Goal: Task Accomplishment & Management: Manage account settings

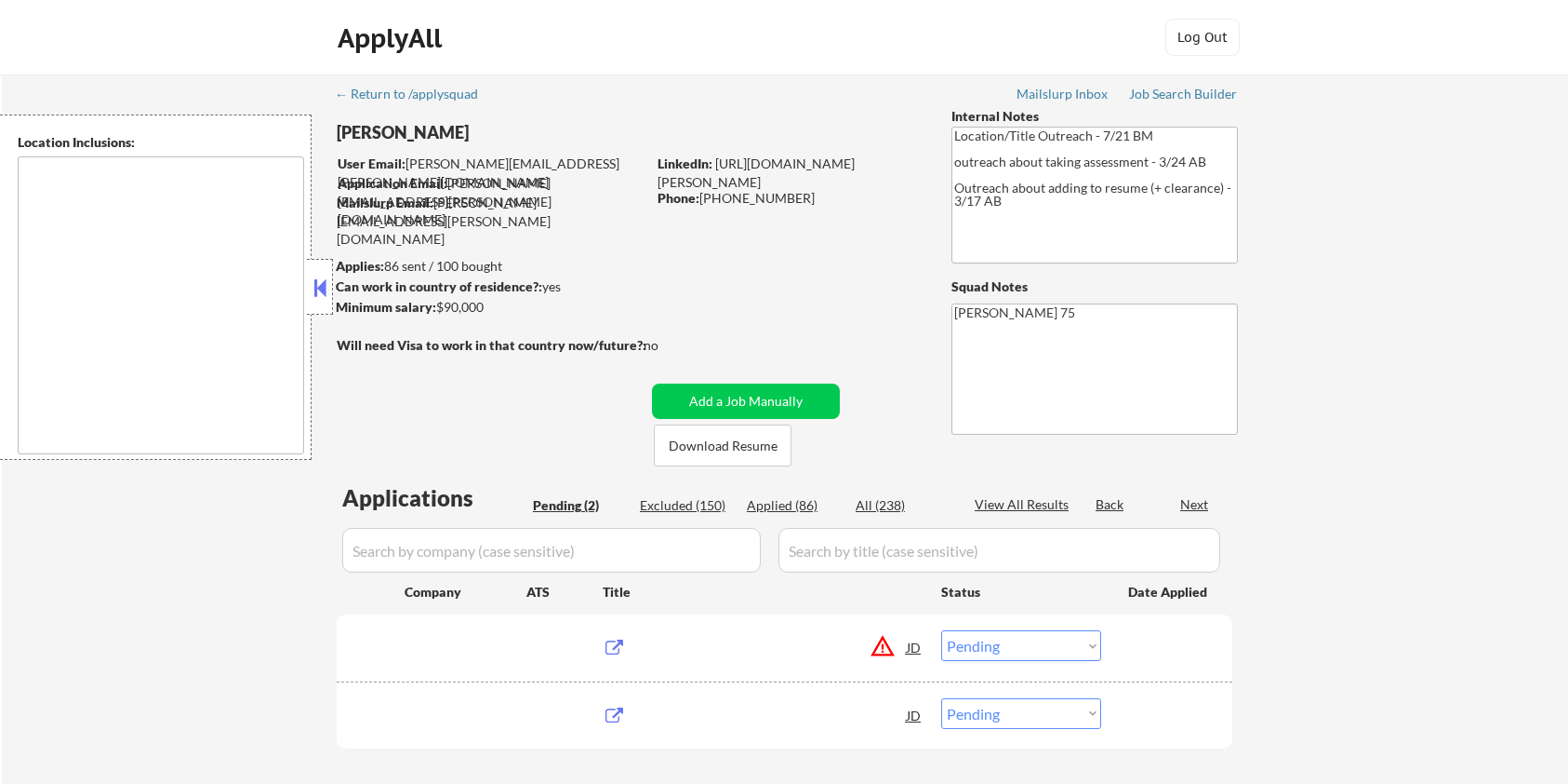
select select ""pending""
type textarea "remote"
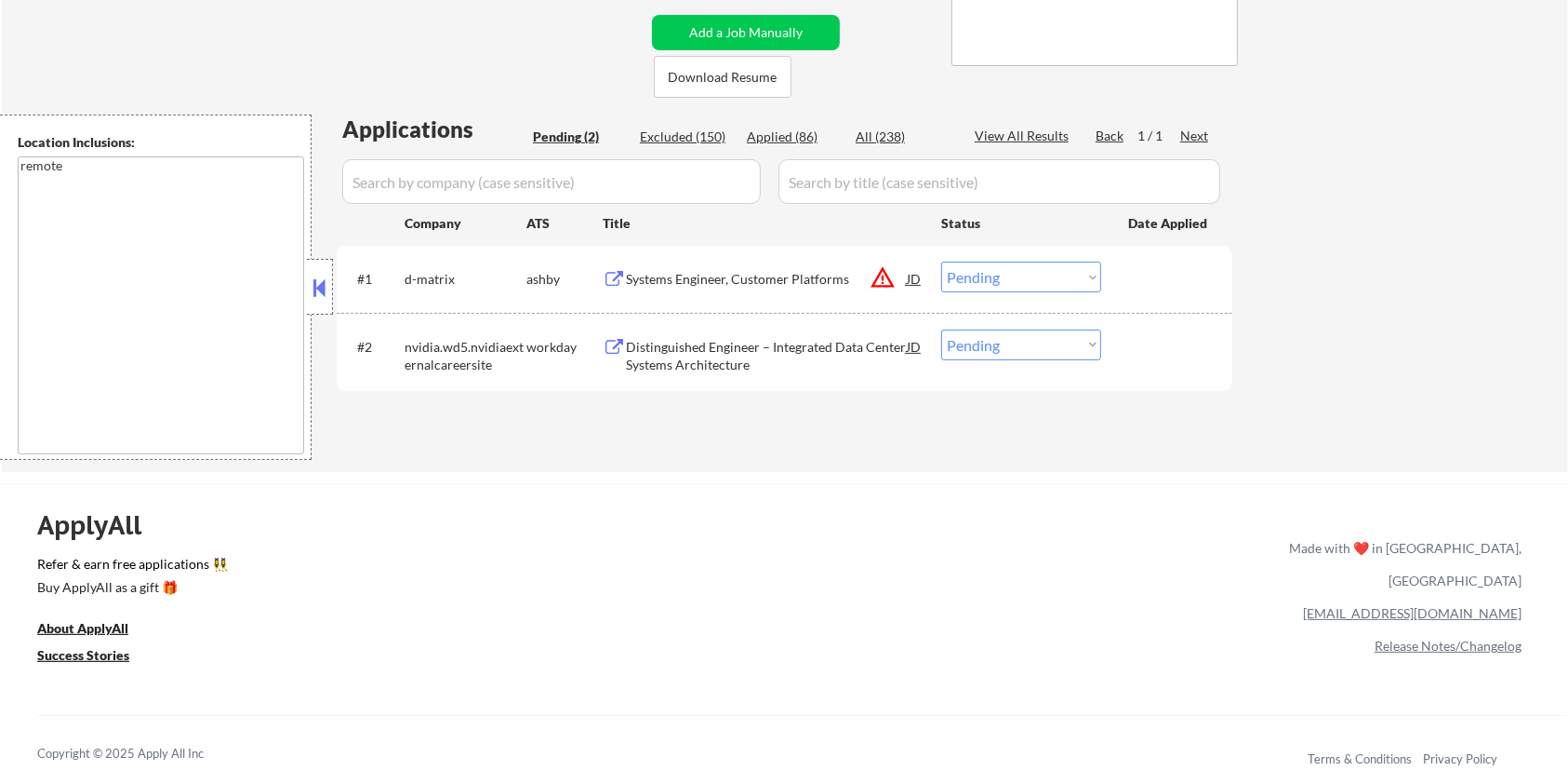
scroll to position [372, 0]
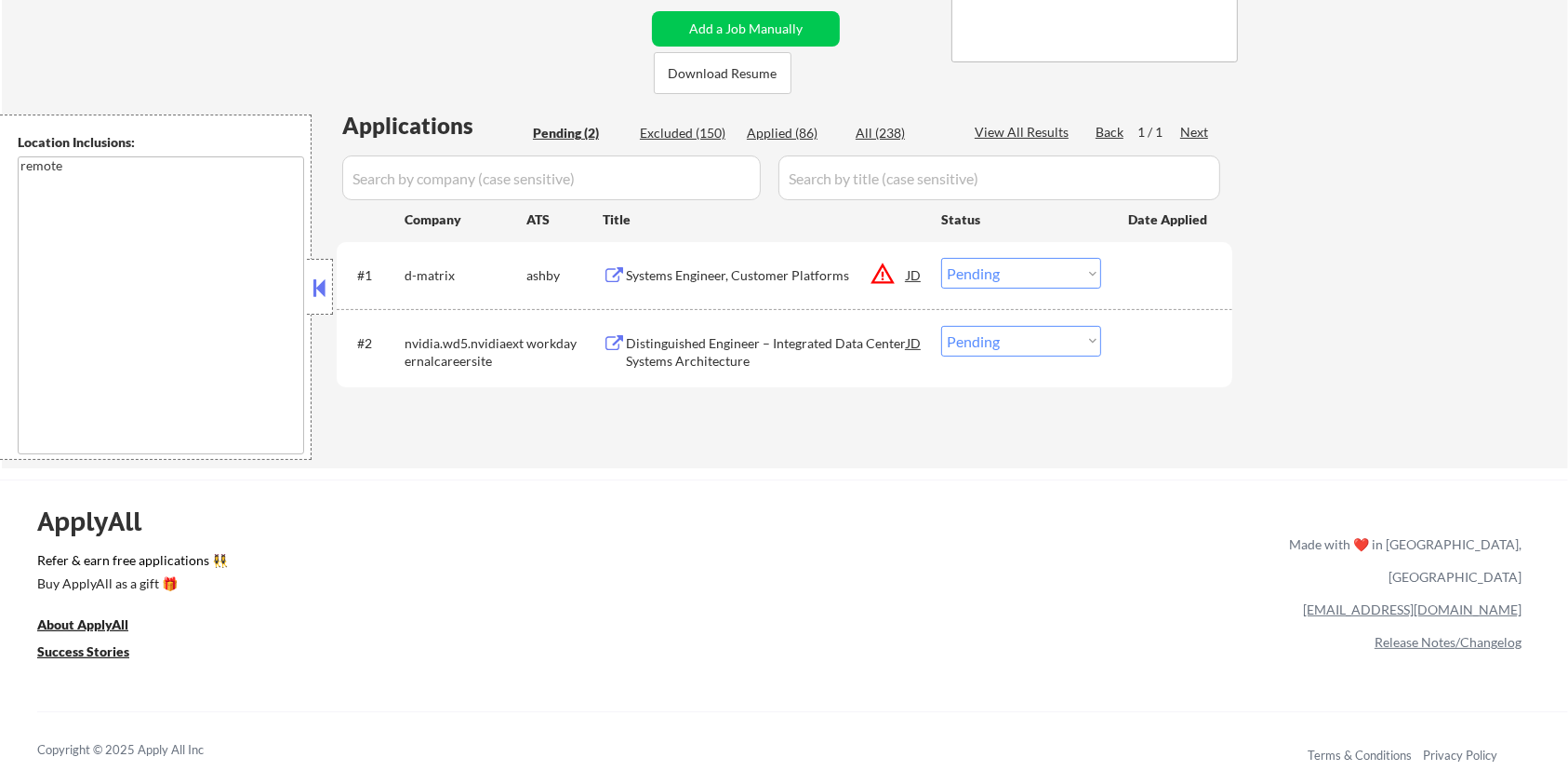
click at [703, 276] on div "Systems Engineer, Customer Platforms" at bounding box center [766, 275] width 281 height 19
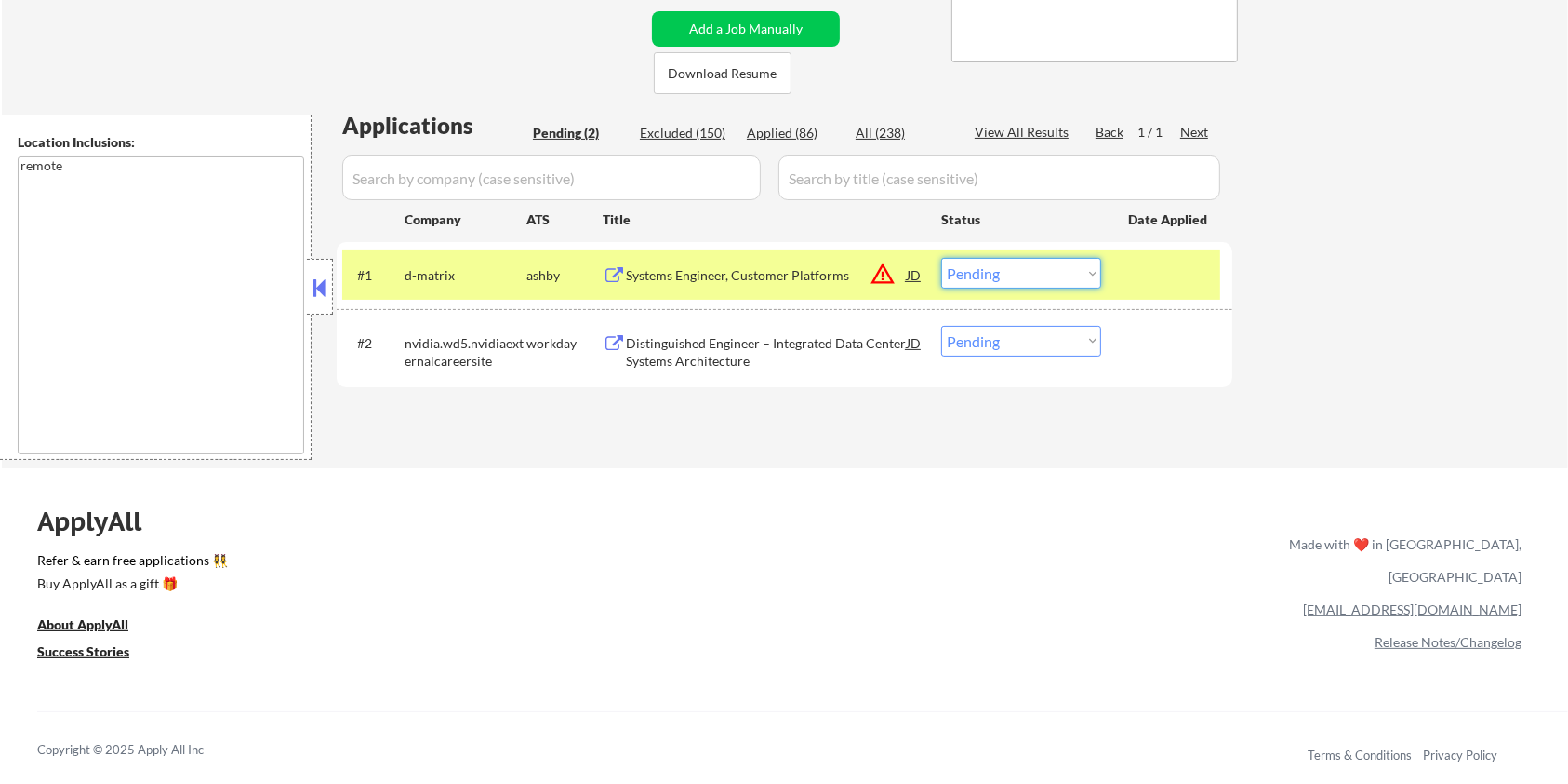
click at [1064, 262] on select "Choose an option... Pending Applied Excluded (Questions) Excluded (Expired) Exc…" at bounding box center [1021, 273] width 160 height 31
click at [941, 258] on select "Choose an option... Pending Applied Excluded (Questions) Excluded (Expired) Exc…" at bounding box center [1021, 273] width 160 height 31
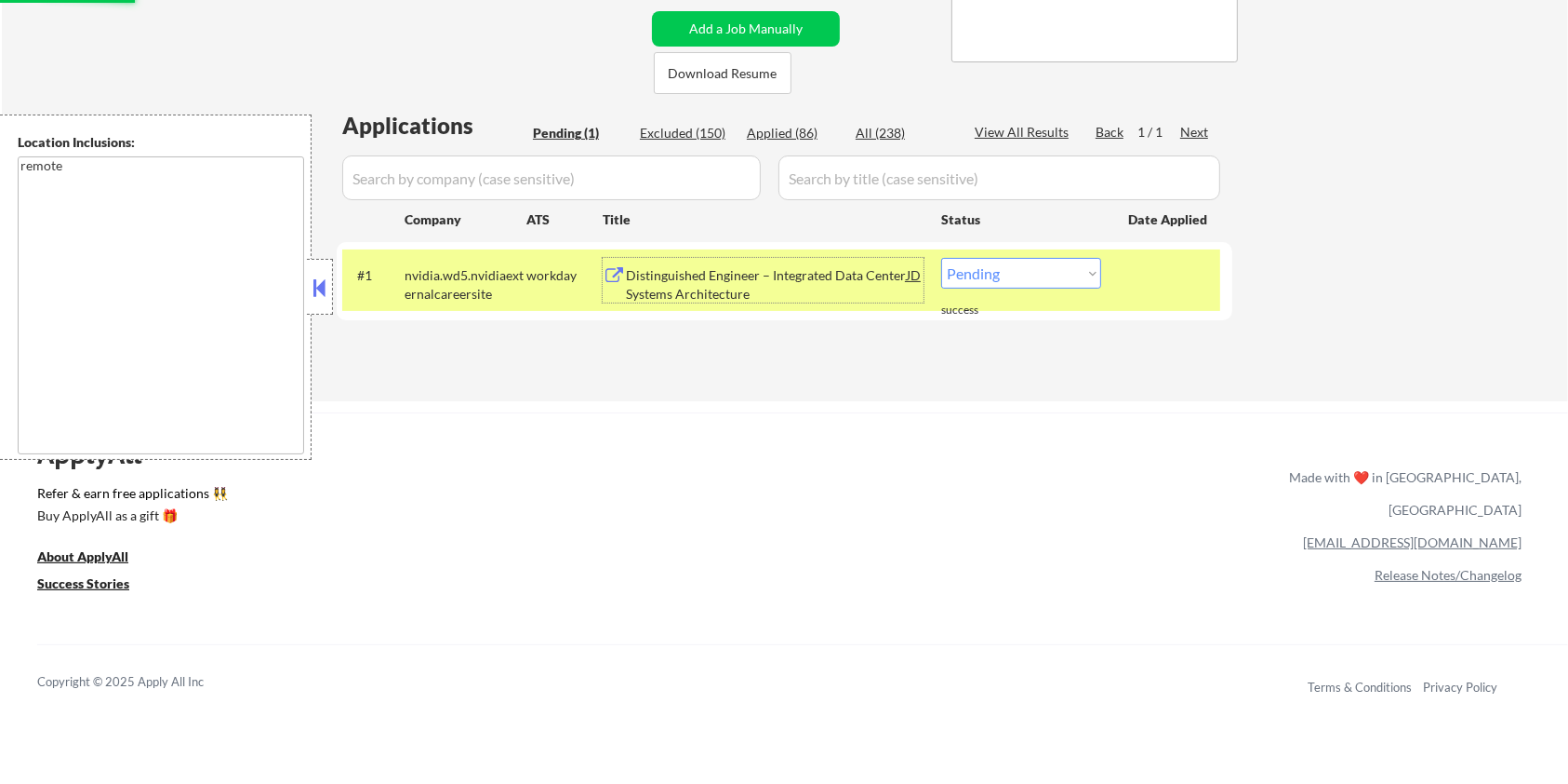
click at [786, 276] on div "Distinguished Engineer – Integrated Data Center Systems Architecture" at bounding box center [766, 284] width 281 height 37
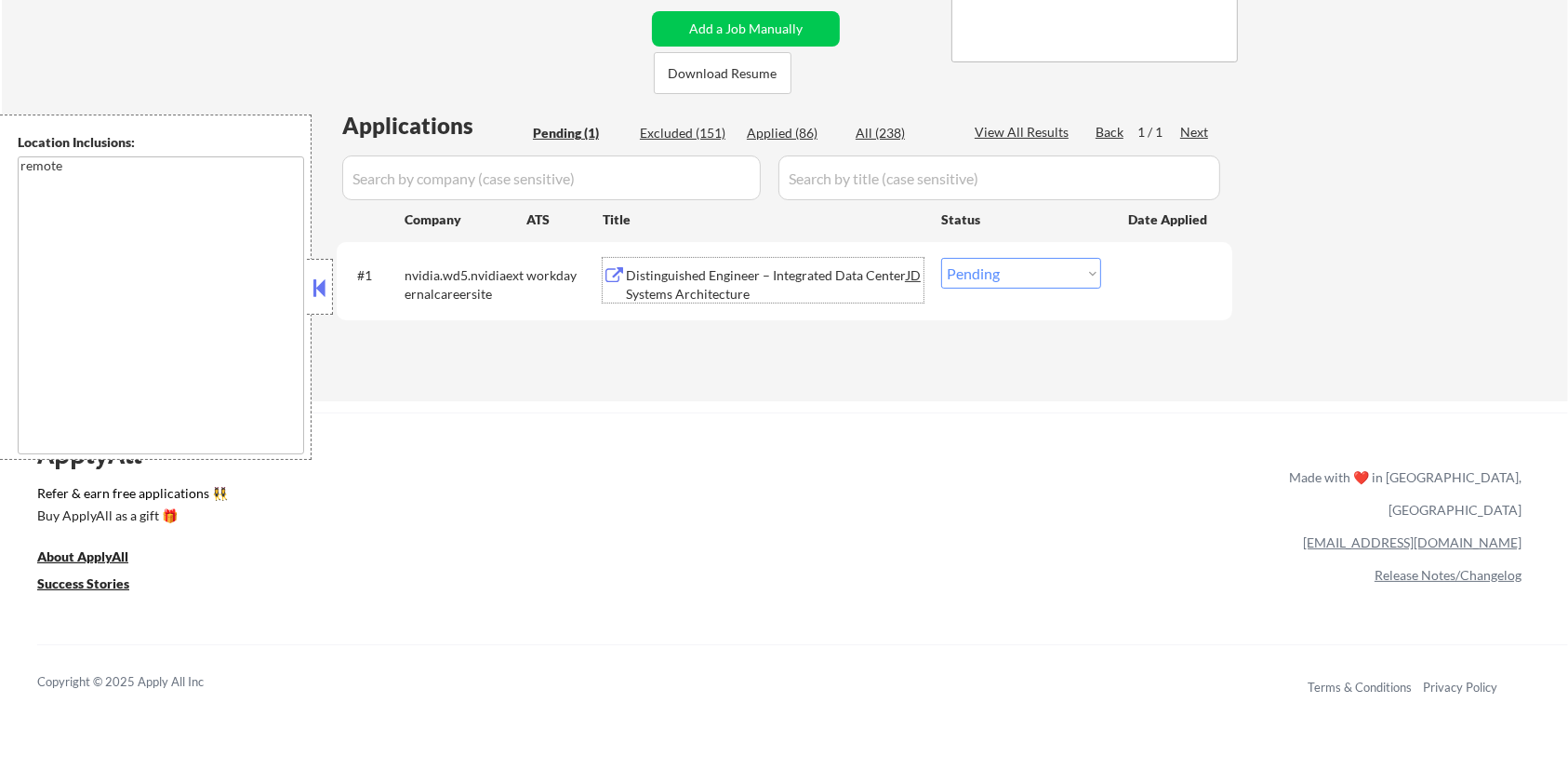
click at [1031, 277] on select "Choose an option... Pending Applied Excluded (Questions) Excluded (Expired) Exc…" at bounding box center [1021, 273] width 160 height 31
select select ""excluded__bad_match_""
click at [941, 258] on select "Choose an option... Pending Applied Excluded (Questions) Excluded (Expired) Exc…" at bounding box center [1021, 273] width 160 height 31
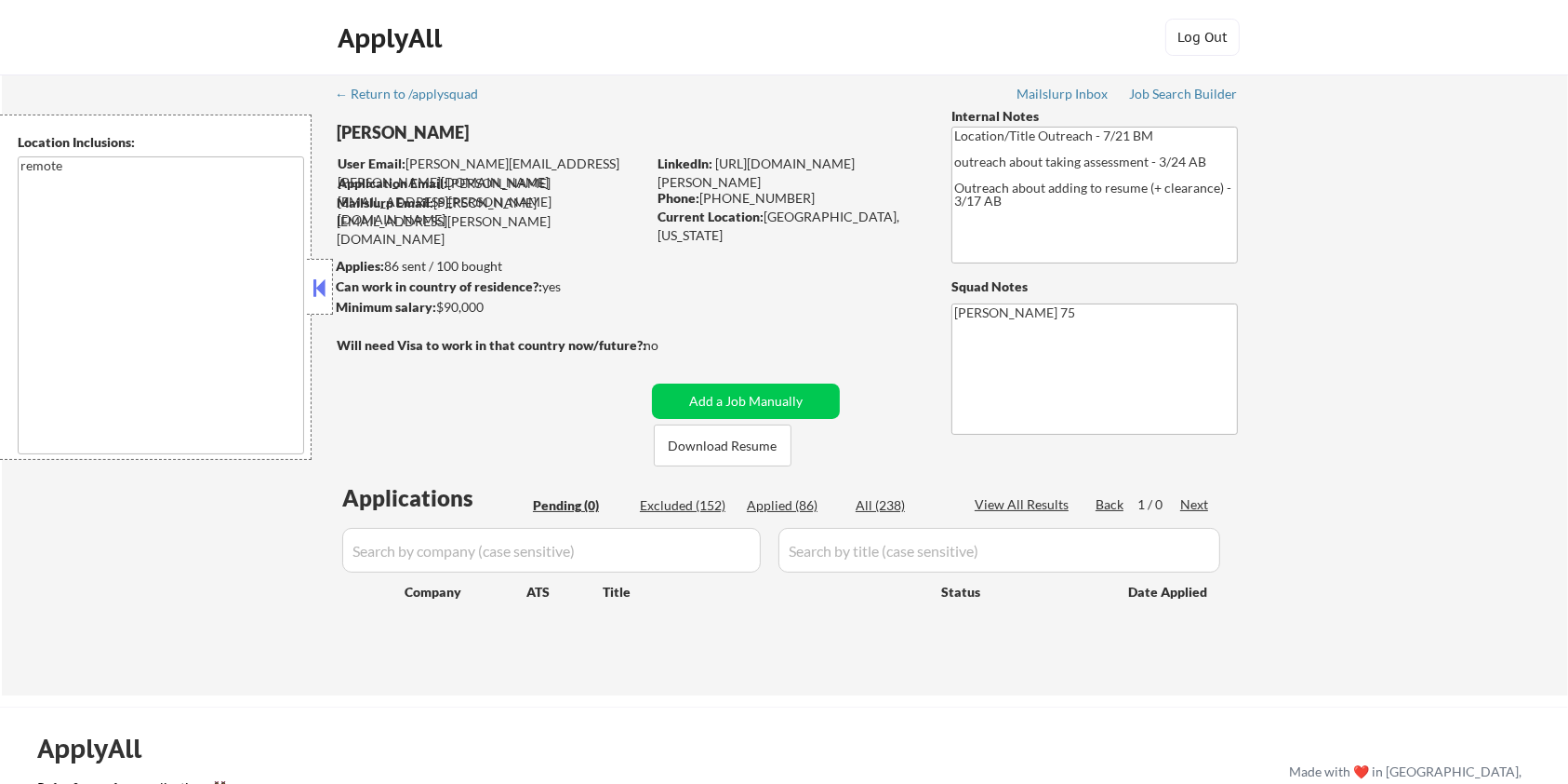
scroll to position [247, 0]
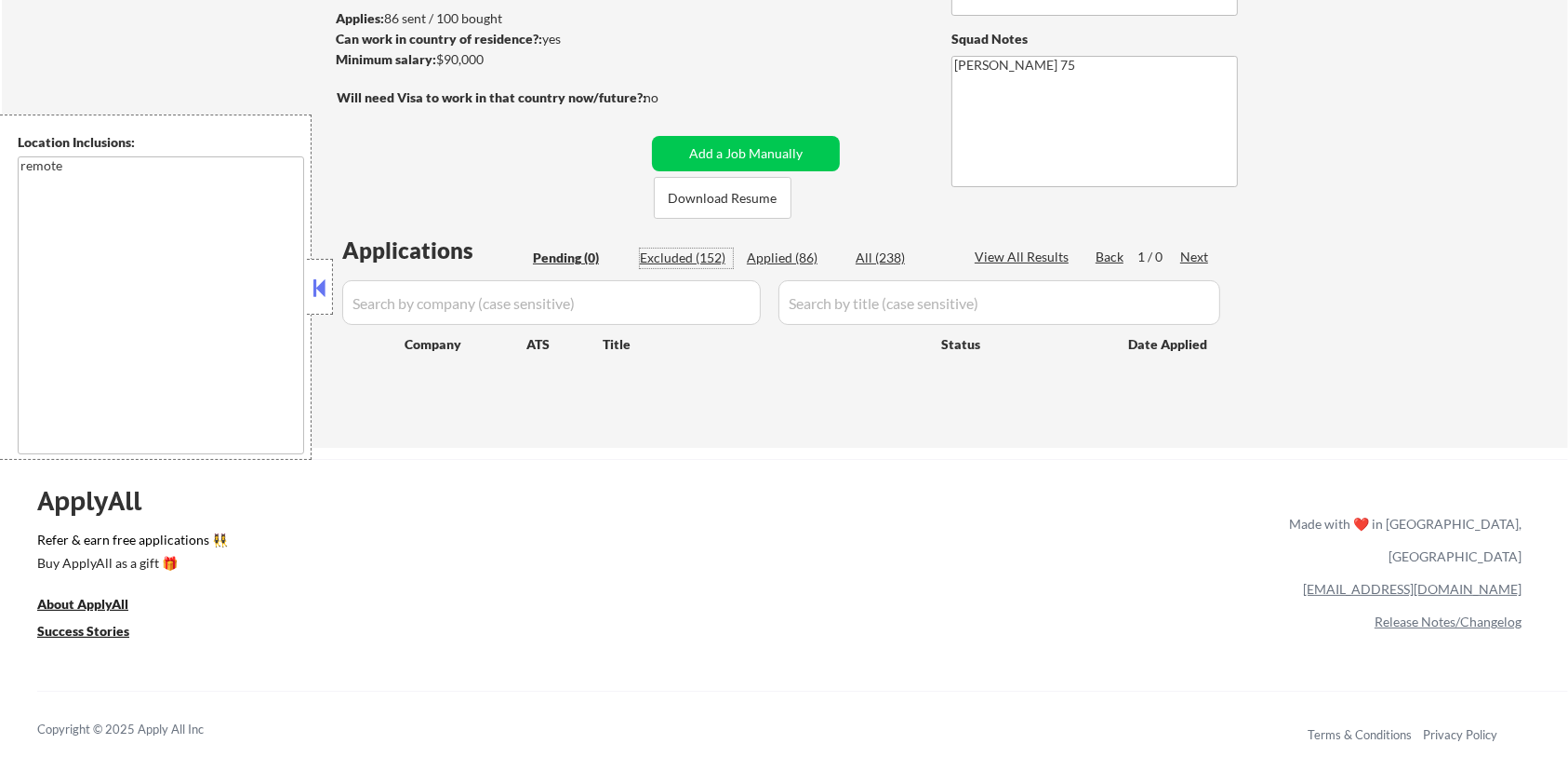
click at [690, 257] on div "Excluded (152)" at bounding box center [686, 257] width 93 height 19
select select ""excluded__expired_""
select select ""excluded__location_""
select select ""excluded""
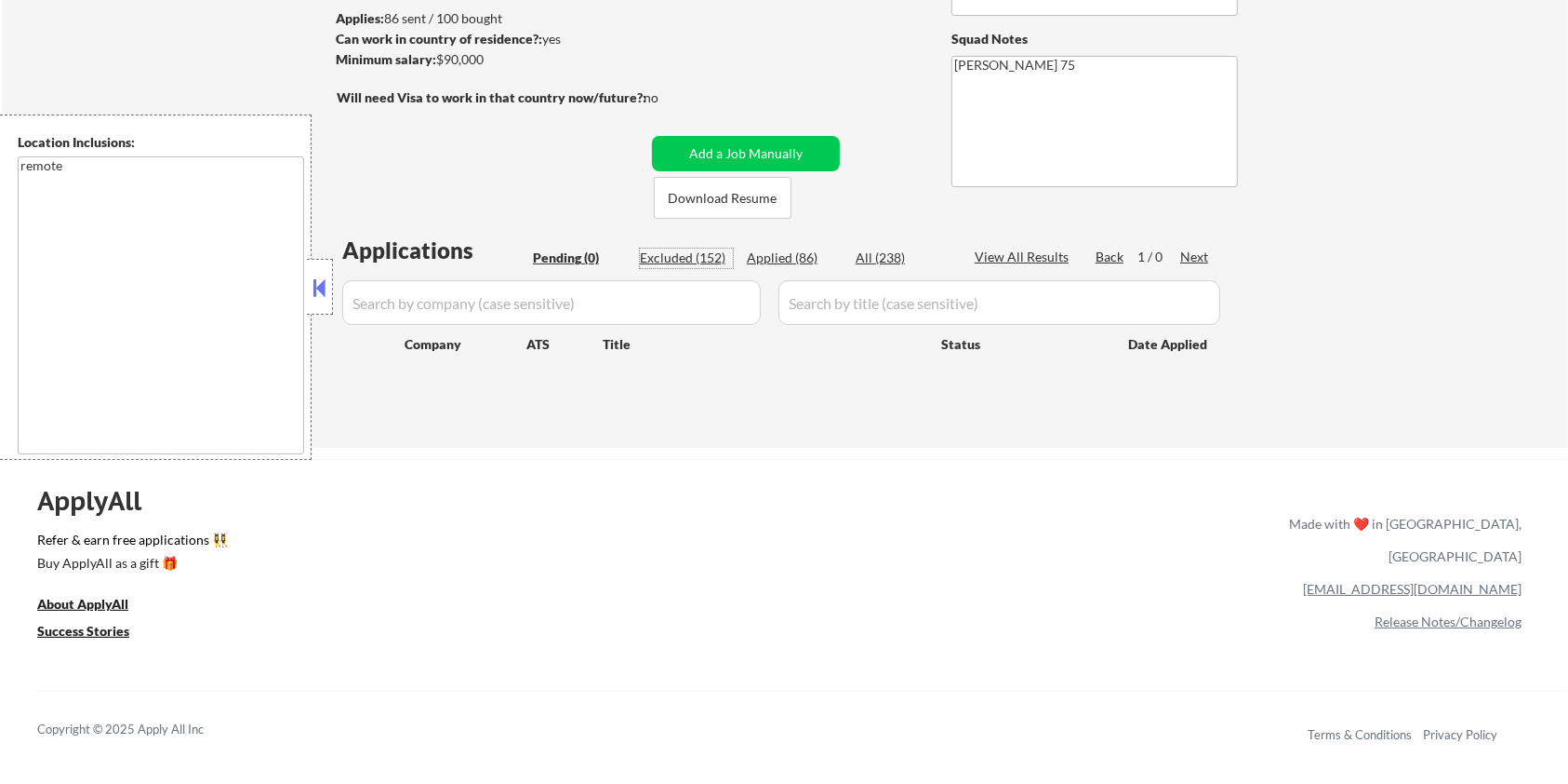
select select ""excluded__bad_match_""
select select ""excluded__location_""
select select ""excluded""
select select ""excluded__expired_""
select select ""excluded__location_""
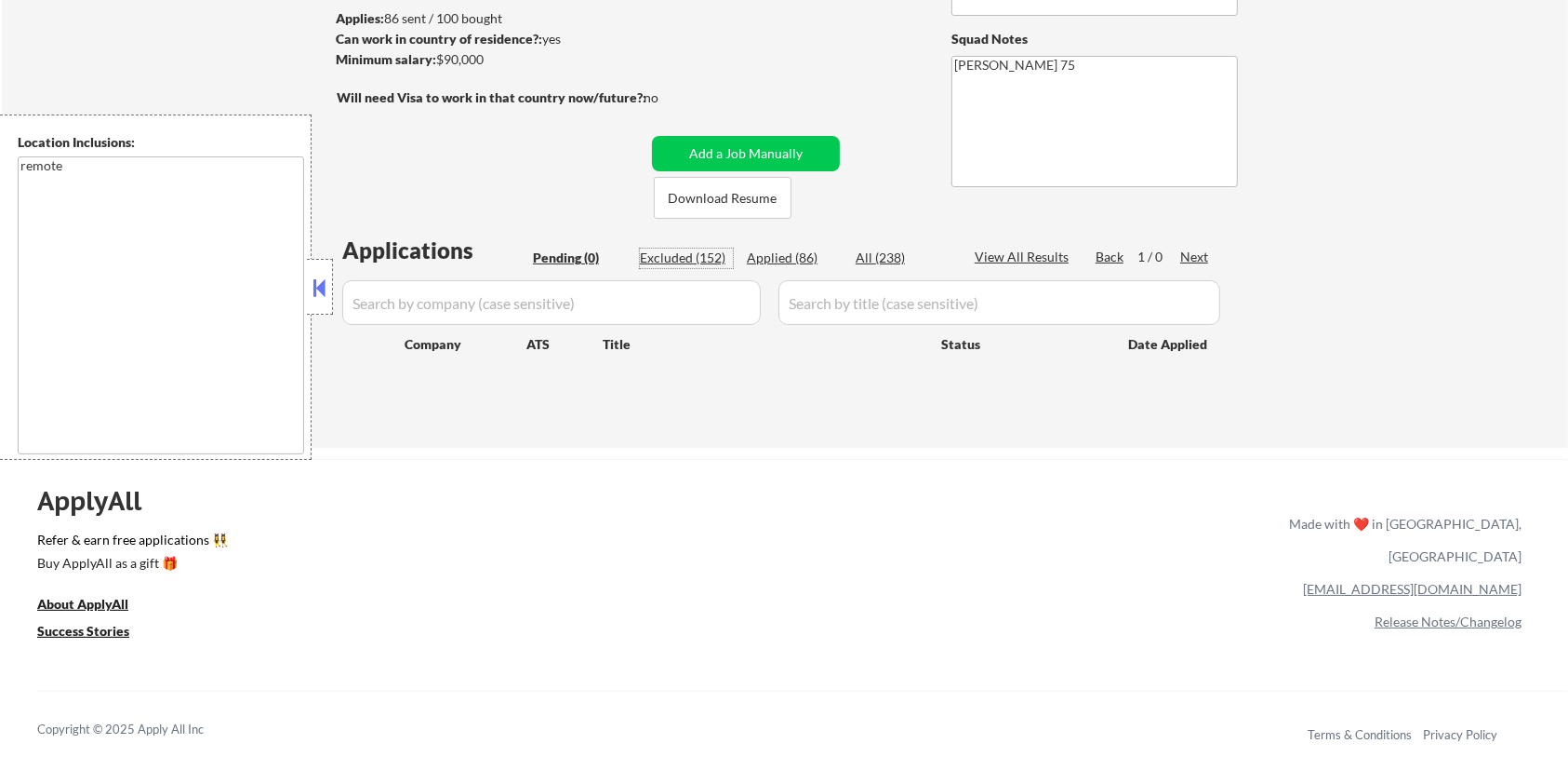
select select ""excluded__location_""
select select ""excluded__expired_""
select select ""excluded""
select select ""excluded__expired_""
select select ""excluded__location_""
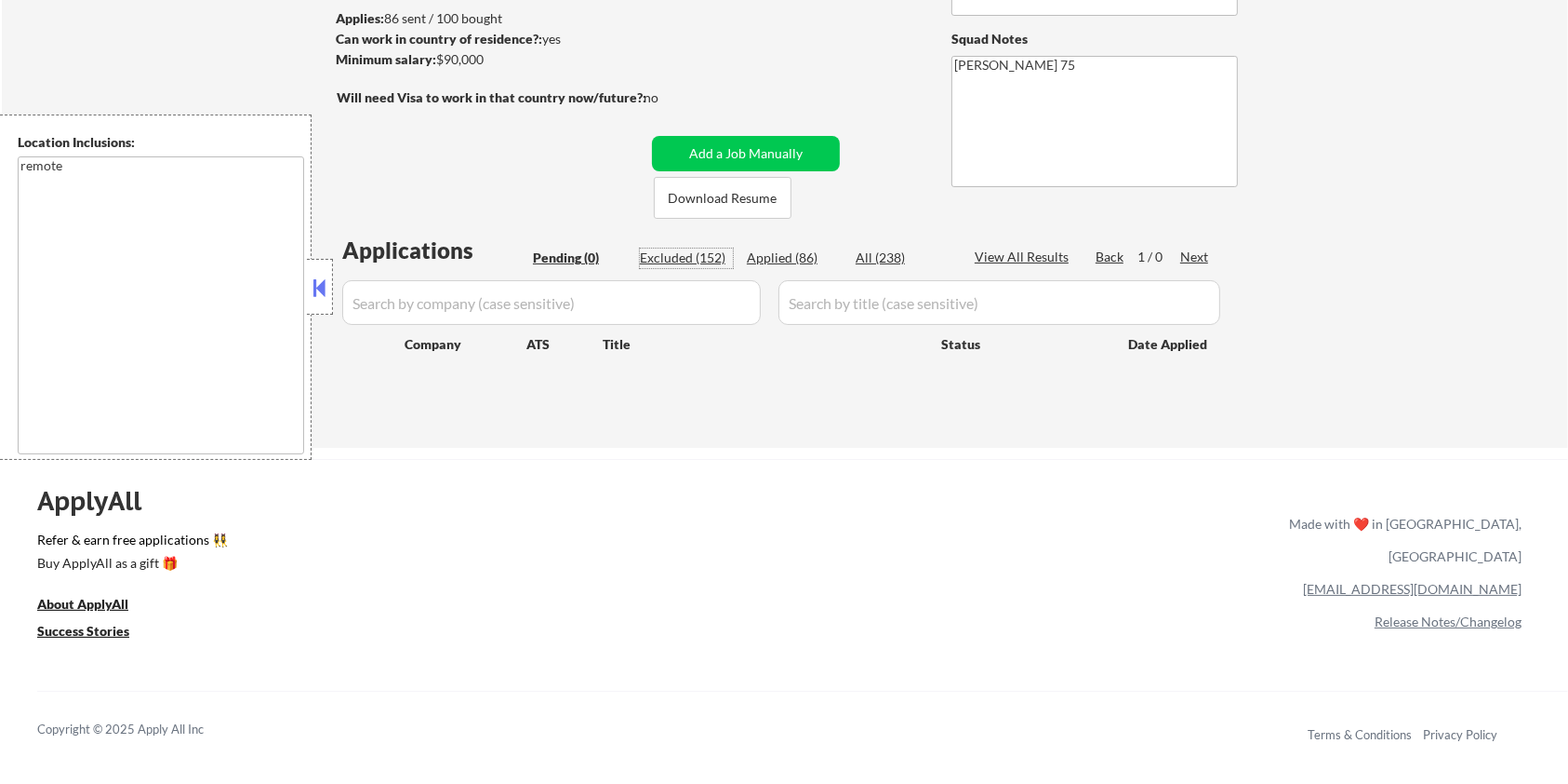
select select ""excluded__location_""
select select ""excluded""
select select ""excluded__bad_match_""
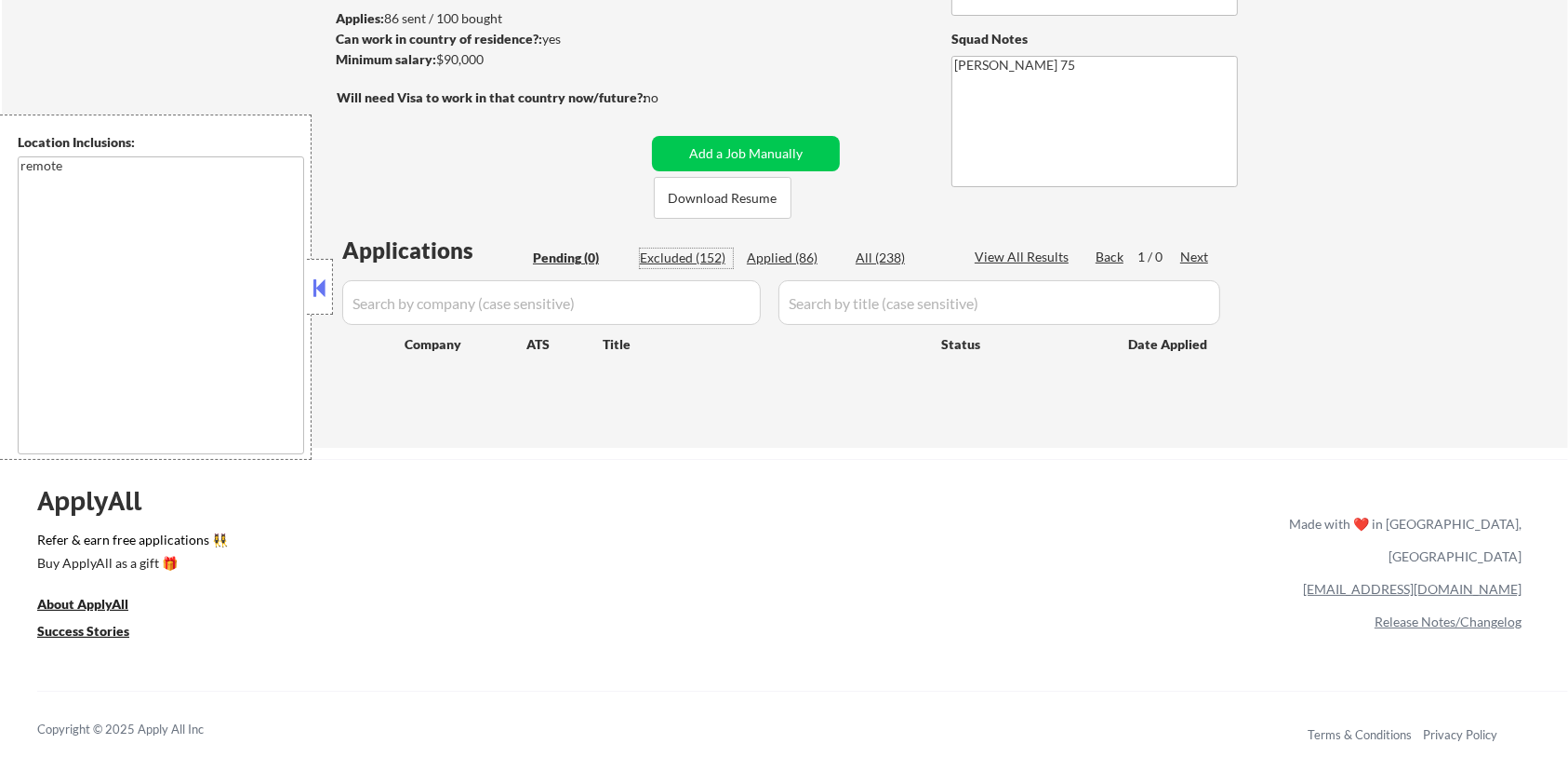
select select ""excluded__bad_match_""
select select ""excluded__location_""
select select ""excluded__bad_match_""
select select ""excluded__expired_""
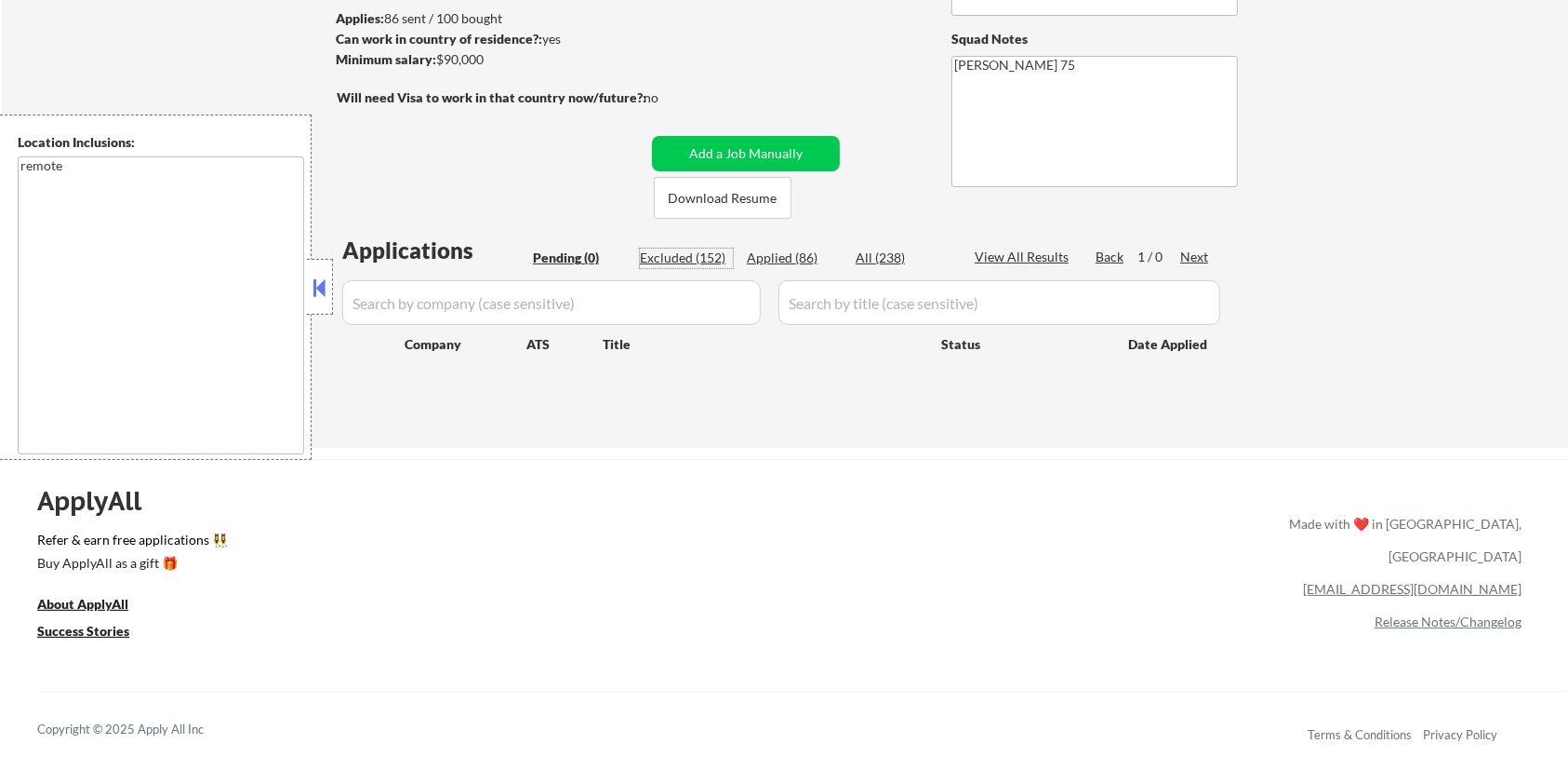
select select ""excluded__location_""
select select ""excluded__expired_""
select select ""excluded__bad_match_""
select select ""excluded__expired_""
select select ""excluded__location_""
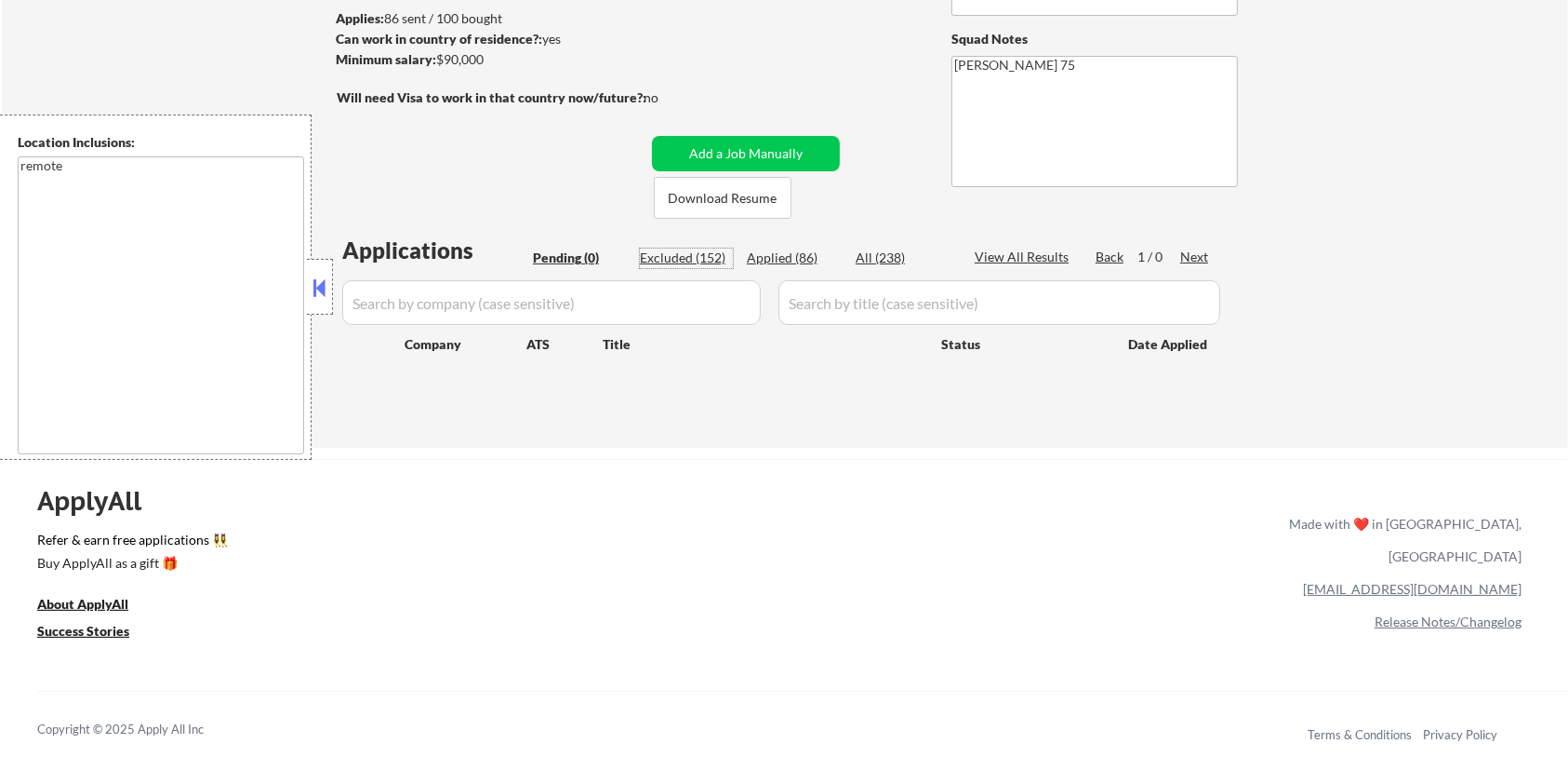
select select ""excluded__location_""
select select ""excluded__bad_match_""
select select ""excluded__expired_""
select select ""excluded__bad_match_""
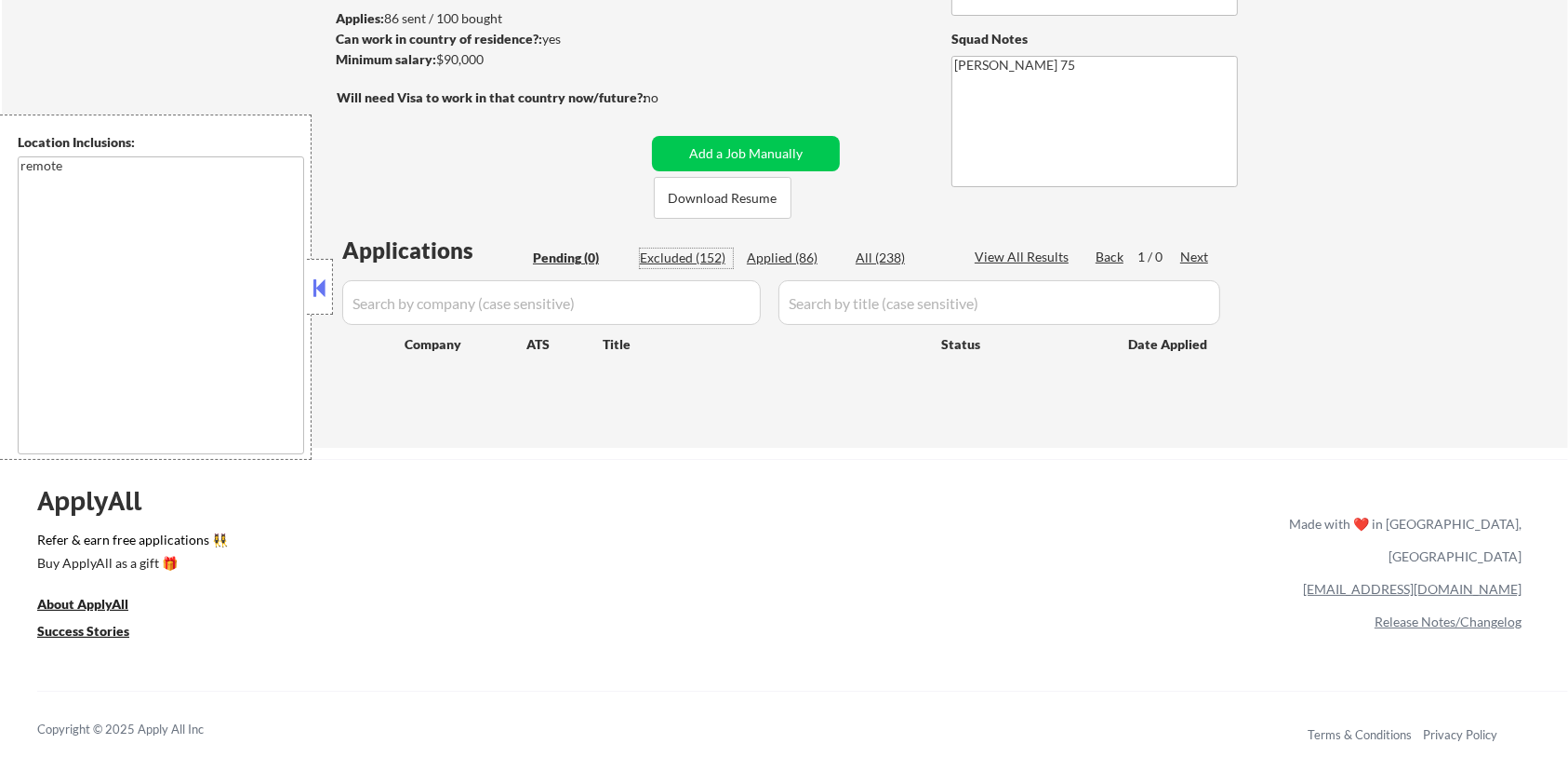
select select ""excluded__bad_match_""
select select ""excluded__location_""
select select ""excluded__bad_match_""
select select ""excluded__location_""
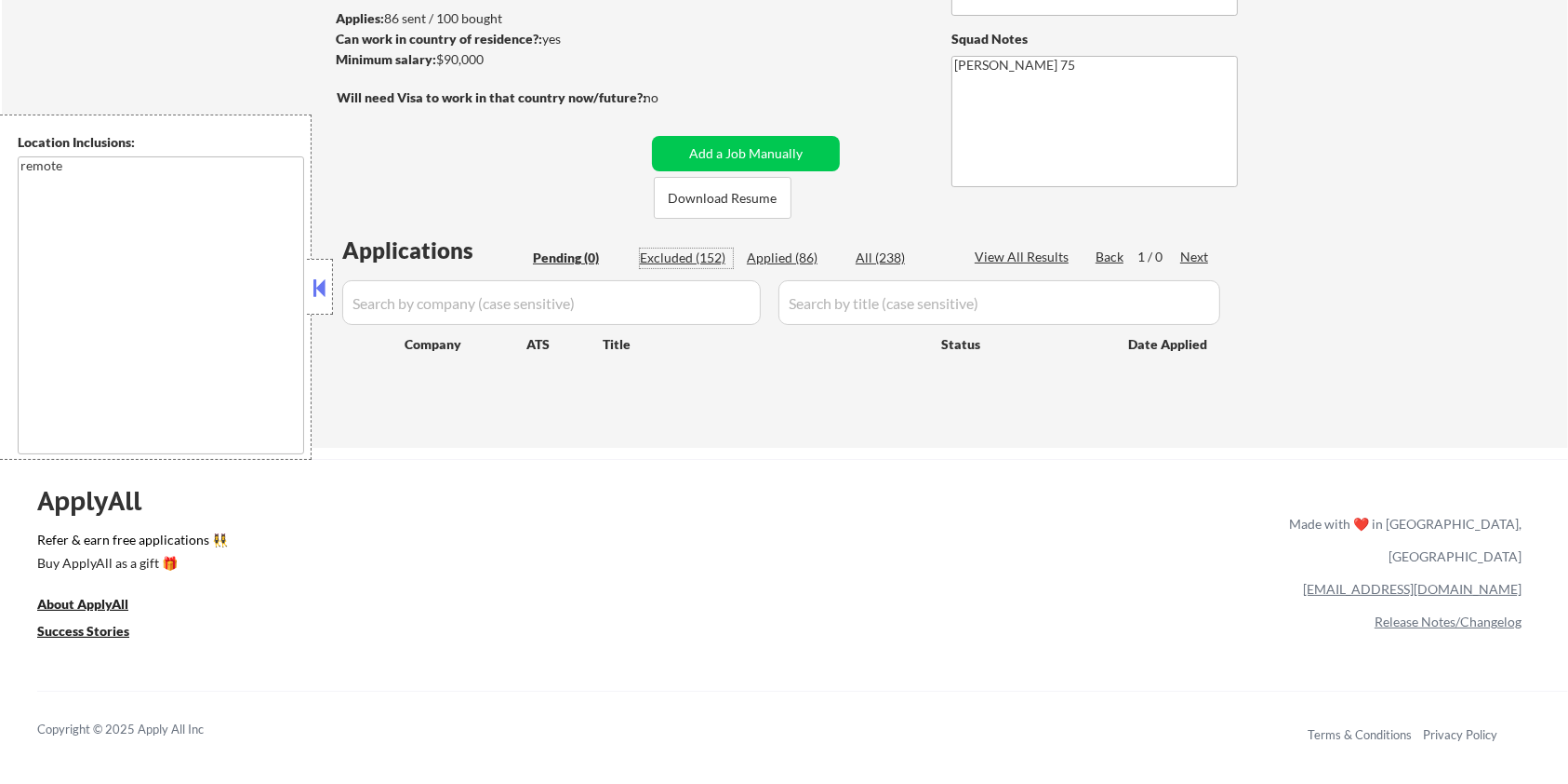
select select ""excluded__location_""
select select ""excluded__expired_""
select select ""excluded__bad_match_""
select select ""excluded""
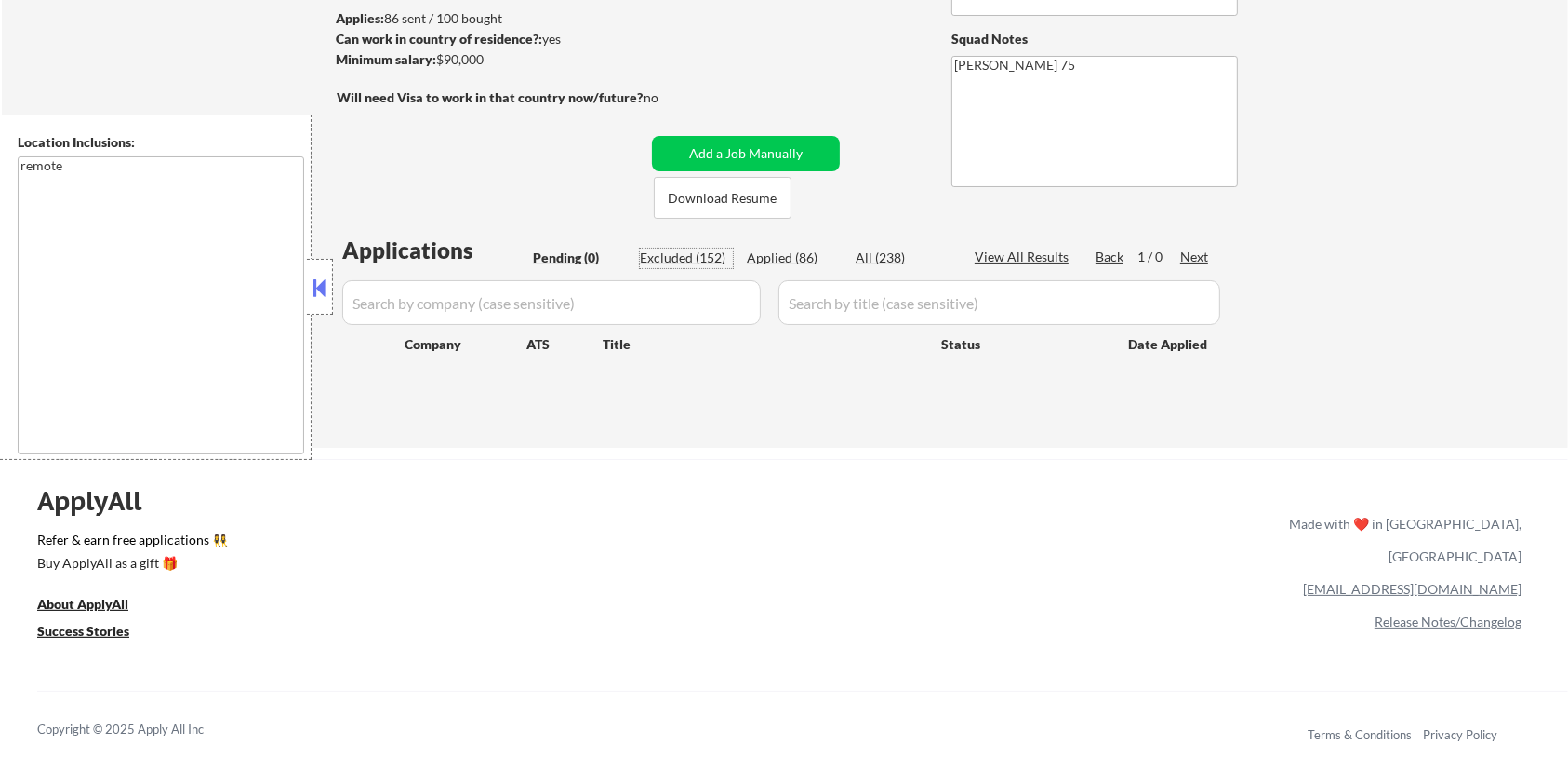
select select ""excluded""
select select ""excluded__bad_match_""
select select ""excluded__expired_""
select select ""excluded__bad_match_""
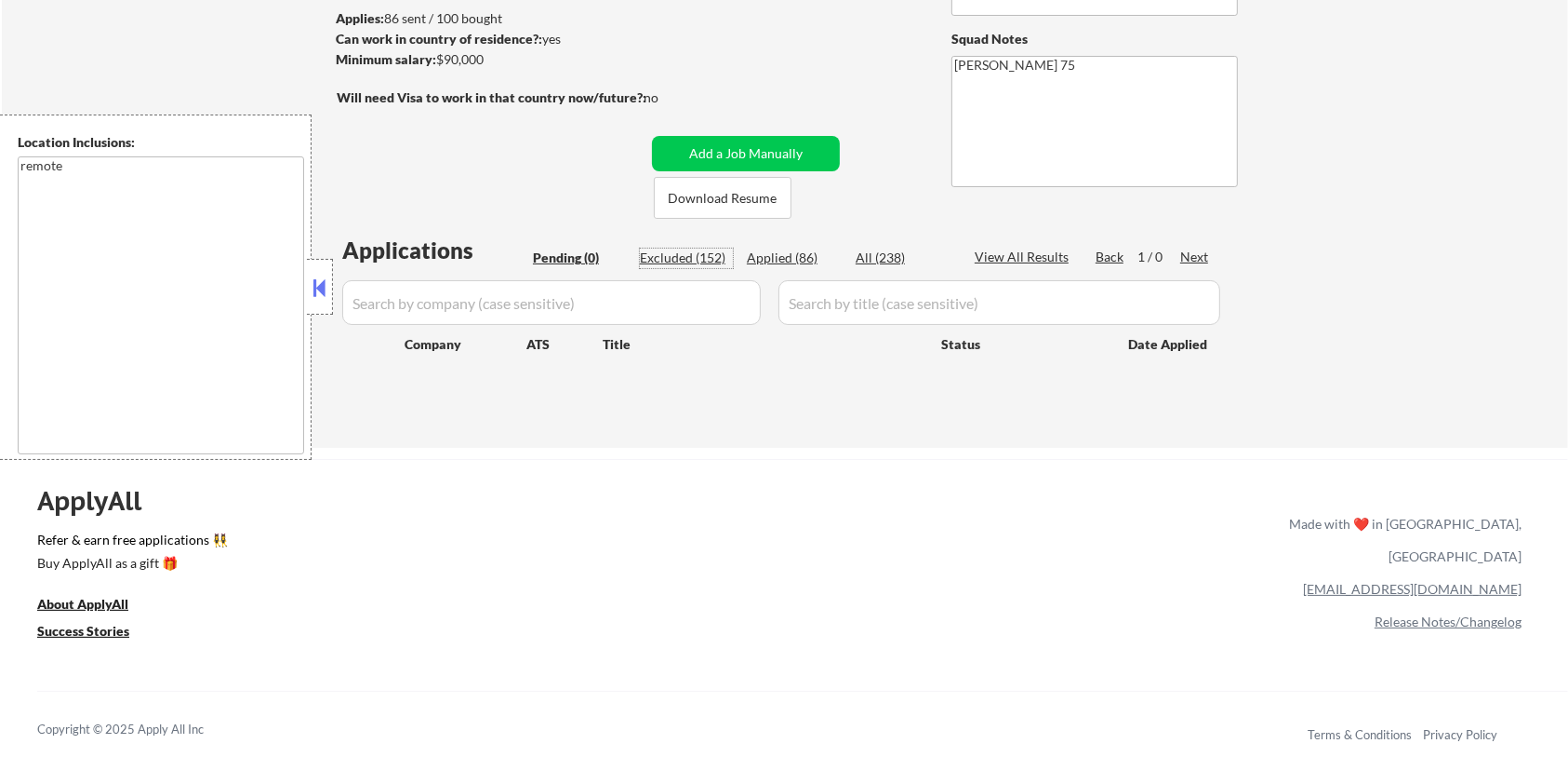
select select ""excluded__bad_match_""
select select ""excluded__expired_""
select select ""excluded__location_""
select select ""excluded""
select select ""excluded__location_""
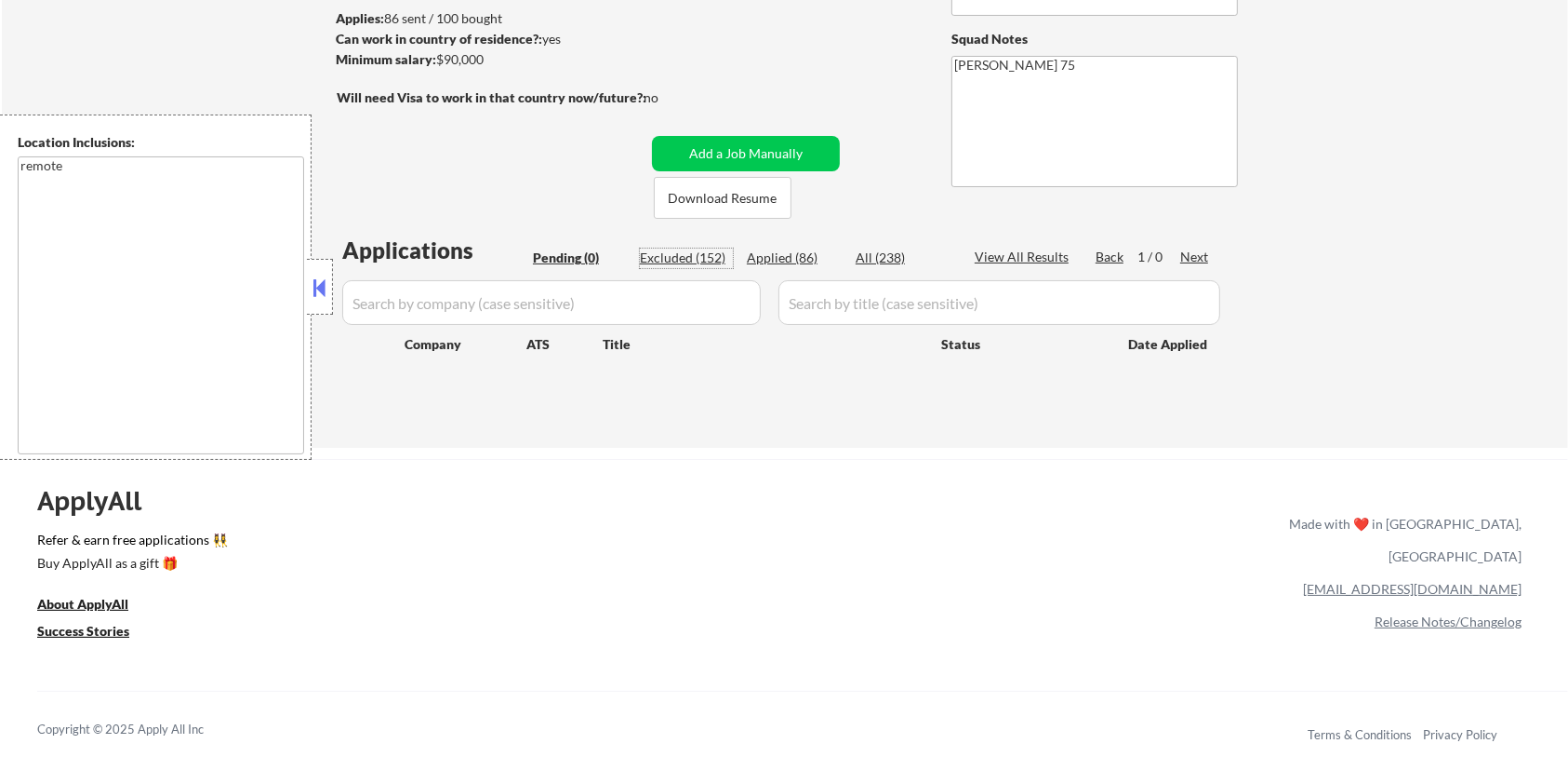
select select ""excluded__location_""
select select ""excluded__expired_""
select select ""excluded""
select select ""excluded__expired_""
select select ""excluded__bad_match_""
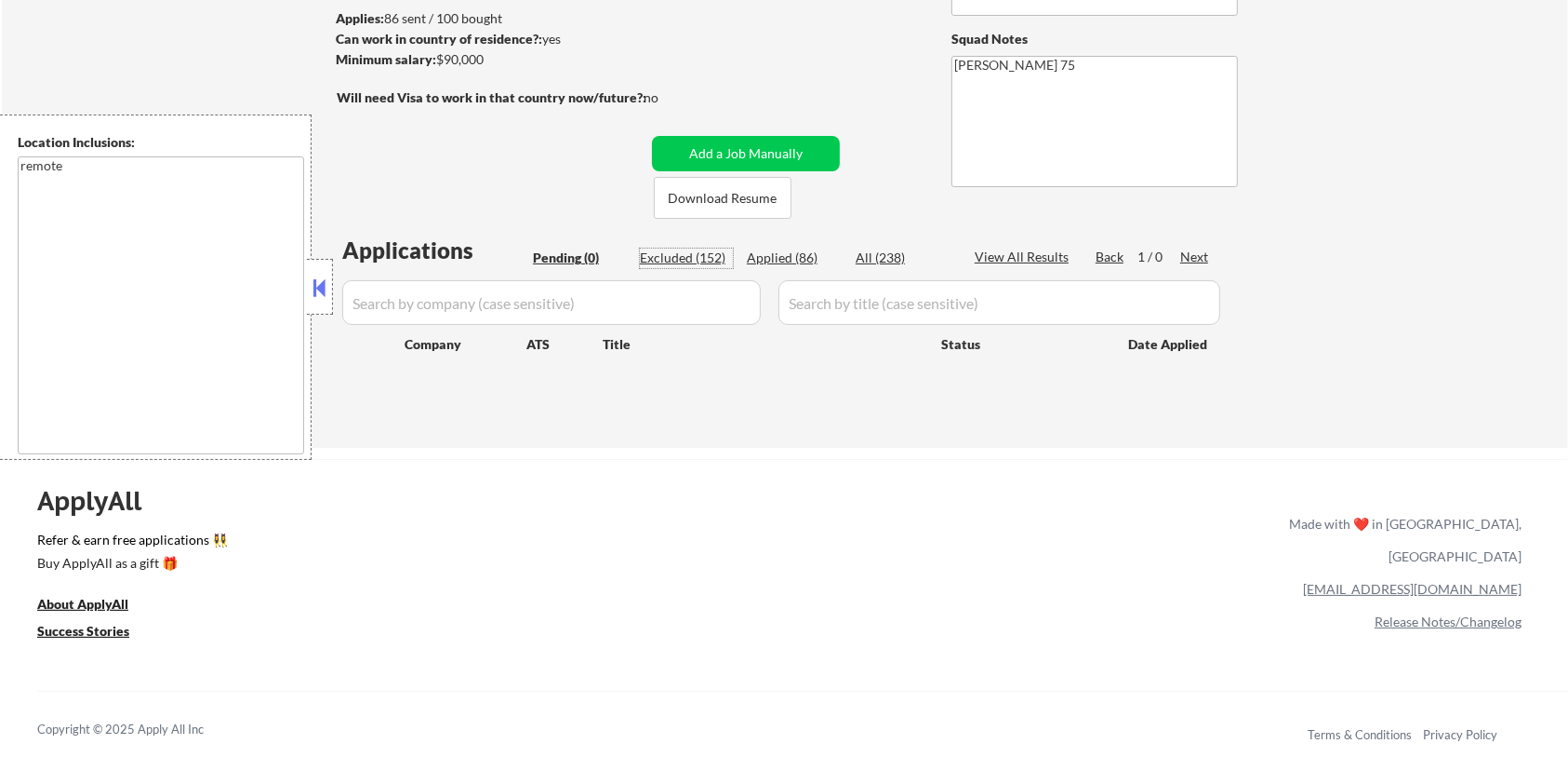
select select ""excluded__bad_match_""
select select ""excluded__salary_""
select select ""excluded""
select select ""excluded__expired_""
select select ""excluded__bad_match_""
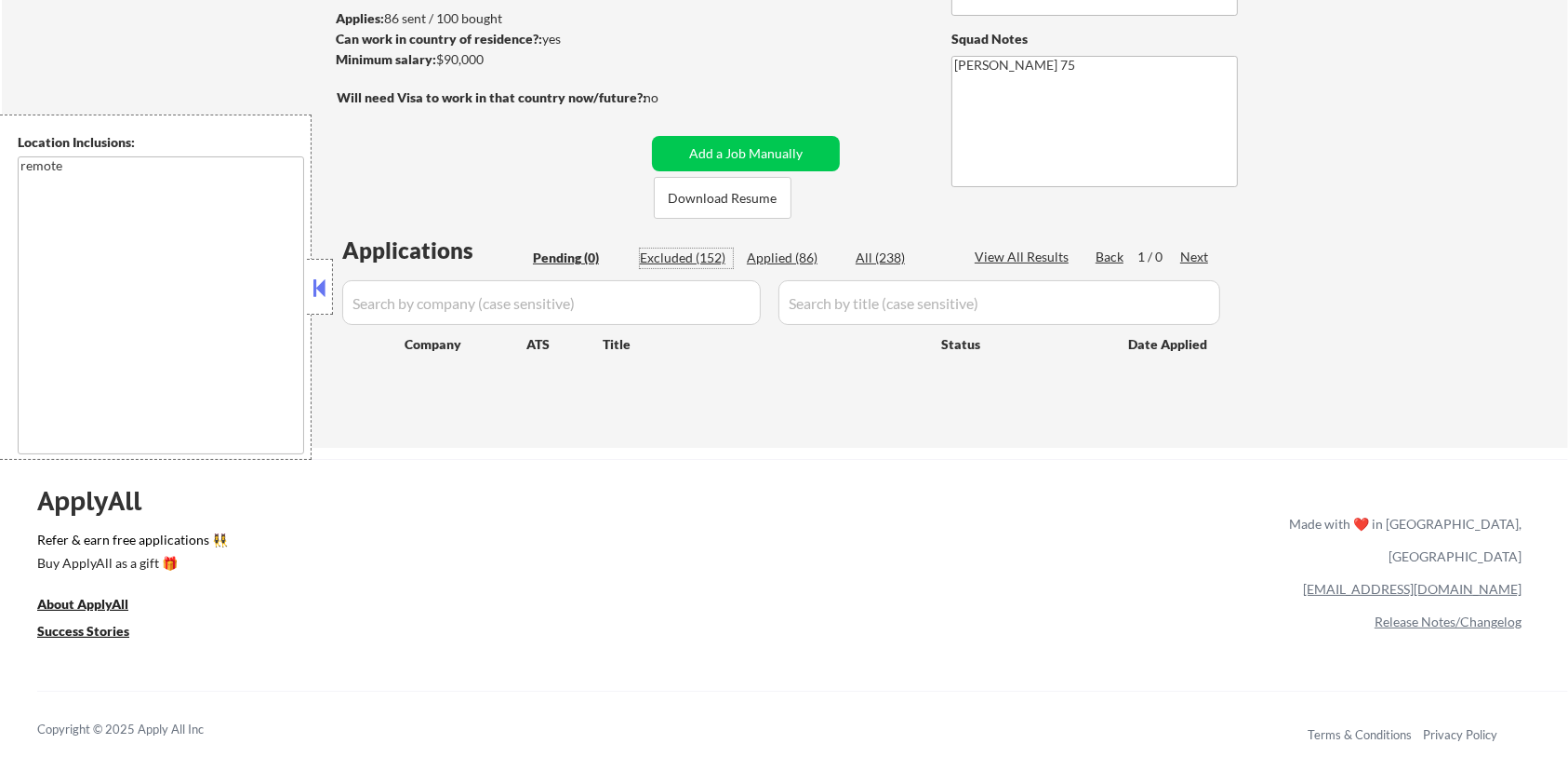
select select ""excluded__bad_match_""
select select ""excluded""
select select ""excluded__location_""
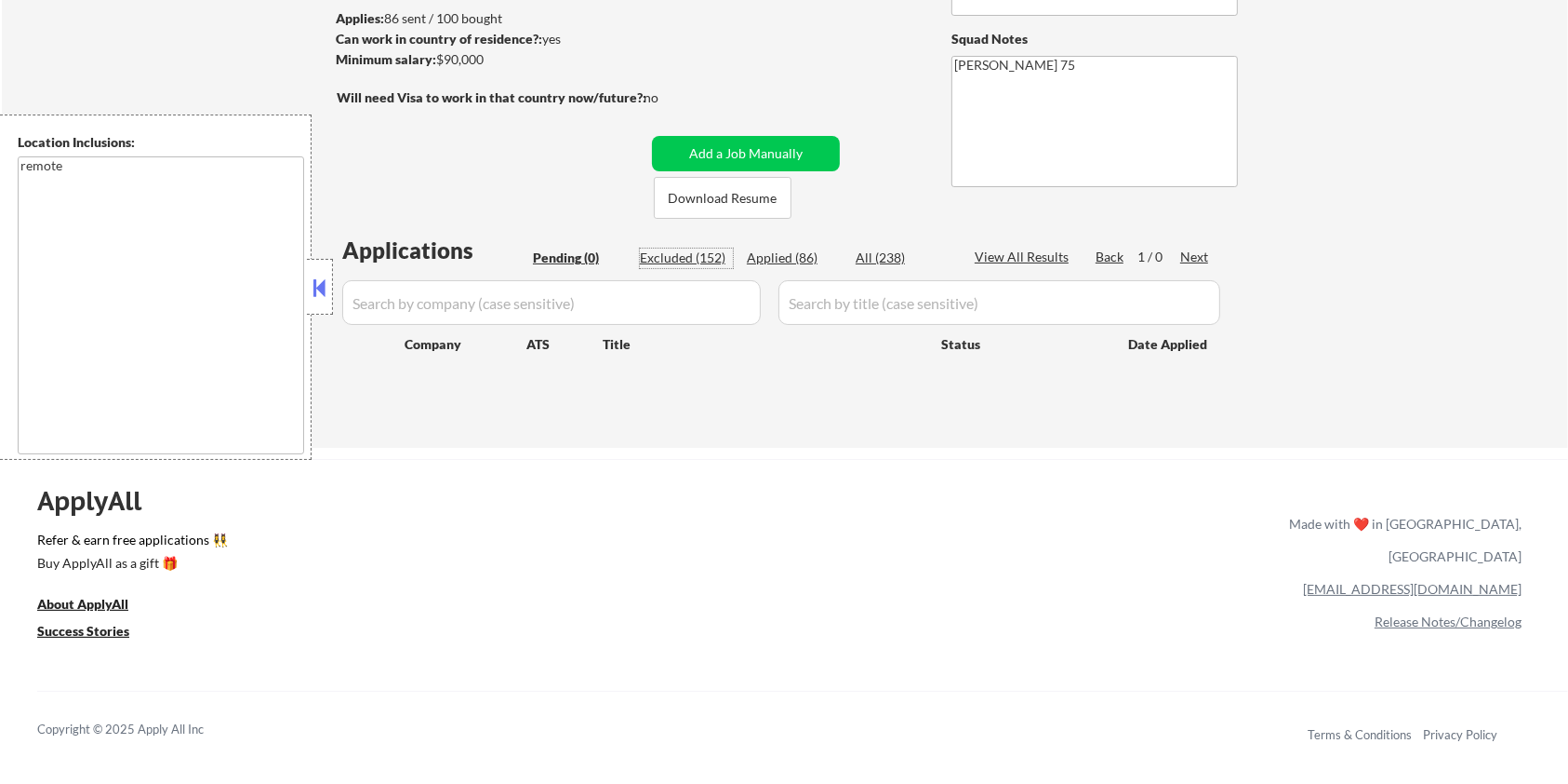
select select ""excluded__bad_match_""
select select ""excluded""
select select ""excluded__other_""
select select ""excluded__bad_match_""
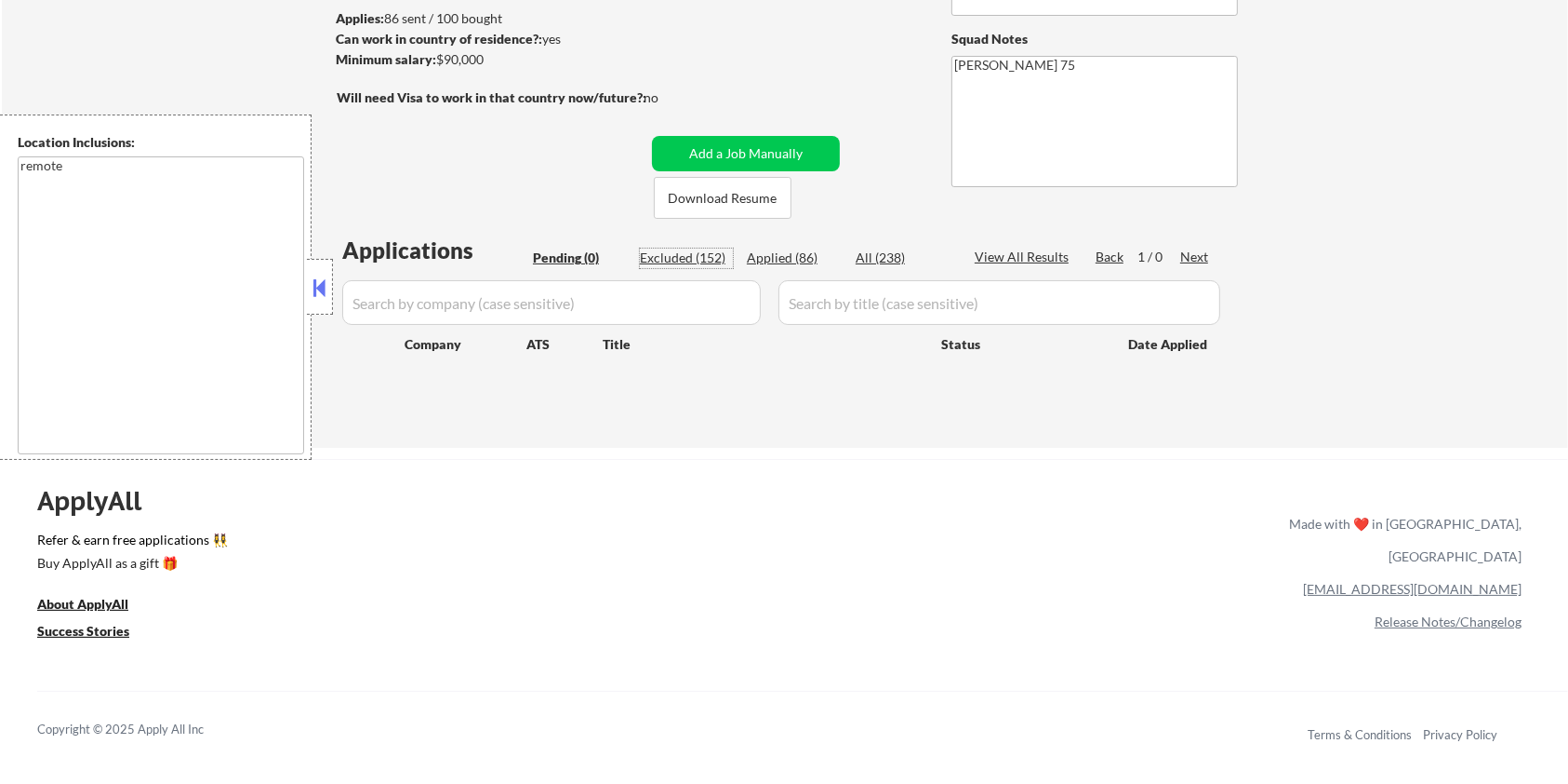
select select ""excluded__bad_match_""
select select ""excluded__expired_""
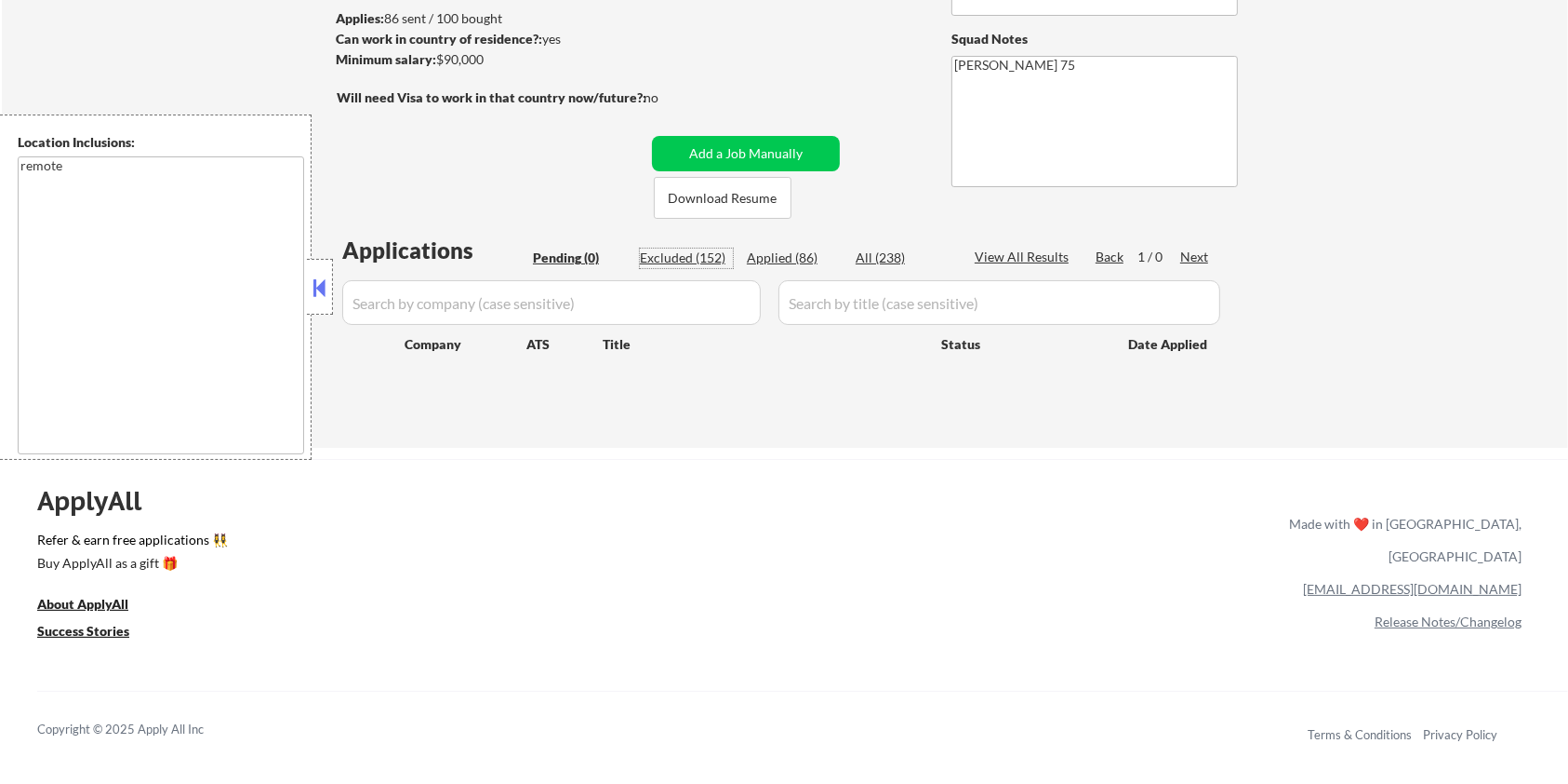
select select ""excluded""
select select ""excluded__location_""
select select ""excluded__bad_match_""
select select ""excluded__expired_""
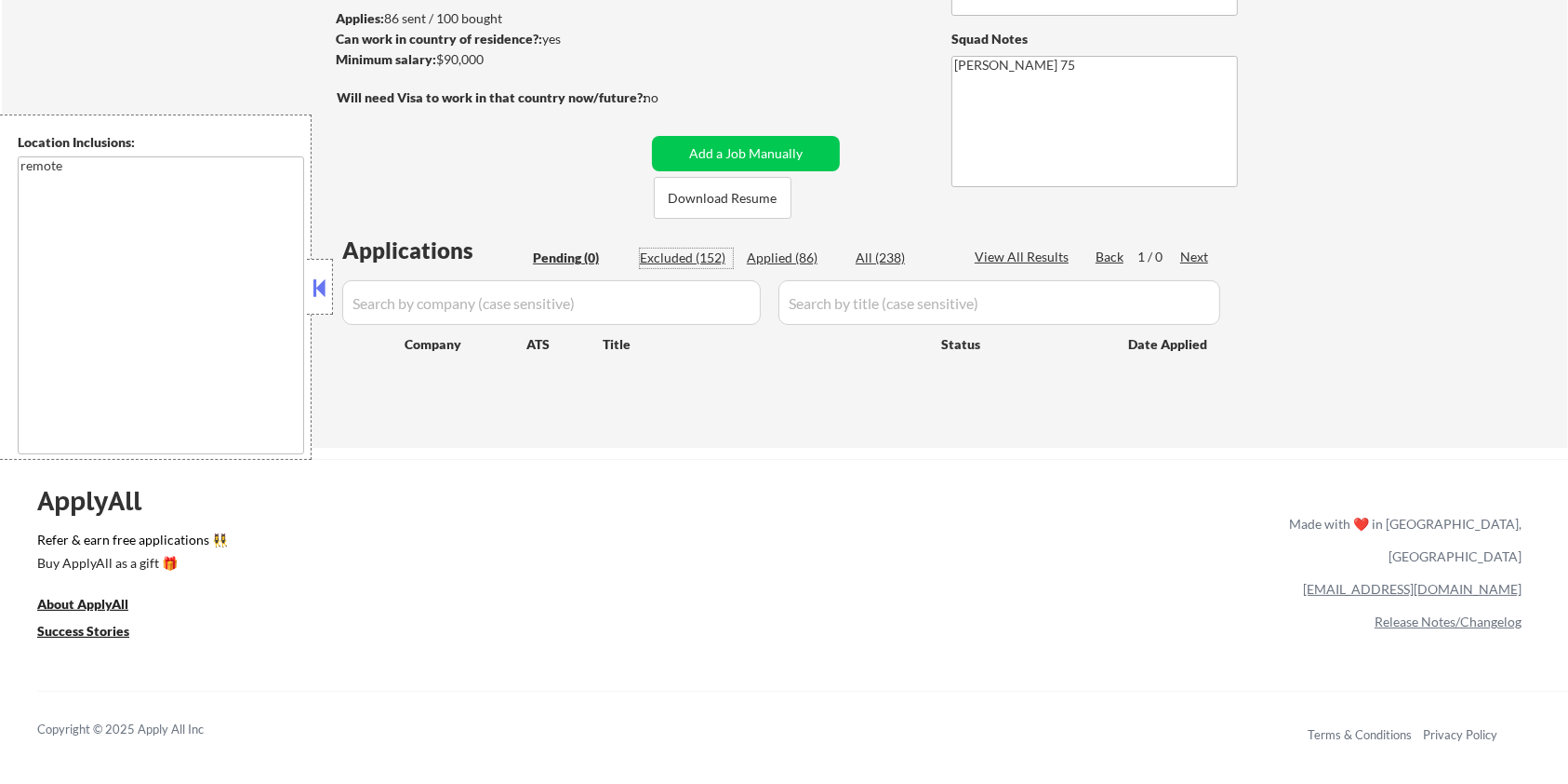
select select ""excluded""
select select ""excluded__expired_""
select select ""excluded__bad_match_""
select select ""excluded__location_""
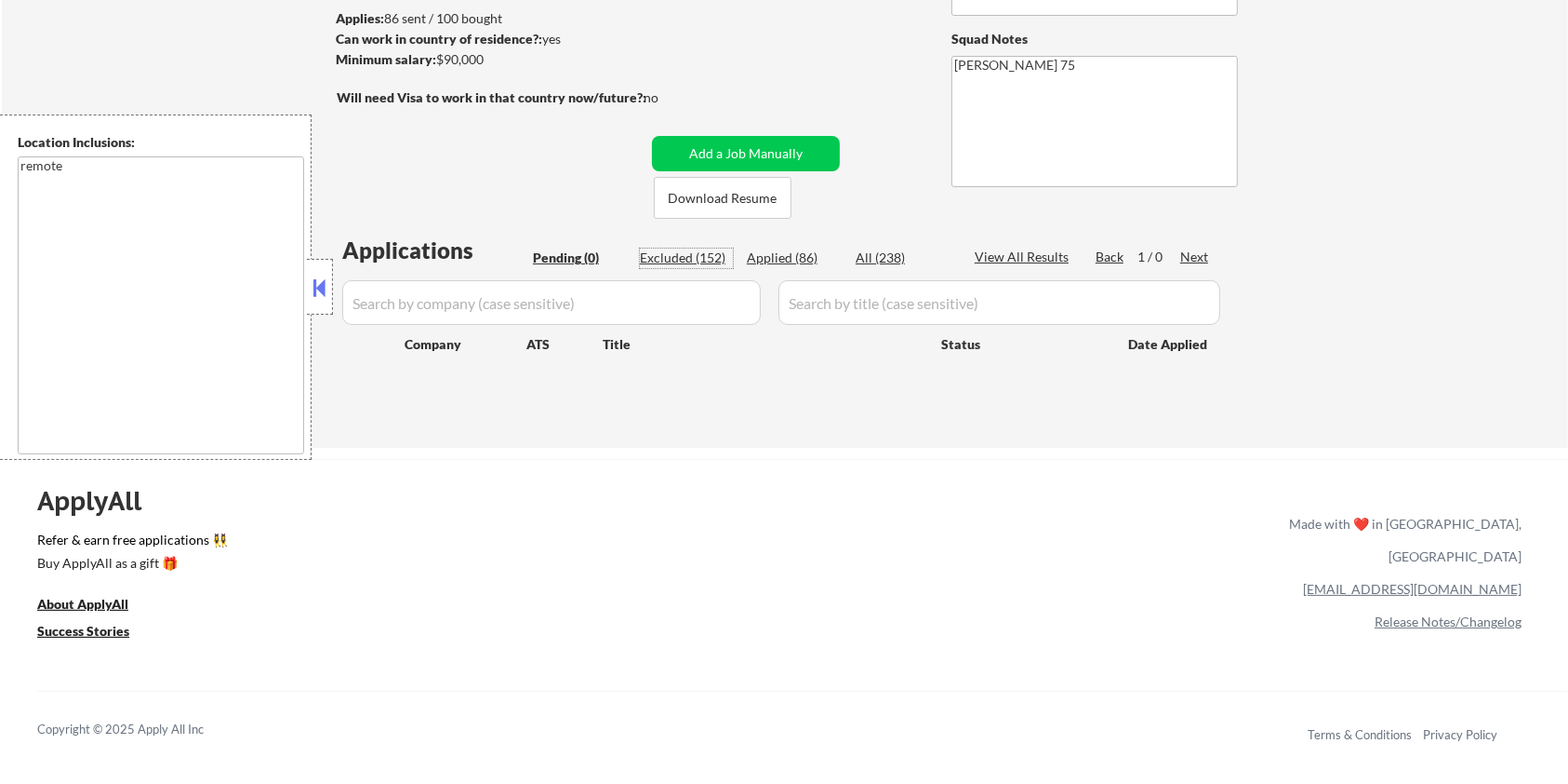
select select ""excluded__bad_match_""
select select ""excluded__location_""
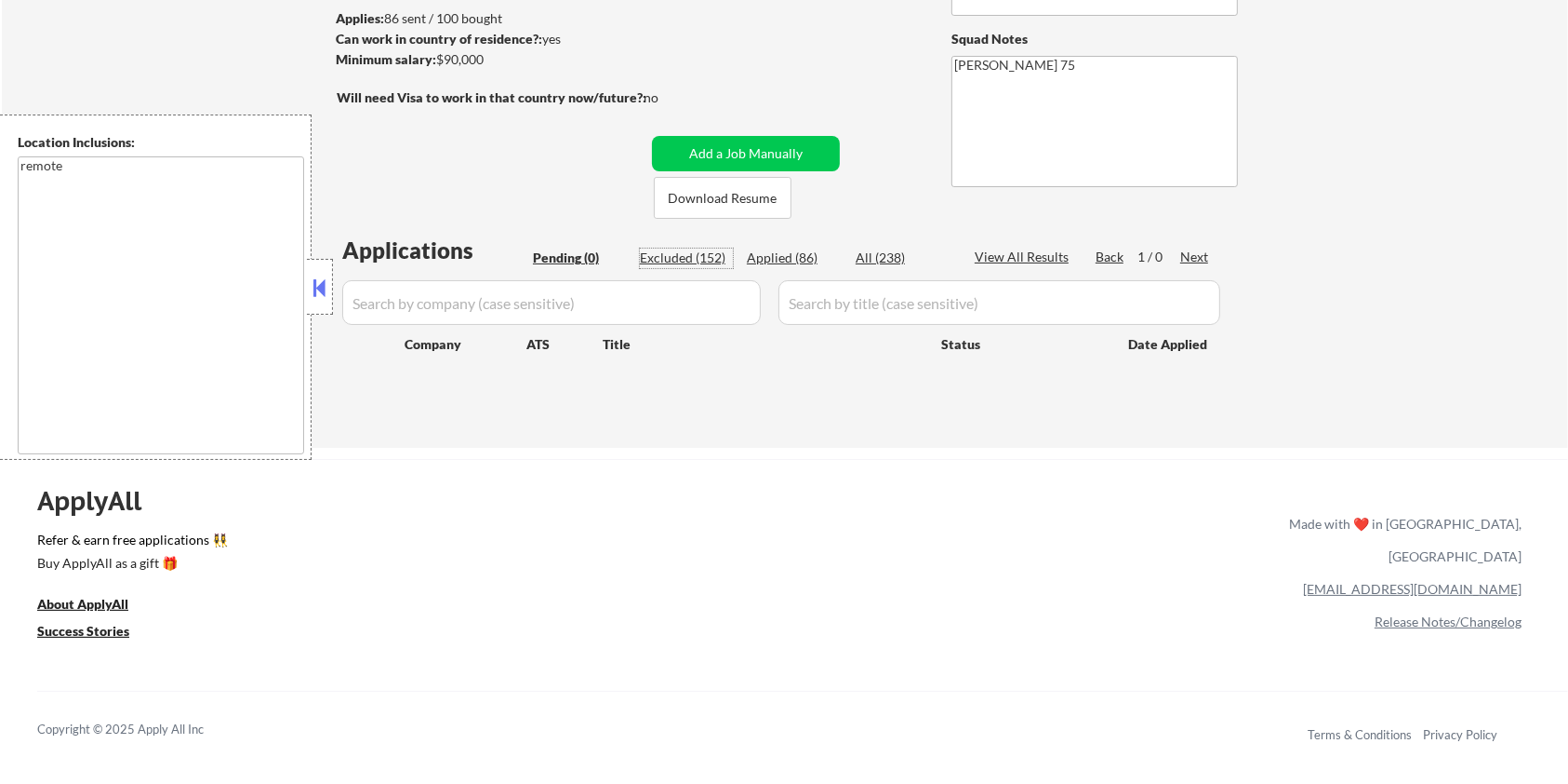
select select ""excluded__location_""
select select ""excluded__bad_match_""
select select ""excluded""
select select ""excluded__location_""
select select ""excluded__expired_""
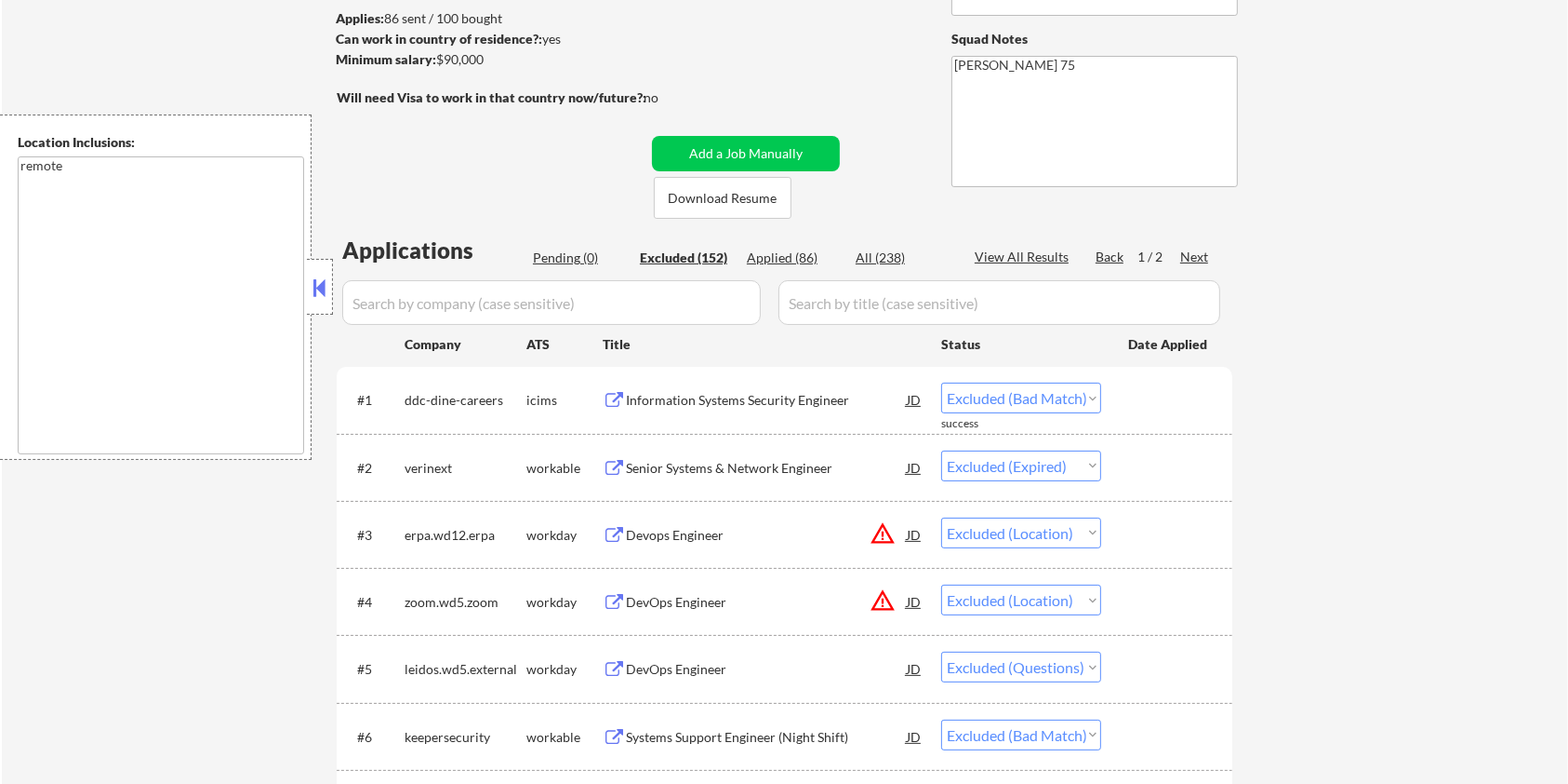
scroll to position [372, 0]
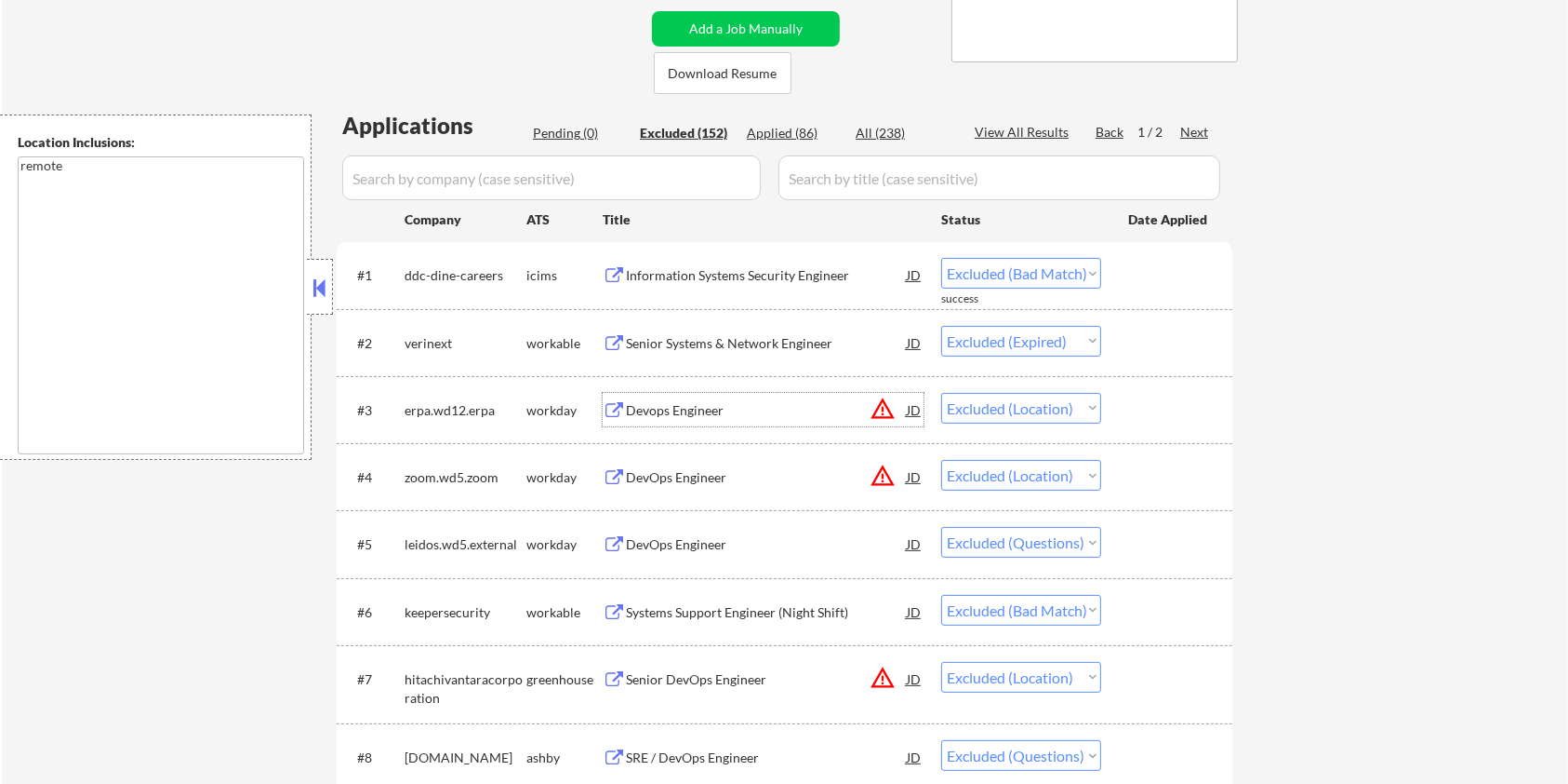
click at [669, 411] on div "Devops Engineer" at bounding box center [766, 410] width 281 height 19
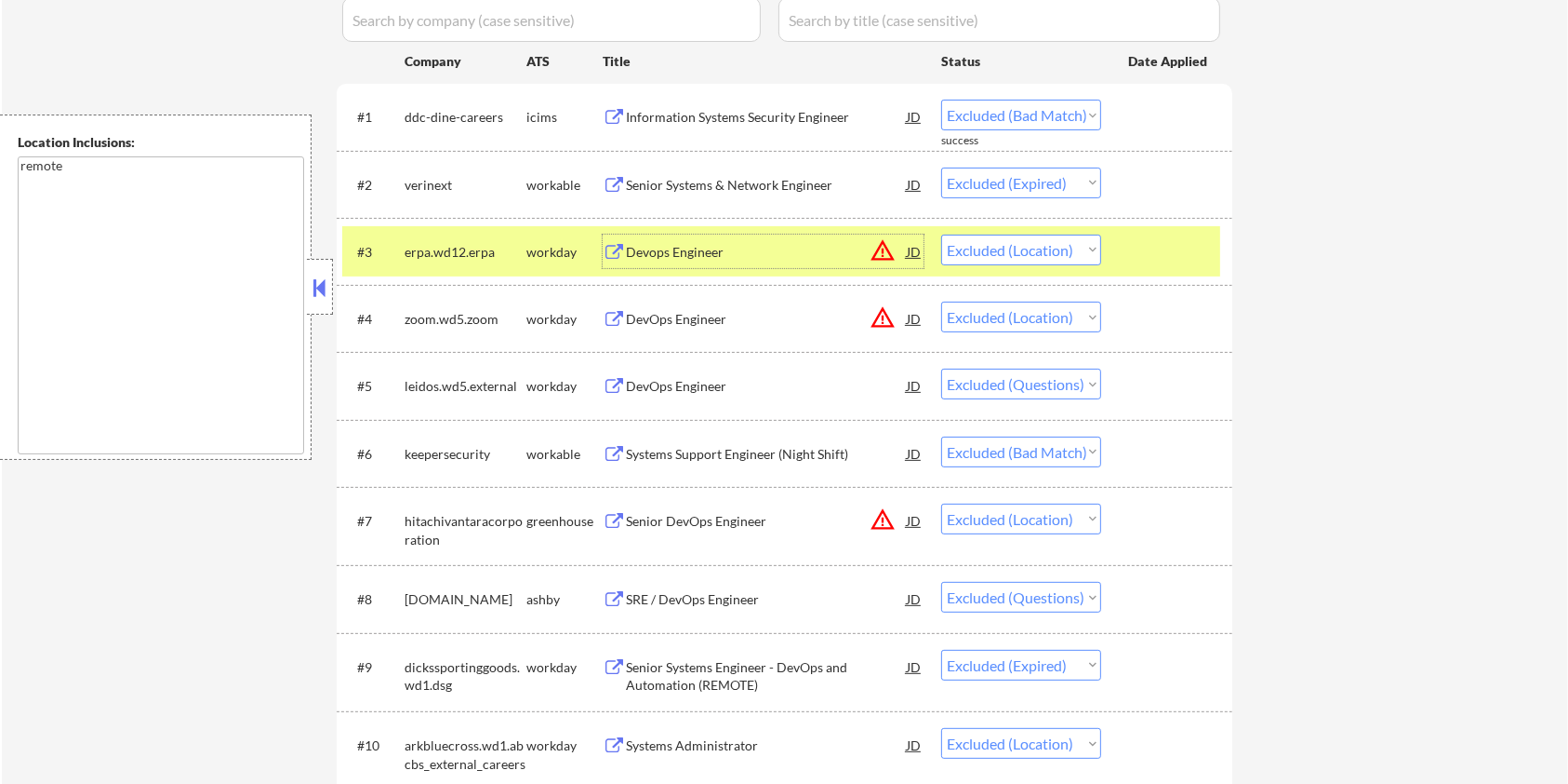
scroll to position [620, 0]
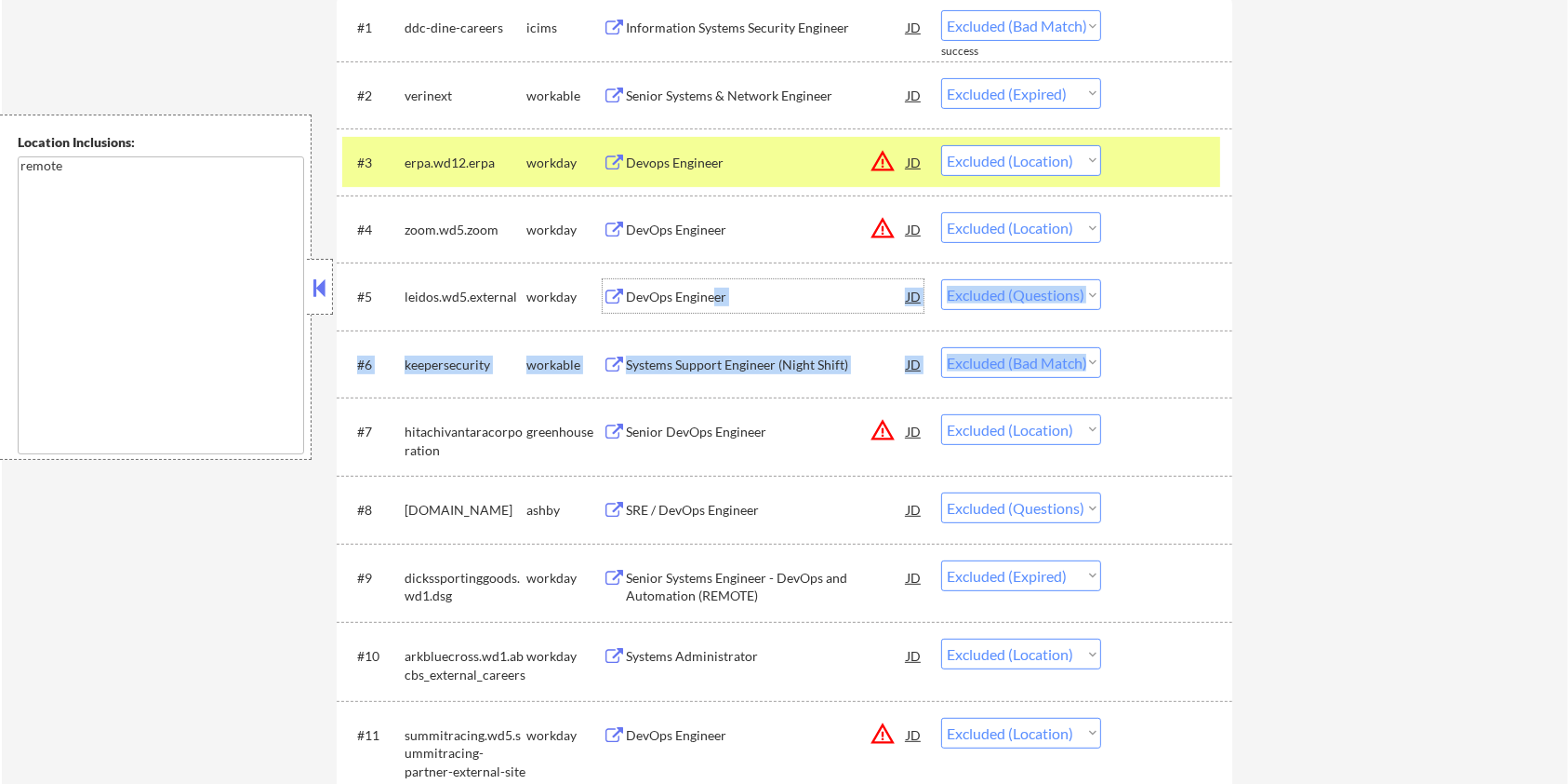
drag, startPoint x: 711, startPoint y: 298, endPoint x: 814, endPoint y: 332, distance: 108.5
click at [707, 362] on div "Systems Support Engineer (Night Shift)" at bounding box center [766, 364] width 281 height 19
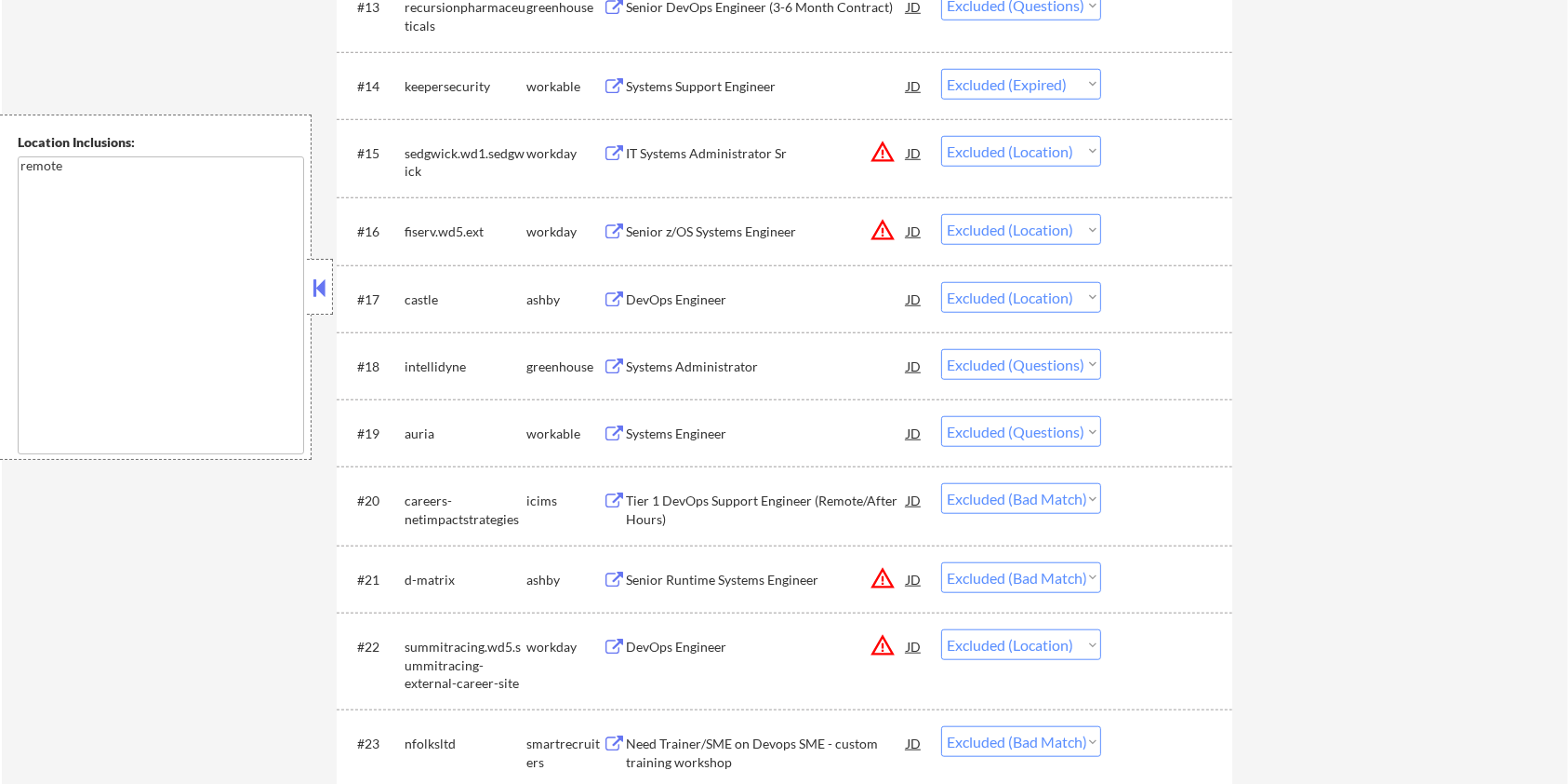
scroll to position [1613, 0]
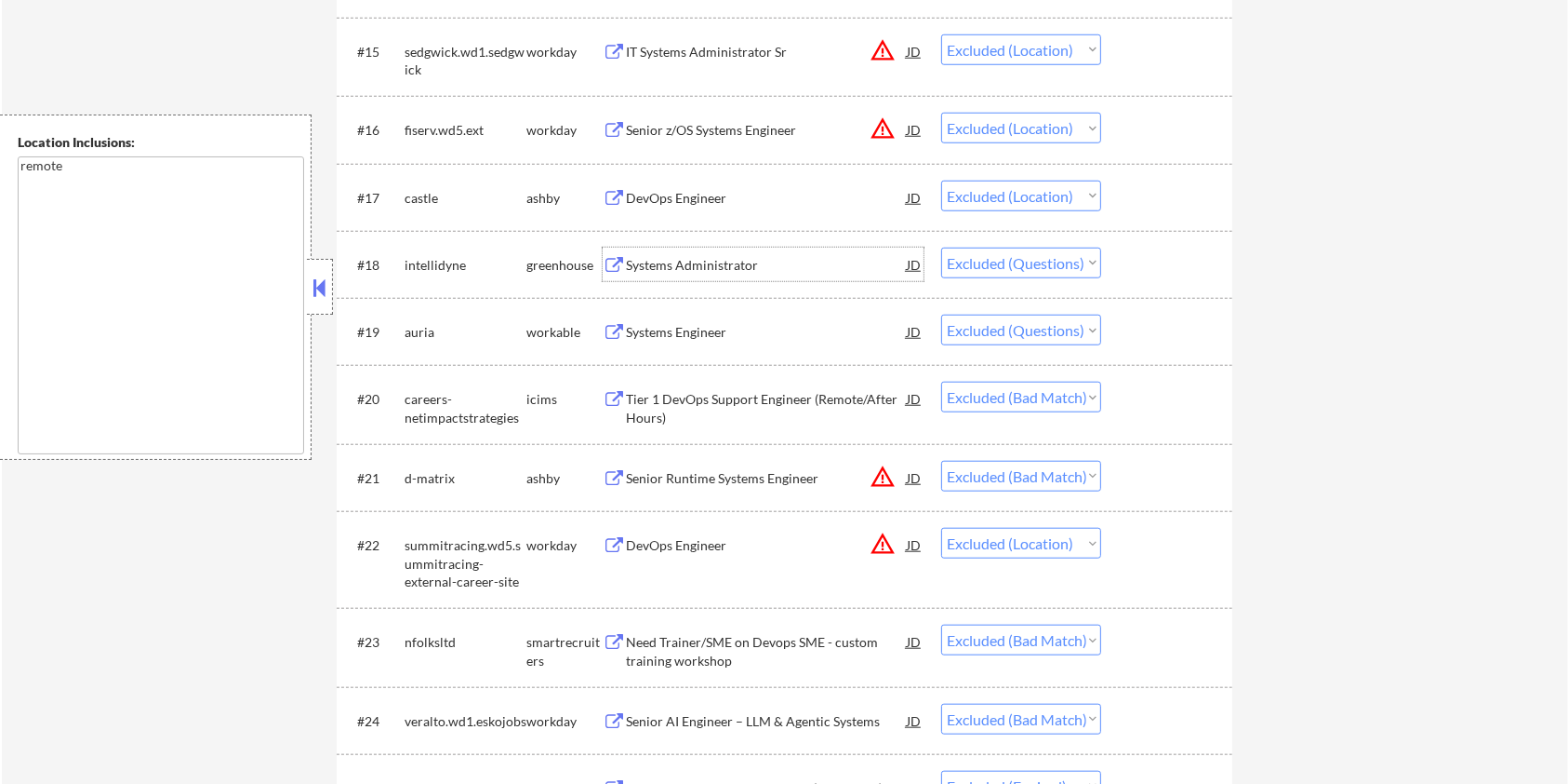
click at [663, 256] on div "Systems Administrator" at bounding box center [766, 265] width 281 height 19
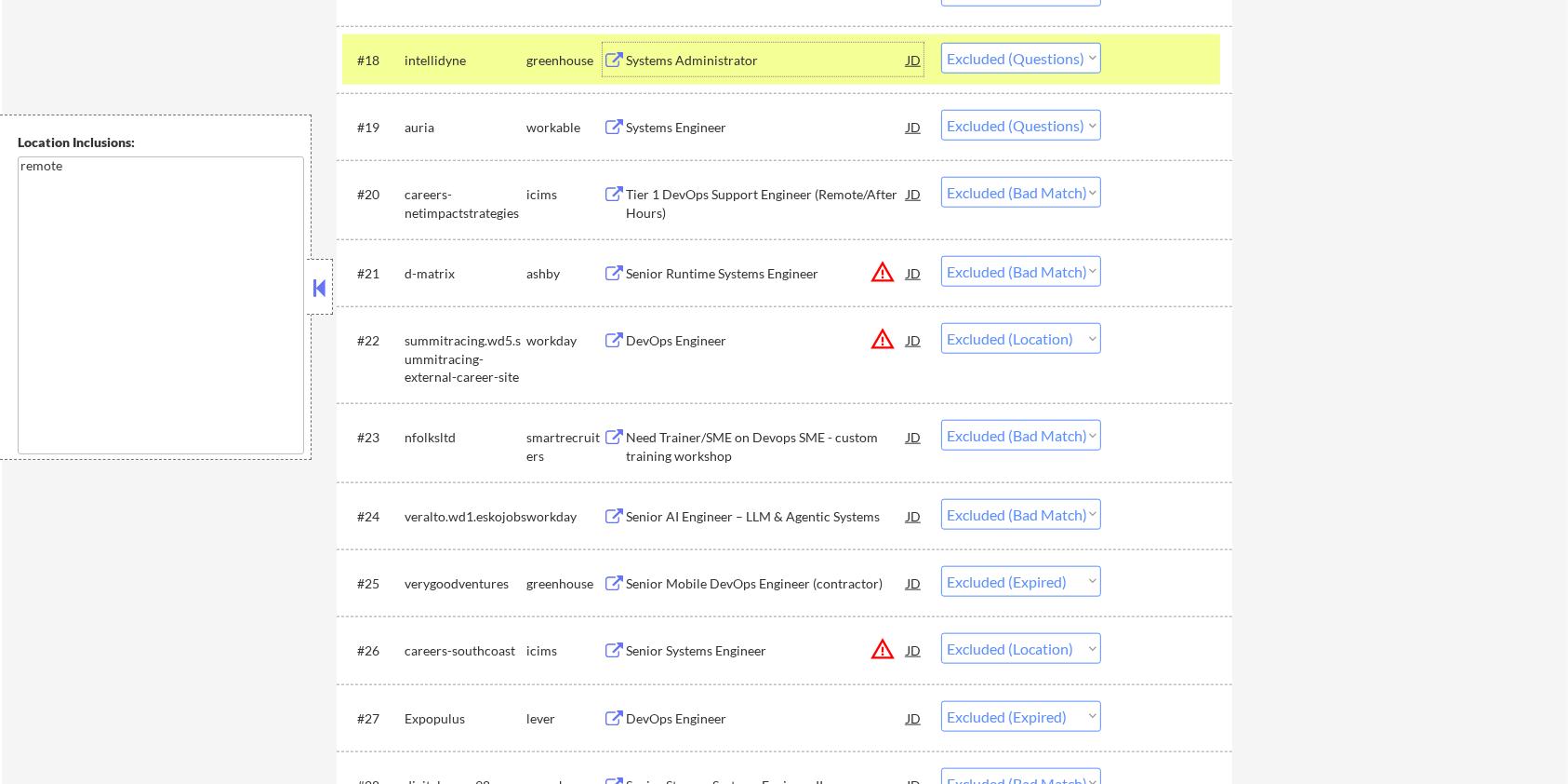
scroll to position [1862, 0]
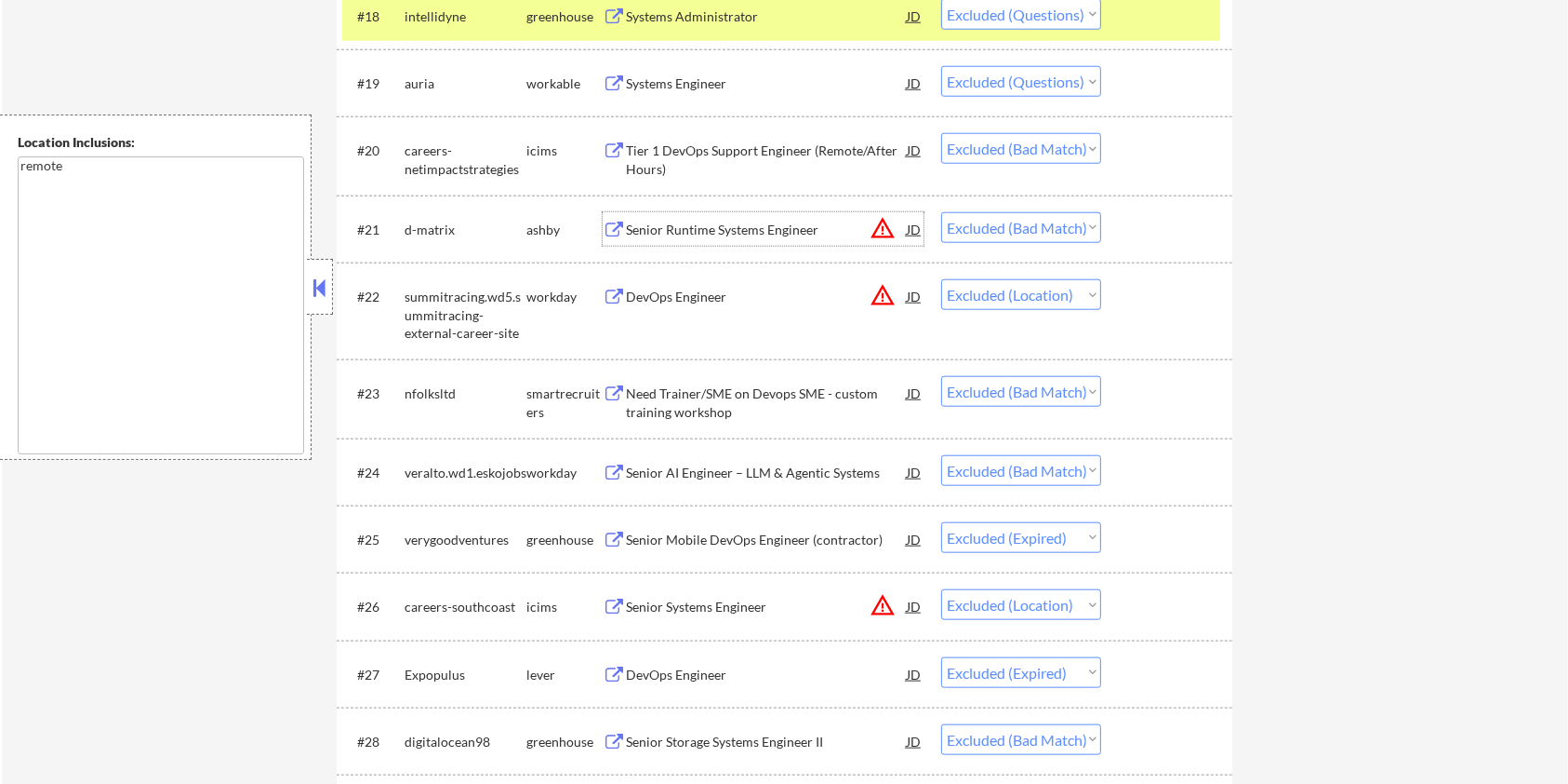
click at [677, 227] on div "Senior Runtime Systems Engineer" at bounding box center [766, 229] width 281 height 19
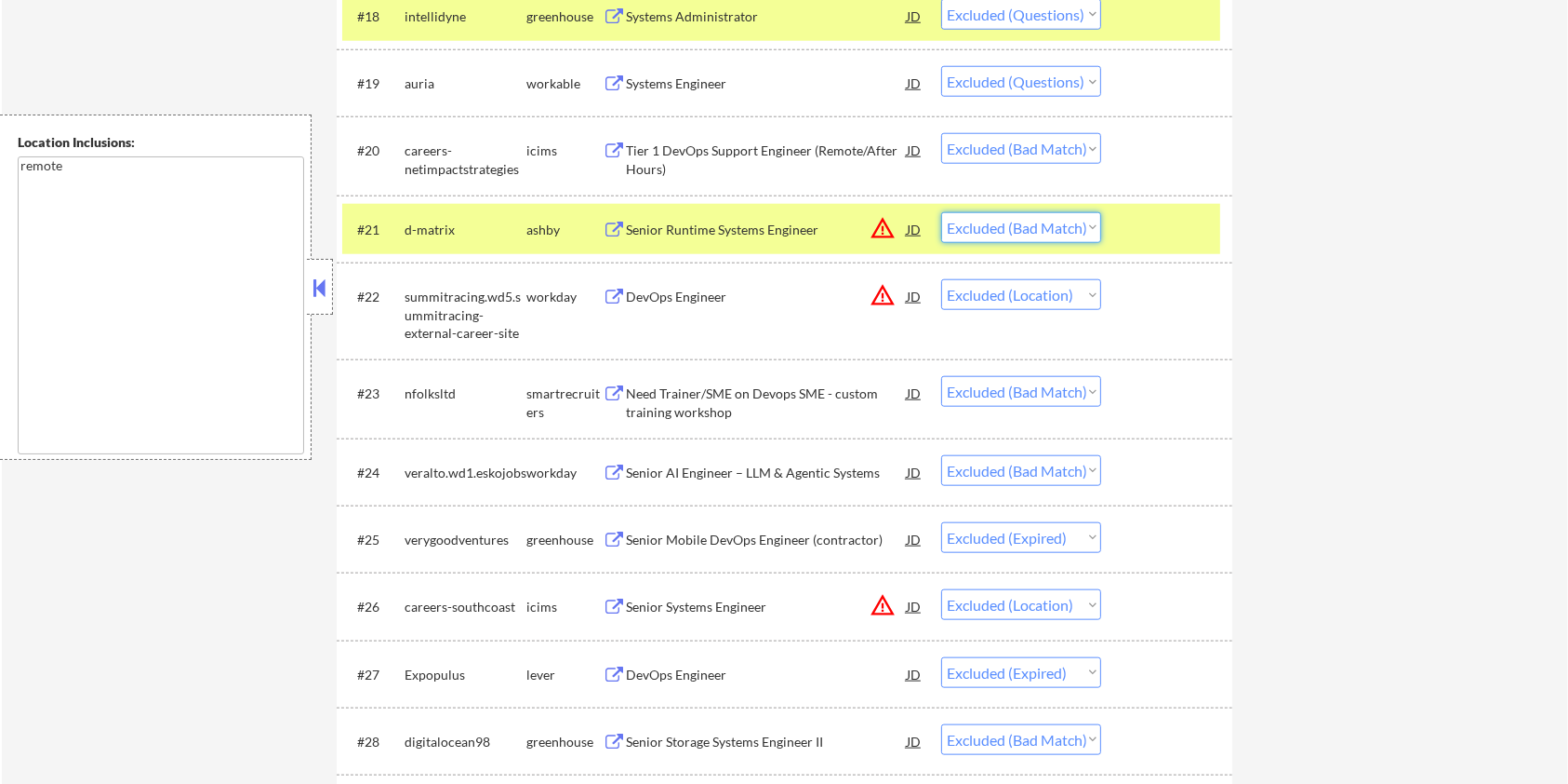
click at [1008, 234] on select "Choose an option... Pending Applied Excluded (Questions) Excluded (Expired) Exc…" at bounding box center [1021, 227] width 160 height 31
select select ""excluded__location_""
click at [941, 212] on select "Choose an option... Pending Applied Excluded (Questions) Excluded (Expired) Exc…" at bounding box center [1021, 227] width 160 height 31
click at [706, 391] on div "Need Trainer/SME on Devops SME - custom training workshop" at bounding box center [766, 402] width 281 height 37
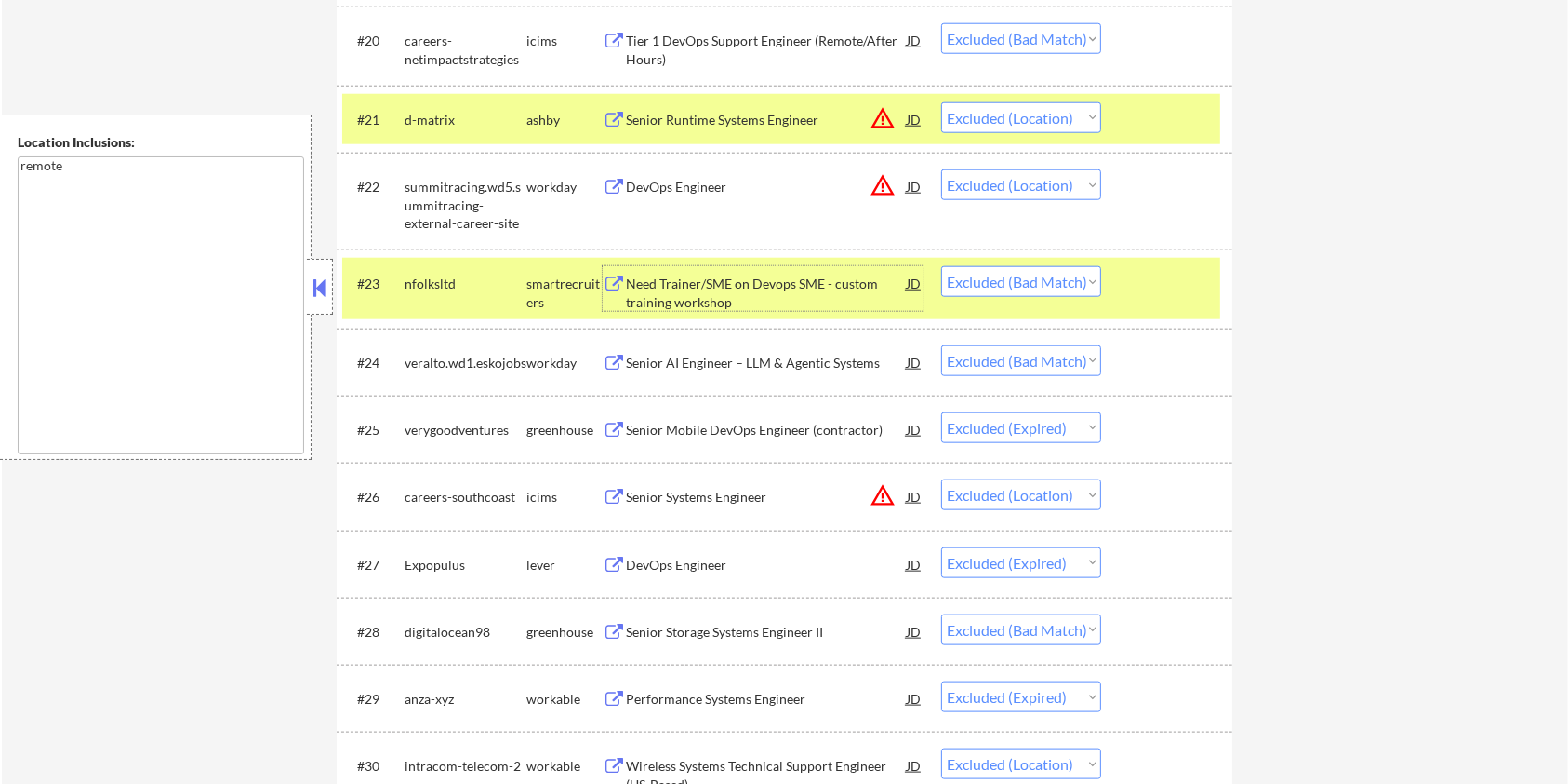
scroll to position [1986, 0]
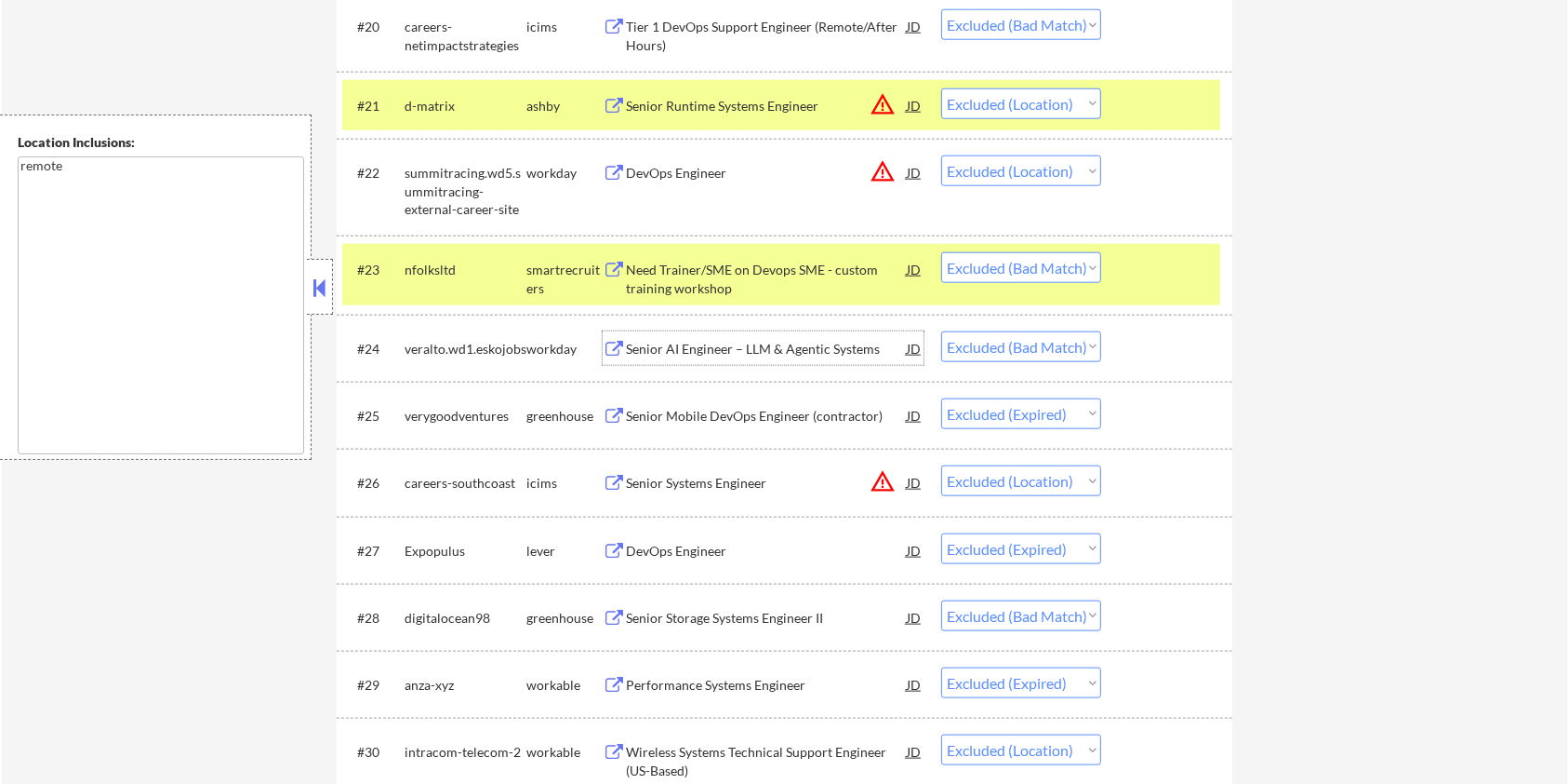
click at [744, 346] on div "Senior AI Engineer – LLM & Agentic Systems" at bounding box center [766, 348] width 281 height 19
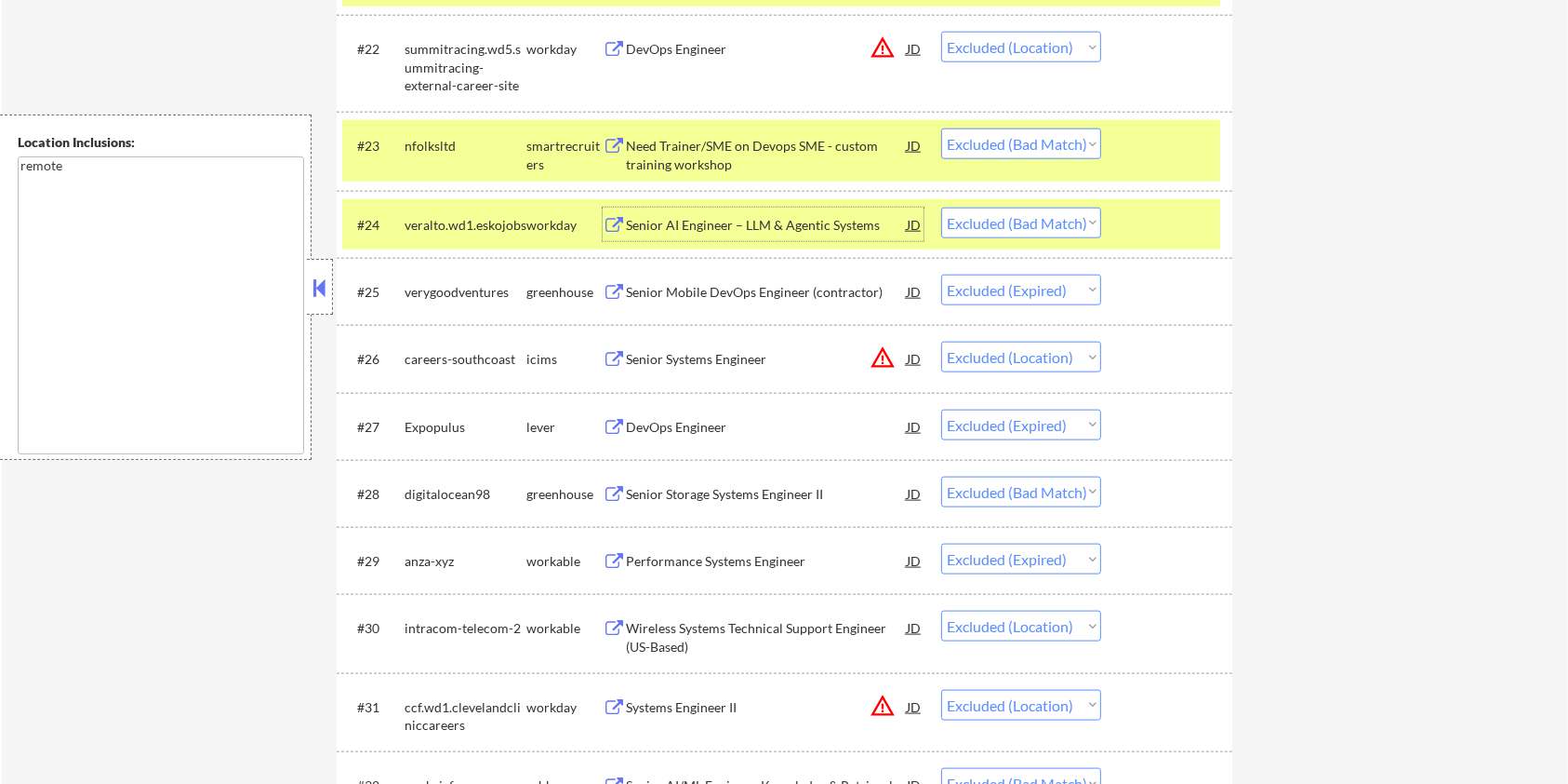
scroll to position [2234, 0]
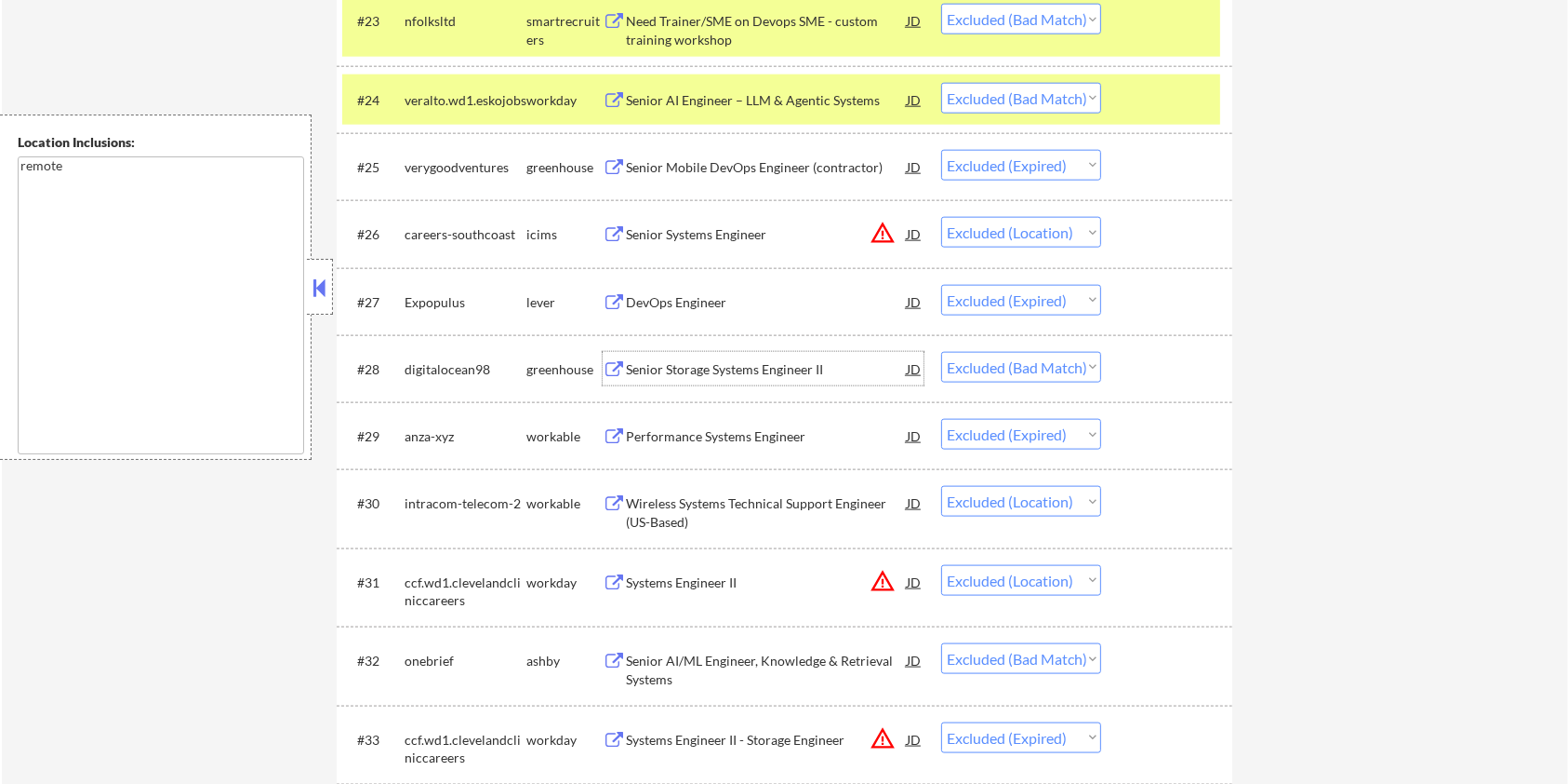
click at [704, 374] on div "Senior Storage Systems Engineer II" at bounding box center [766, 369] width 281 height 19
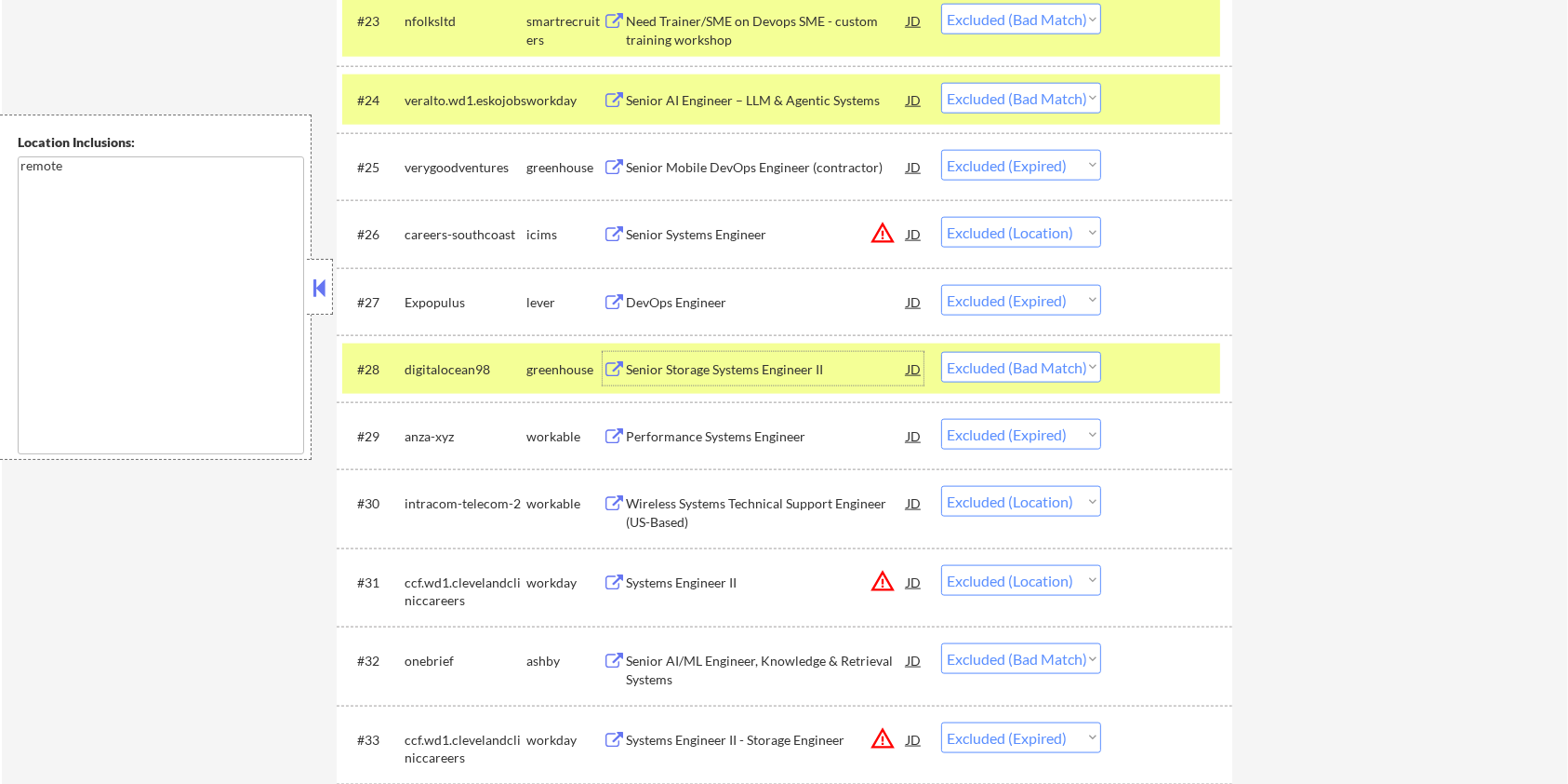
scroll to position [2358, 0]
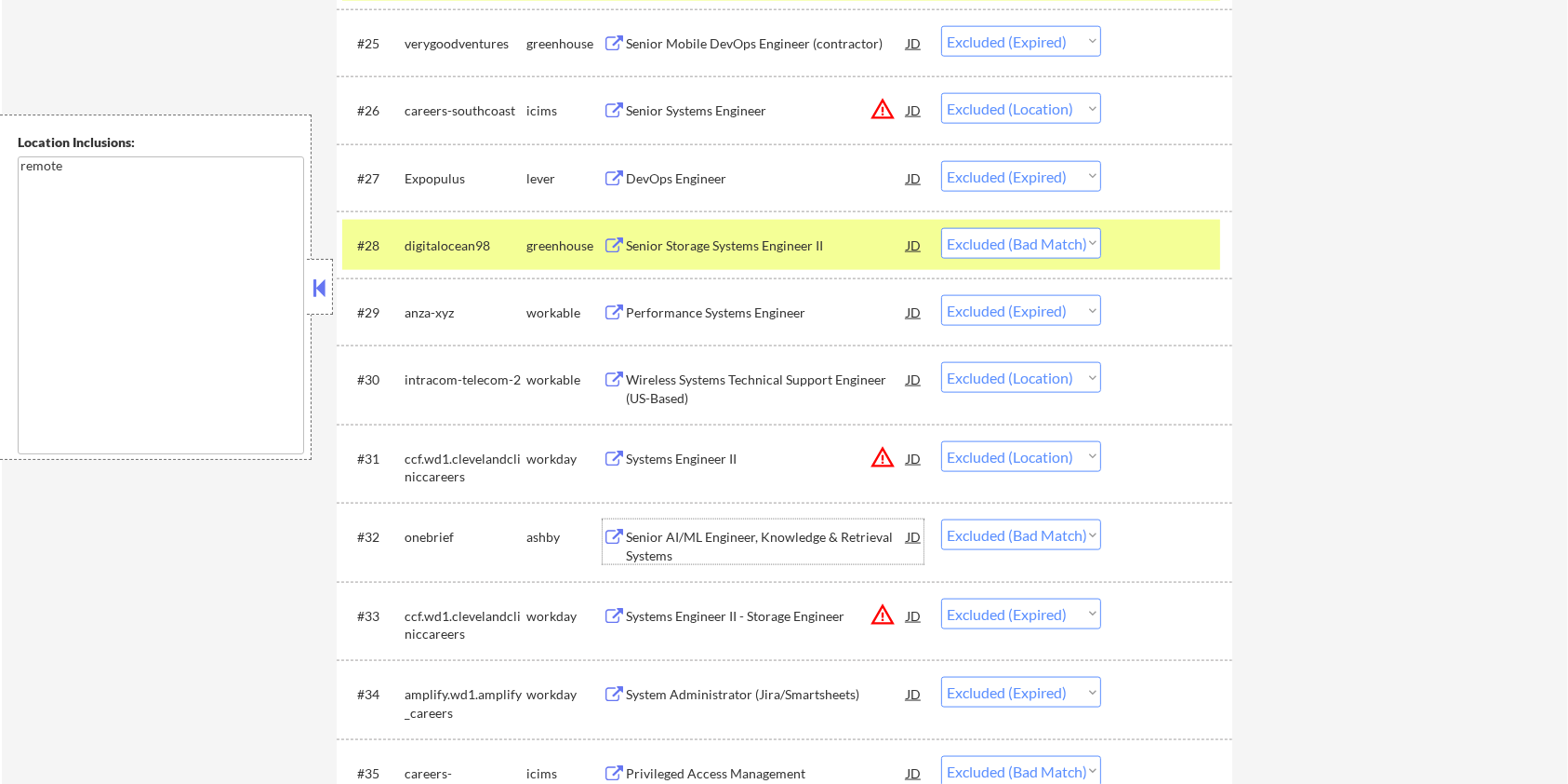
click at [669, 533] on div "Senior AI/ML Engineer, Knowledge & Retrieval Systems" at bounding box center [766, 546] width 281 height 37
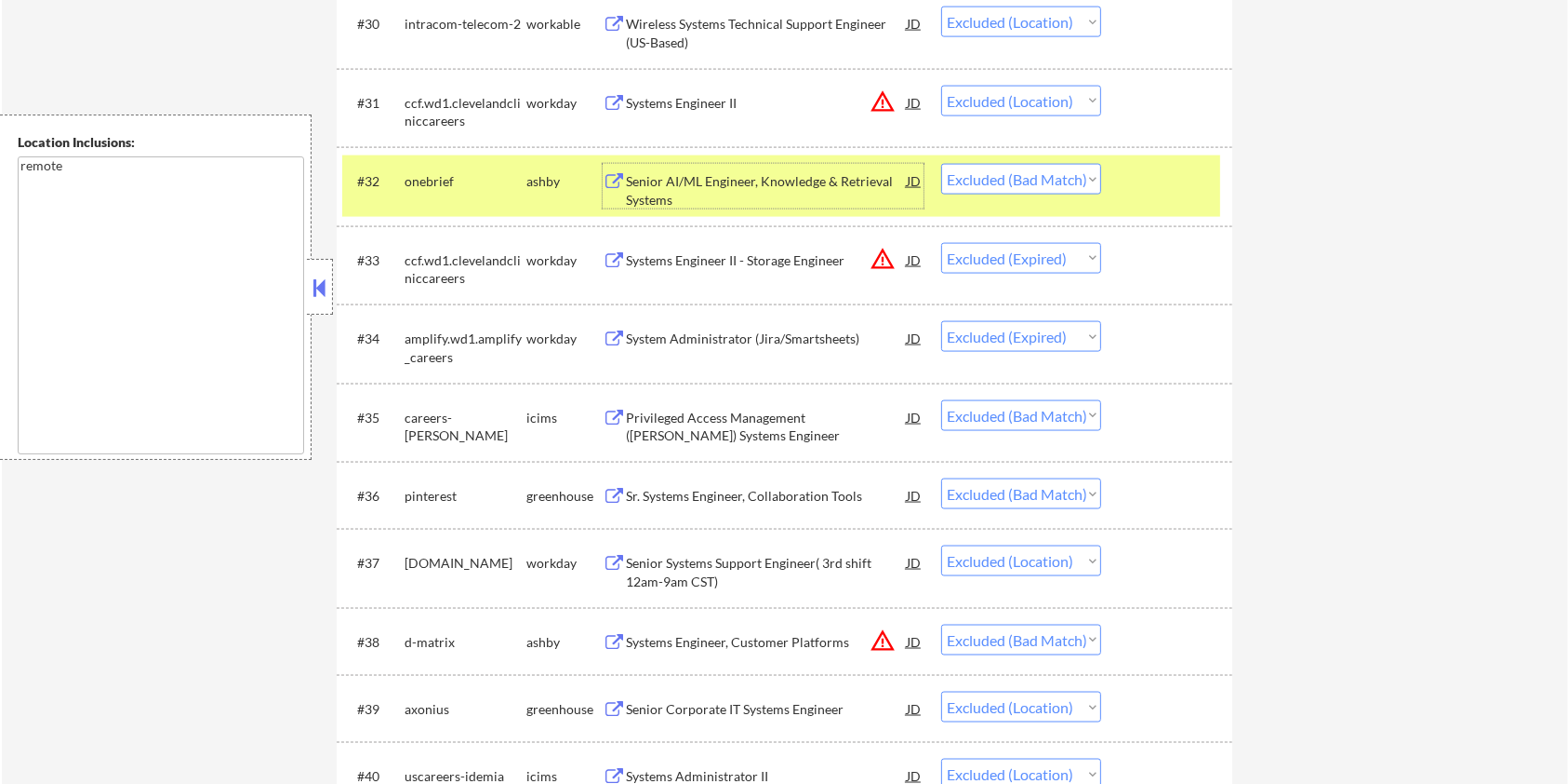
scroll to position [2730, 0]
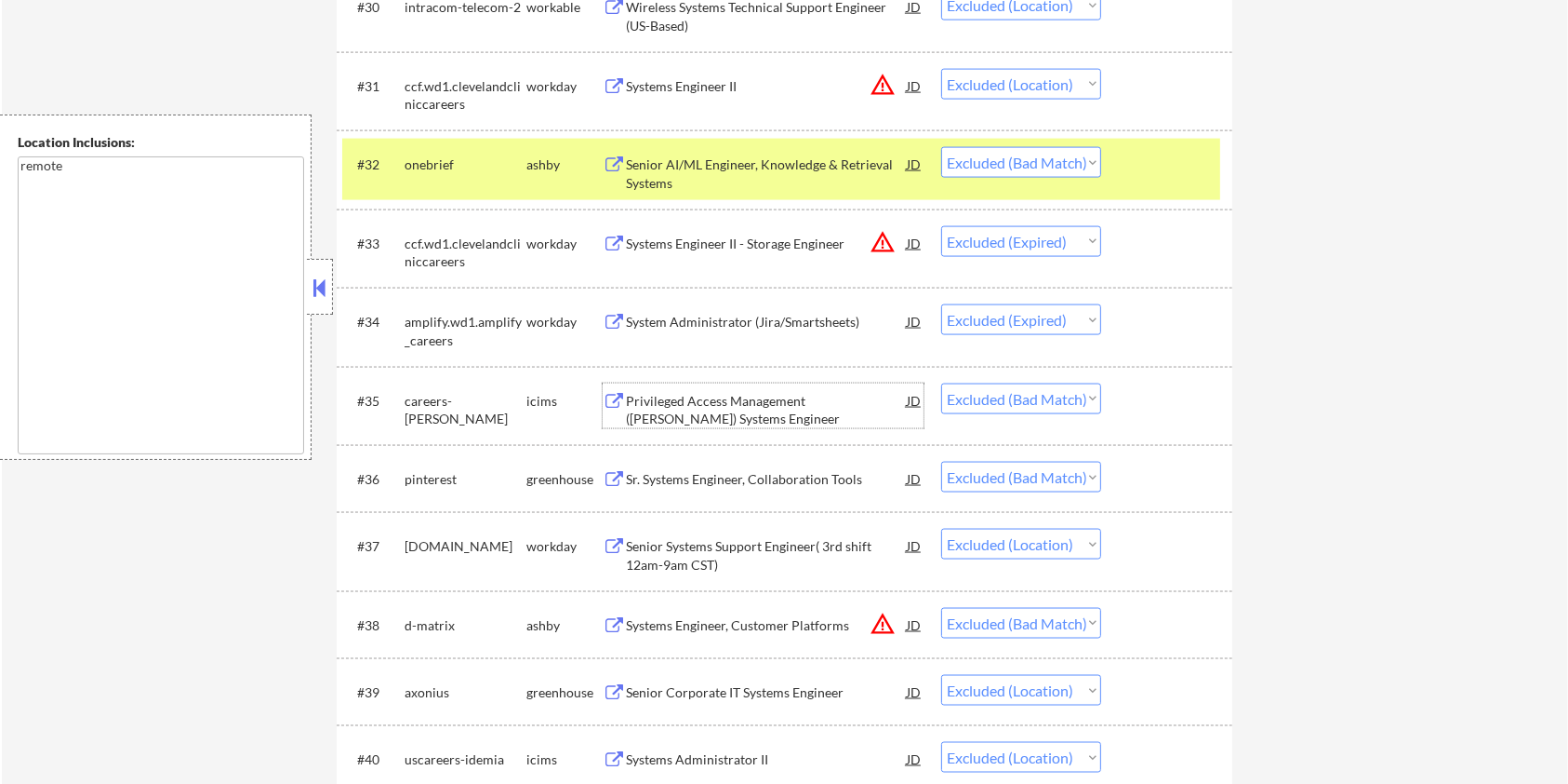
click at [716, 398] on div "Privileged Access Management (PAM) Systems Engineer" at bounding box center [766, 410] width 281 height 37
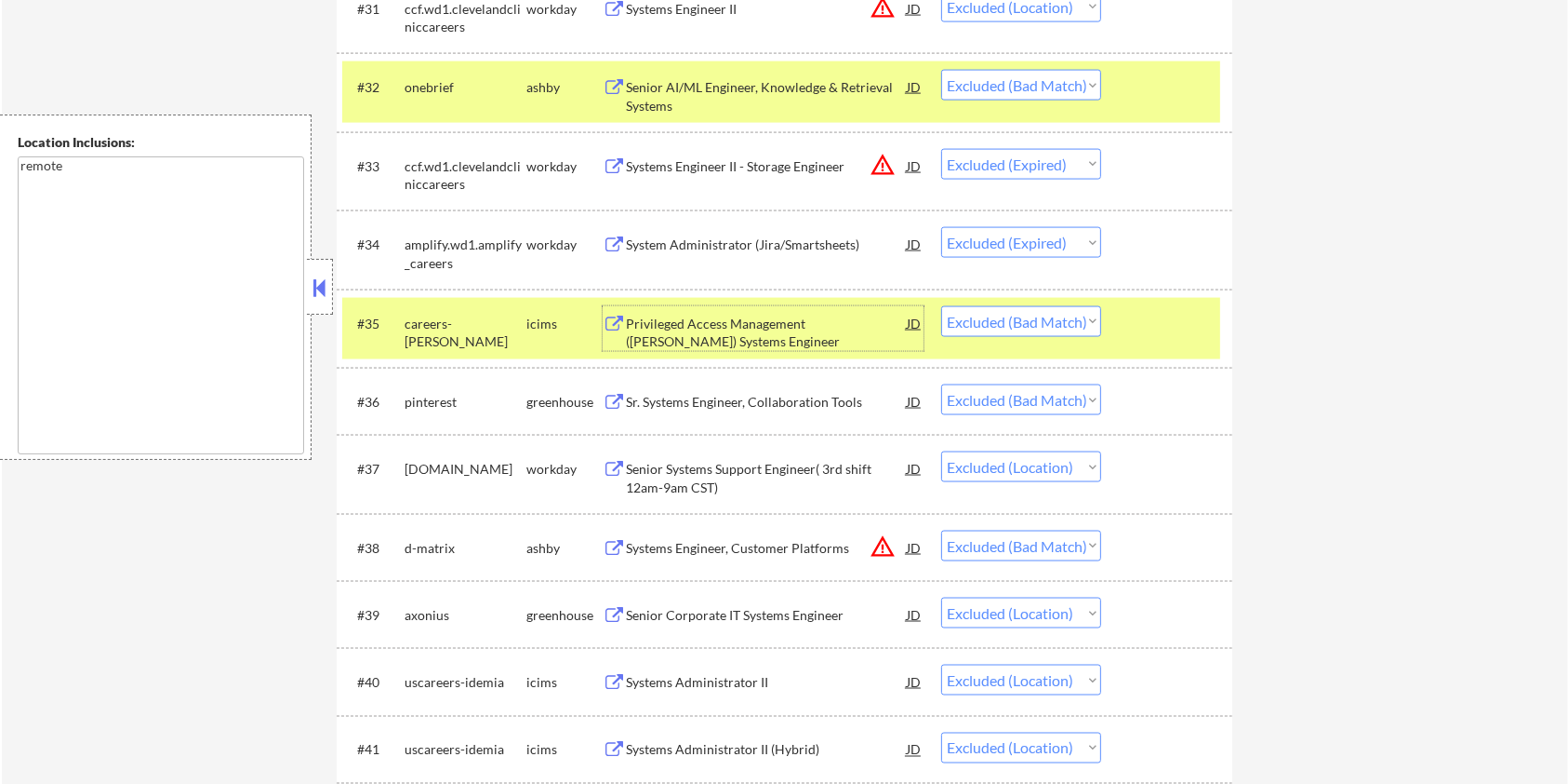
scroll to position [2854, 0]
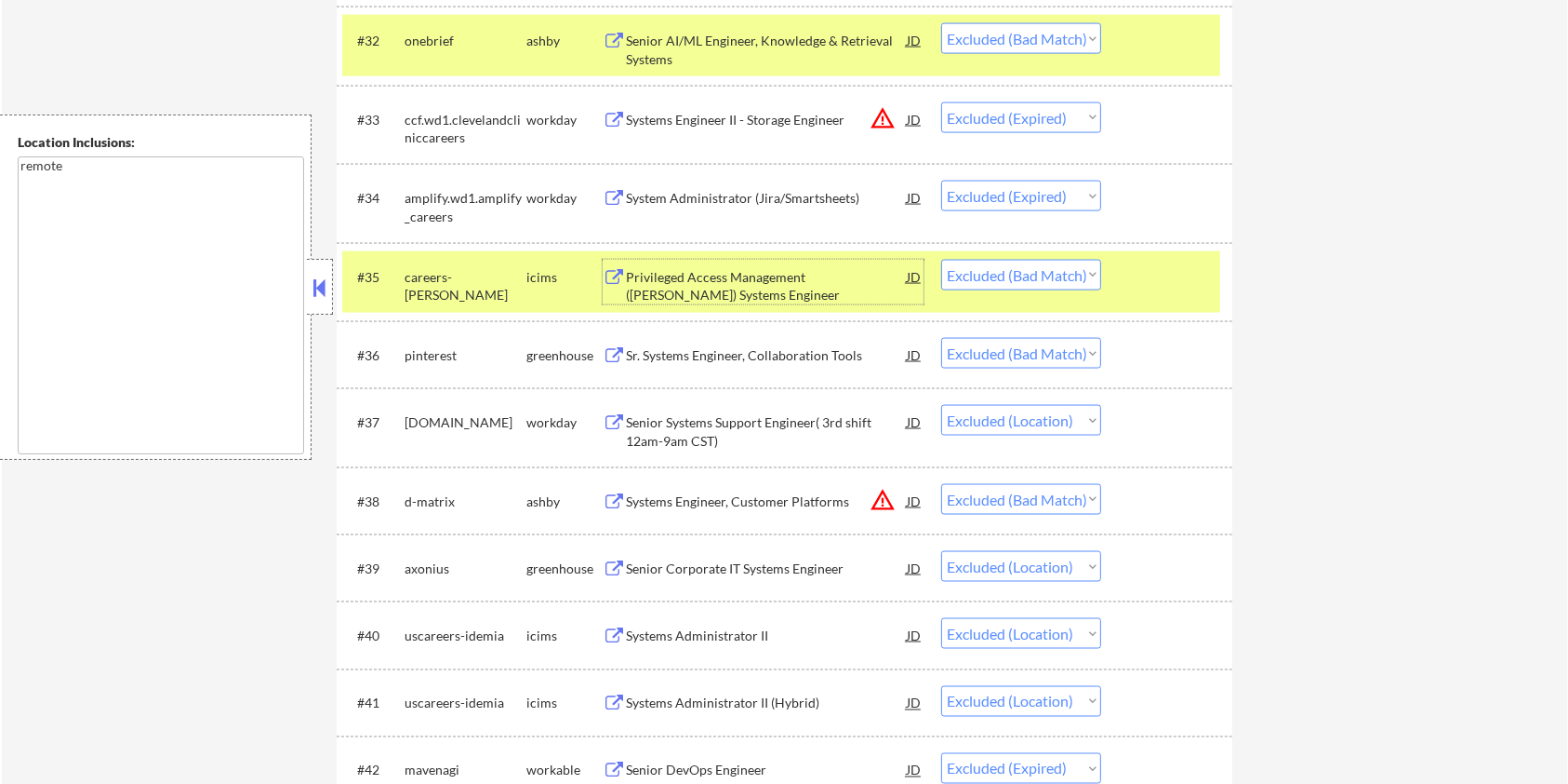
click at [727, 352] on div "Sr. Systems Engineer, Collaboration Tools" at bounding box center [766, 355] width 281 height 19
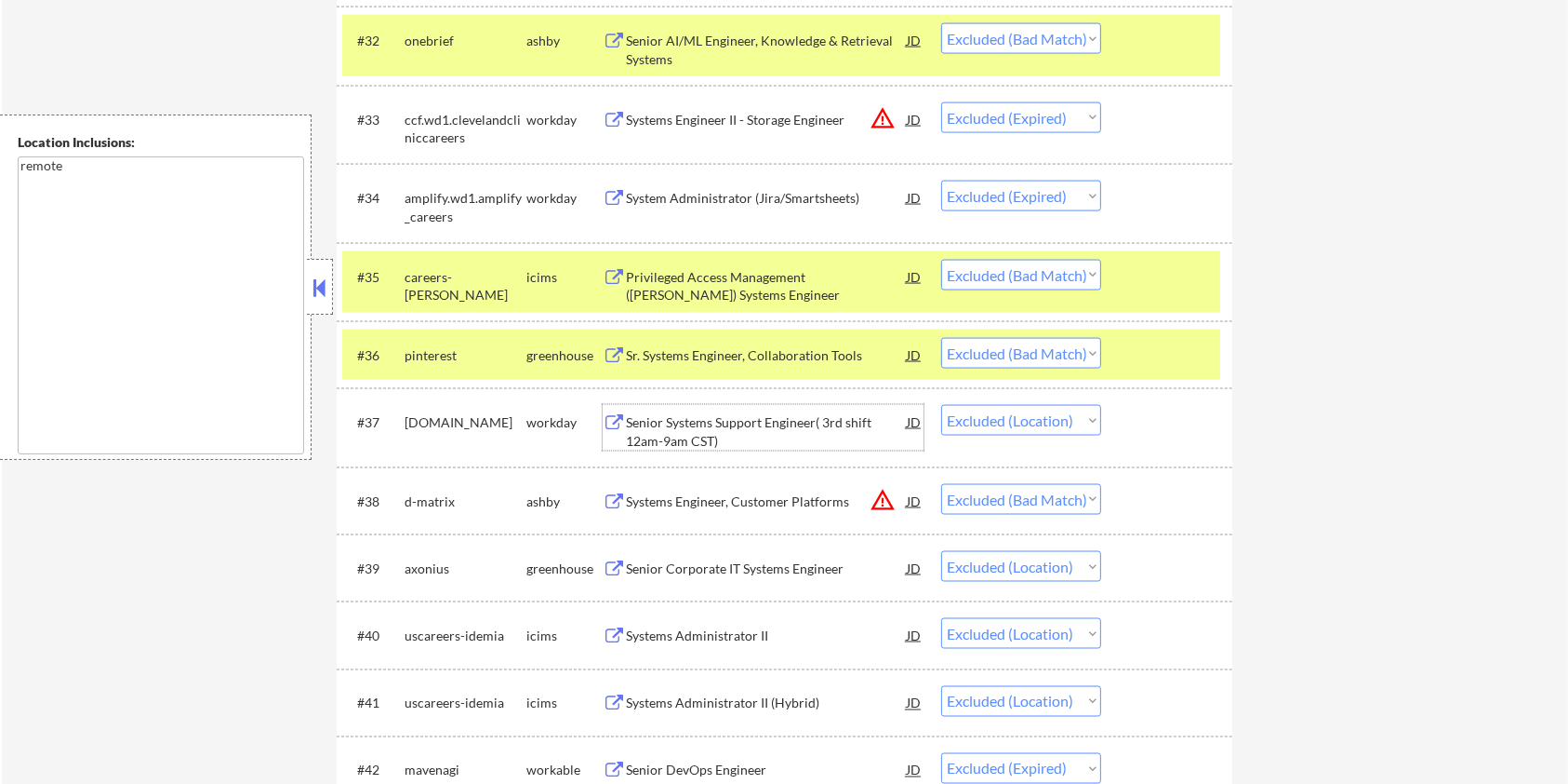
click at [661, 422] on div "Senior Systems Support Engineer( 3rd shift 12am-9am CST)" at bounding box center [766, 431] width 281 height 37
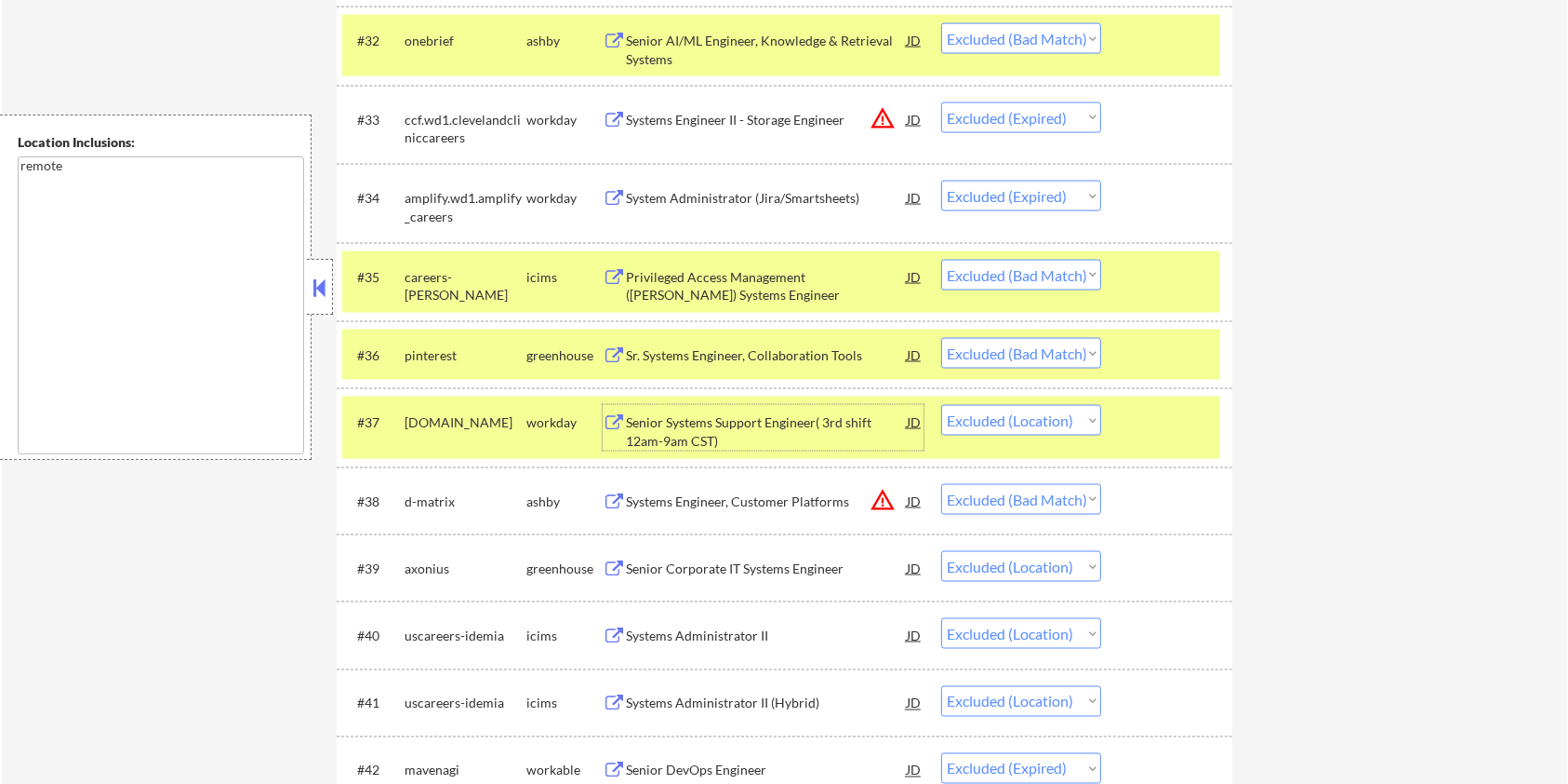
click at [793, 361] on div "Sr. Systems Engineer, Collaboration Tools" at bounding box center [766, 355] width 281 height 19
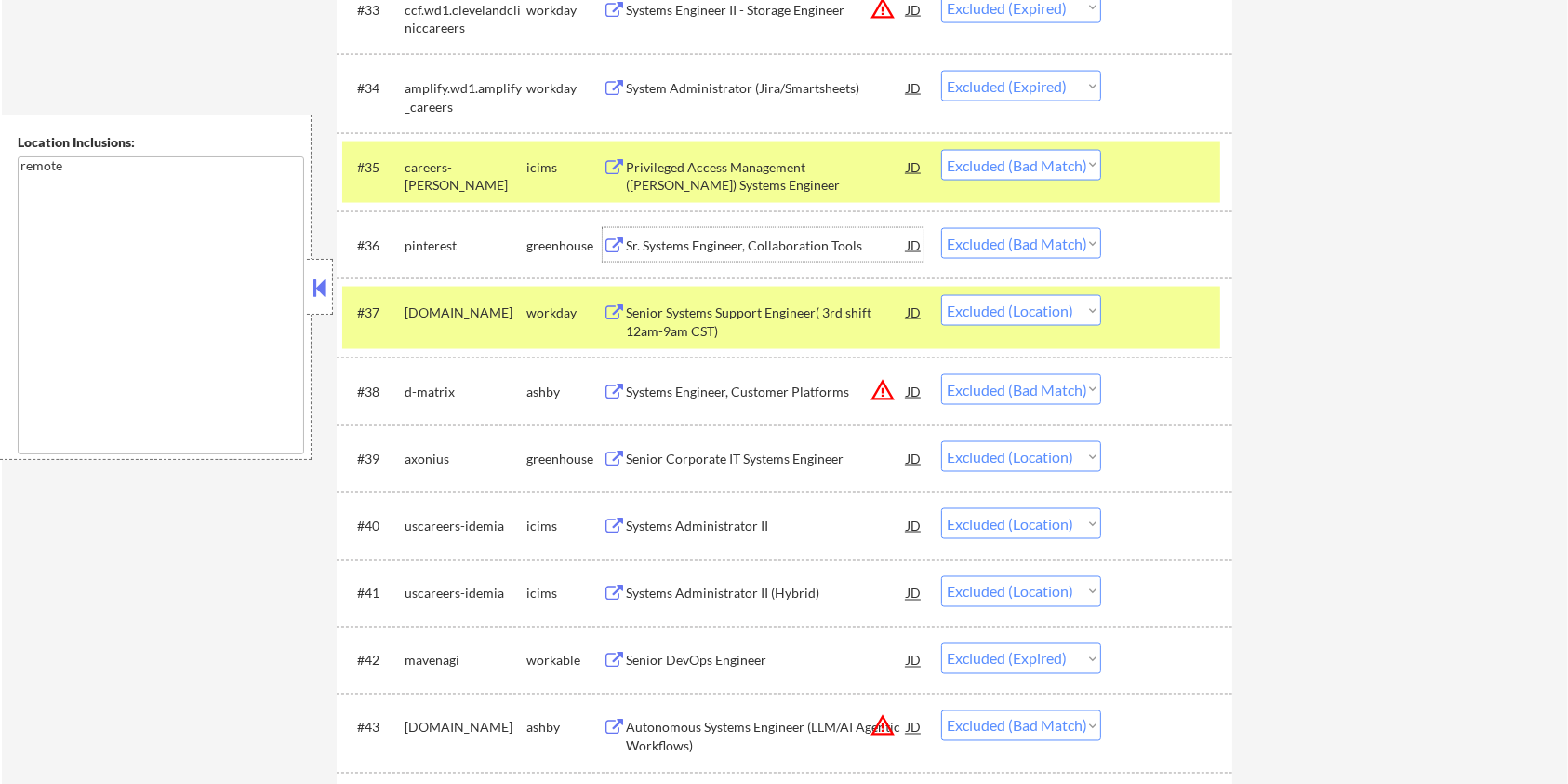
scroll to position [2978, 0]
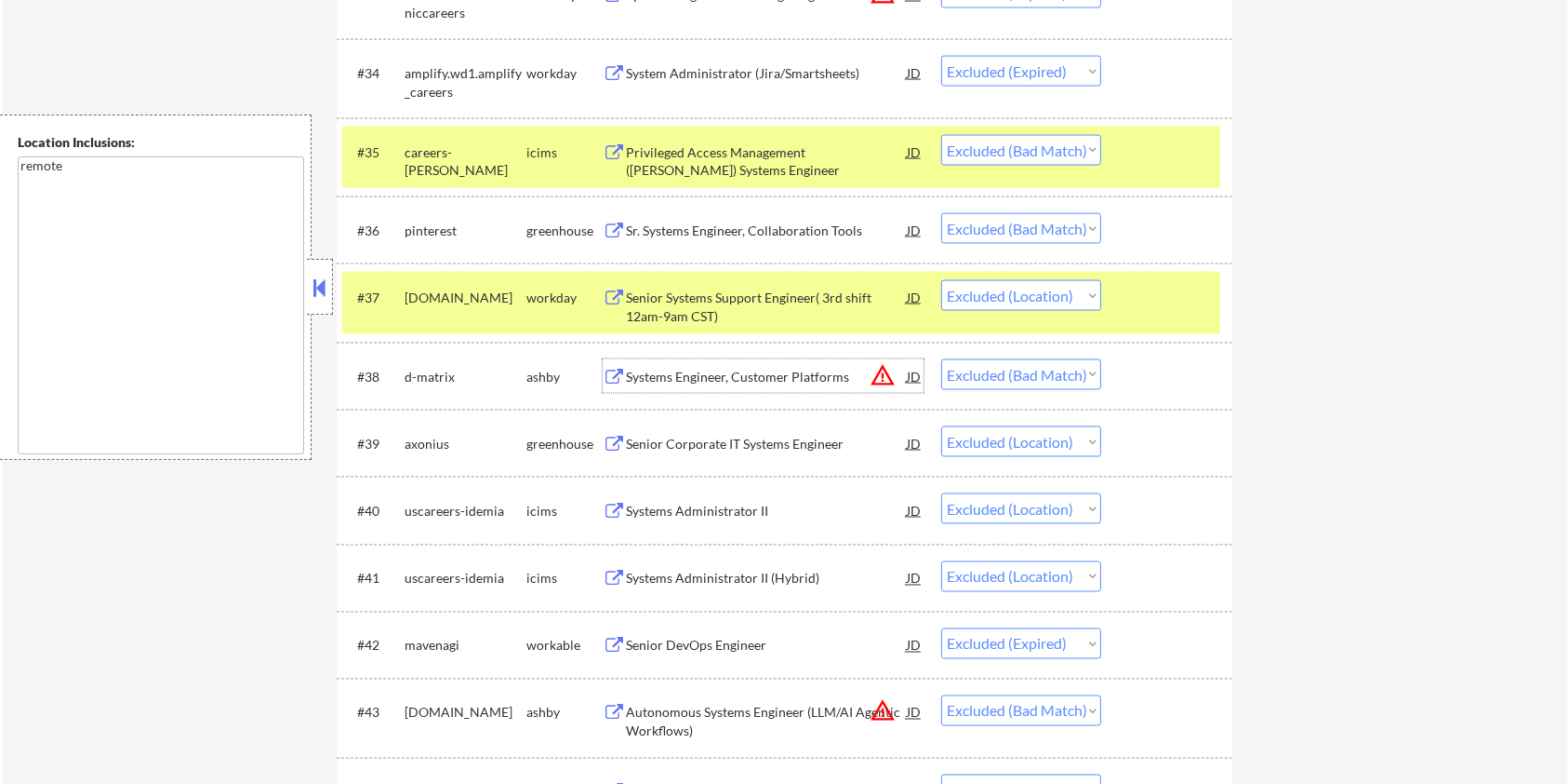
click at [706, 375] on div "Systems Engineer, Customer Platforms" at bounding box center [766, 376] width 281 height 19
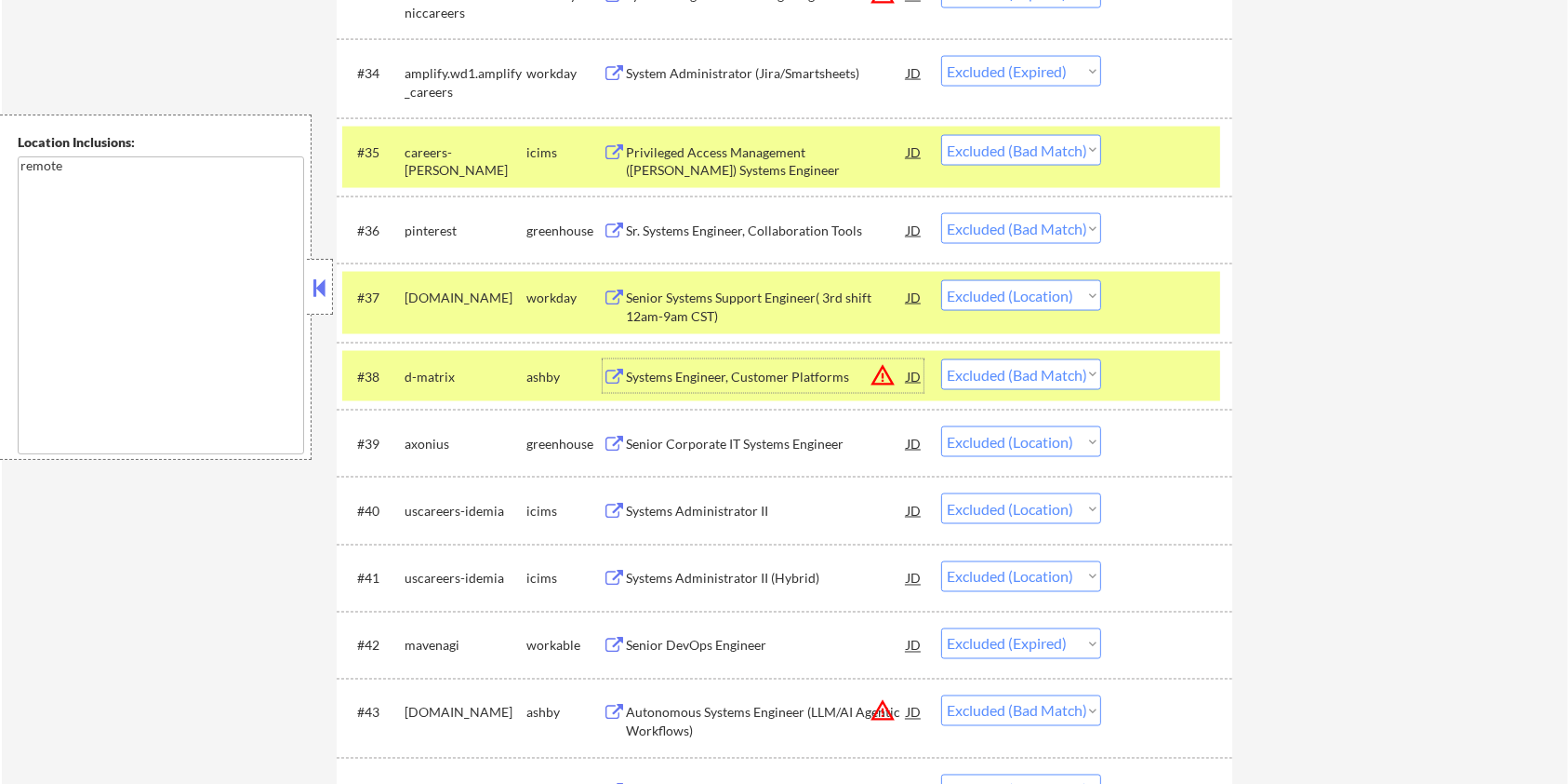
scroll to position [3102, 0]
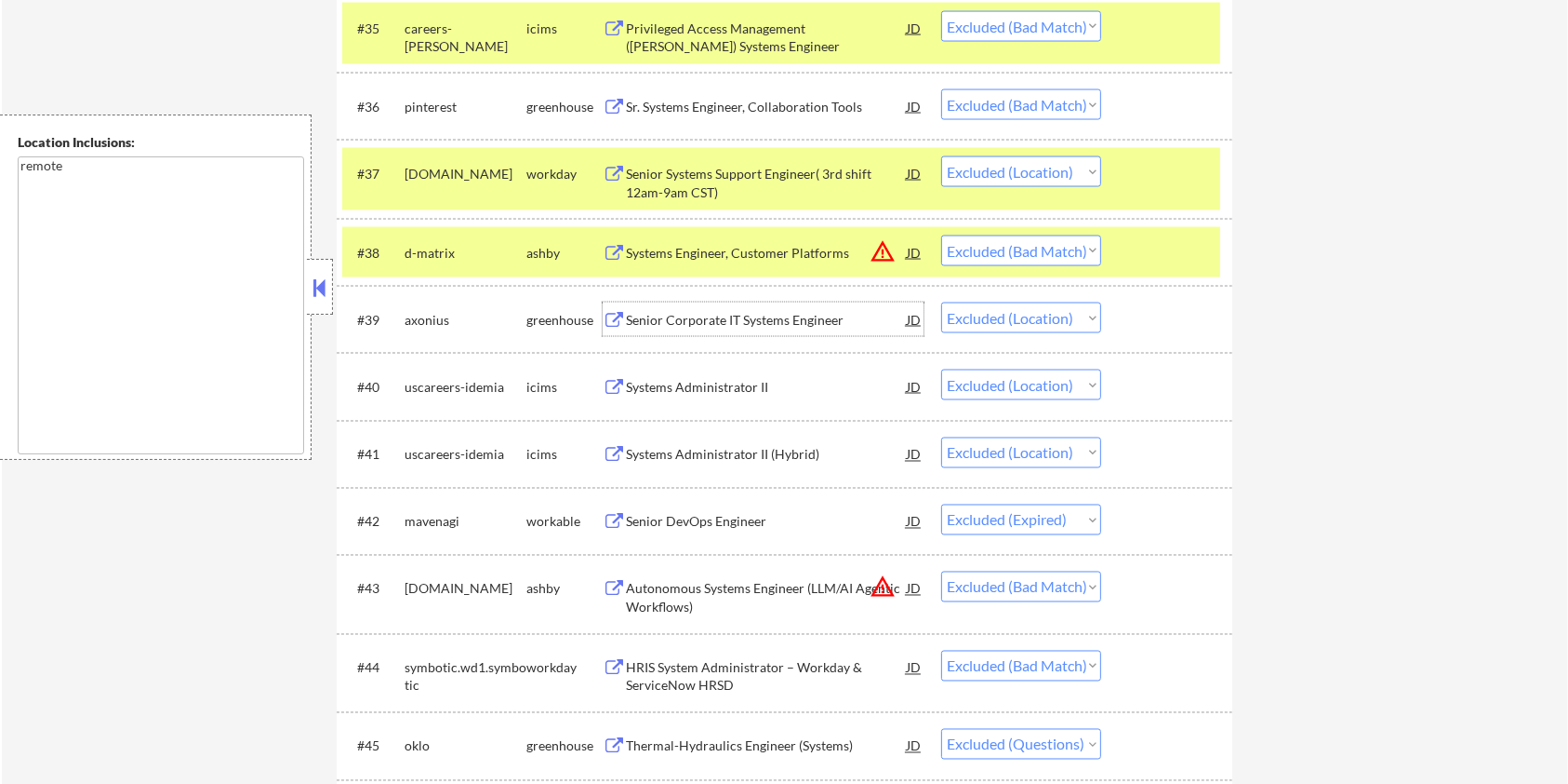
click at [667, 317] on div "Senior Corporate IT Systems Engineer" at bounding box center [766, 320] width 281 height 19
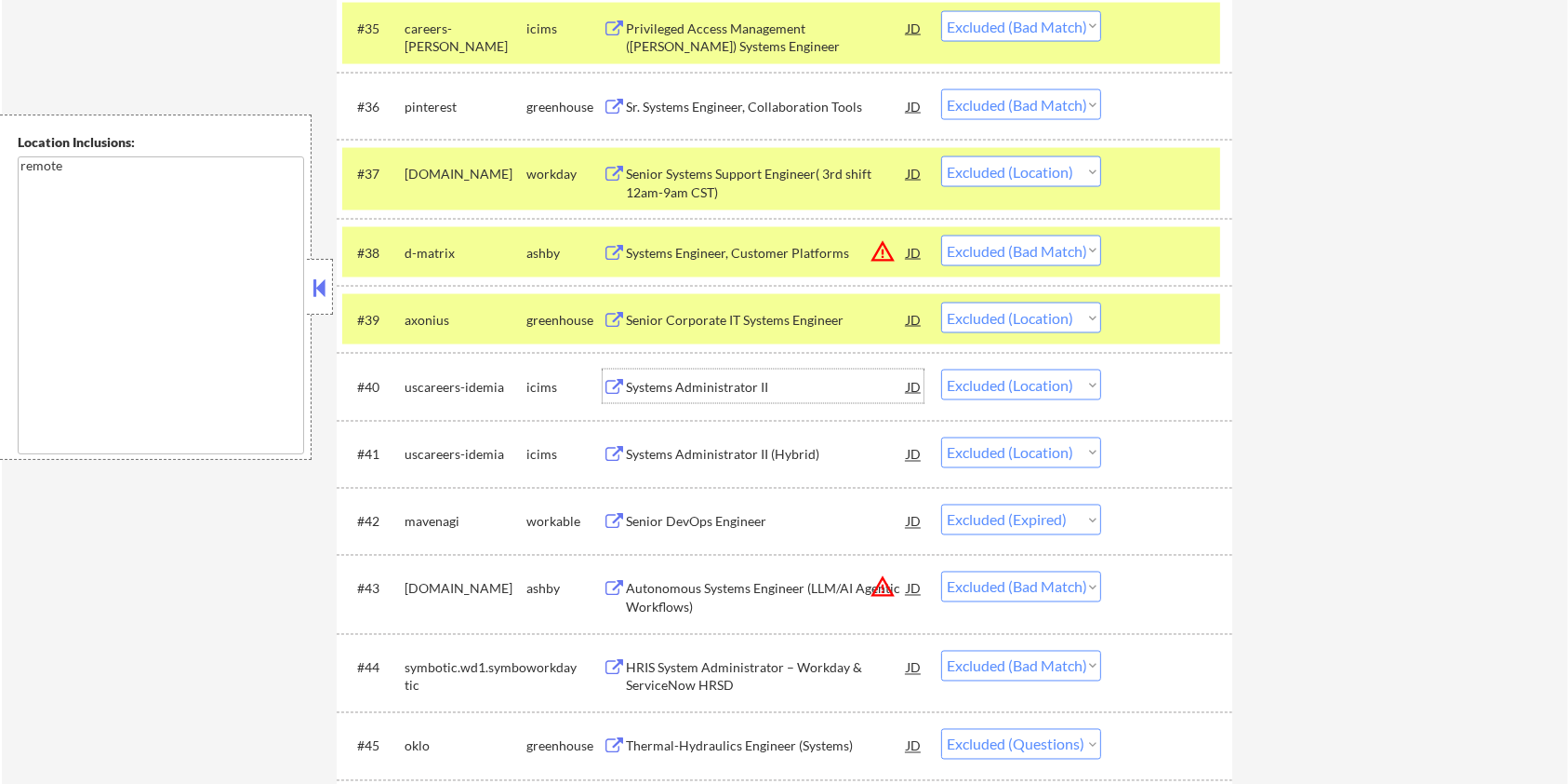
click at [734, 383] on div "Systems Administrator II" at bounding box center [766, 387] width 281 height 19
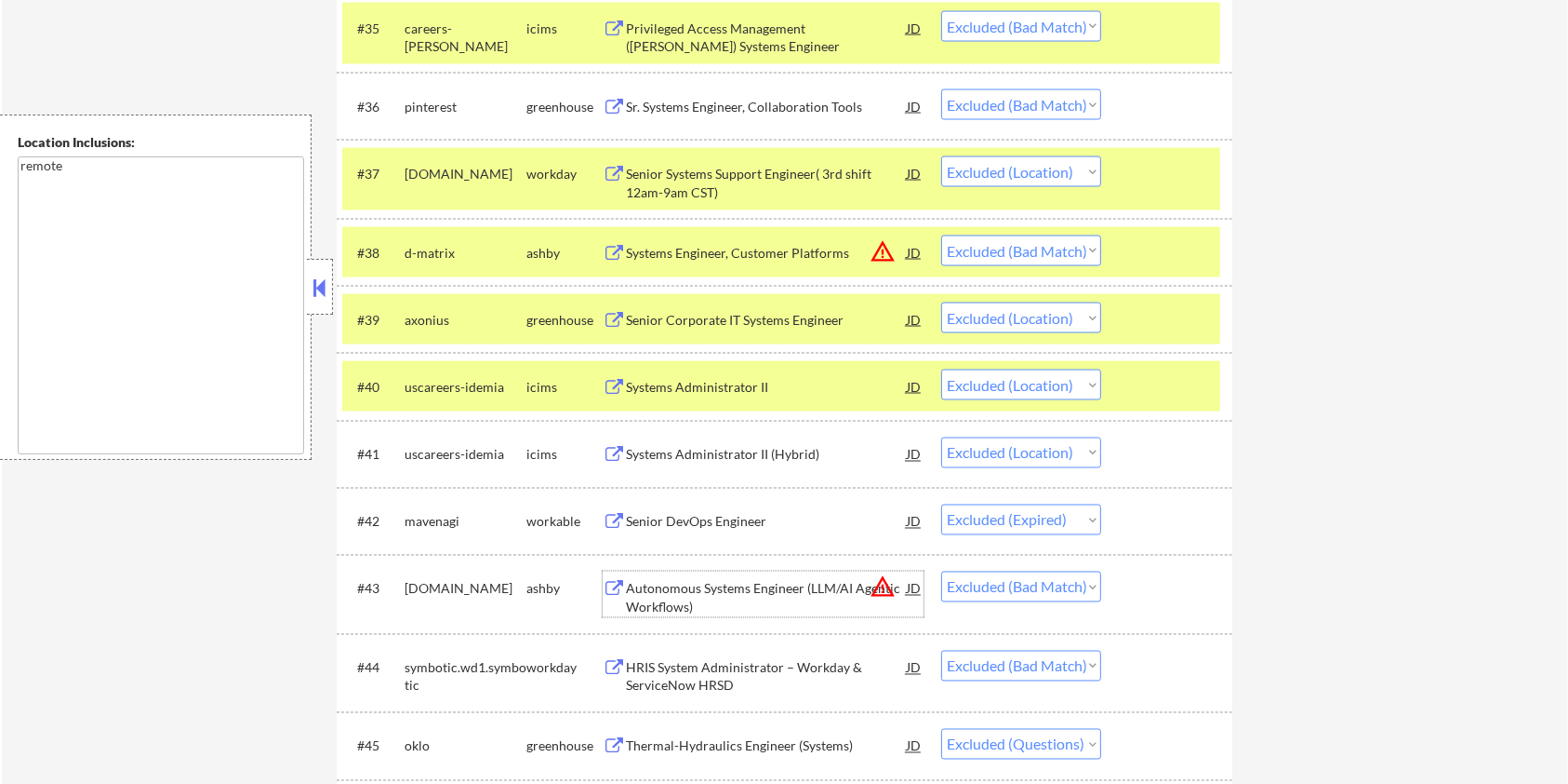
click at [701, 588] on div "Autonomous Systems Engineer (LLM/AI Agentic Workflows)" at bounding box center [766, 597] width 281 height 37
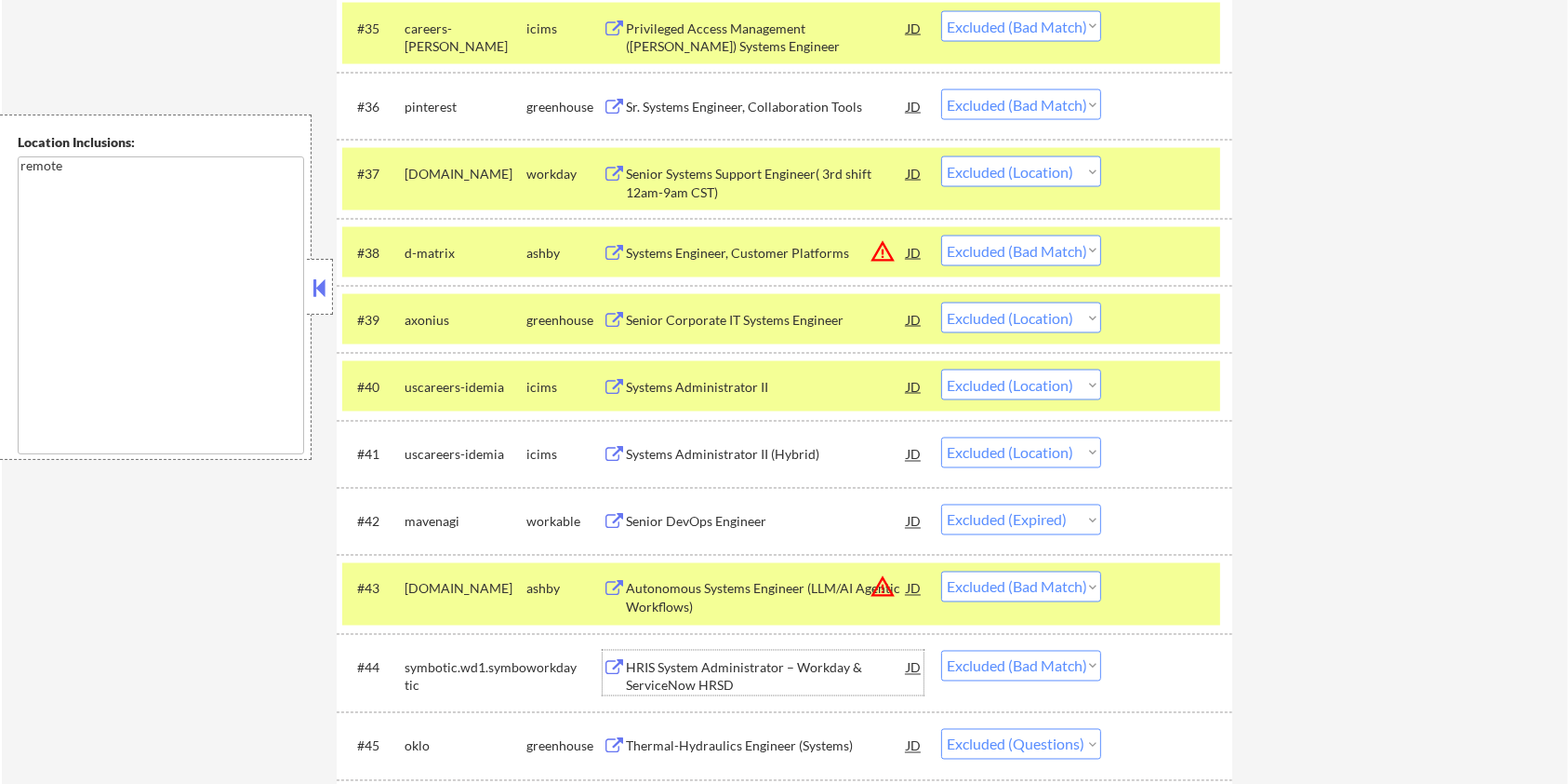
click at [752, 672] on div "HRIS System Administrator – Workday & ServiceNow HRSD" at bounding box center [766, 677] width 281 height 37
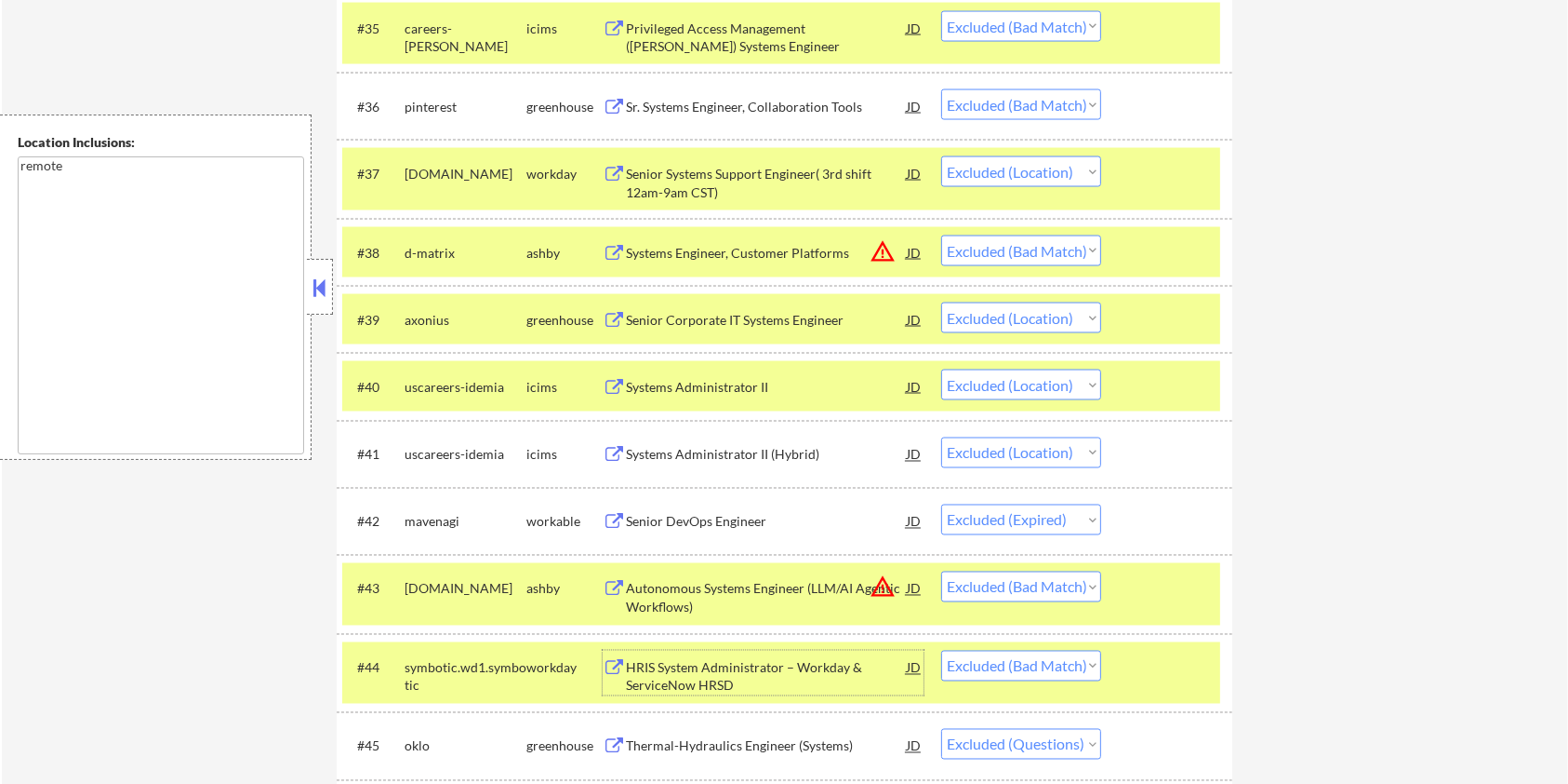
scroll to position [3474, 0]
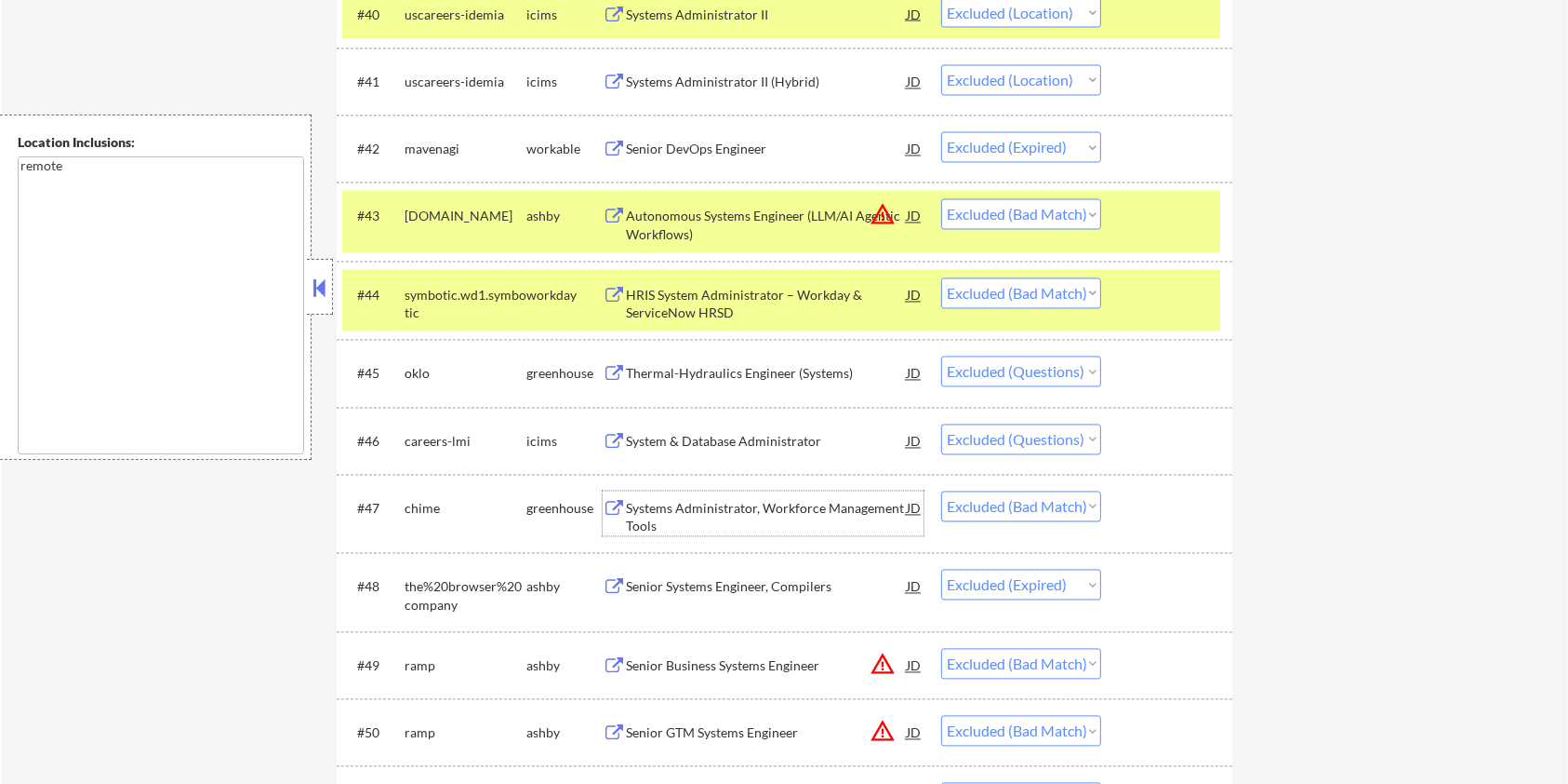
click at [767, 505] on div "Systems Administrator, Workforce Management Tools" at bounding box center [766, 518] width 281 height 37
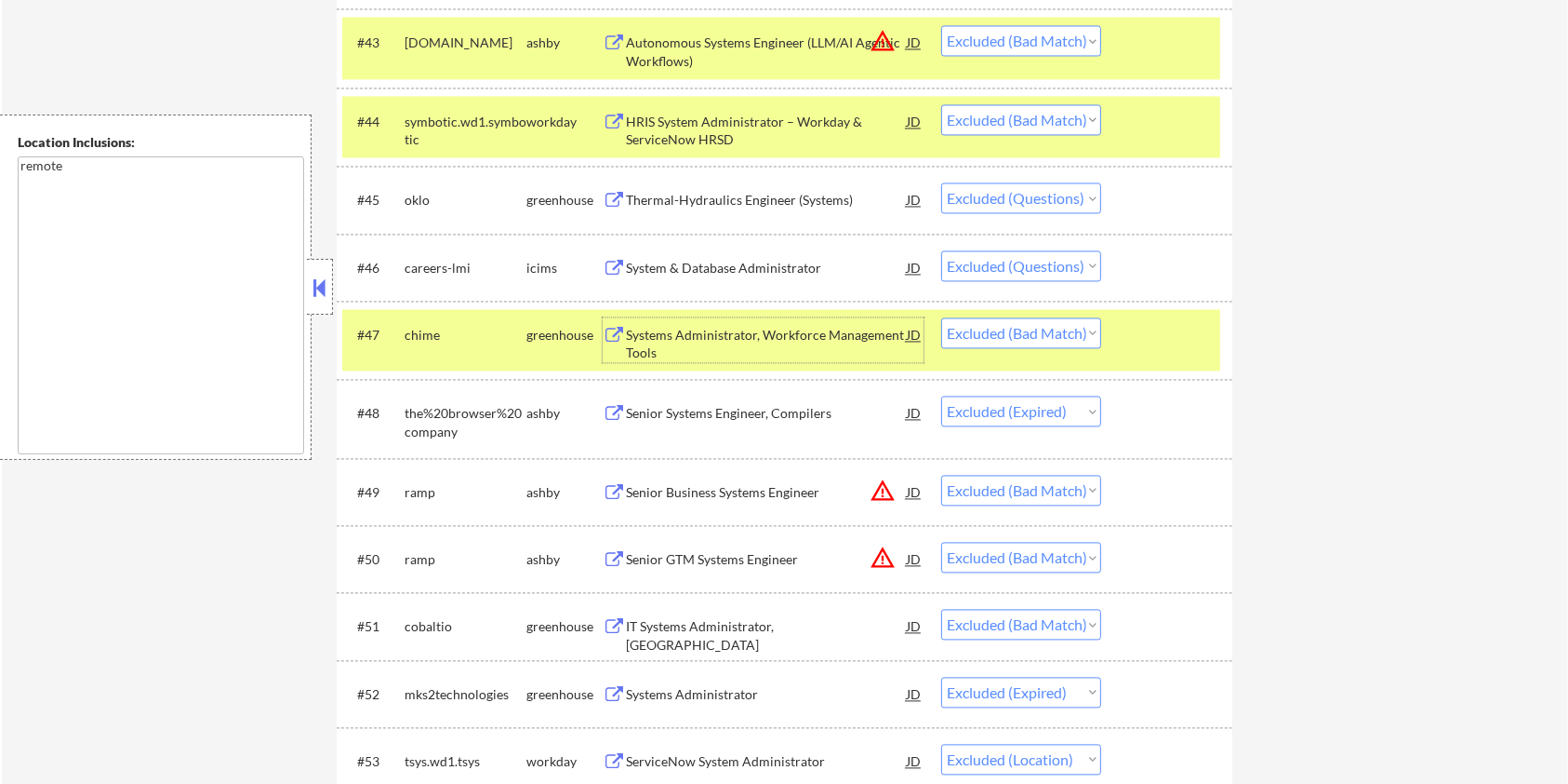
scroll to position [3724, 0]
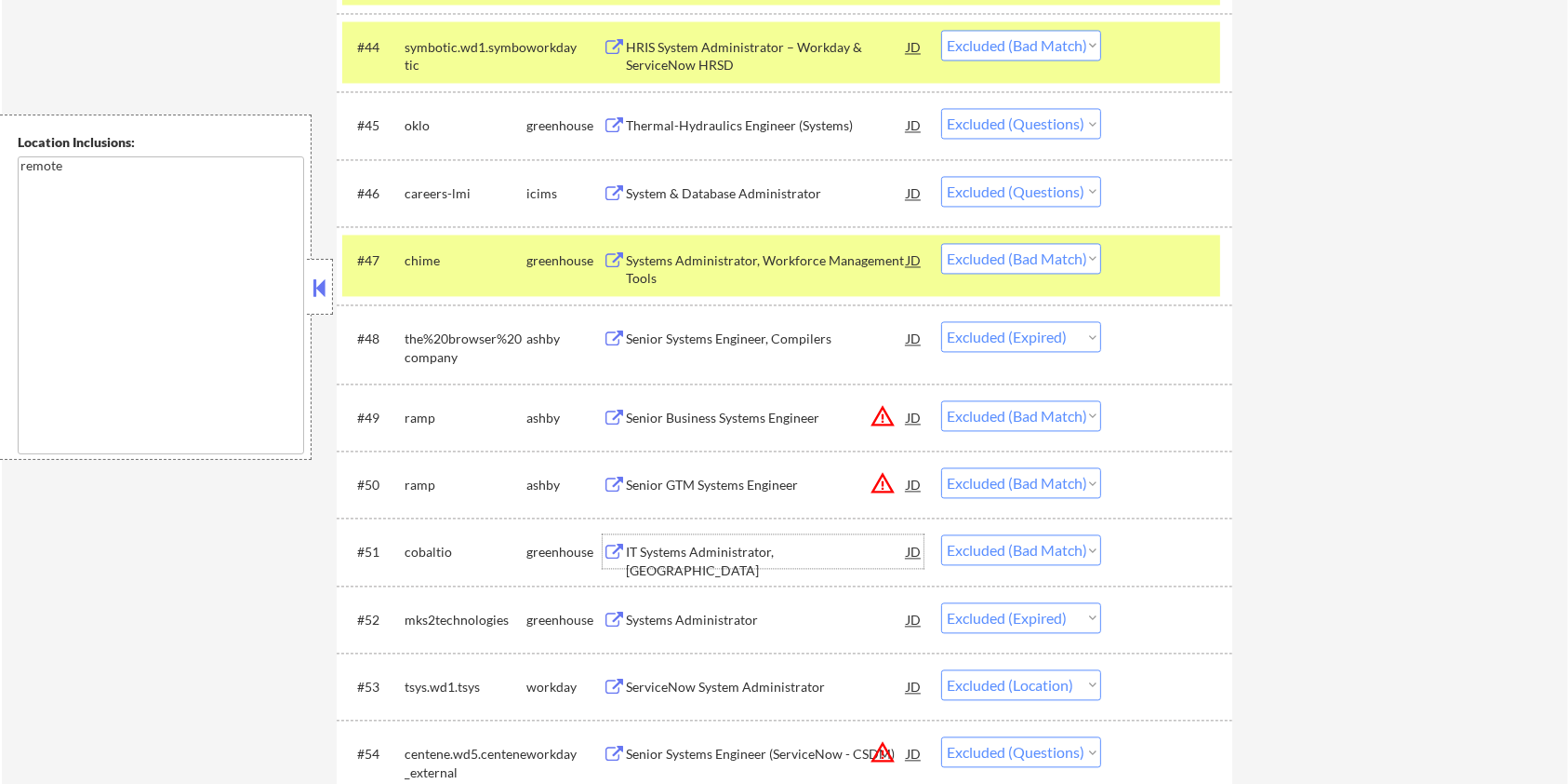
click at [670, 559] on div "IT Systems Administrator, US" at bounding box center [766, 561] width 281 height 37
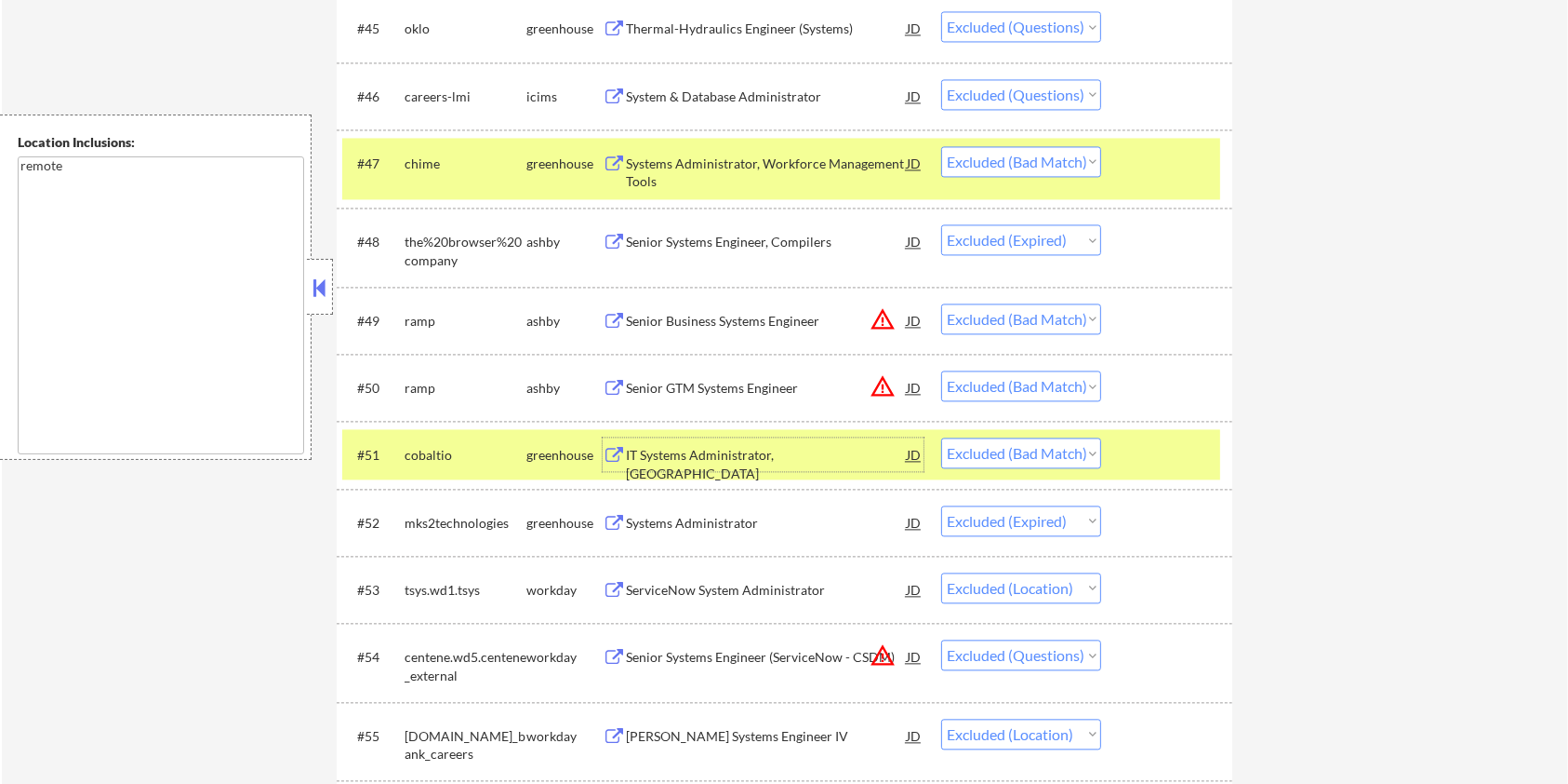
scroll to position [3971, 0]
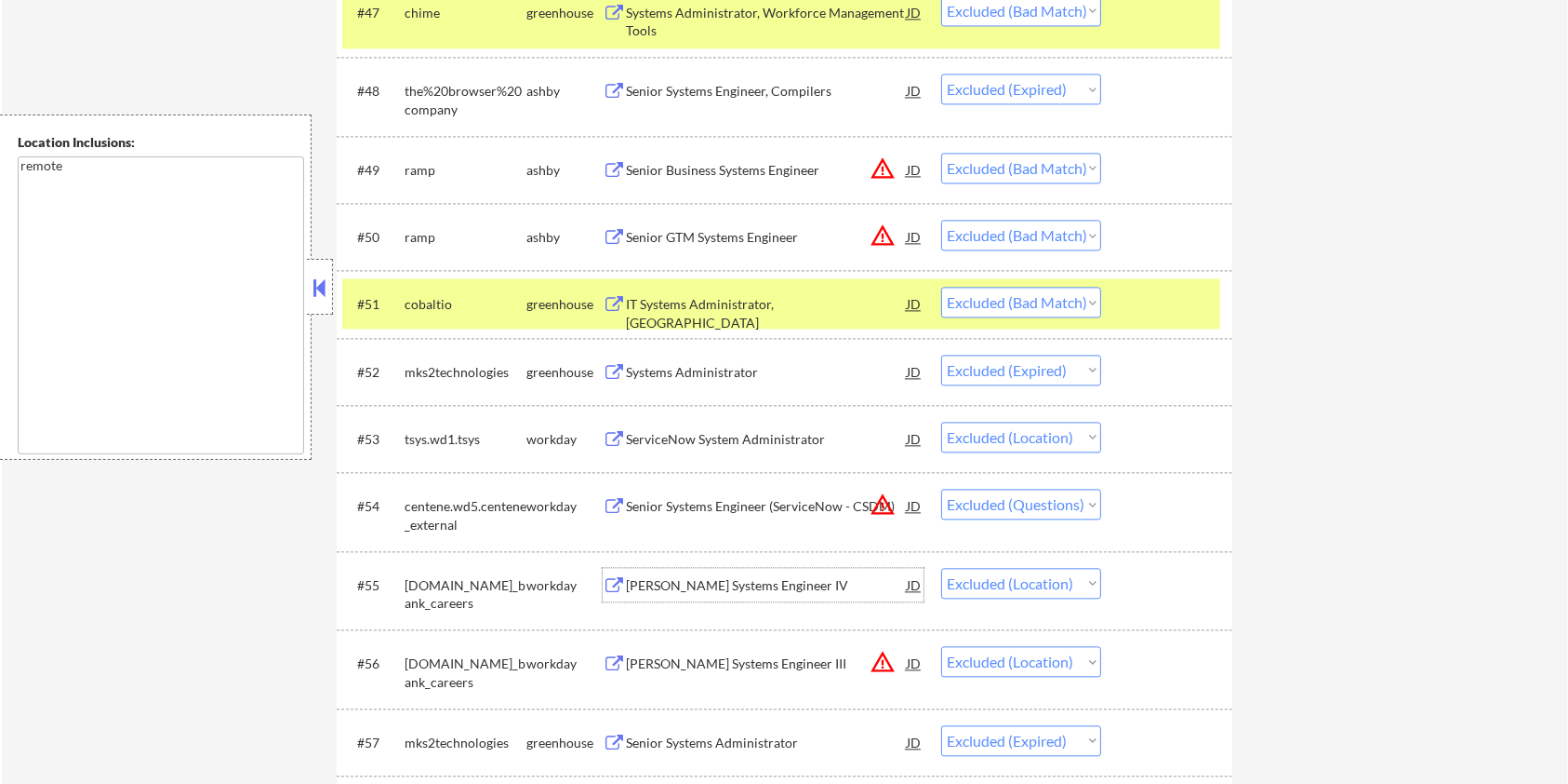
click at [730, 583] on div "Hogan Systems Engineer IV" at bounding box center [766, 586] width 281 height 19
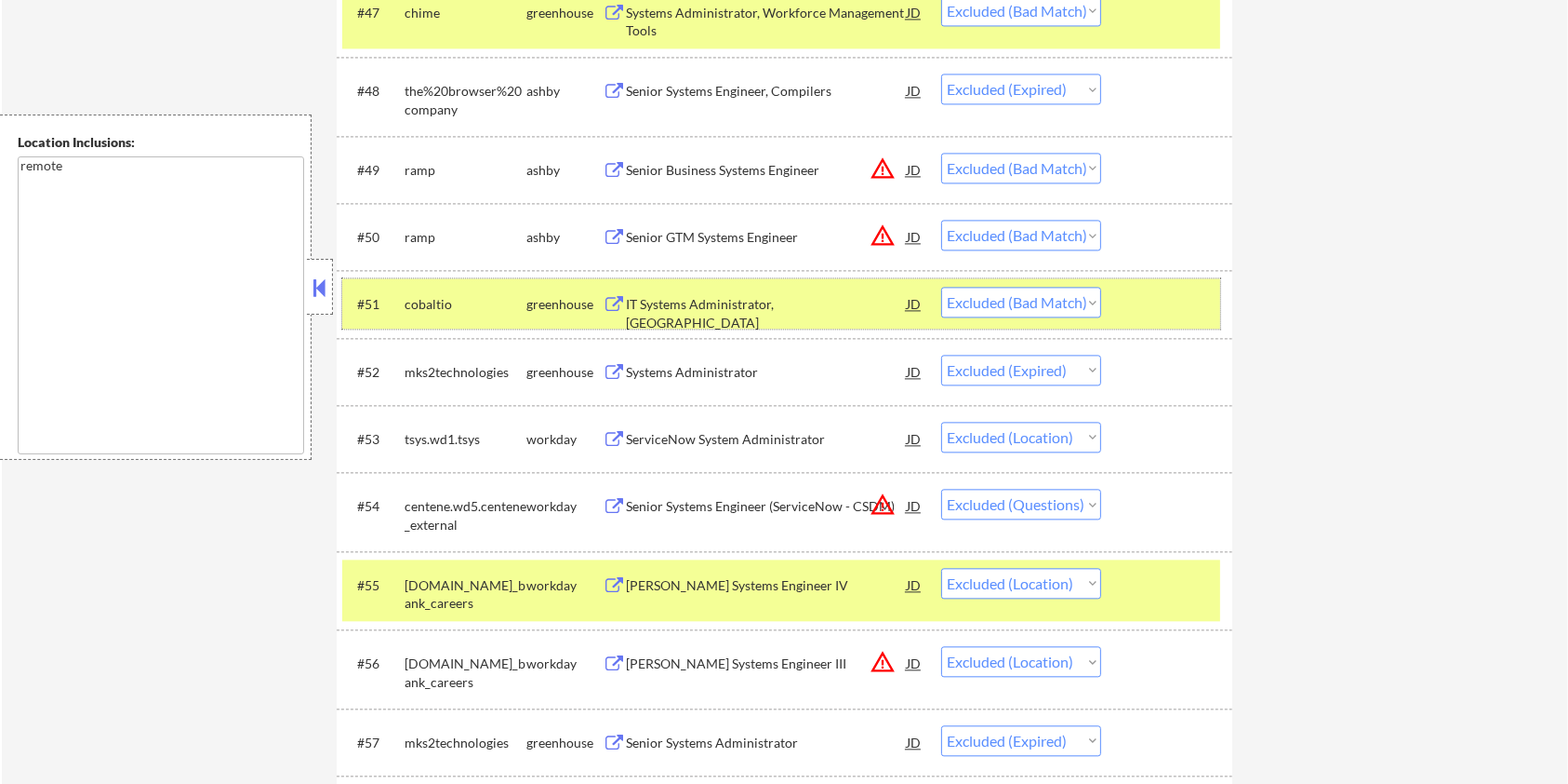
click at [1185, 279] on div "#51 cobaltio greenhouse IT Systems Administrator, US JD Choose an option... Pen…" at bounding box center [781, 303] width 878 height 51
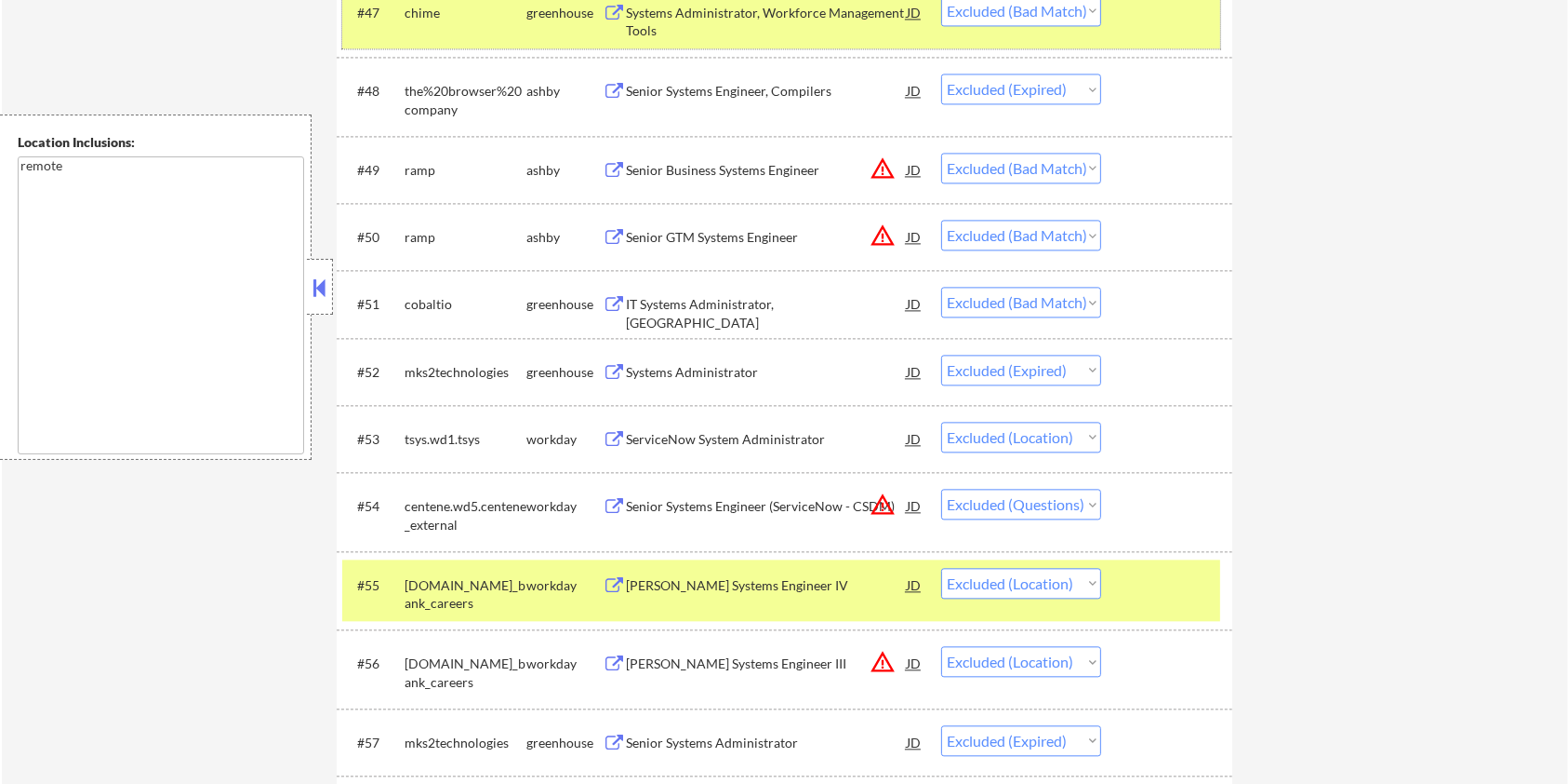
click at [1191, 23] on div at bounding box center [1169, 12] width 82 height 34
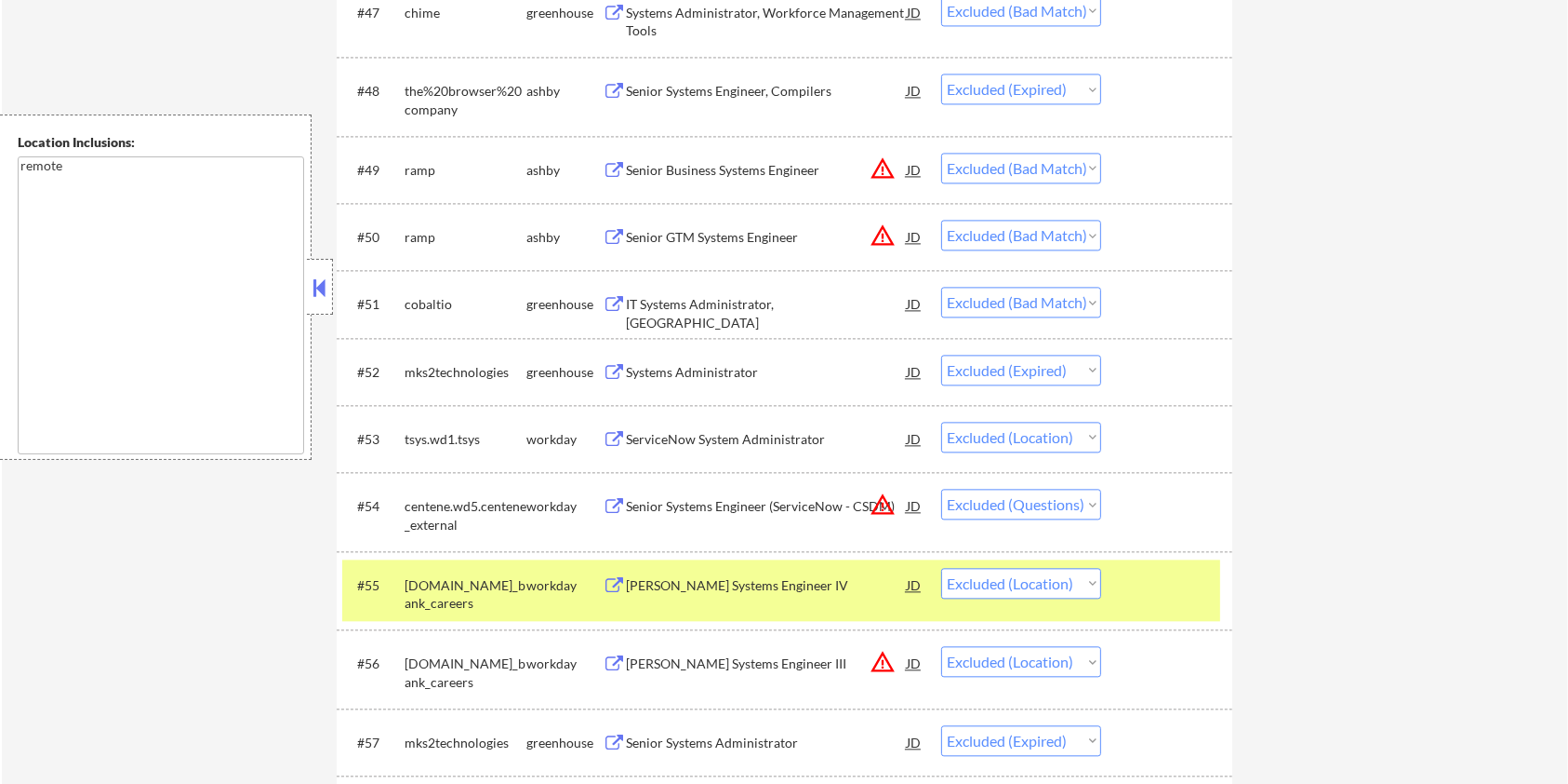
click at [1138, 585] on div at bounding box center [1169, 585] width 82 height 34
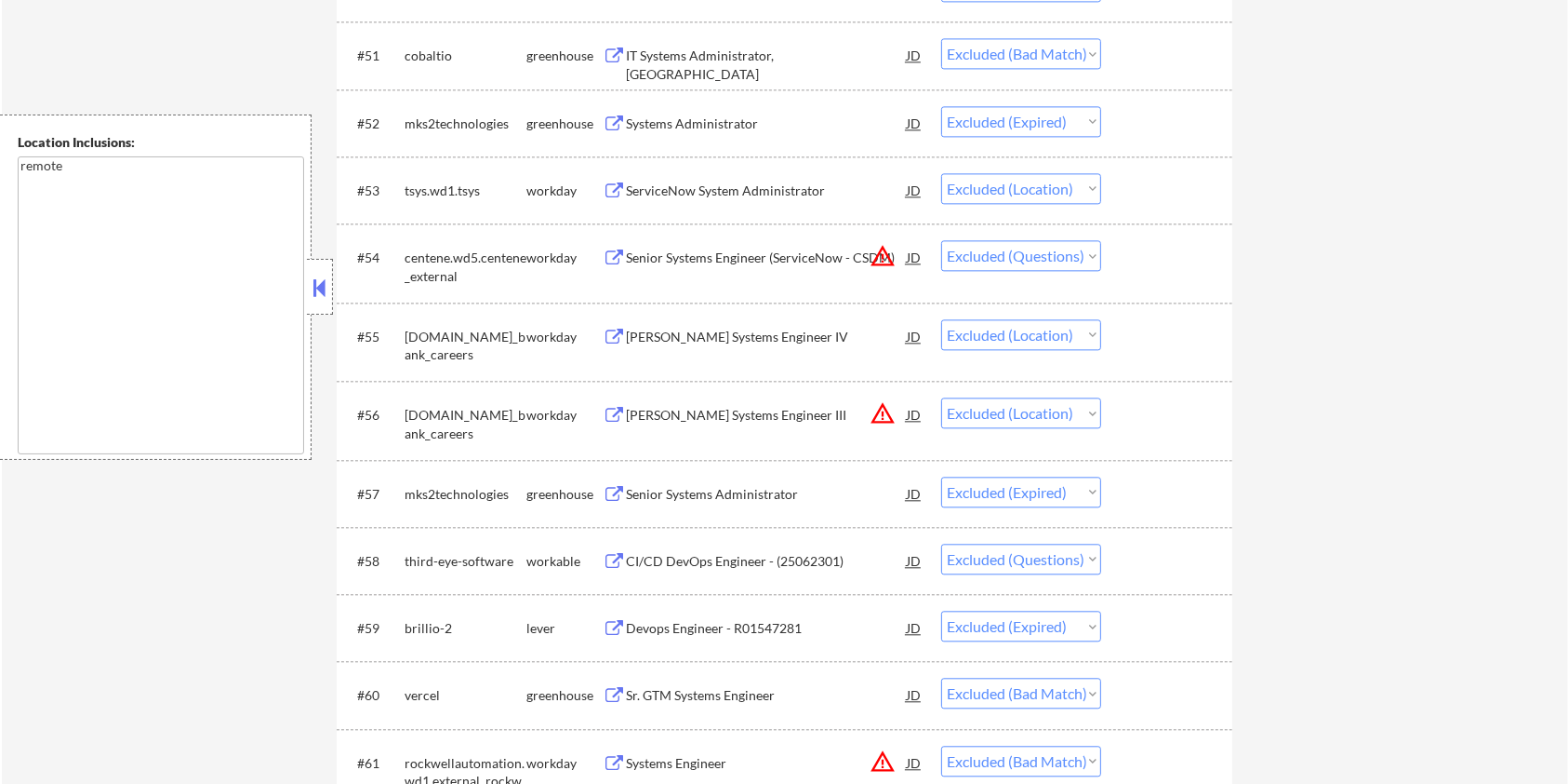
scroll to position [4343, 0]
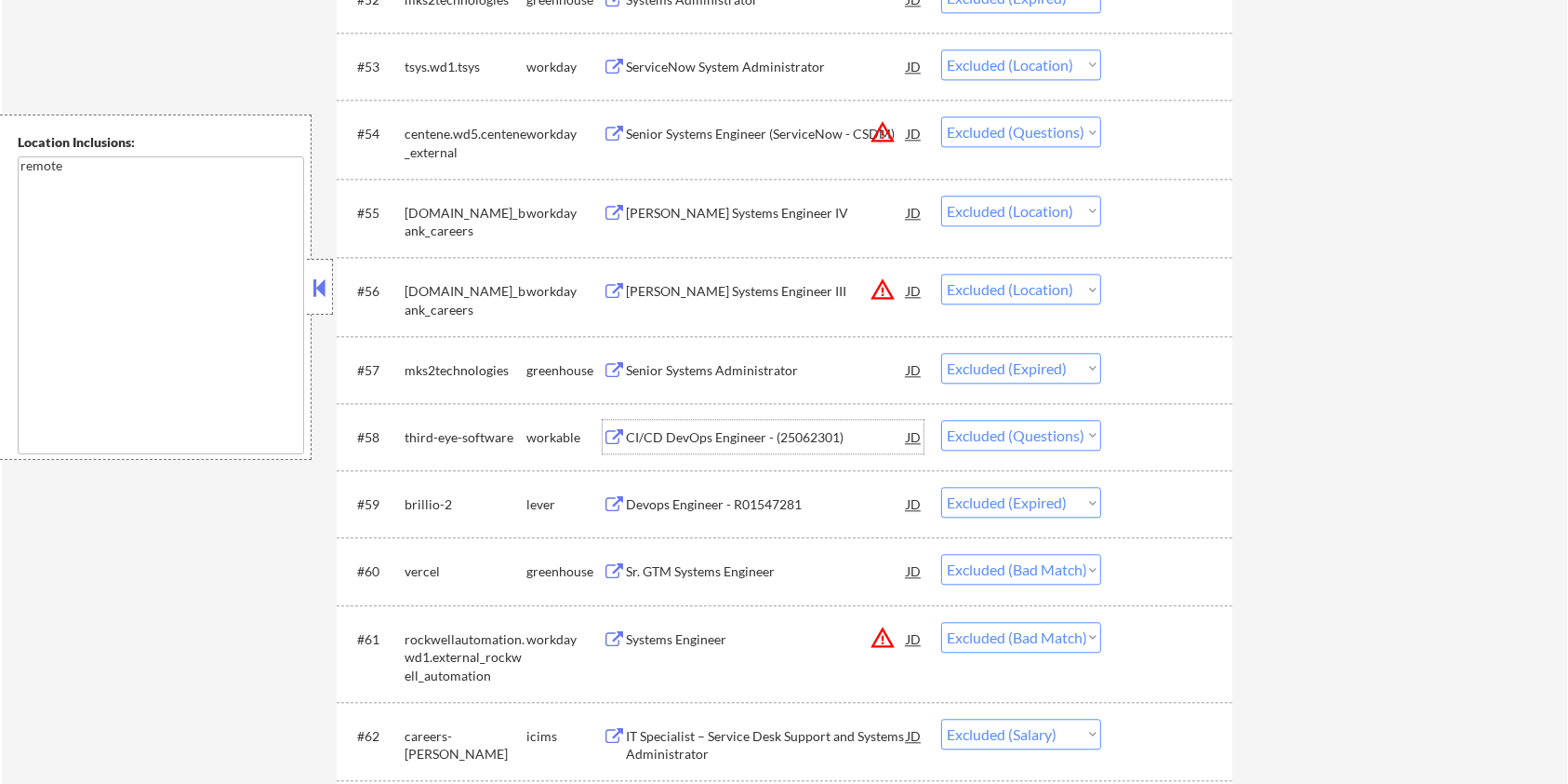
click at [669, 433] on div "CI/CD DevOps Engineer - (25062301)" at bounding box center [766, 437] width 281 height 19
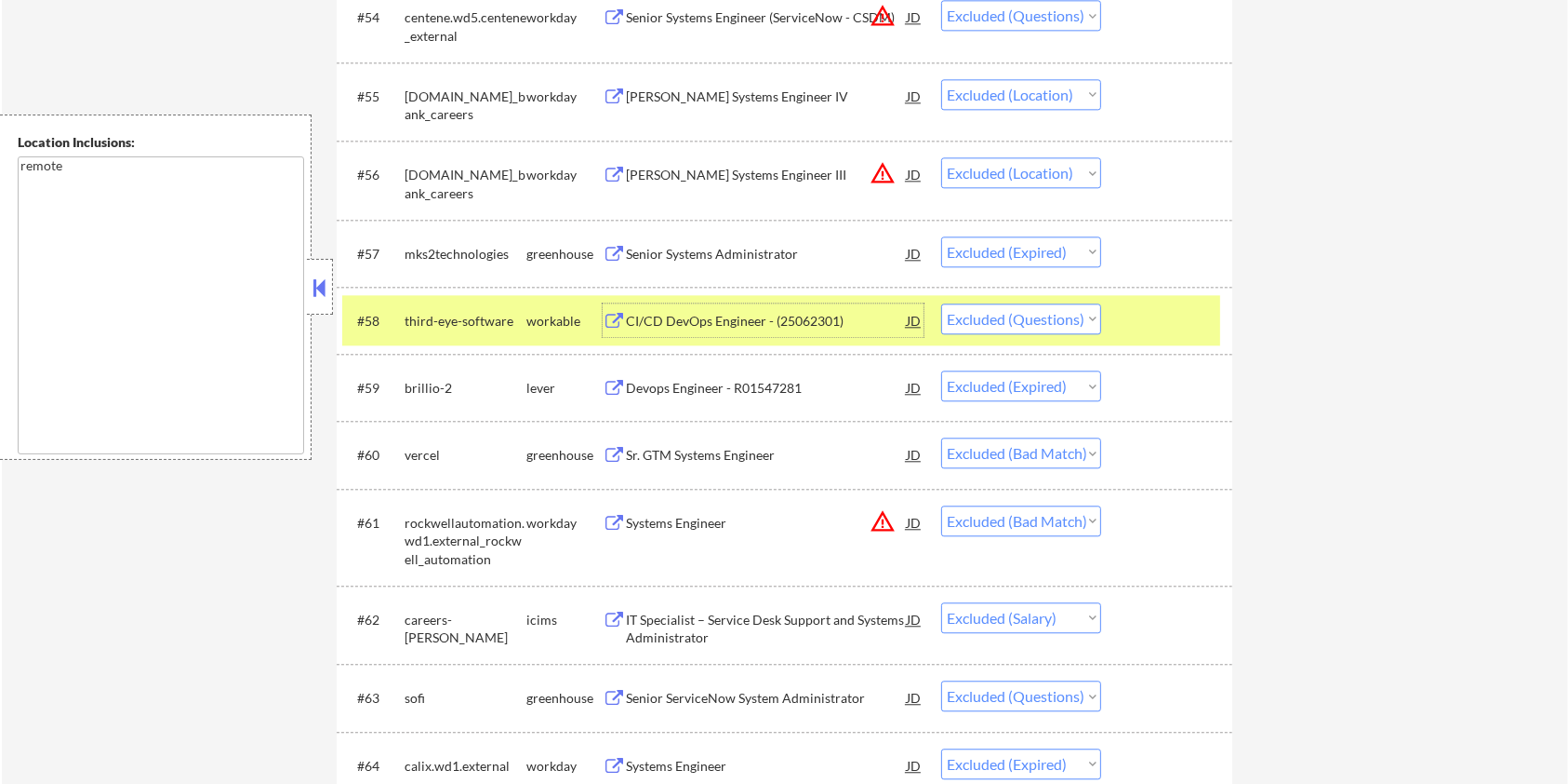
scroll to position [4468, 0]
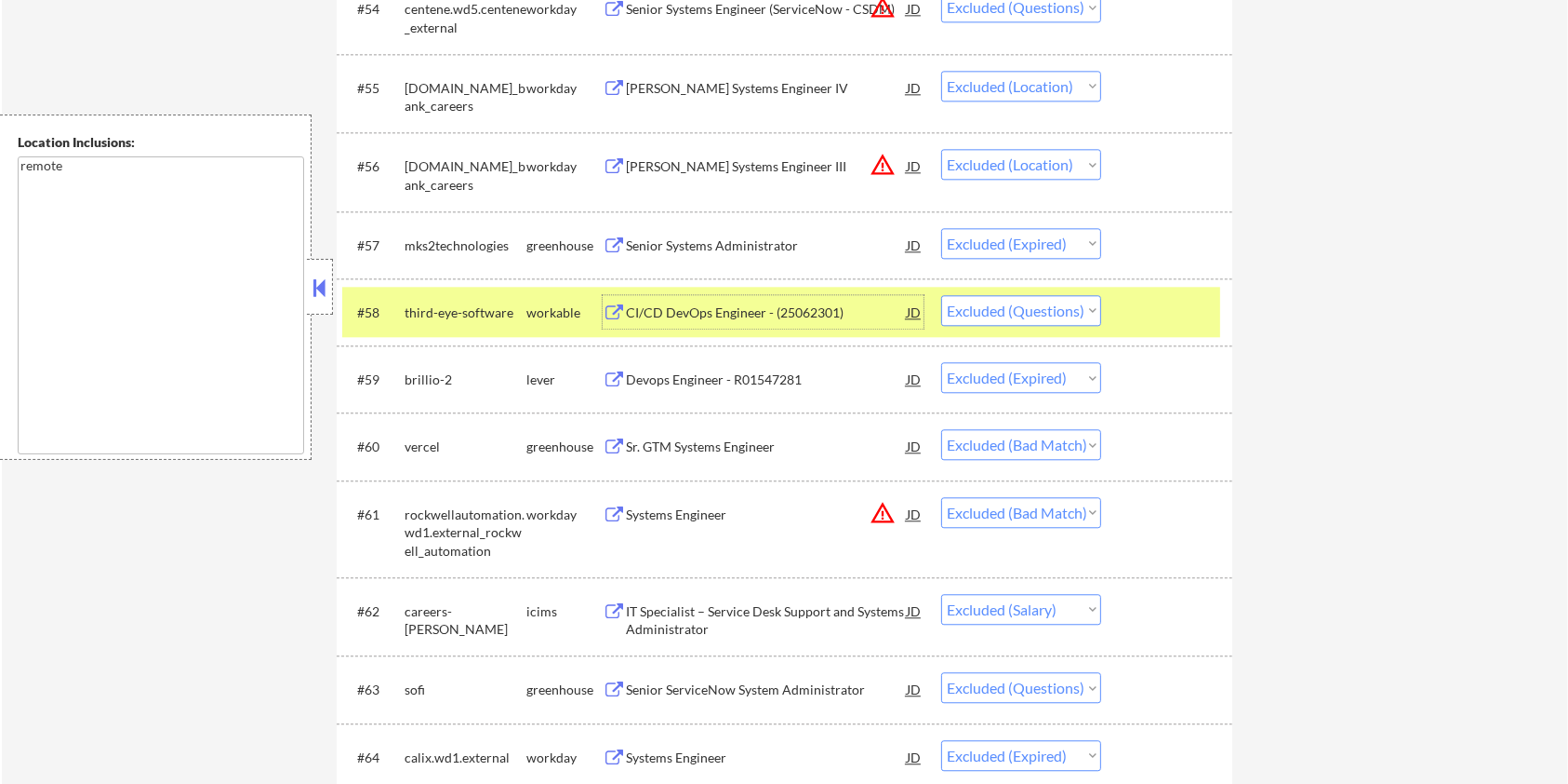
click at [759, 439] on div "Sr. GTM Systems Engineer" at bounding box center [766, 447] width 281 height 19
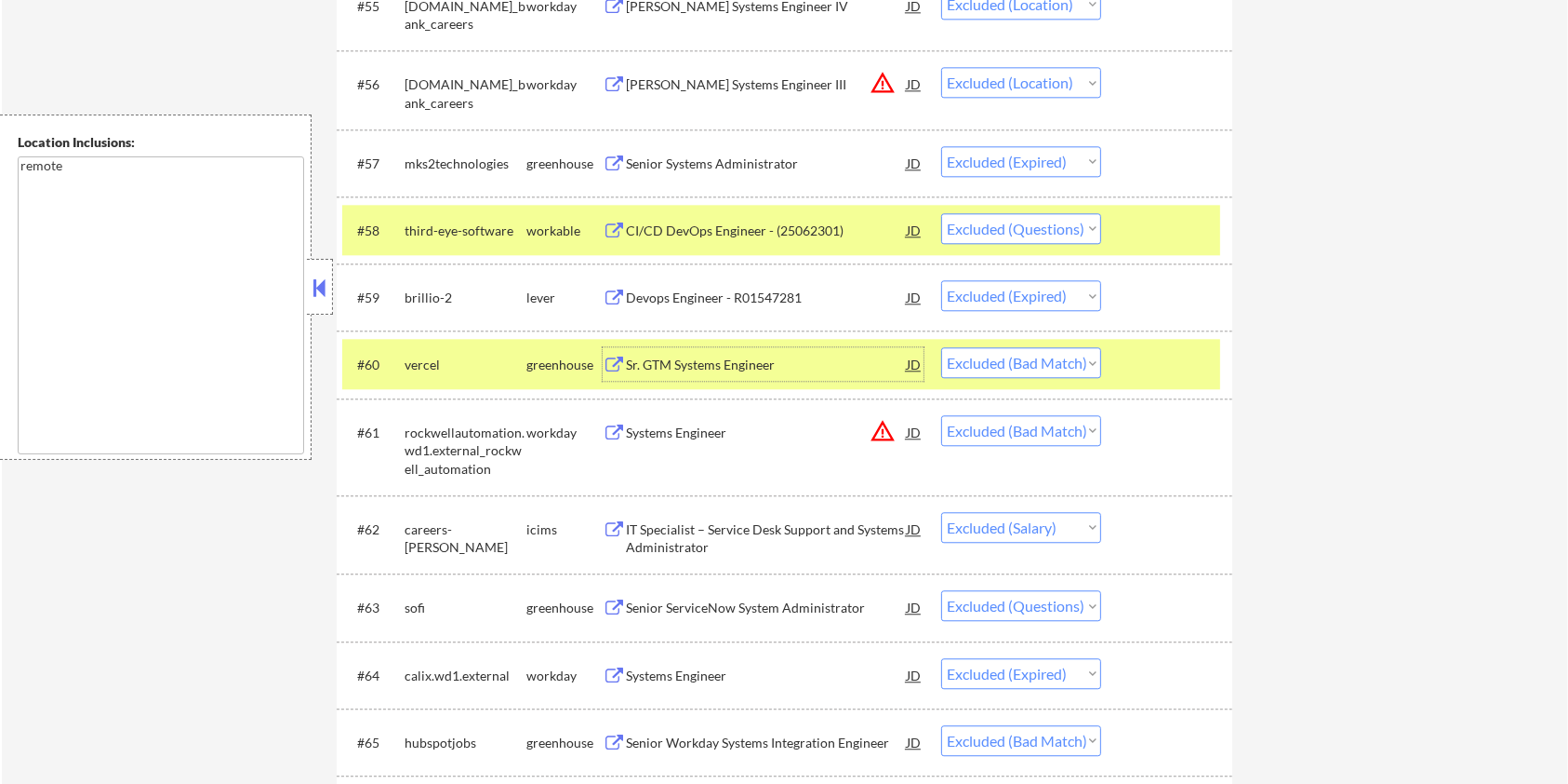
scroll to position [4592, 0]
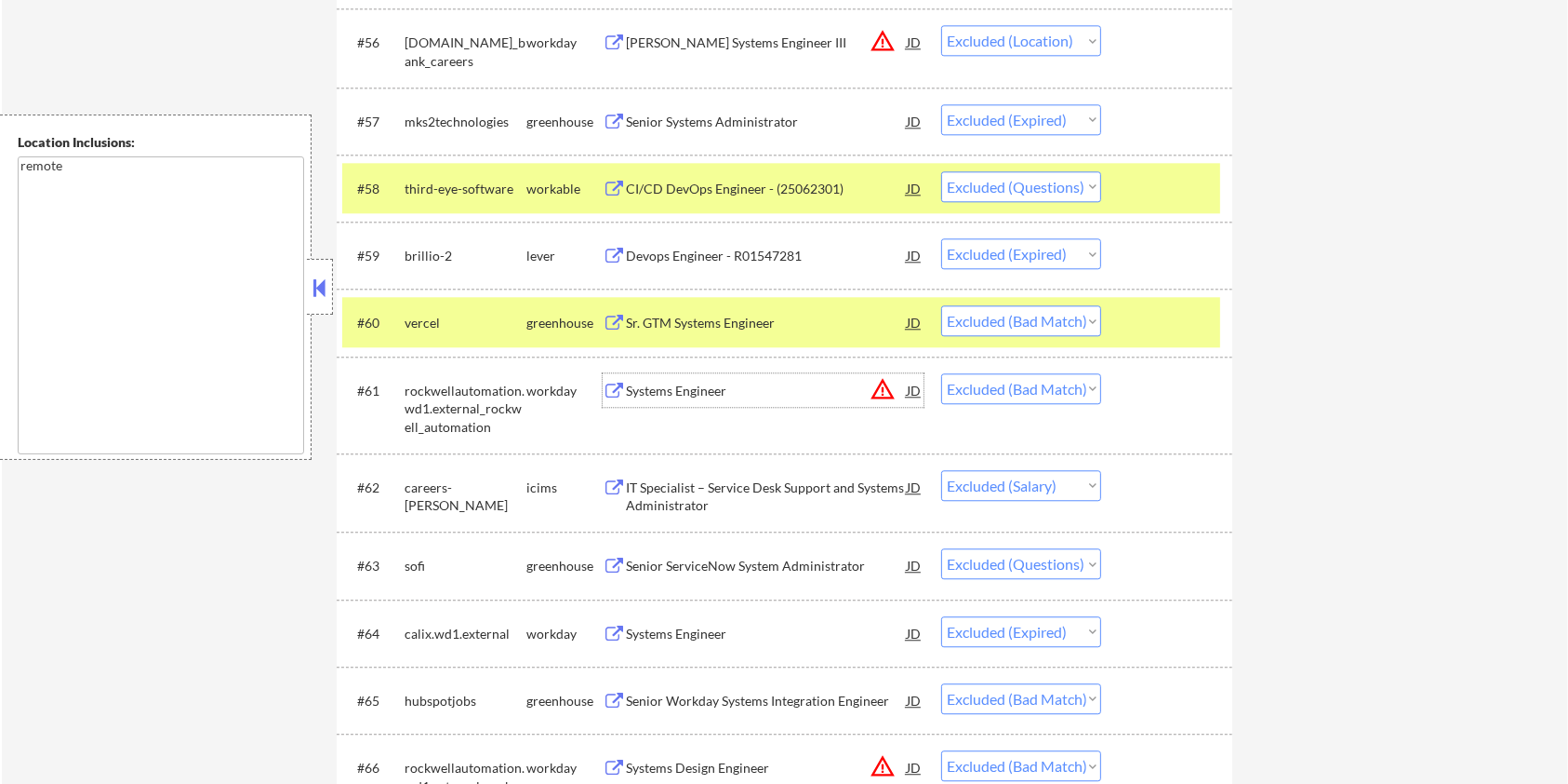
click at [675, 386] on div "Systems Engineer" at bounding box center [766, 391] width 281 height 19
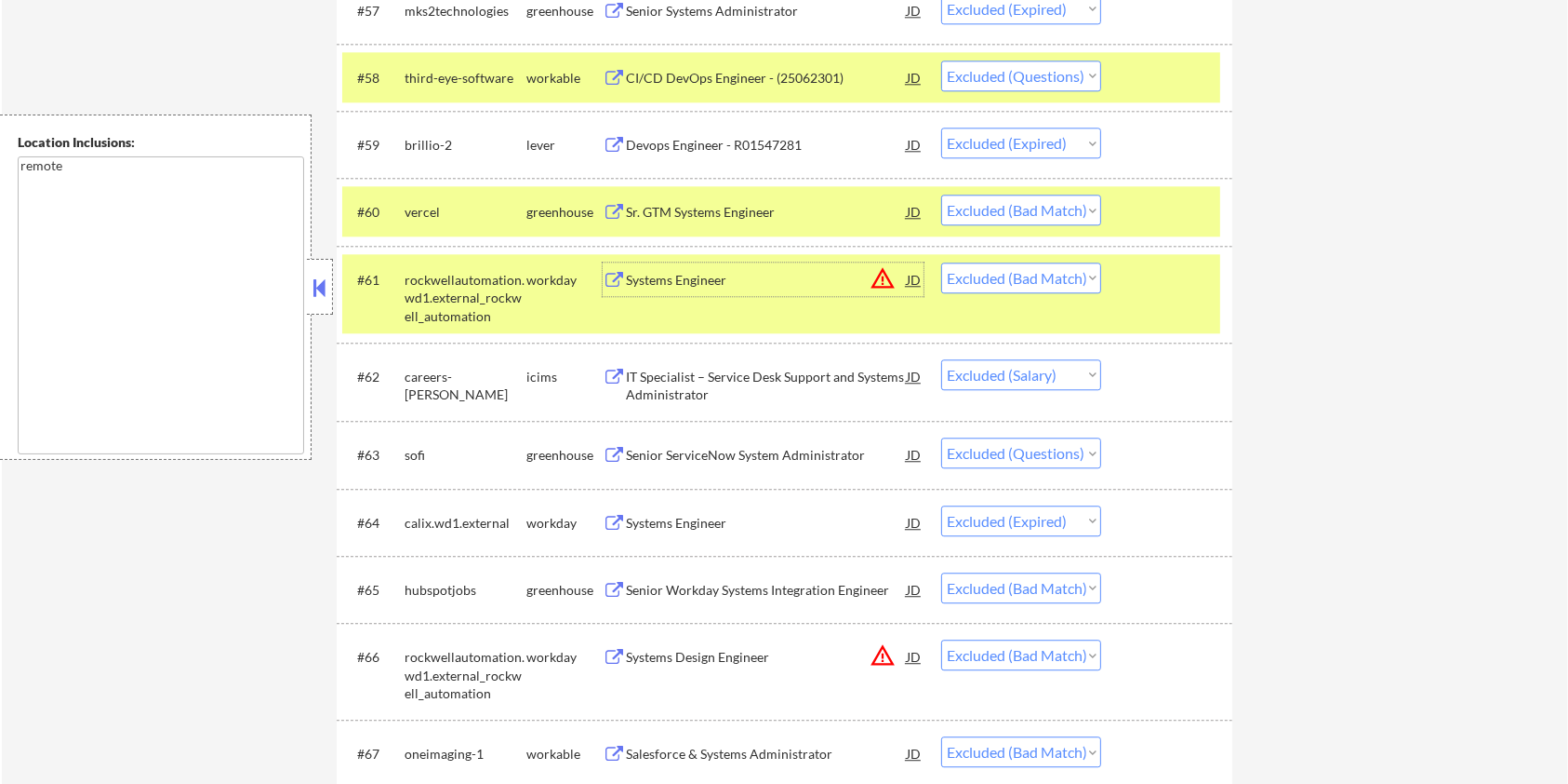
scroll to position [4840, 0]
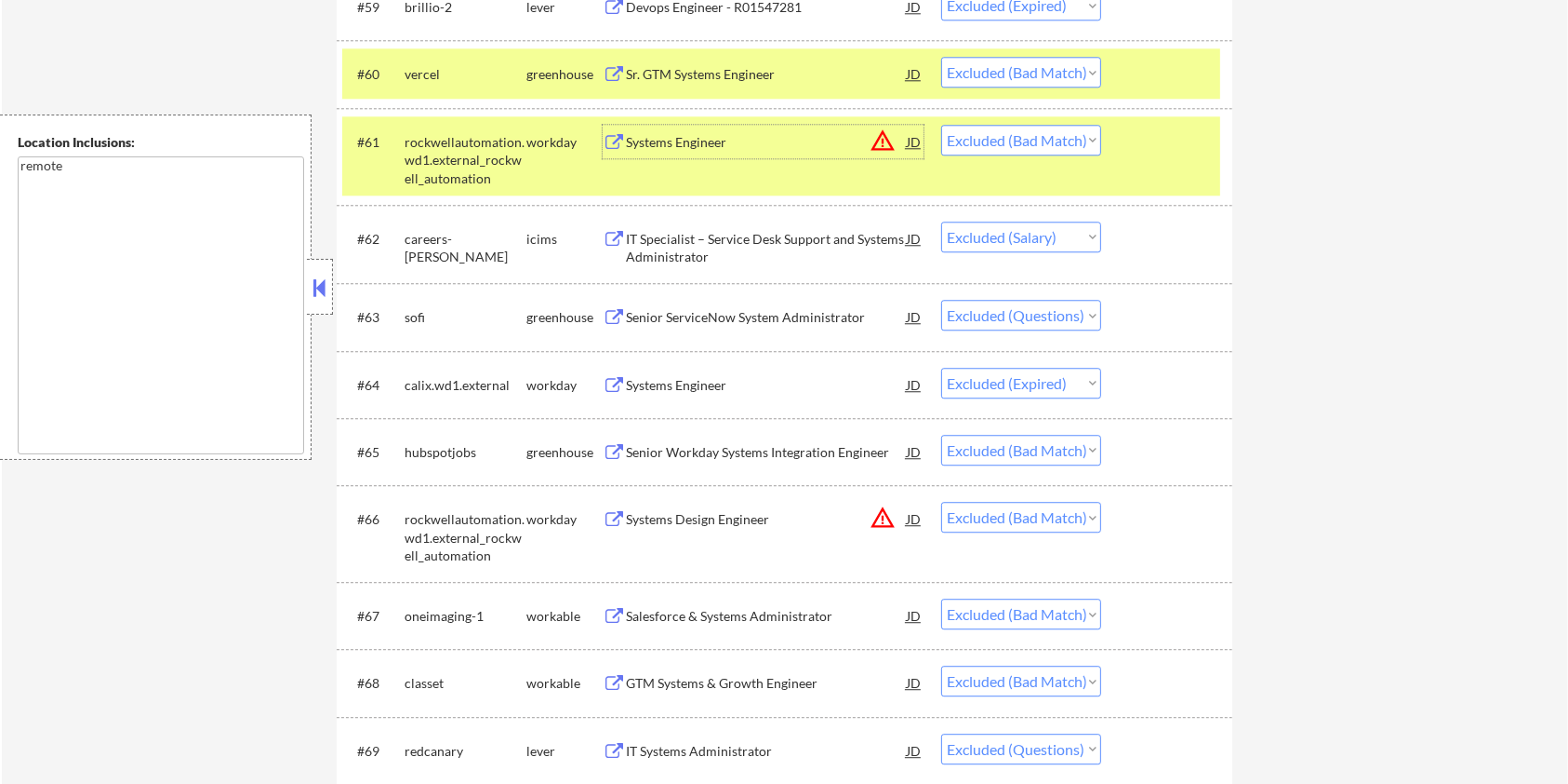
click at [701, 445] on div "Senior Workday Systems Integration Engineer" at bounding box center [766, 452] width 281 height 19
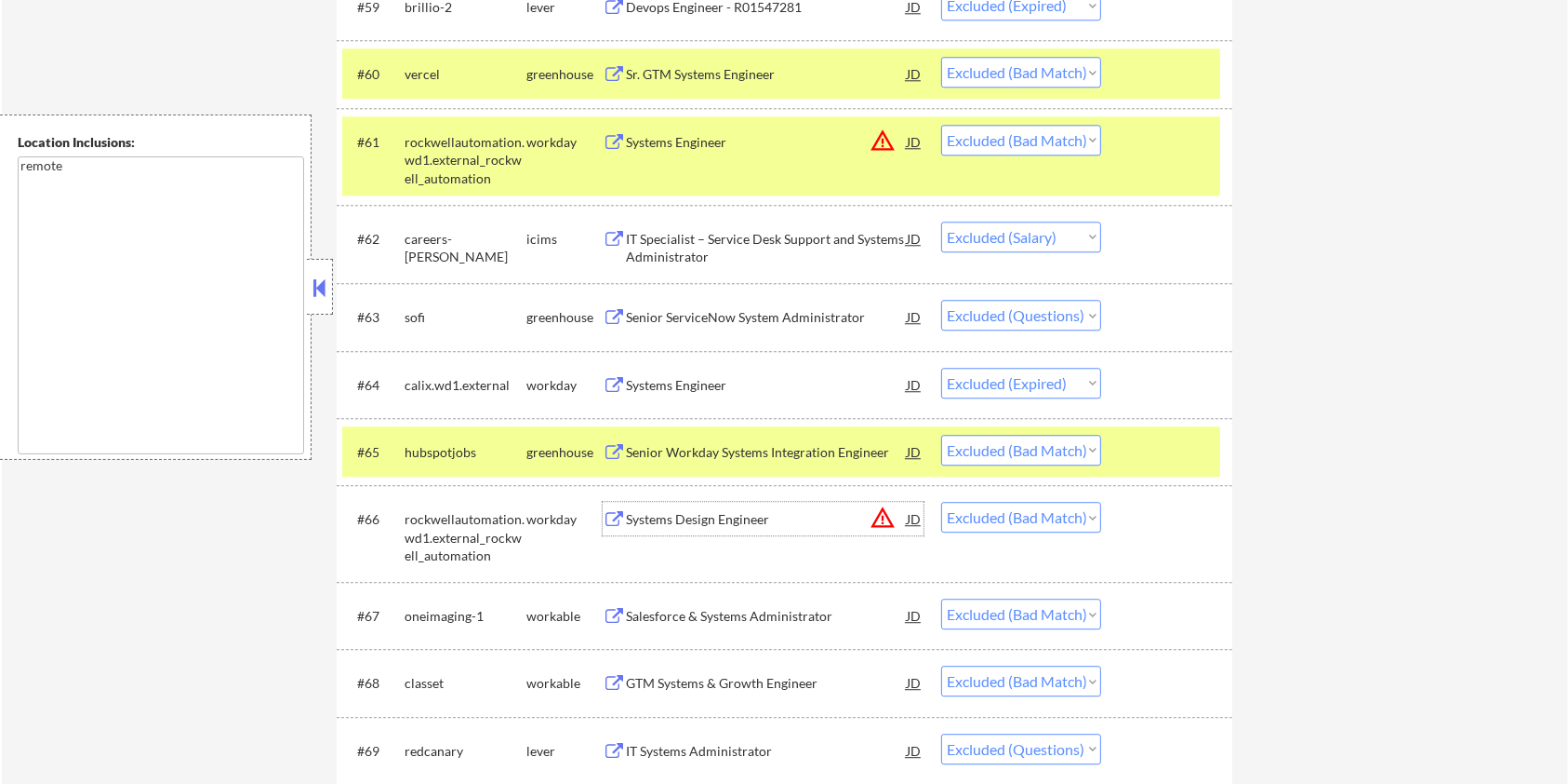
click at [657, 521] on div "Systems Design Engineer" at bounding box center [766, 519] width 281 height 19
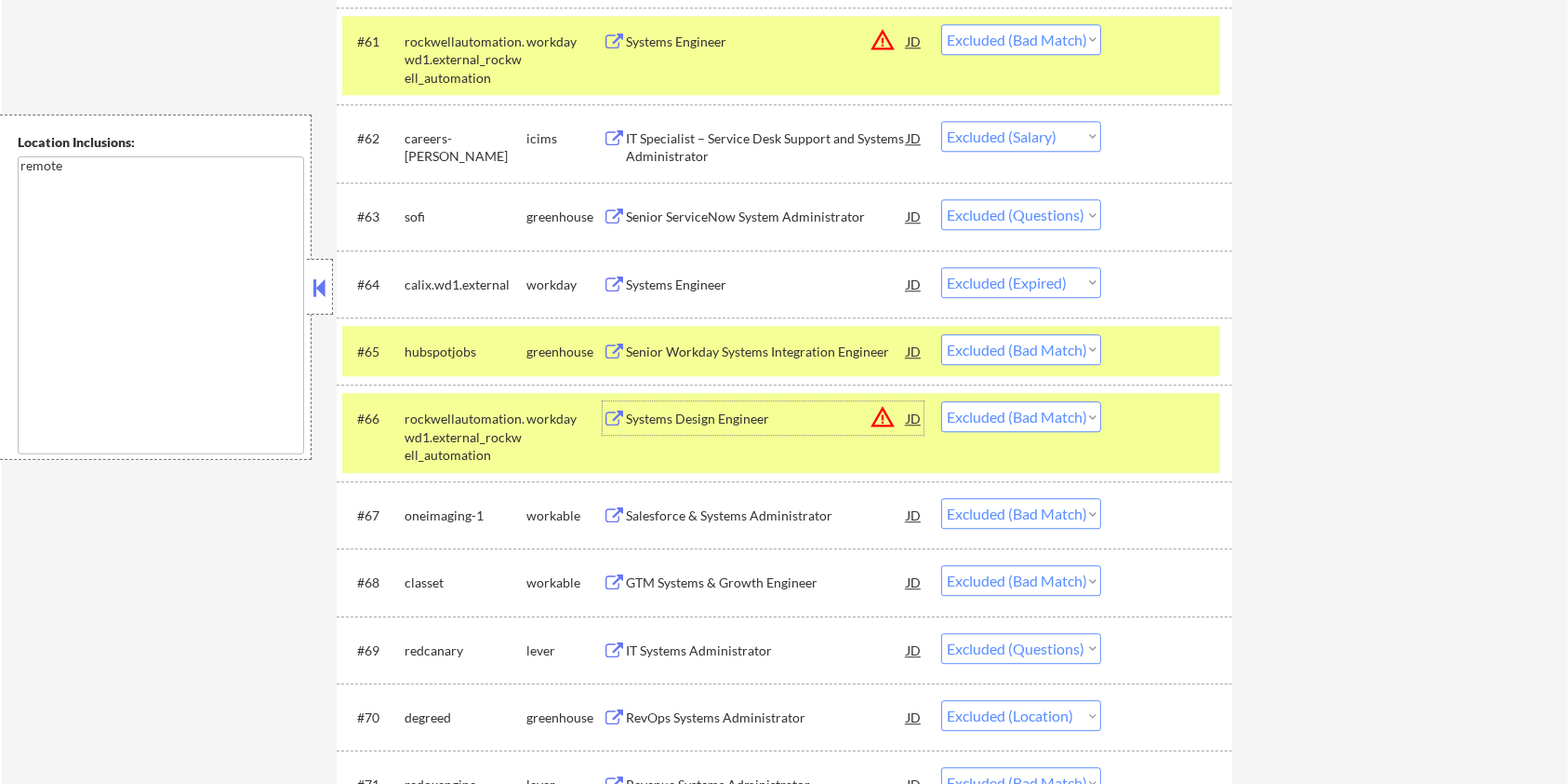
scroll to position [4964, 0]
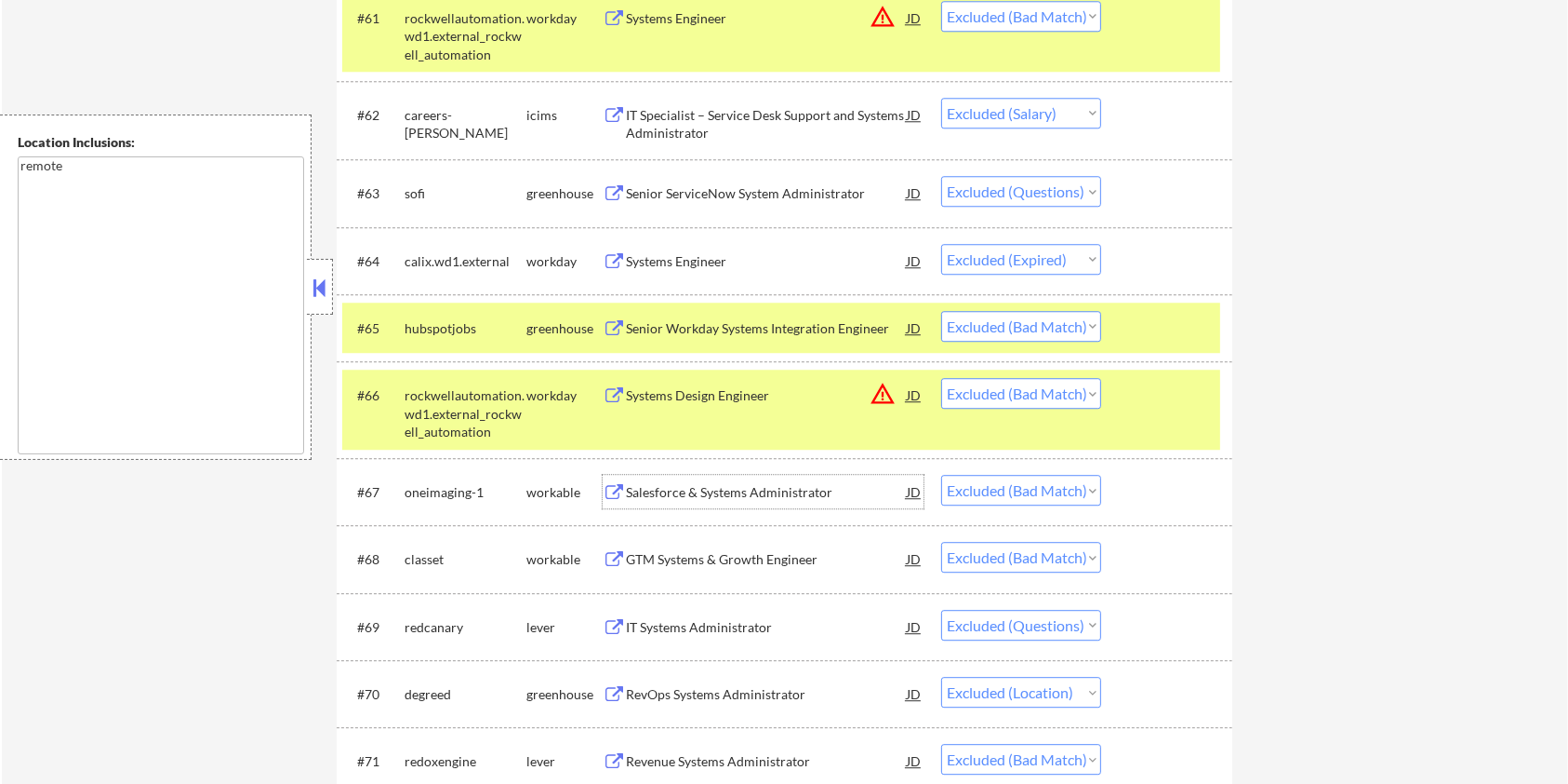
click at [718, 490] on div "Salesforce & Systems Administrator" at bounding box center [766, 492] width 281 height 19
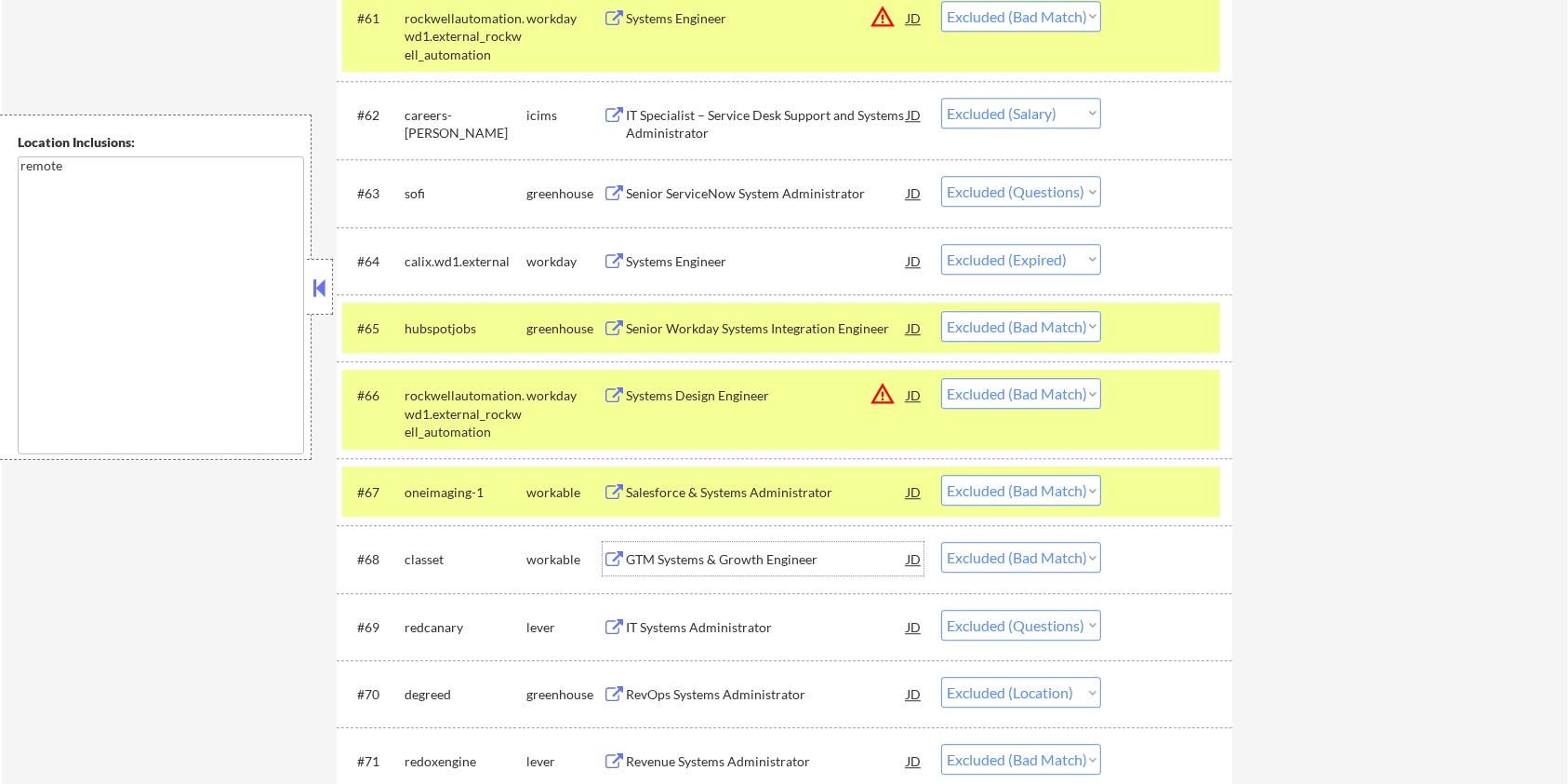
click at [787, 572] on div "GTM Systems & Growth Engineer" at bounding box center [766, 559] width 281 height 34
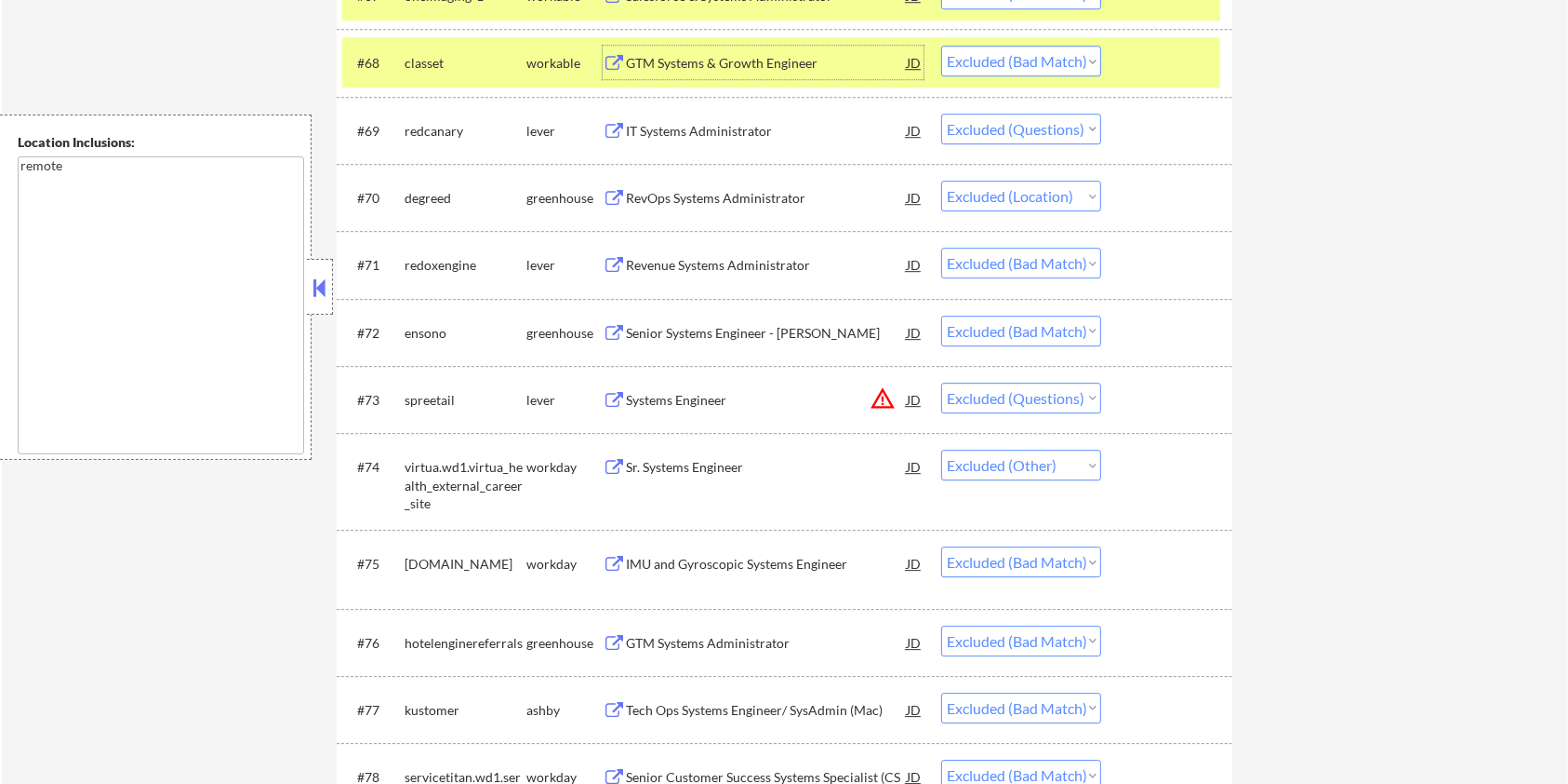
scroll to position [5832, 0]
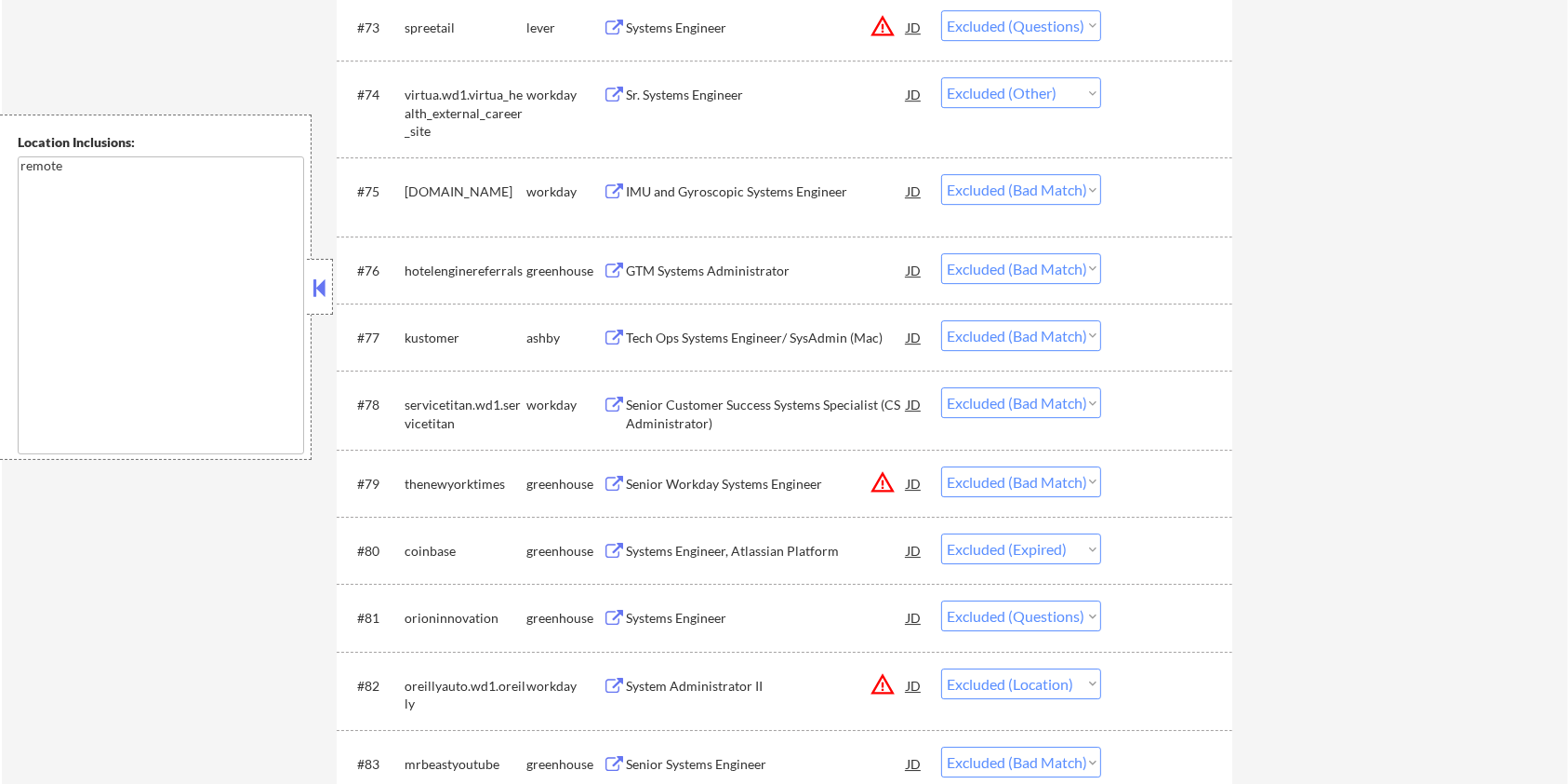
click at [714, 403] on div "Senior Customer Success Systems Specialist (CS Administrator)" at bounding box center [766, 414] width 281 height 37
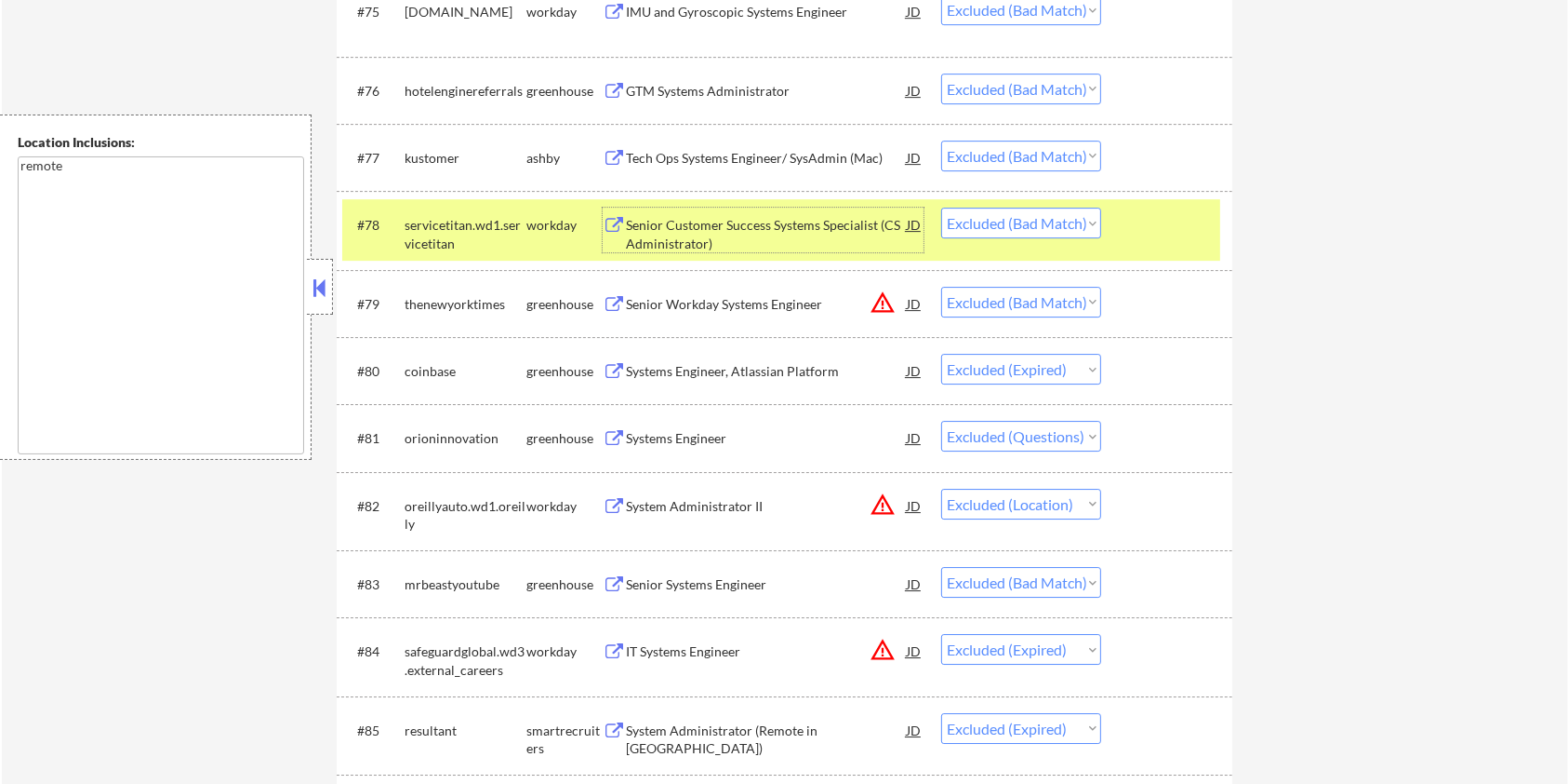
scroll to position [6081, 0]
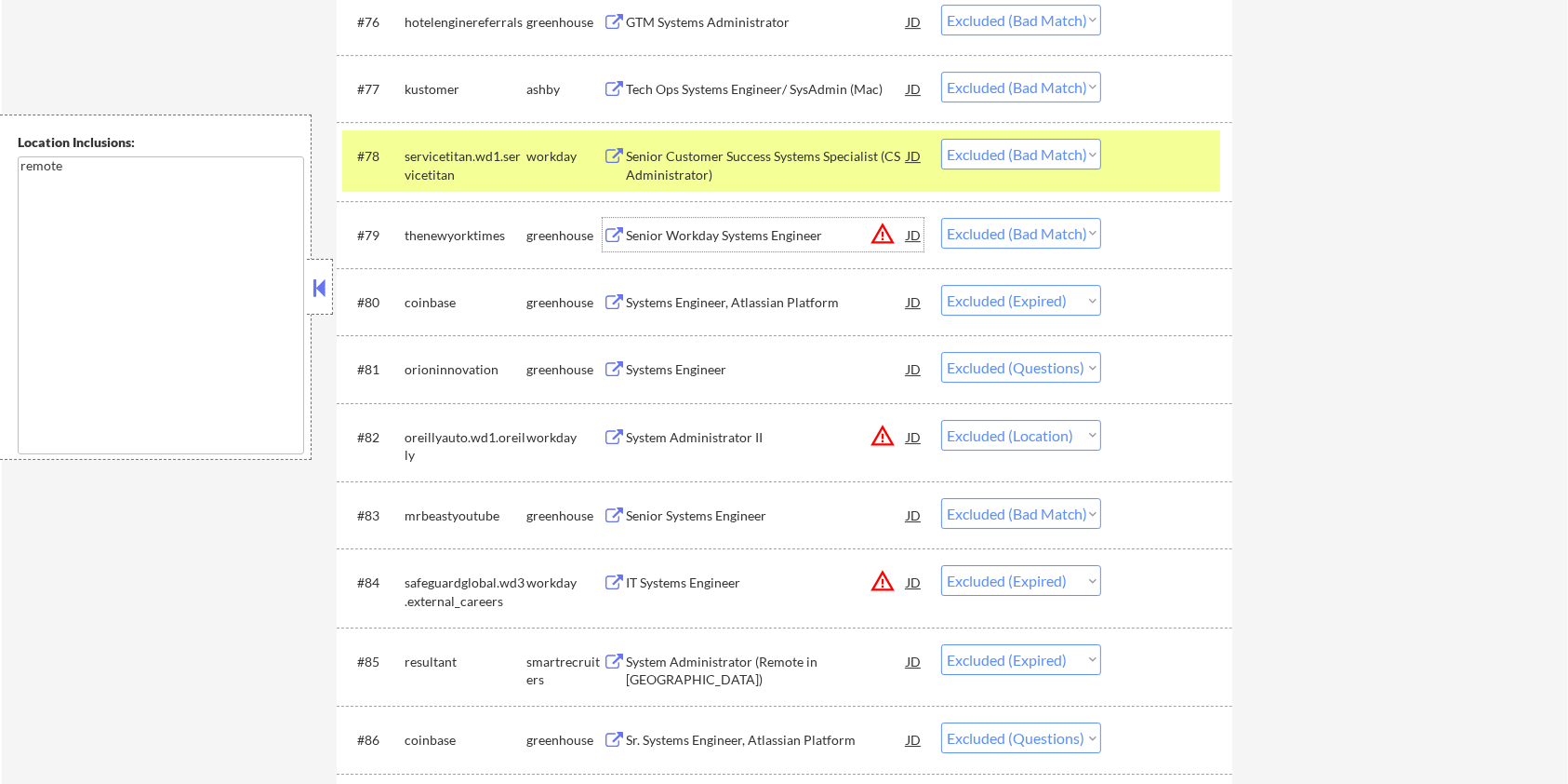
click at [757, 231] on div "Senior Workday Systems Engineer" at bounding box center [766, 235] width 281 height 19
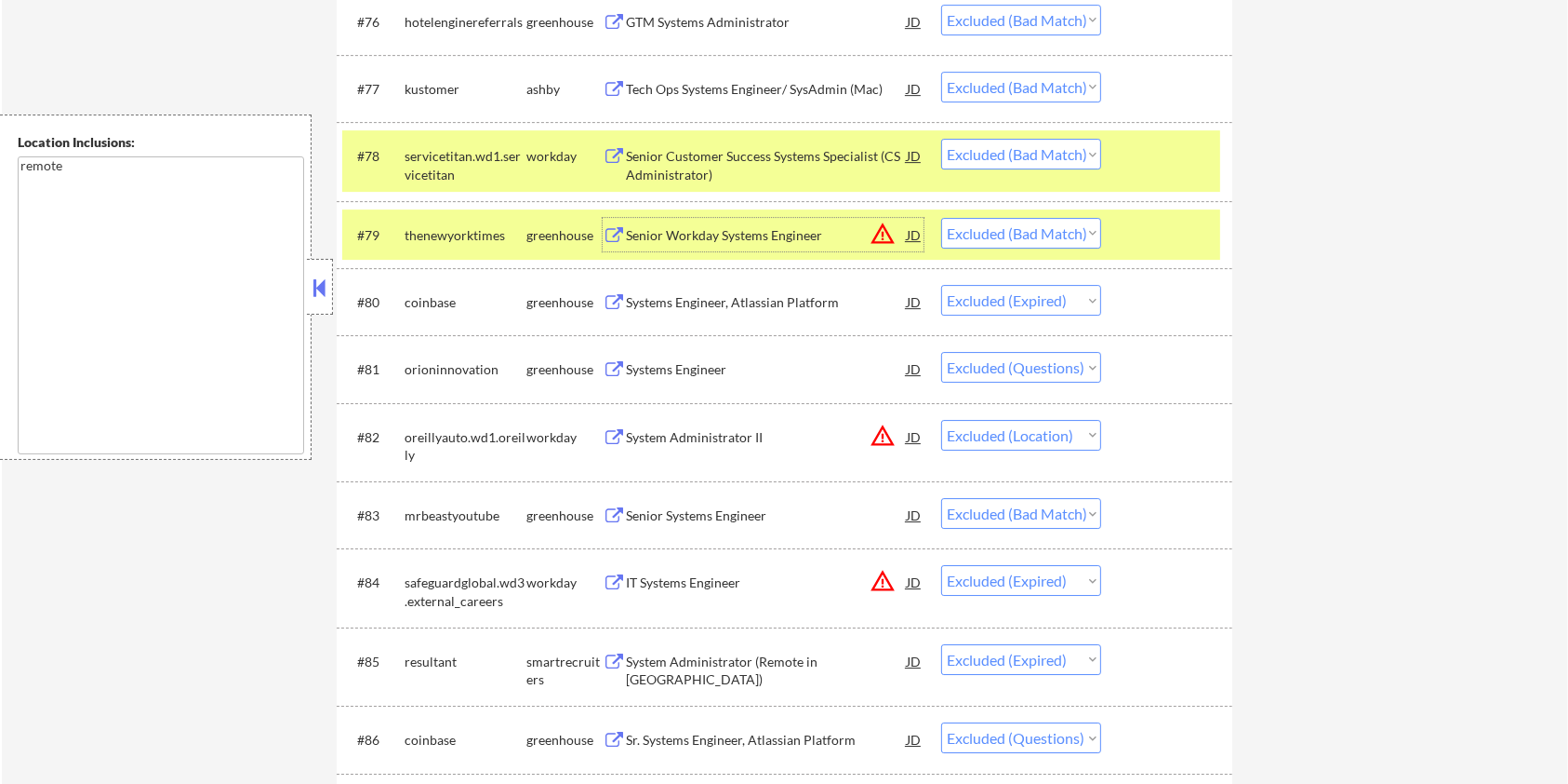
click at [663, 499] on div "Senior Systems Engineer" at bounding box center [766, 515] width 281 height 34
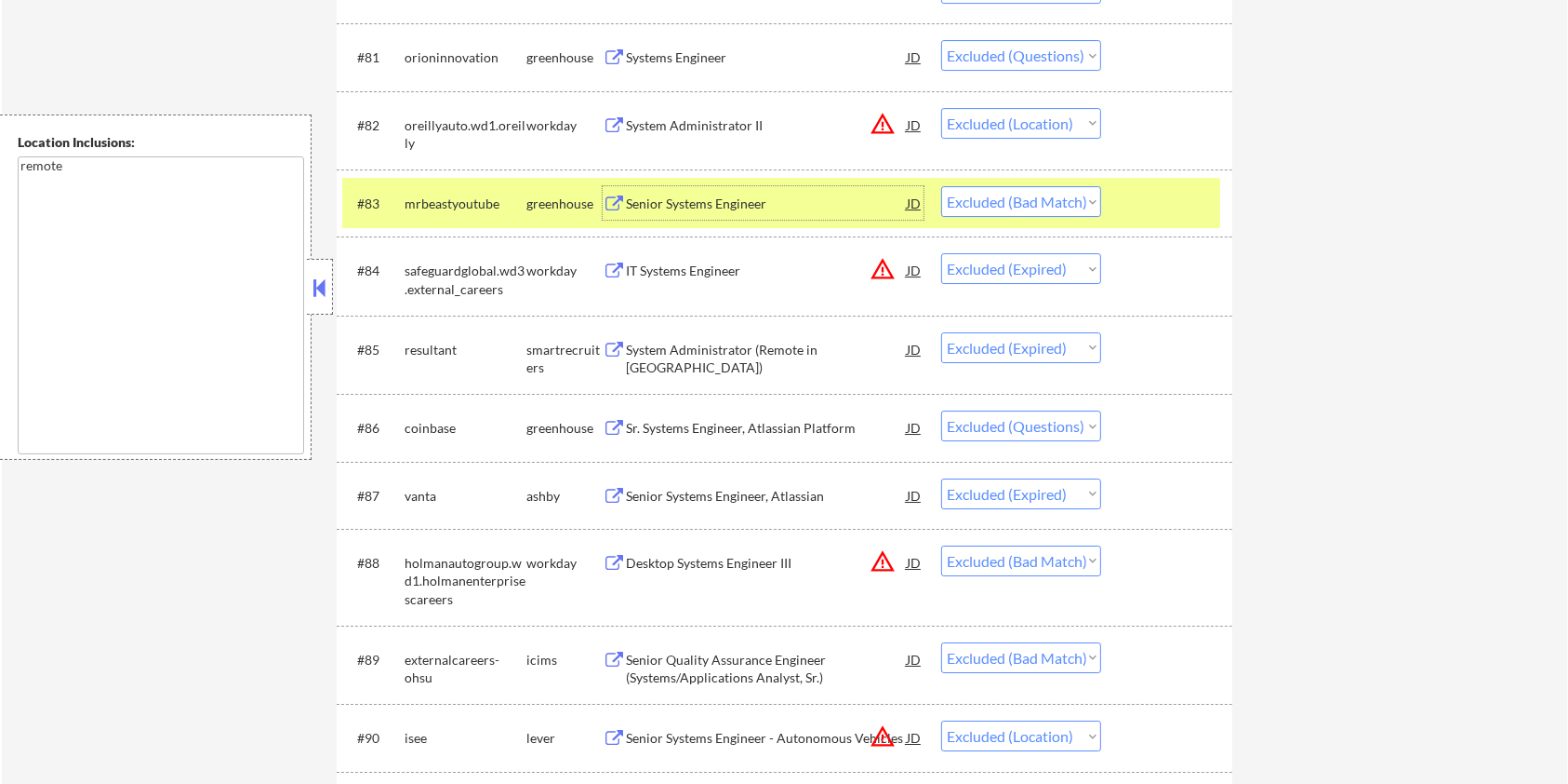
scroll to position [6454, 0]
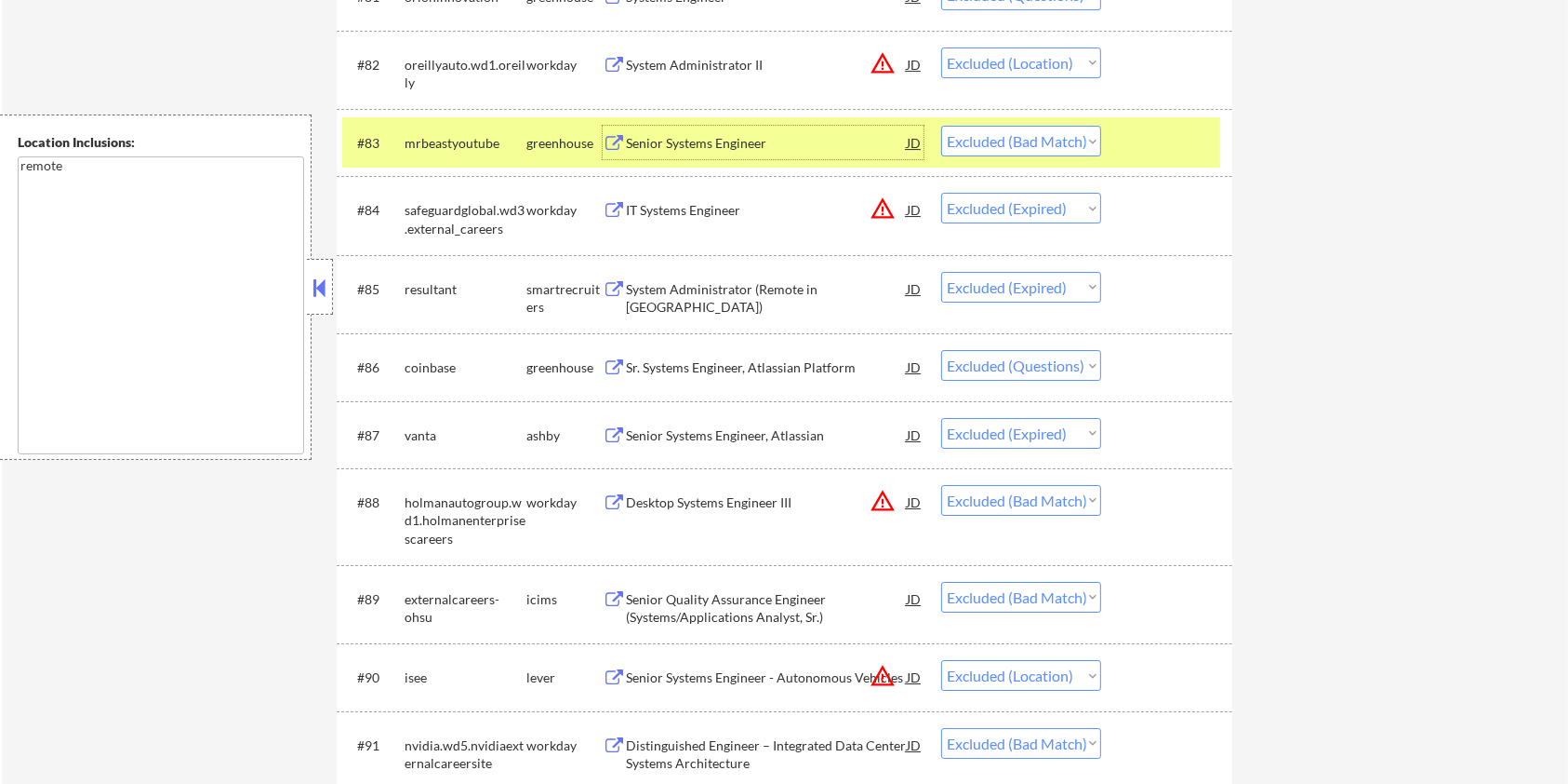
click at [706, 501] on div "Desktop Systems Engineer III" at bounding box center [766, 502] width 281 height 19
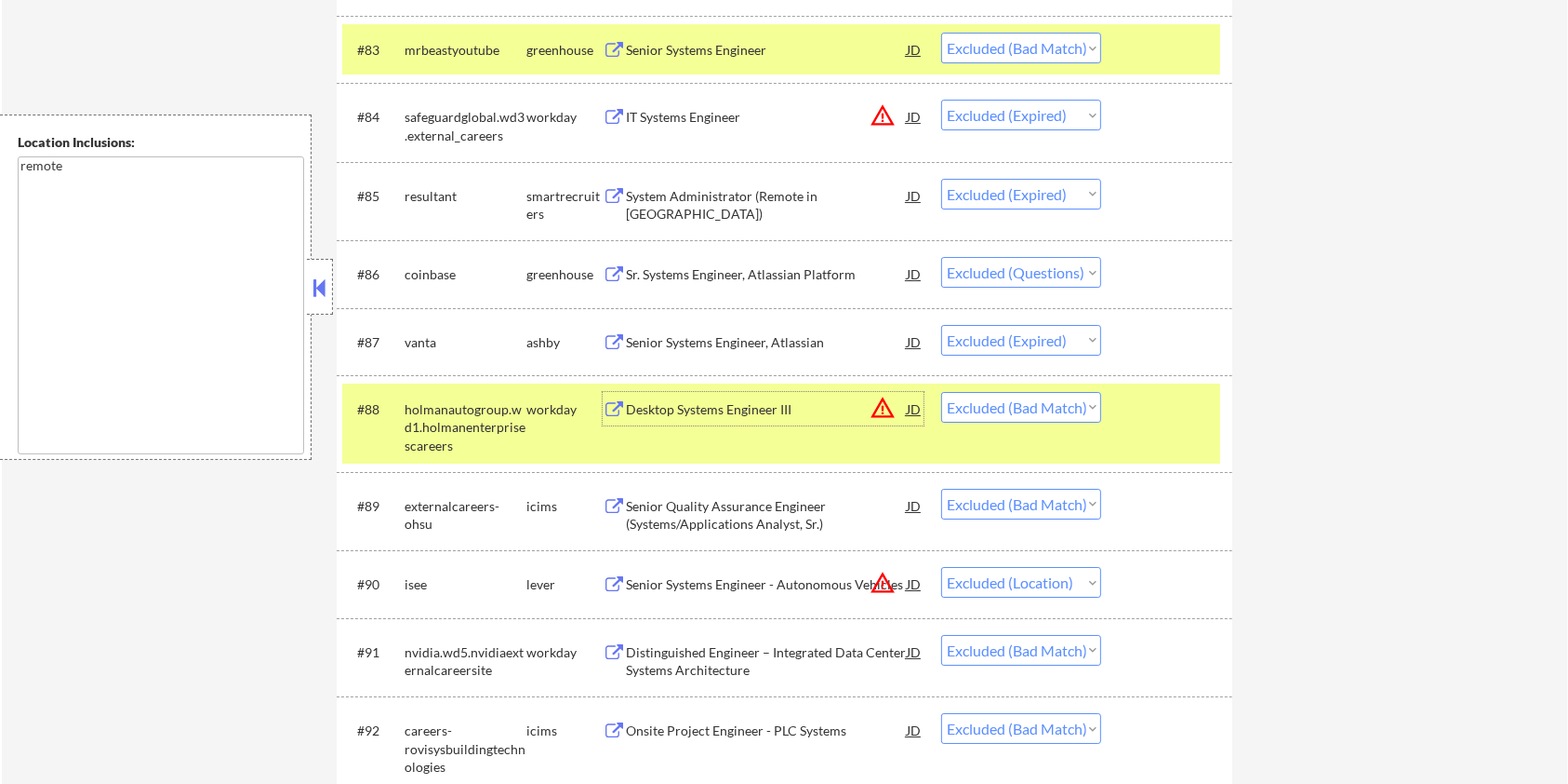
scroll to position [6578, 0]
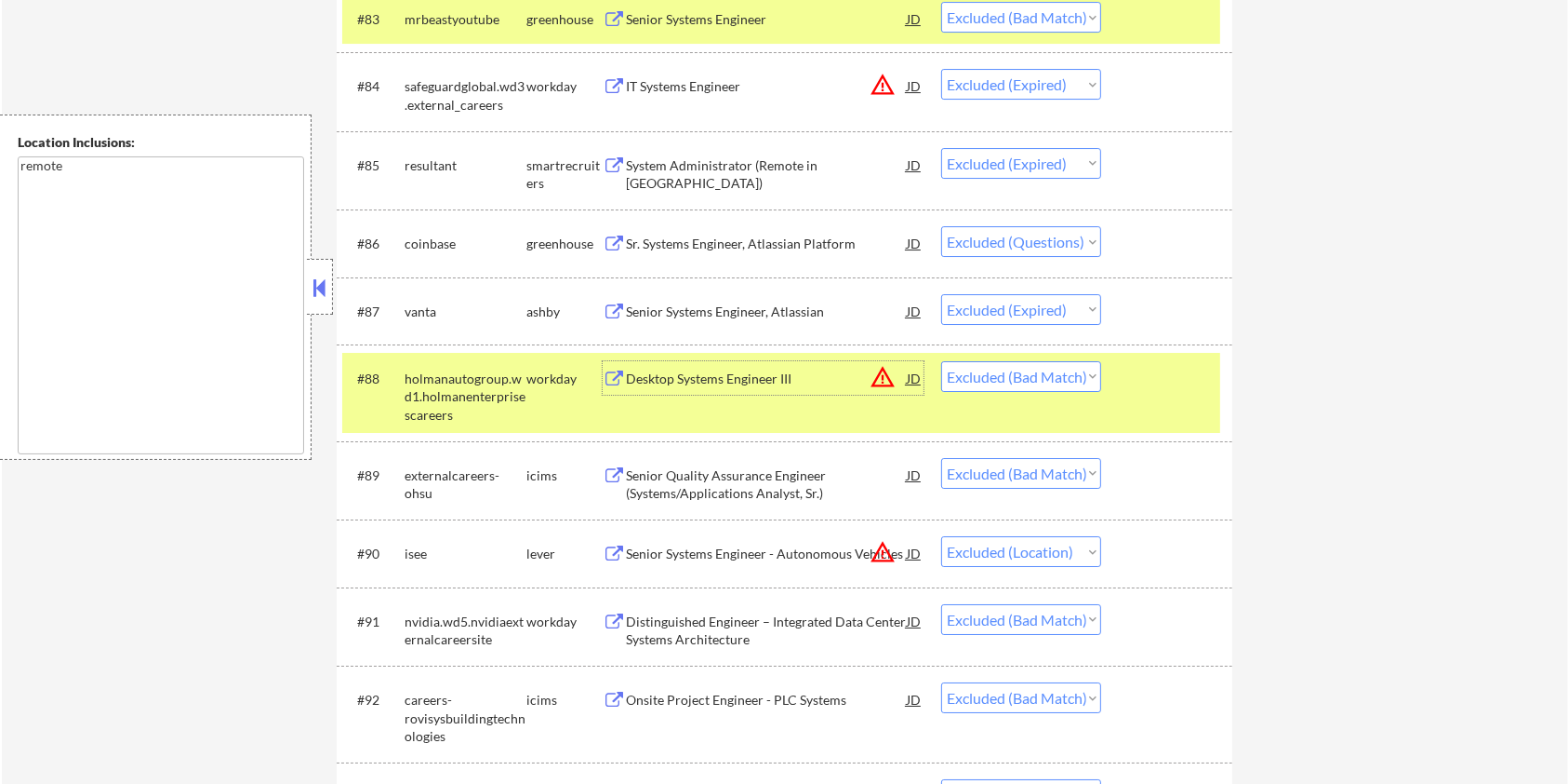
click at [704, 472] on div "Senior Quality Assurance Engineer (Systems/Applications Analyst, Sr.)" at bounding box center [766, 484] width 281 height 37
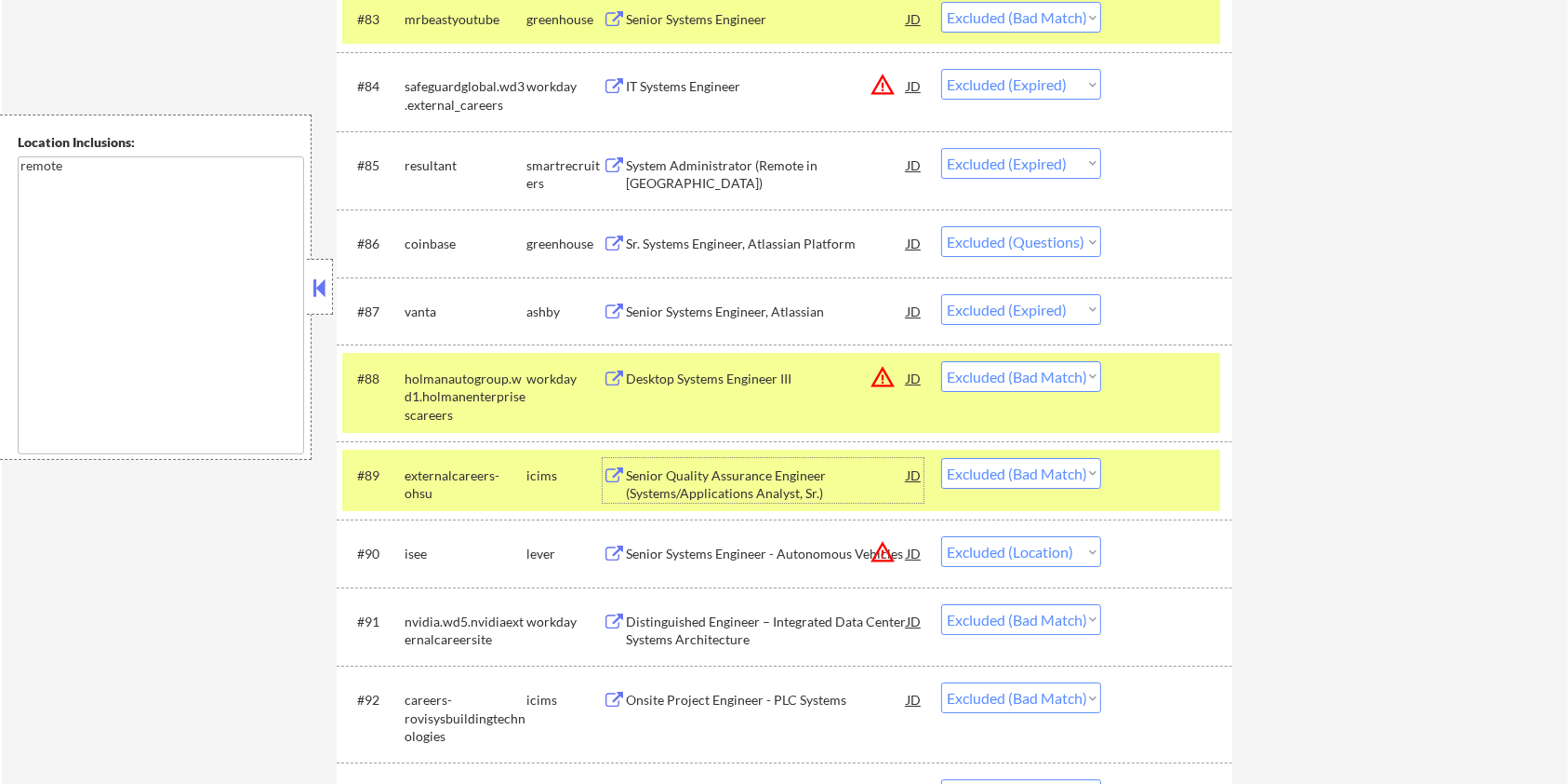
click at [677, 473] on div "Senior Quality Assurance Engineer (Systems/Applications Analyst, Sr.)" at bounding box center [766, 484] width 281 height 37
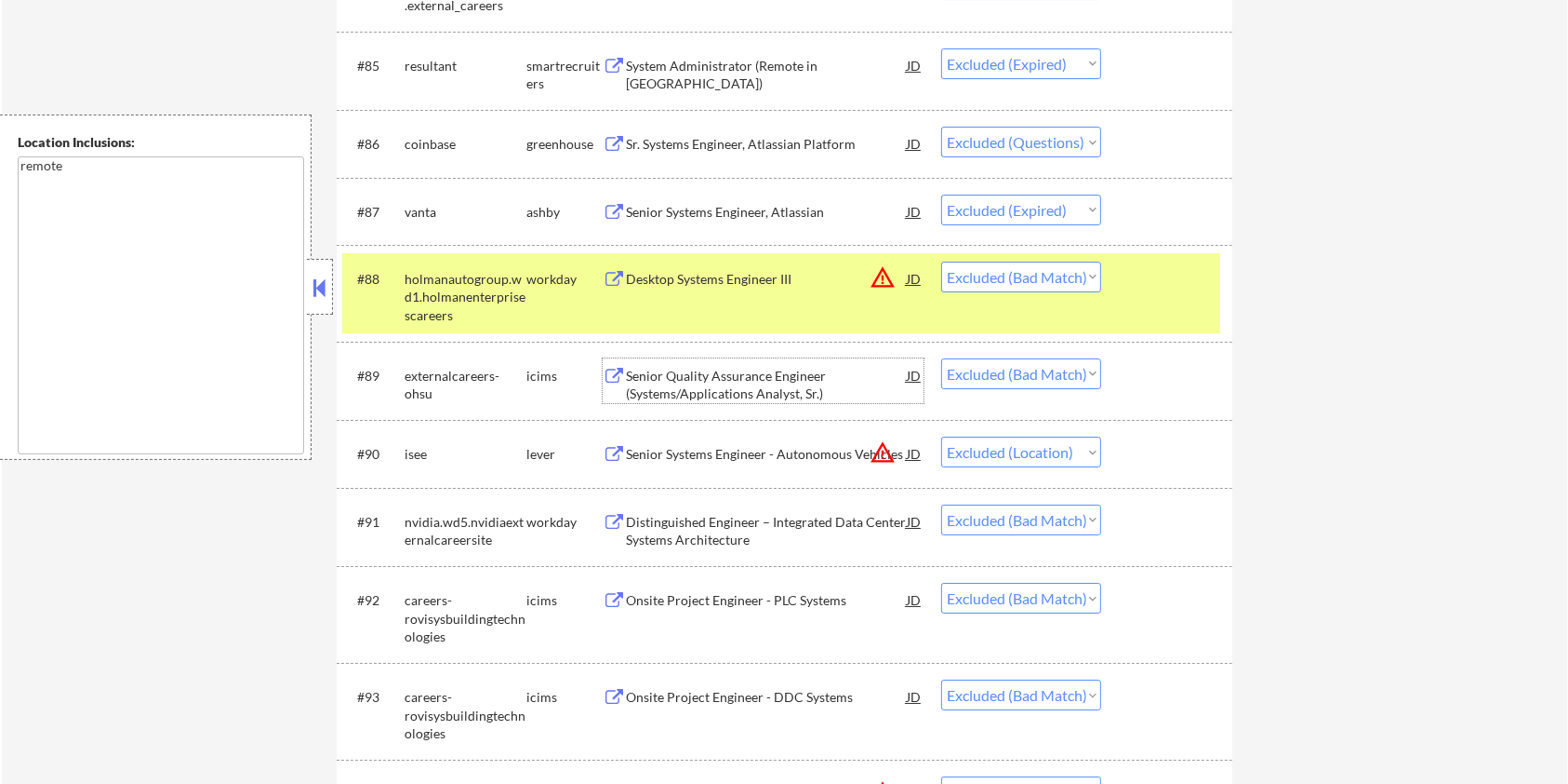
scroll to position [6702, 0]
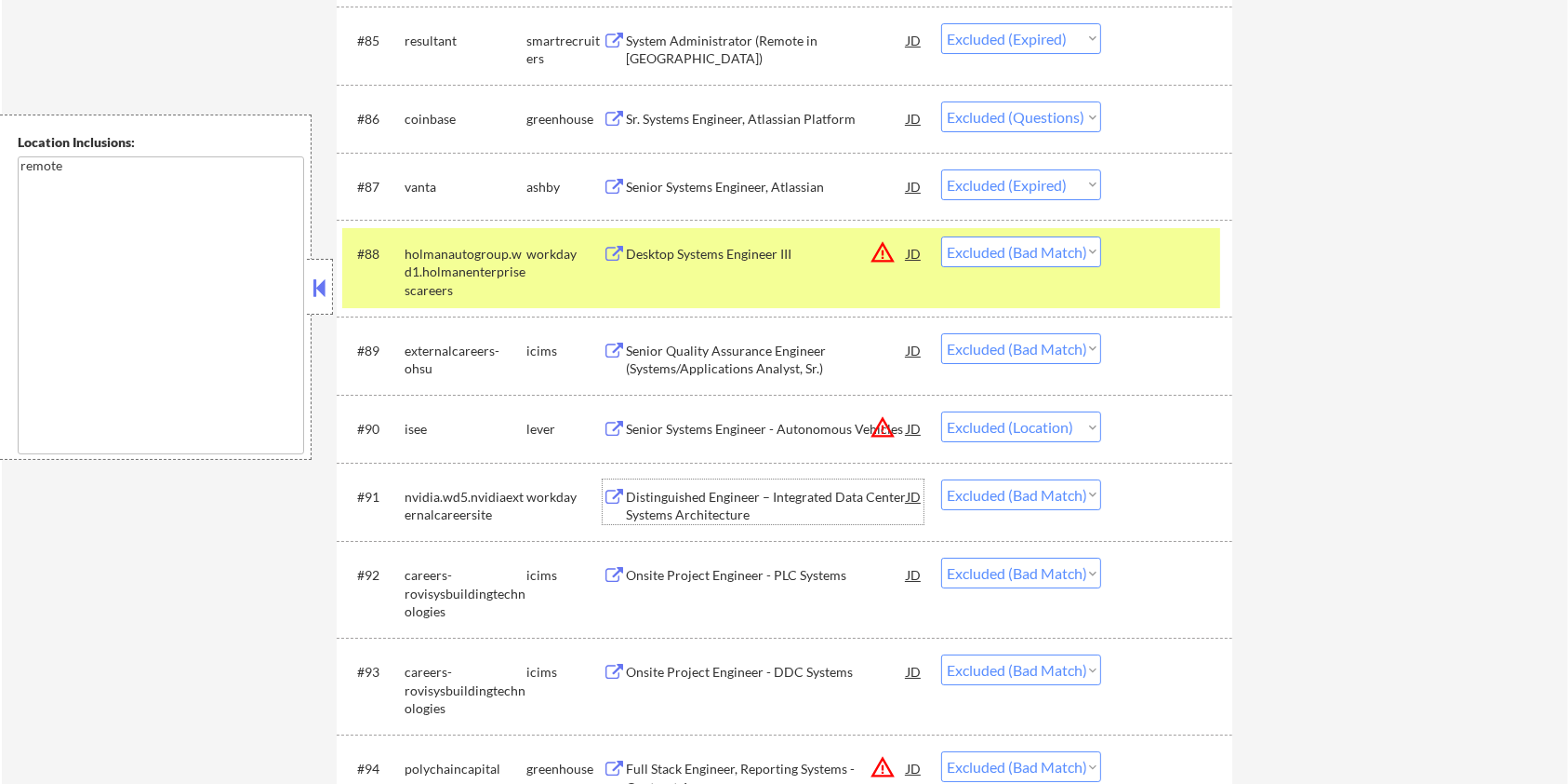
click at [685, 502] on div "Distinguished Engineer – Integrated Data Center Systems Architecture" at bounding box center [766, 505] width 281 height 37
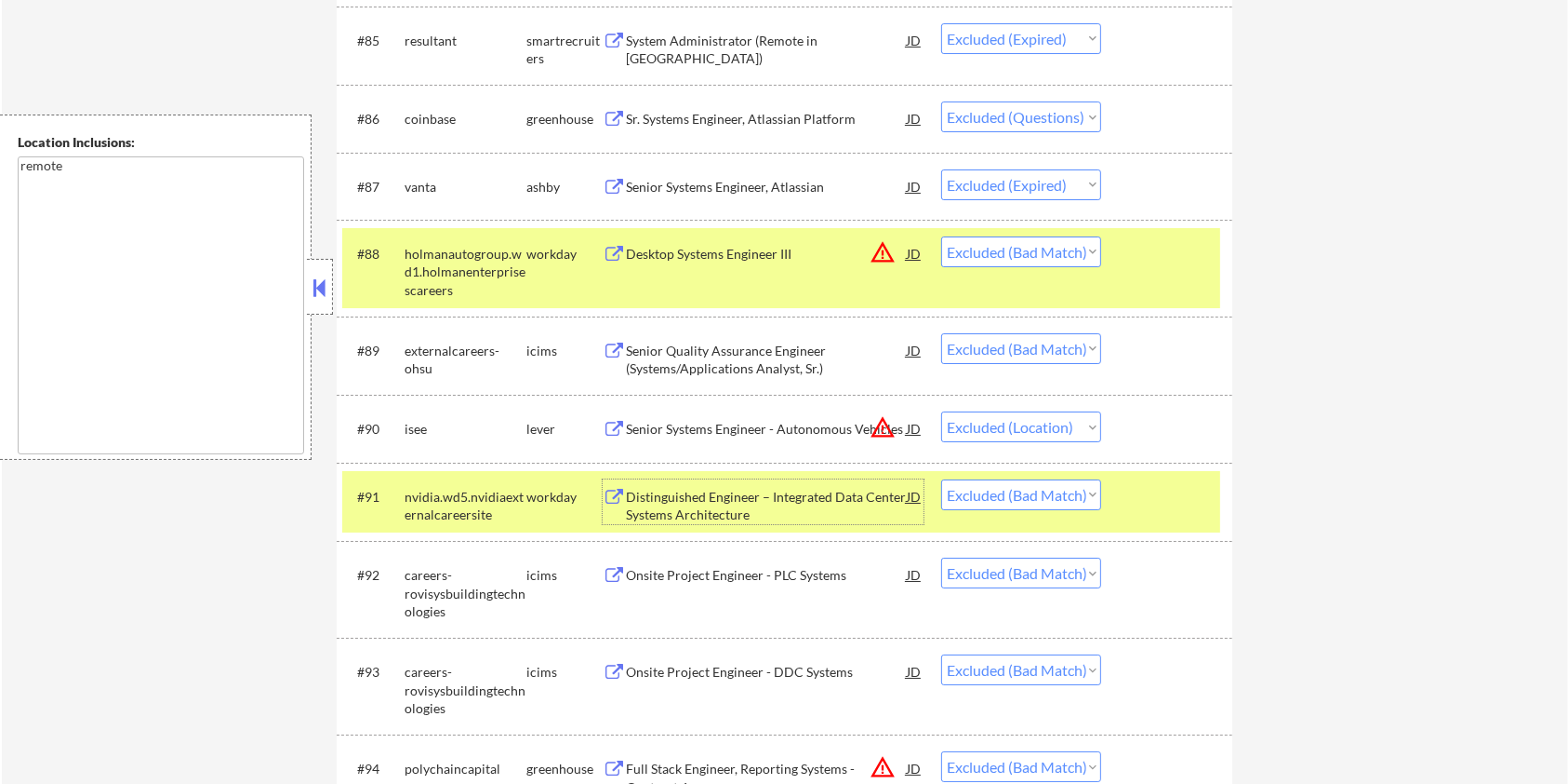
scroll to position [6826, 0]
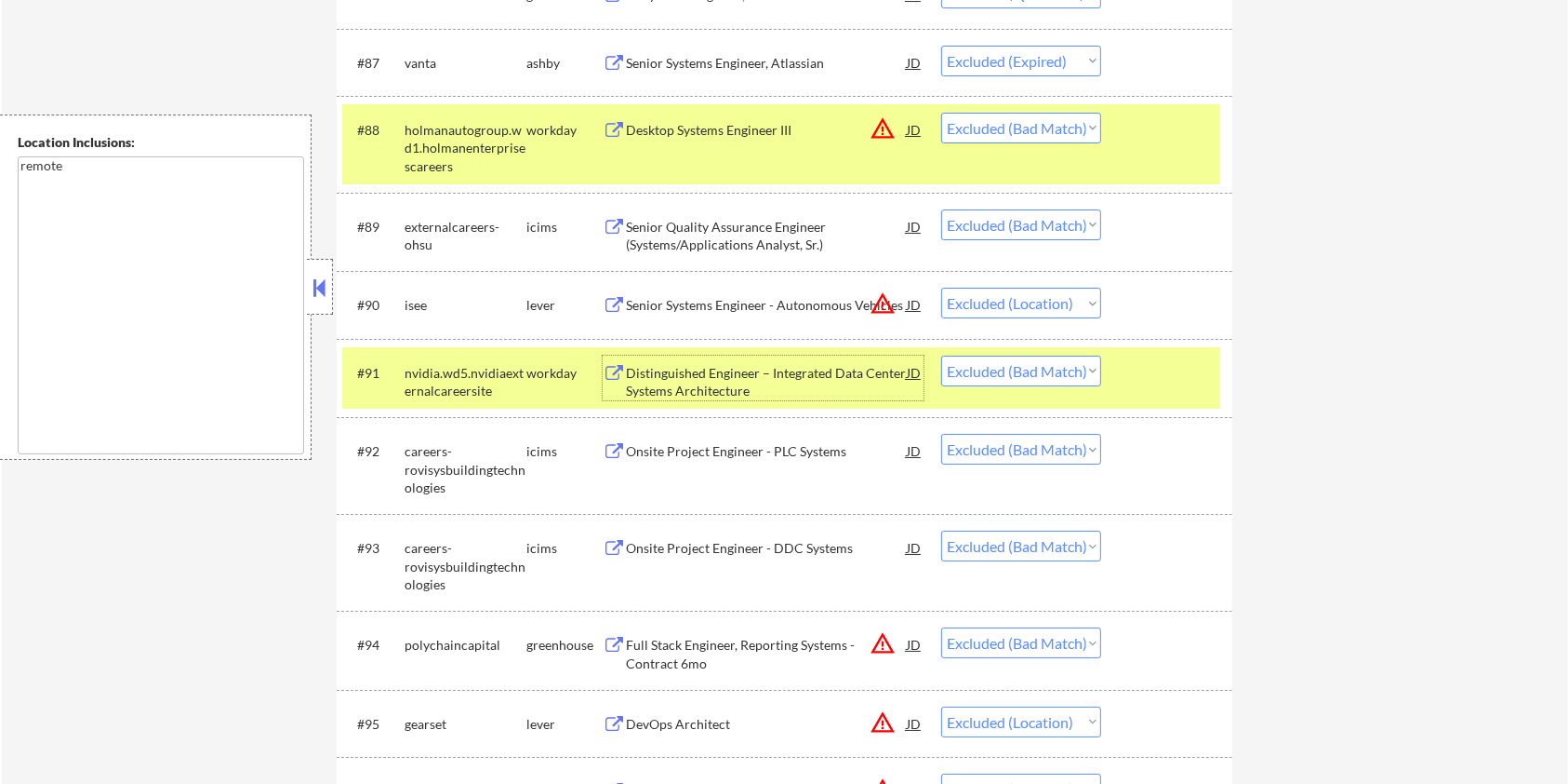
click at [746, 445] on div "Onsite Project Engineer - PLC Systems" at bounding box center [766, 452] width 281 height 19
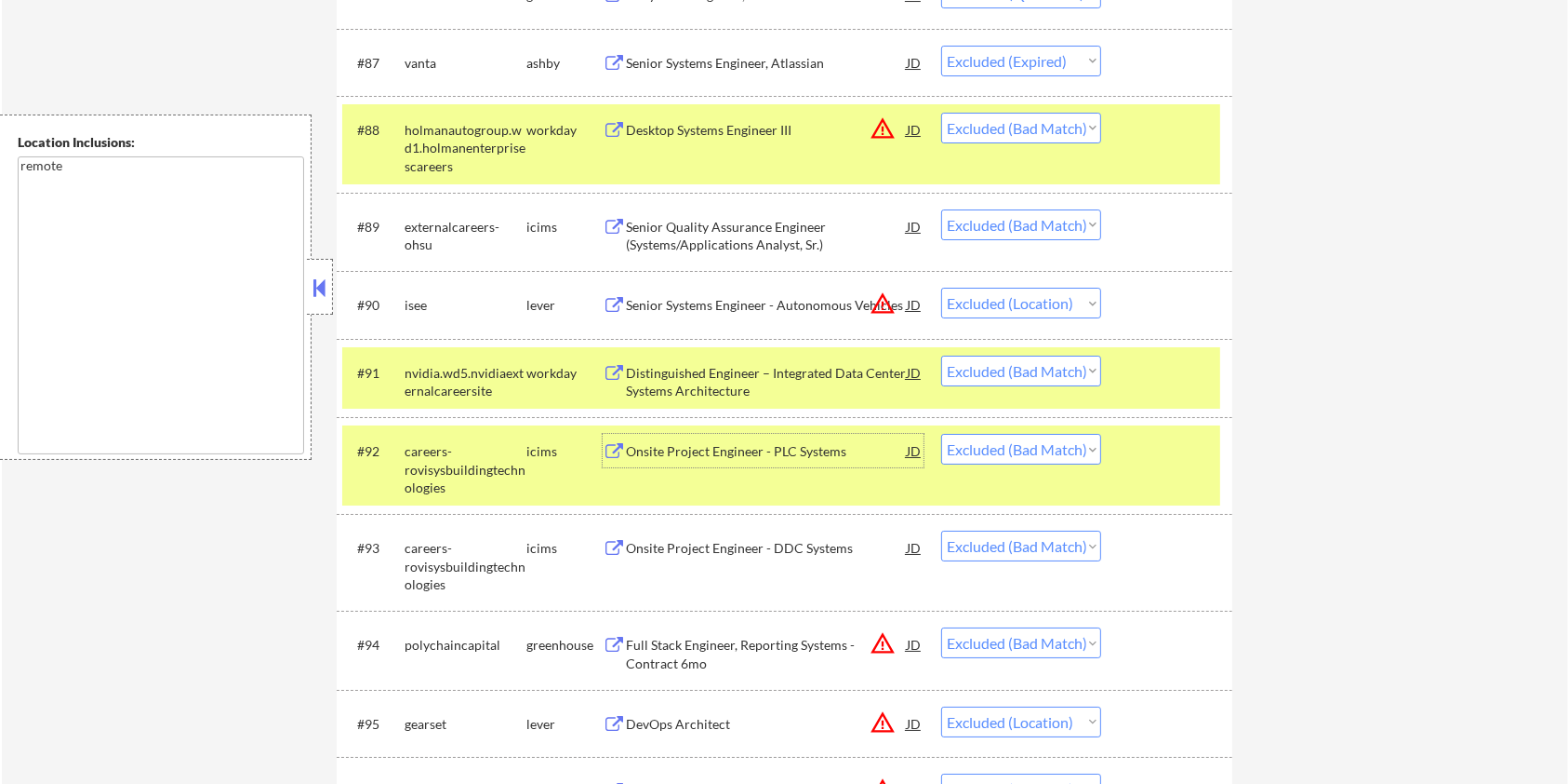
click at [765, 542] on div "Onsite Project Engineer - DDC Systems" at bounding box center [766, 548] width 281 height 19
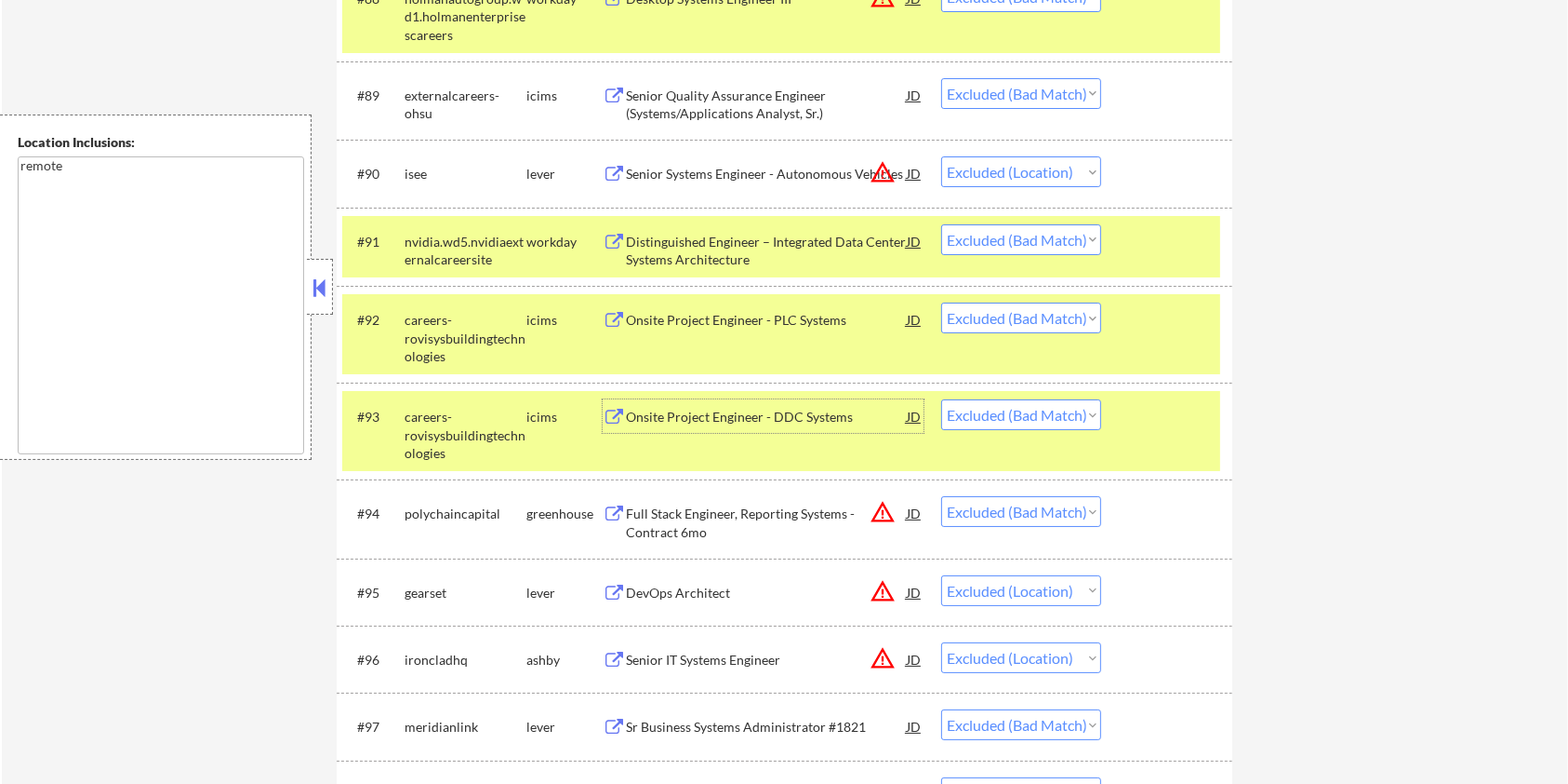
scroll to position [7074, 0]
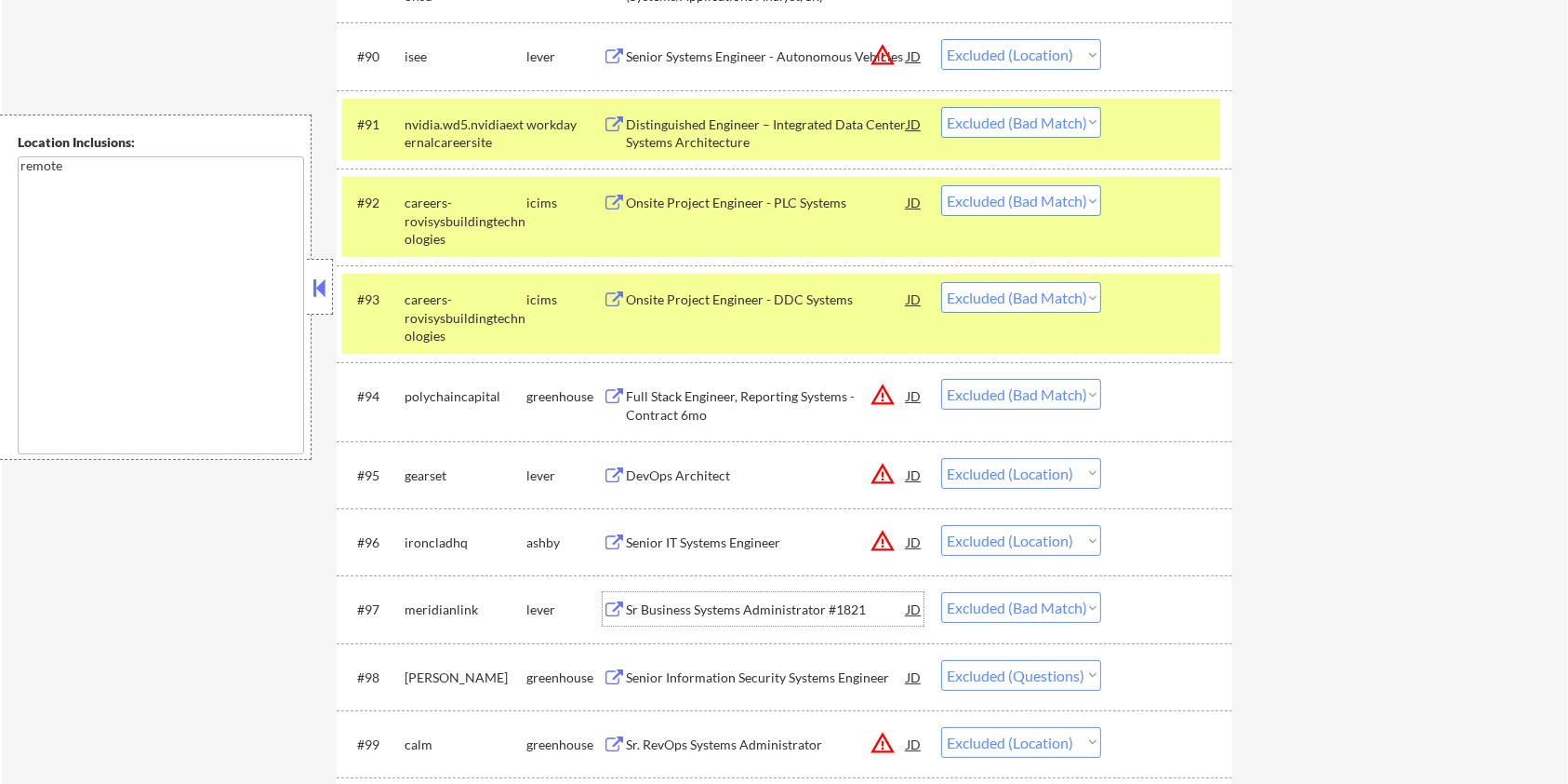
click at [674, 608] on div "Sr Business Systems Administrator #1821" at bounding box center [766, 609] width 281 height 19
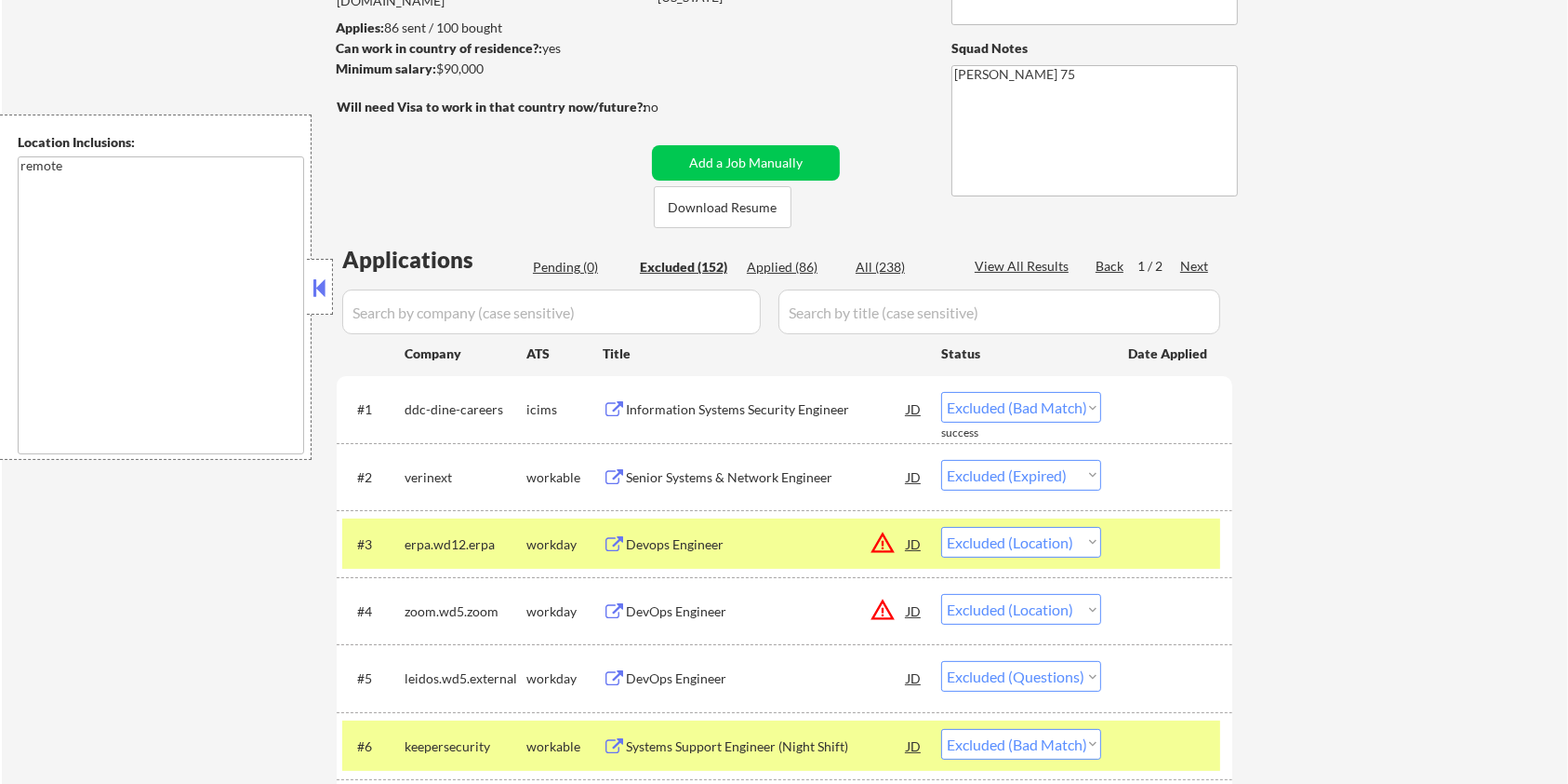
scroll to position [117, 0]
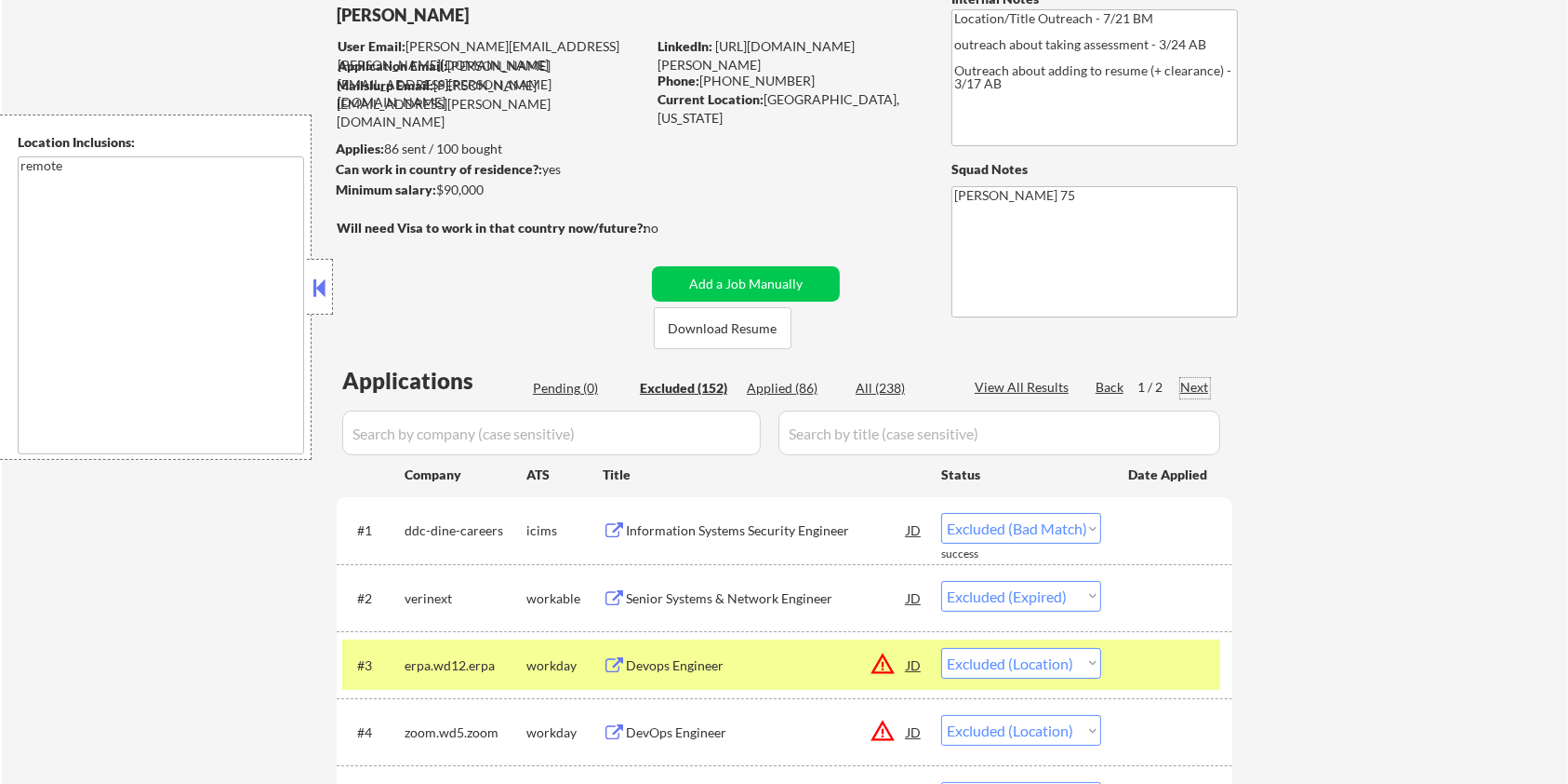
click at [1193, 382] on div "Next" at bounding box center [1195, 387] width 30 height 19
select select ""excluded__expired_""
select select ""excluded__bad_match_""
select select ""excluded__other_""
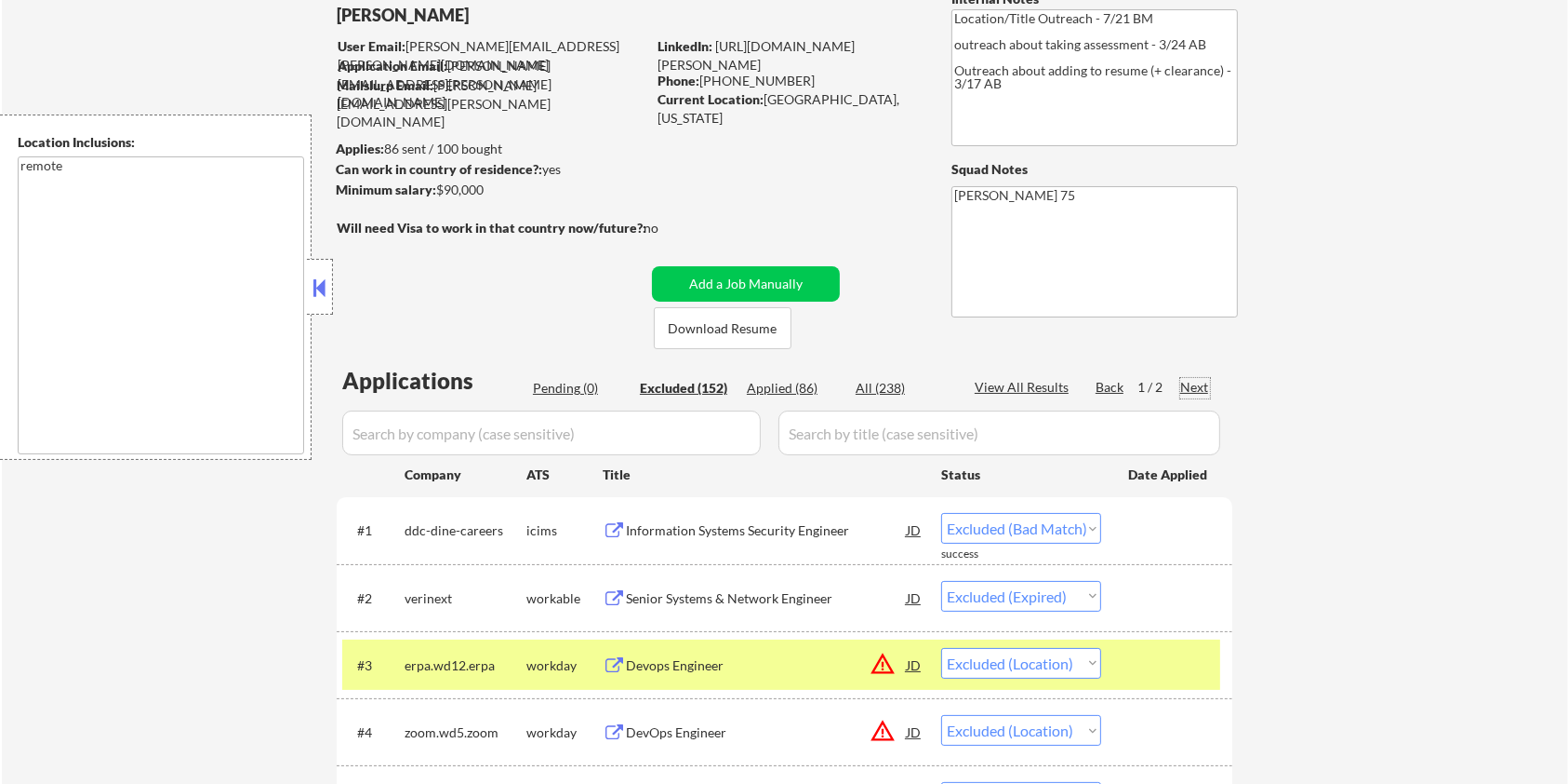
select select ""excluded__bad_match_""
select select ""excluded""
select select ""excluded__expired_""
select select ""excluded__bad_match_""
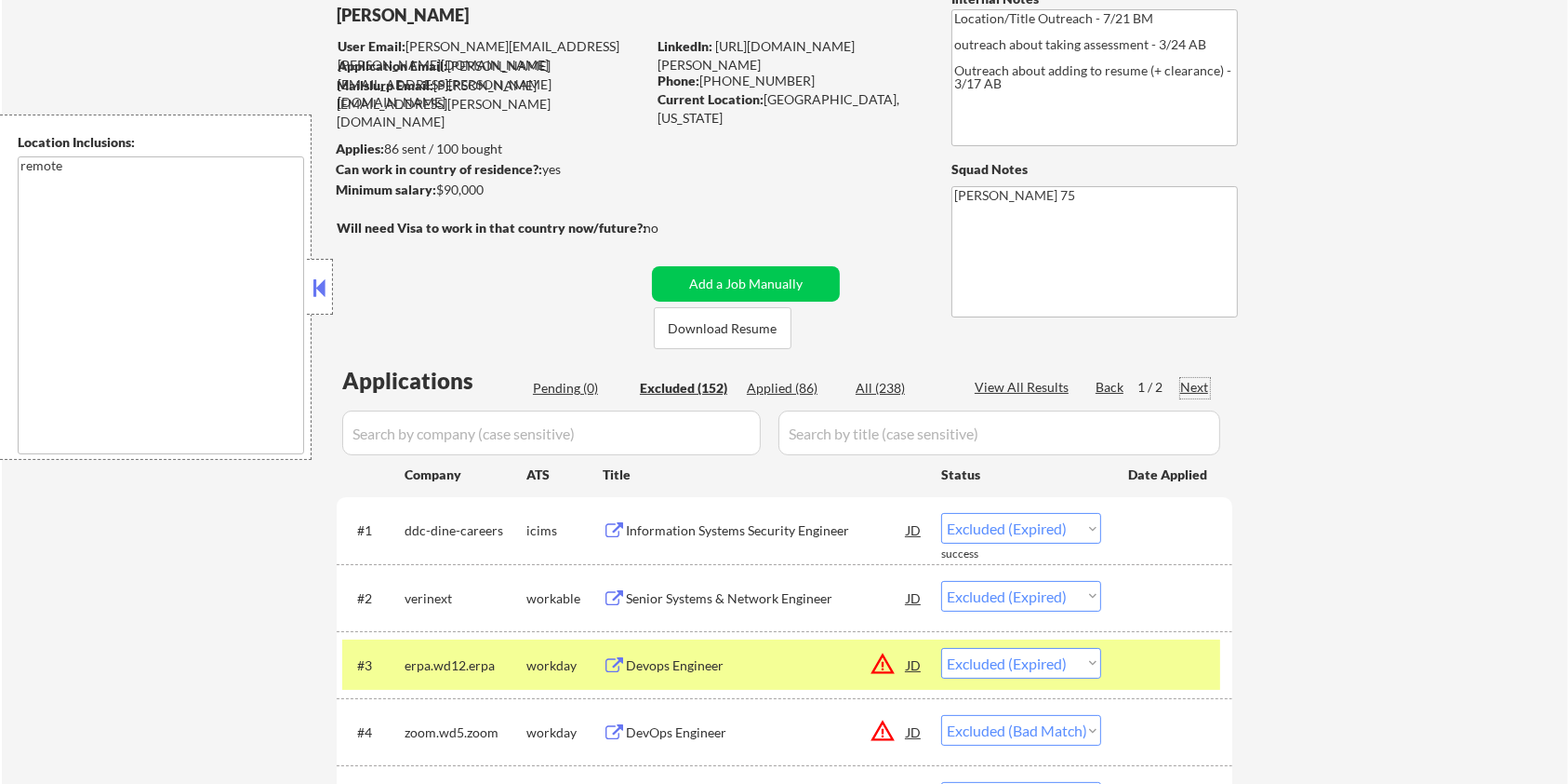
select select ""excluded__expired_""
select select ""excluded__bad_match_""
select select ""excluded__location_""
select select ""excluded__bad_match_""
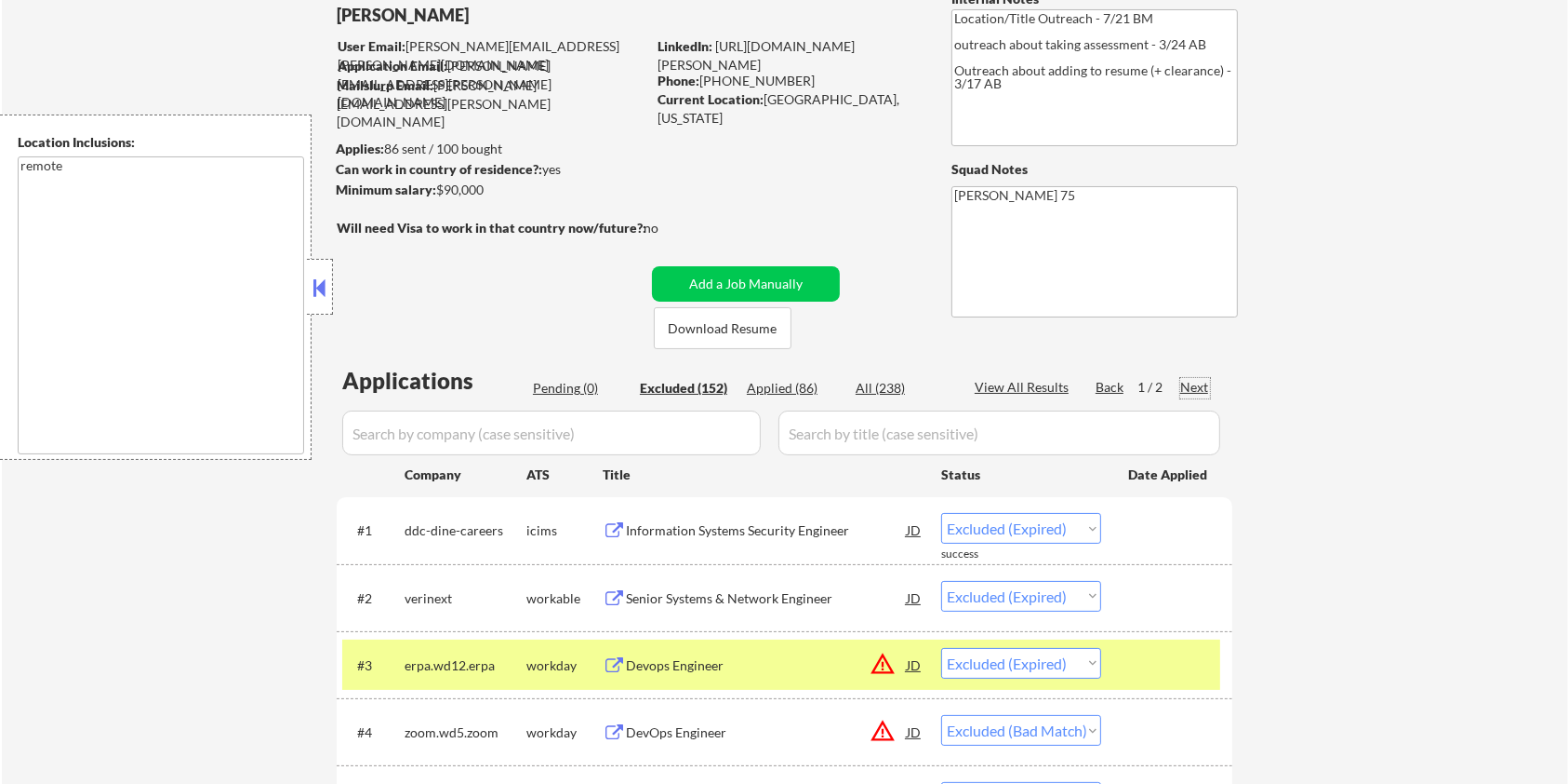
select select ""excluded__expired_""
select select ""excluded__salary_""
select select ""excluded__bad_match_""
select select ""excluded""
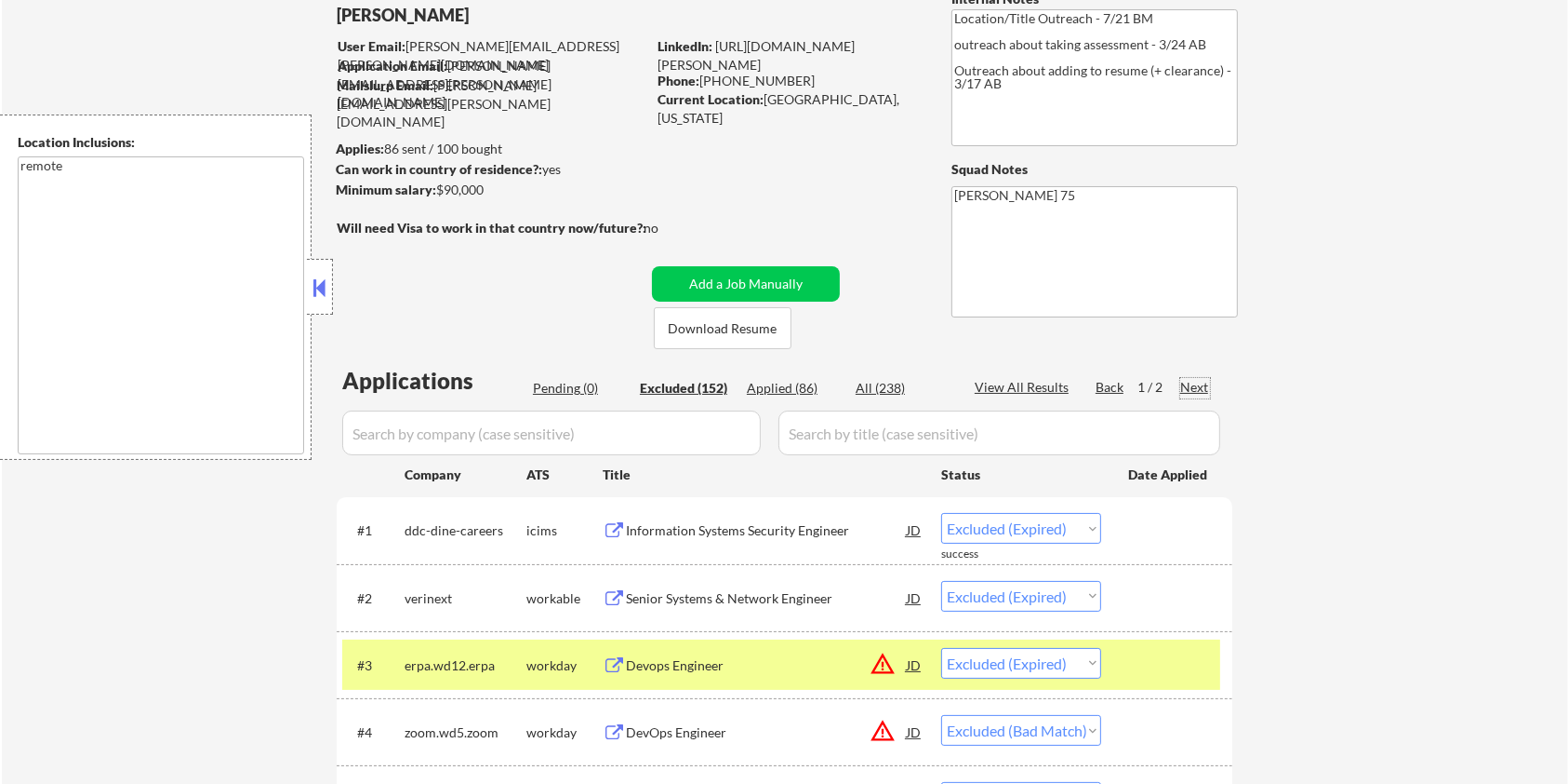
select select ""excluded__expired_""
select select ""excluded__location_""
select select ""excluded__expired_""
select select ""excluded__location_""
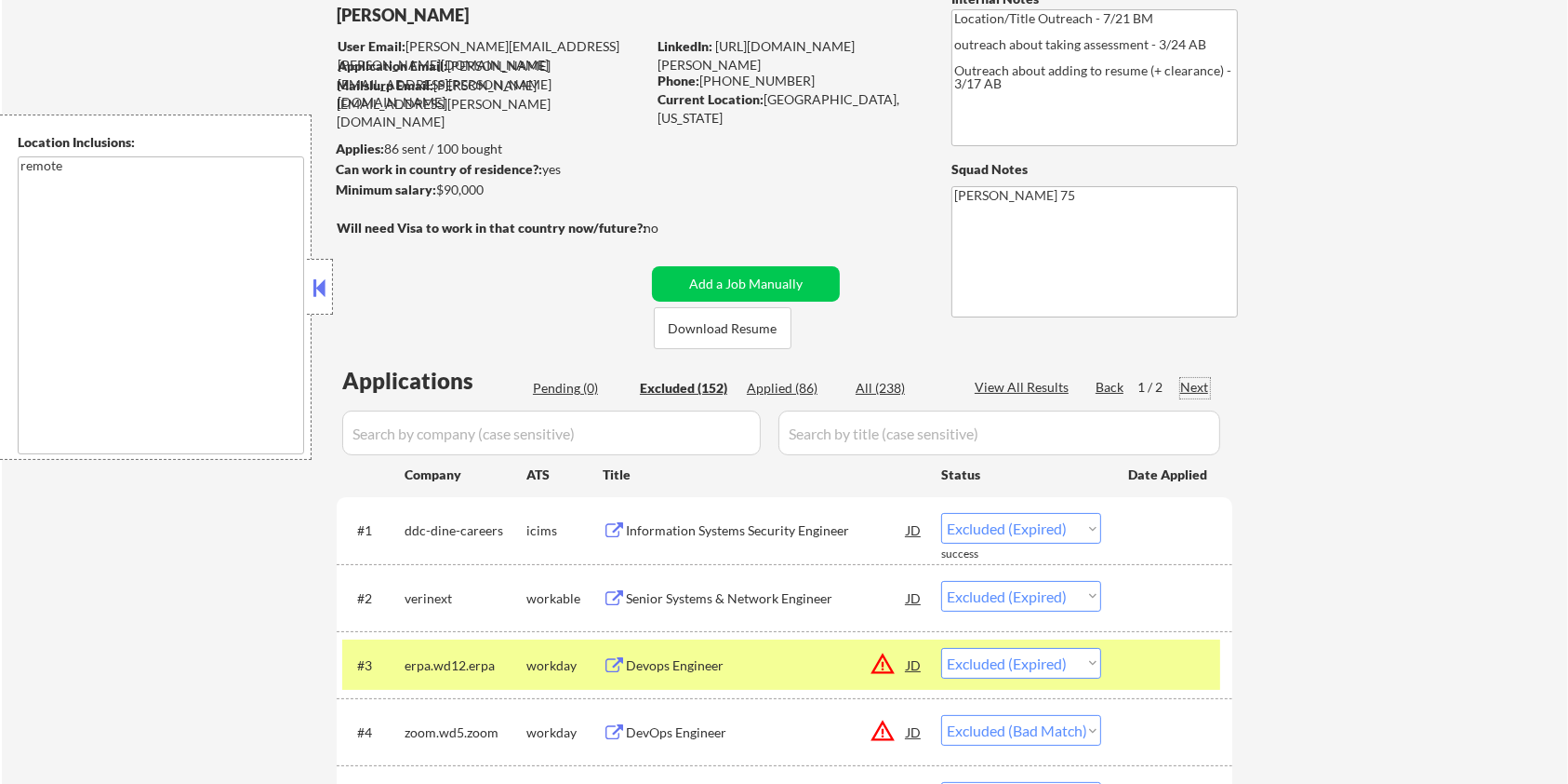
select select ""excluded__location_""
select select ""excluded__bad_match_""
select select ""excluded__location_""
select select ""excluded""
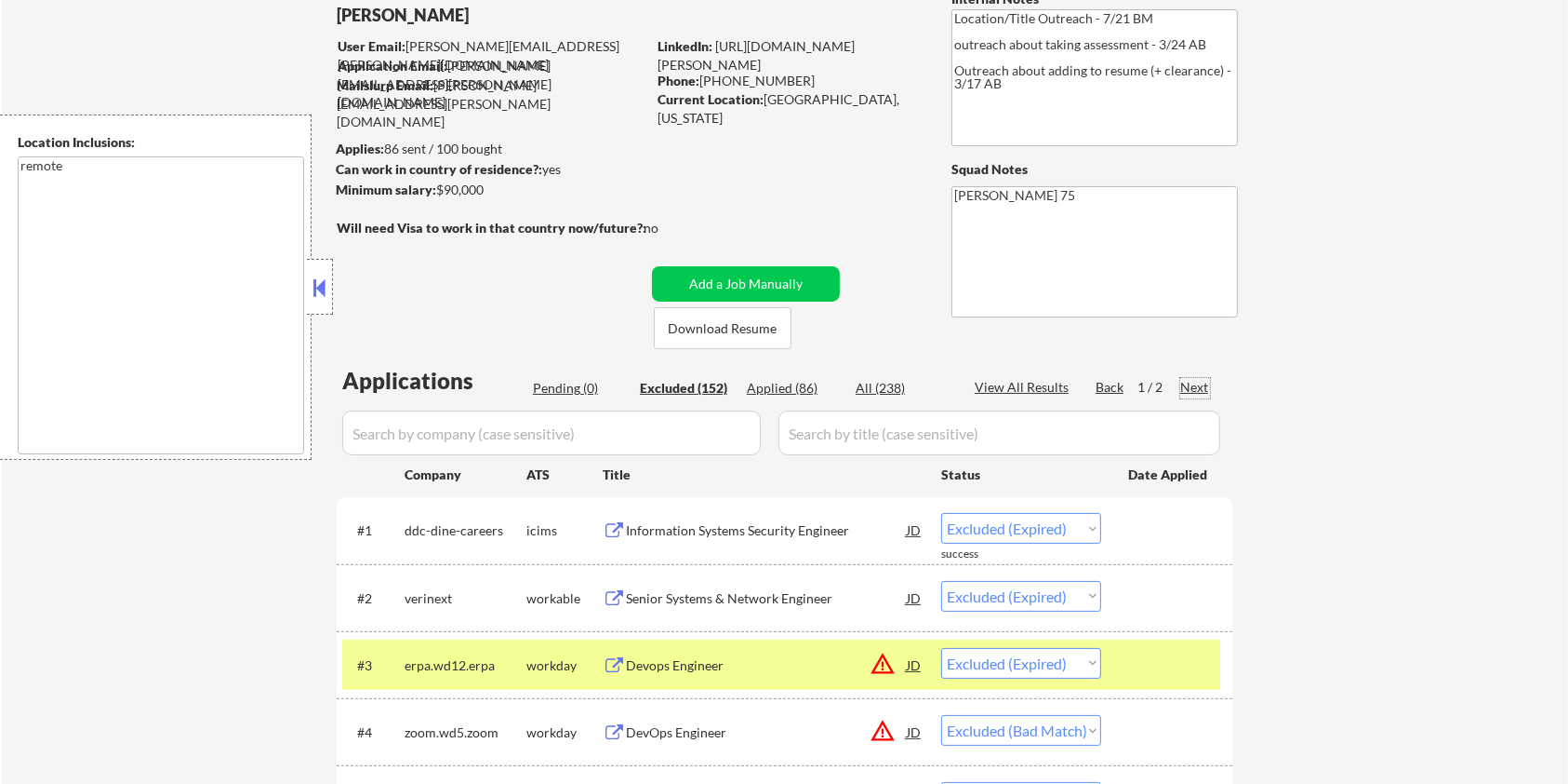
select select ""excluded__expired_""
select select ""excluded__location_""
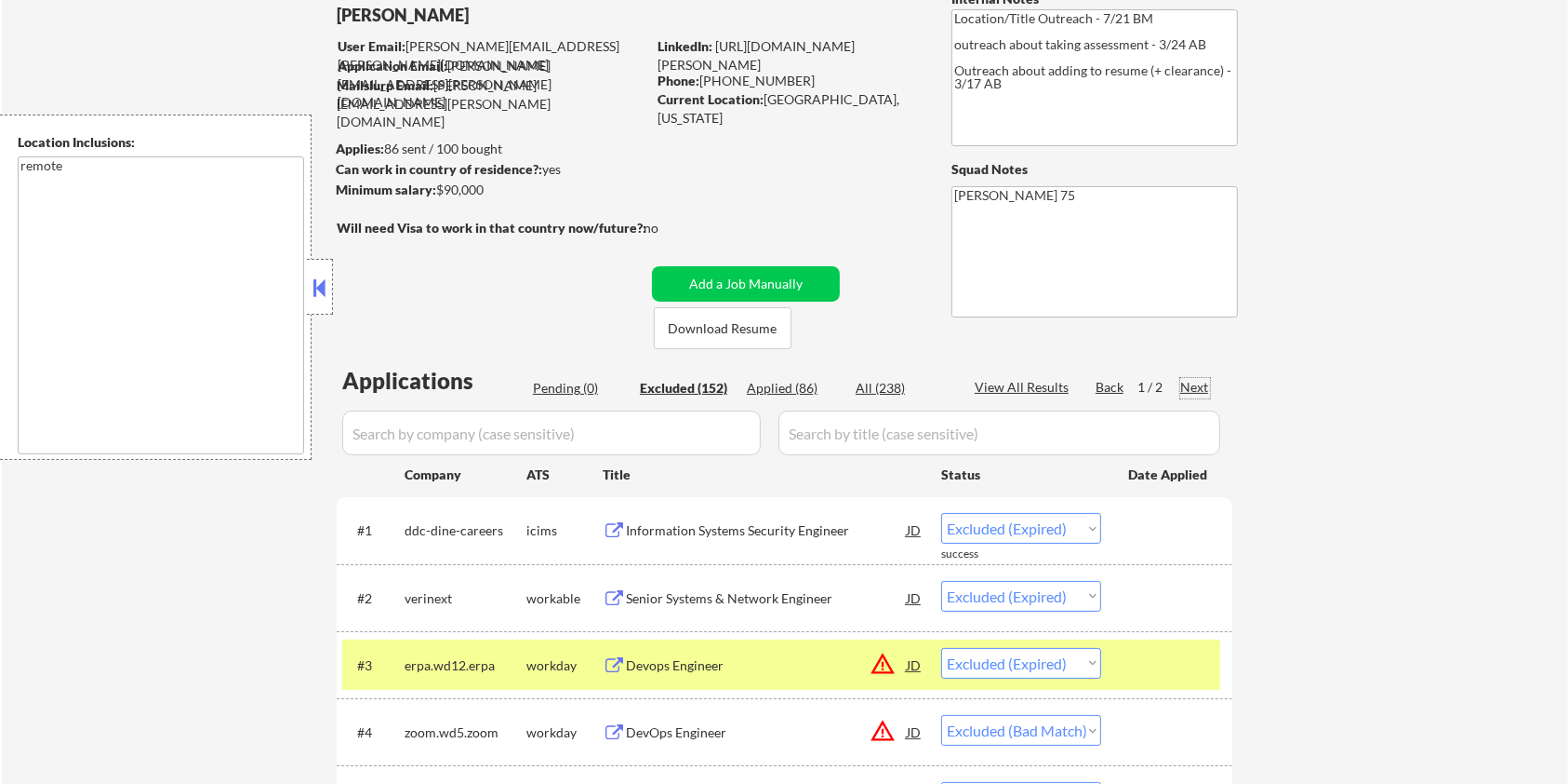
select select ""excluded__location_""
select select ""excluded__bad_match_""
select select ""excluded__location_""
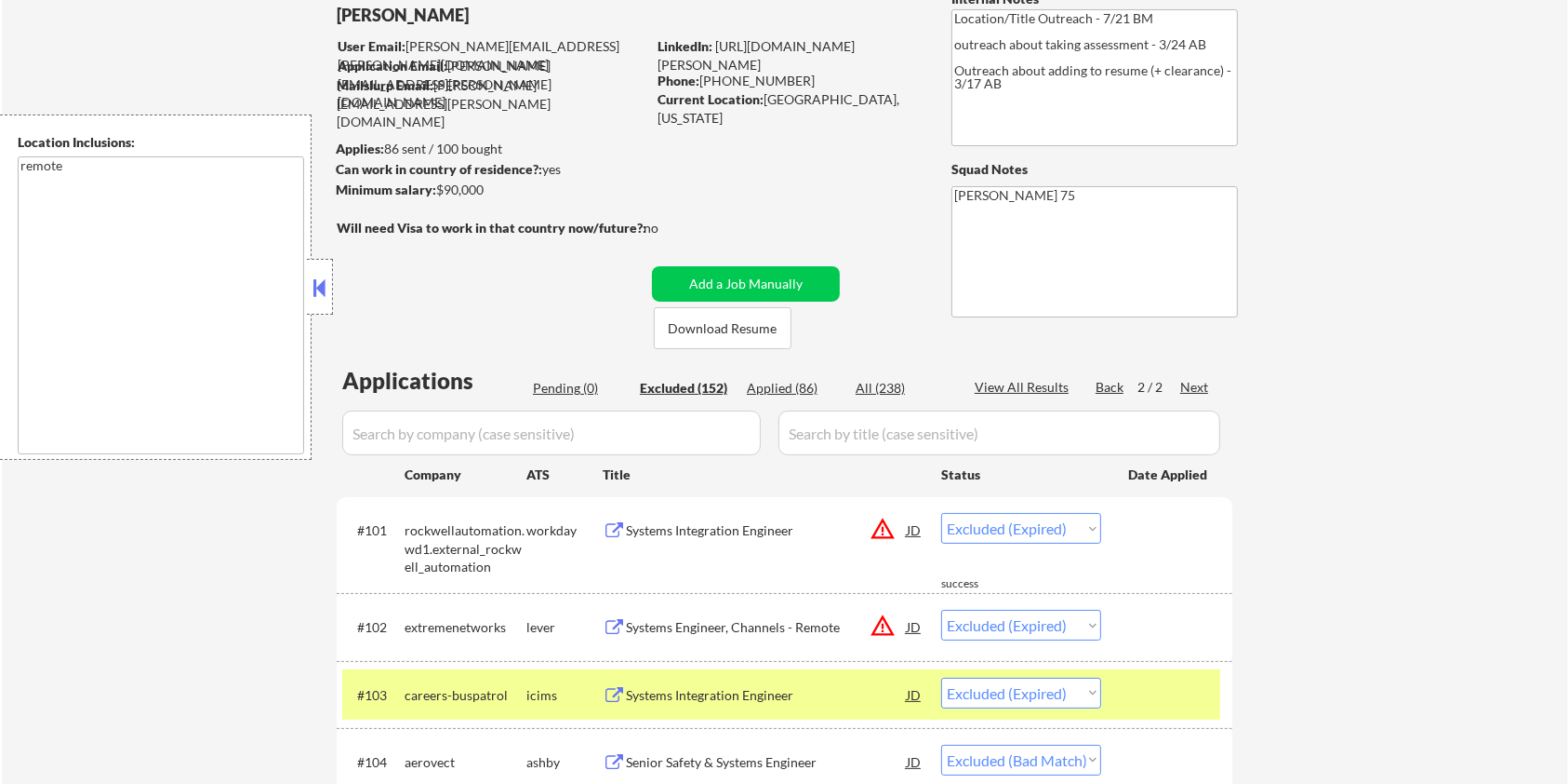
scroll to position [241, 0]
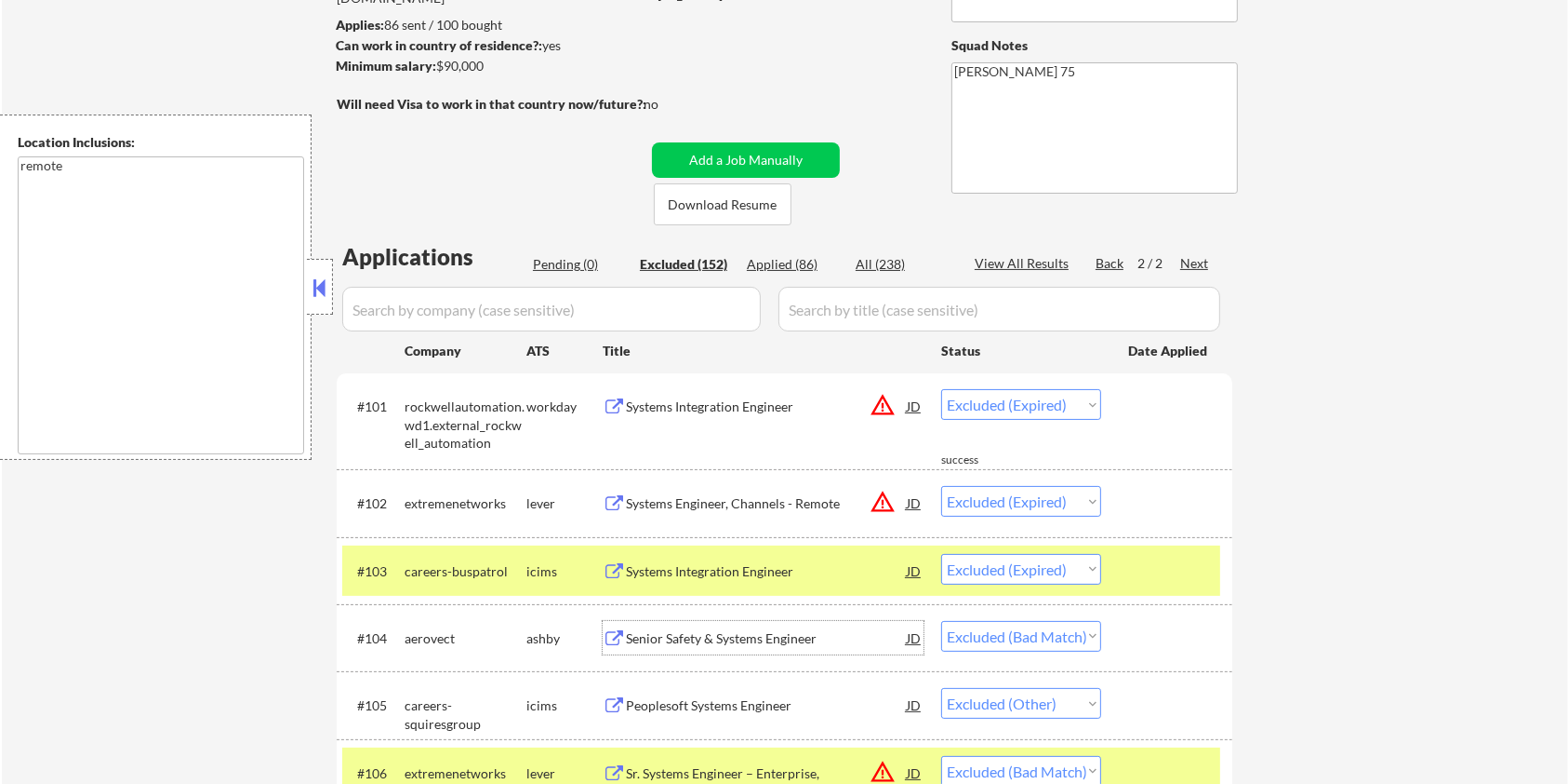
click at [669, 635] on div "Senior Safety & Systems Engineer" at bounding box center [766, 638] width 281 height 19
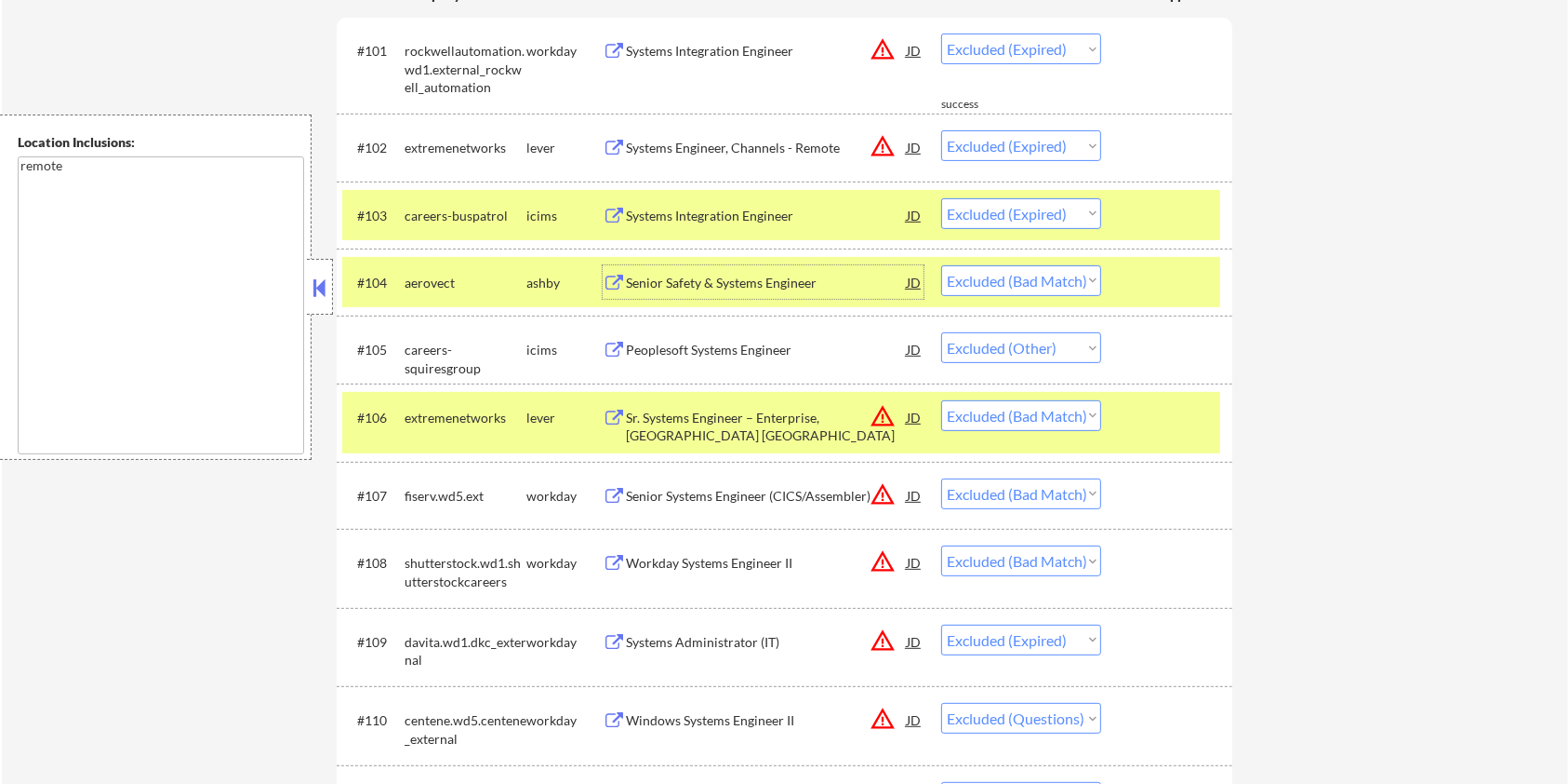
scroll to position [613, 0]
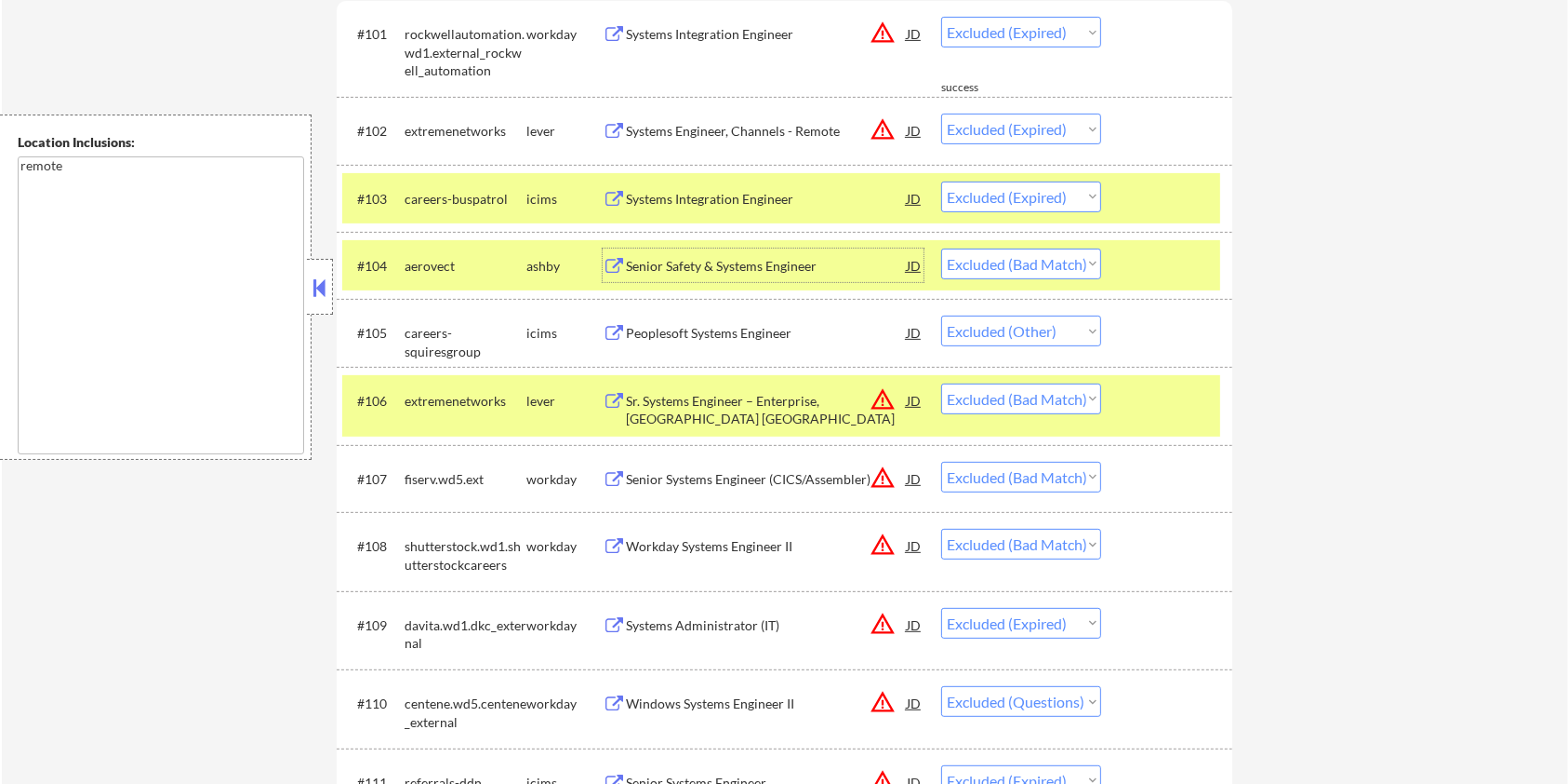
click at [674, 405] on div "Sr. Systems Engineer – Enterprise, US Central Region" at bounding box center [766, 410] width 281 height 37
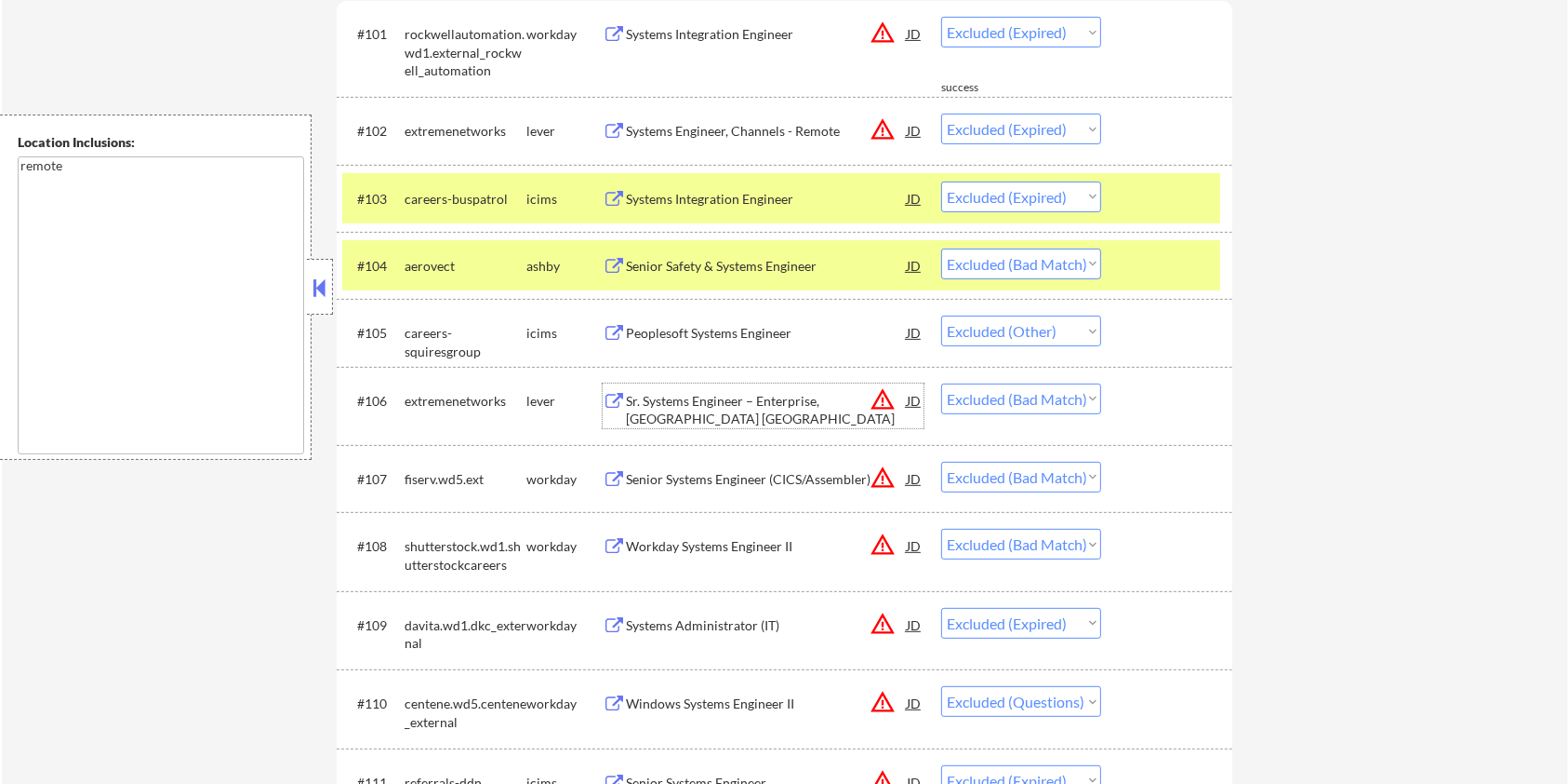
click at [674, 478] on div "Senior Systems Engineer (CICS/Assembler)" at bounding box center [766, 479] width 281 height 19
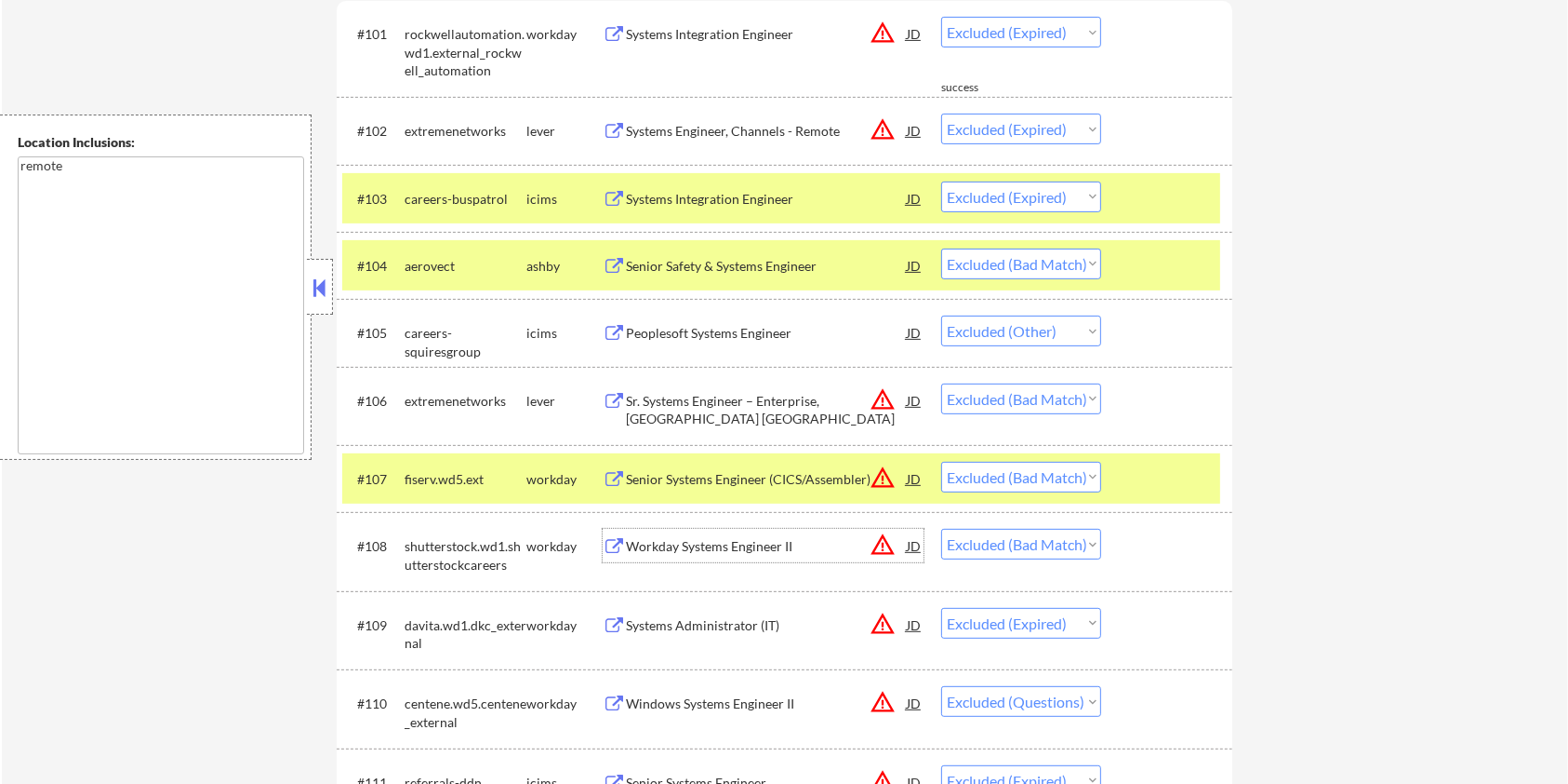
click at [724, 535] on div "Workday Systems Engineer II" at bounding box center [766, 546] width 281 height 34
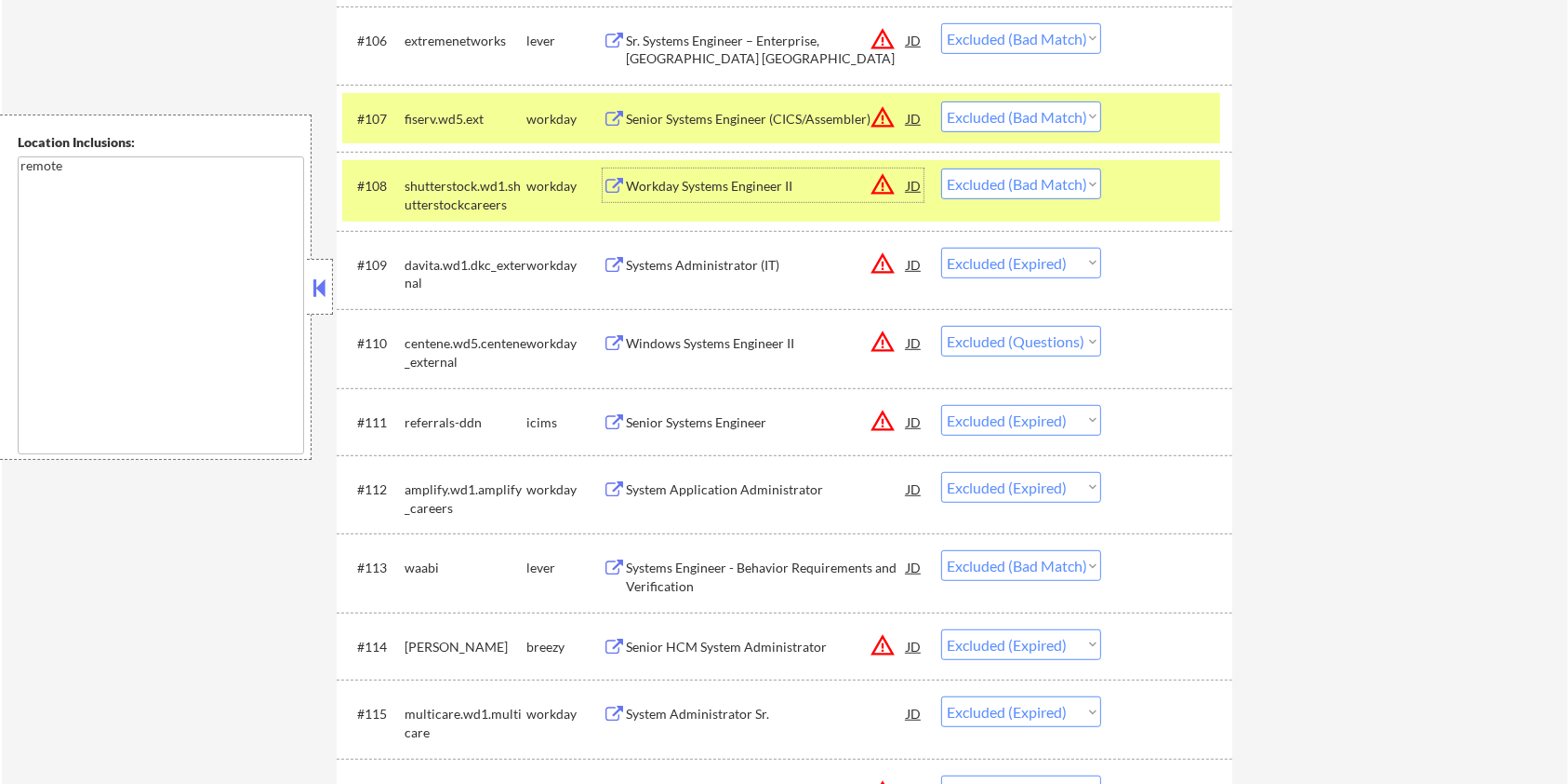
scroll to position [985, 0]
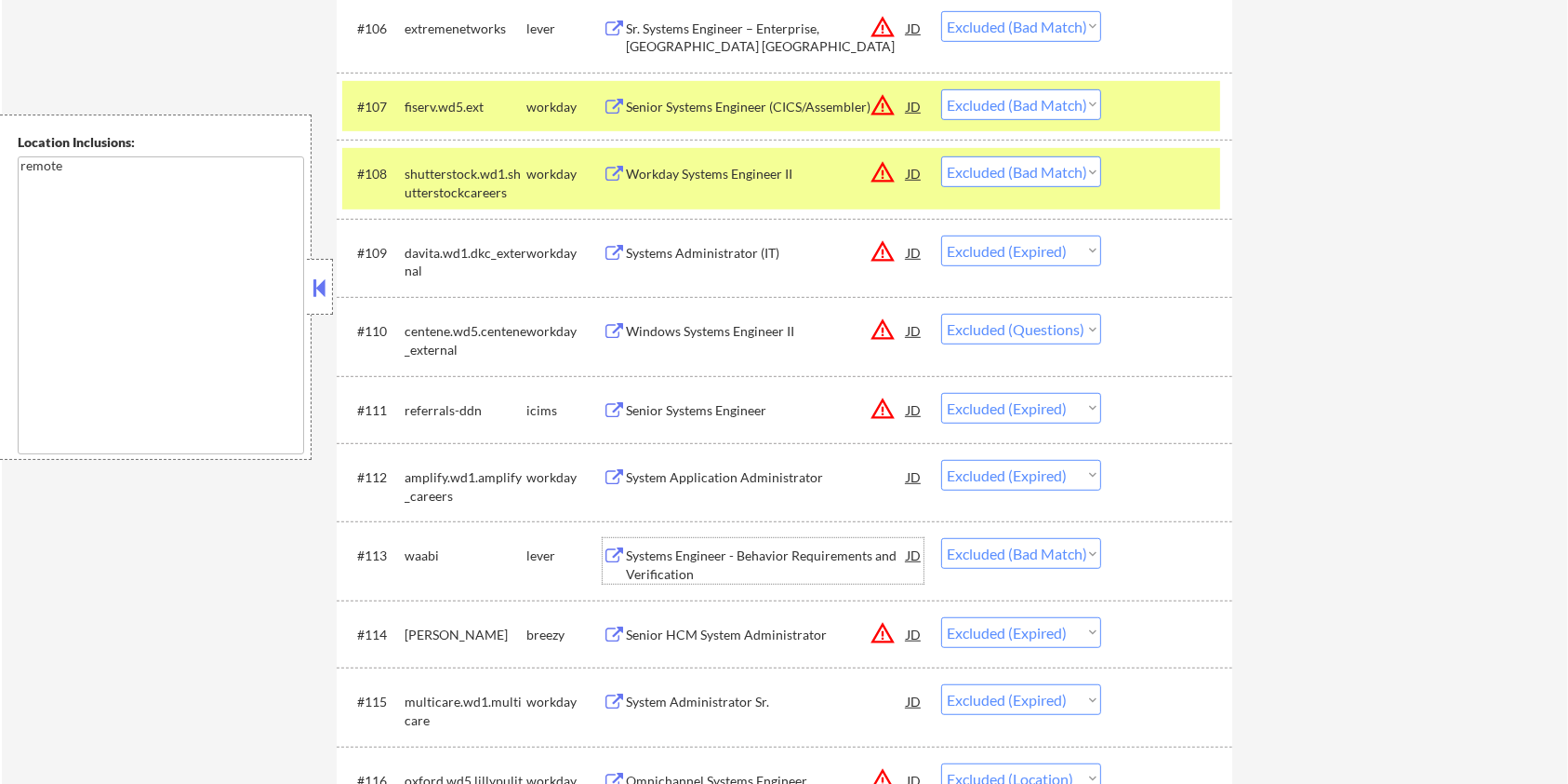
click at [697, 548] on div "Systems Engineer - Behavior Requirements and Verification" at bounding box center [766, 565] width 281 height 37
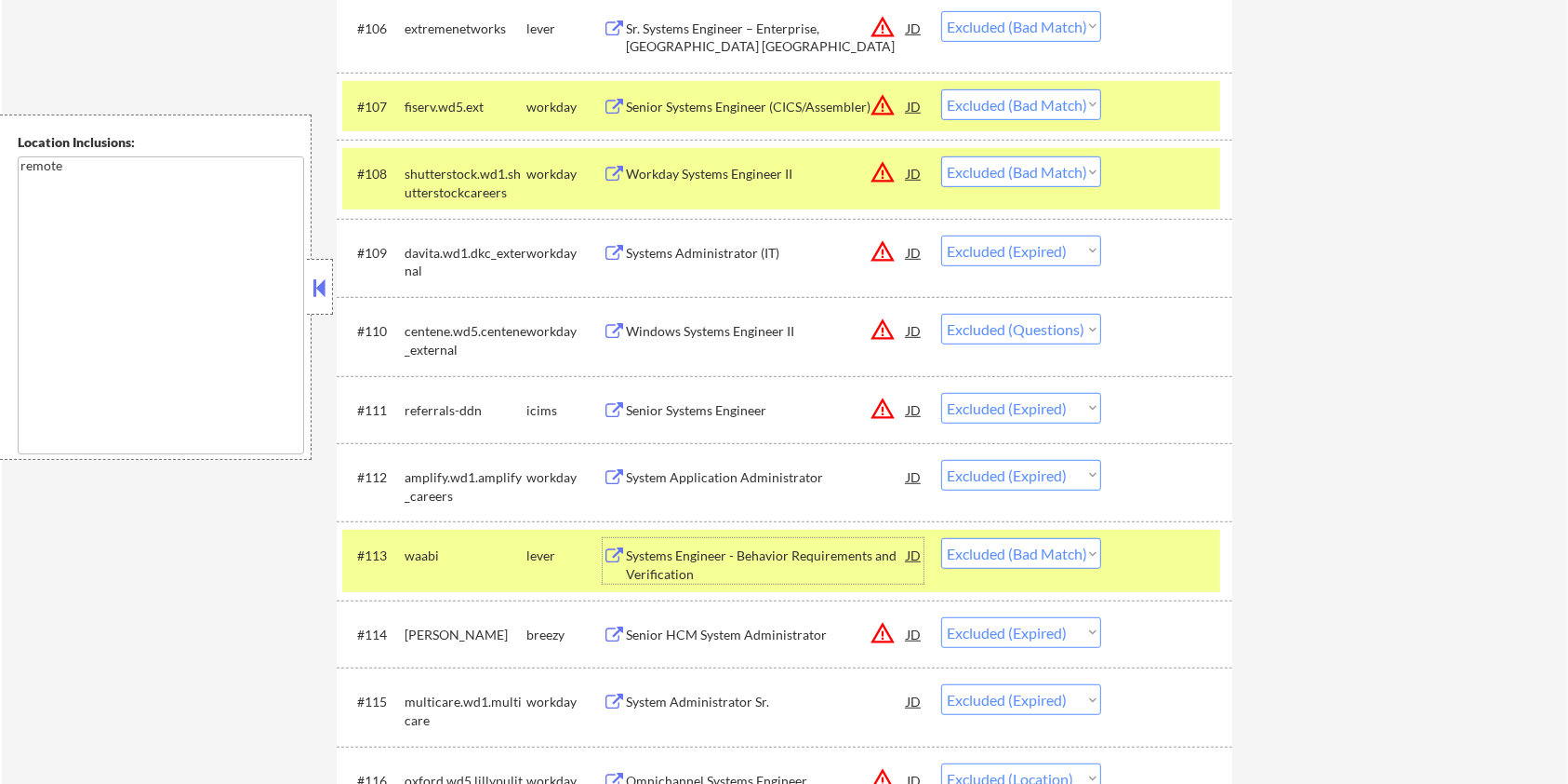
click at [1146, 533] on div "#113 waabi lever Systems Engineer - Behavior Requirements and Verification JD C…" at bounding box center [781, 561] width 878 height 62
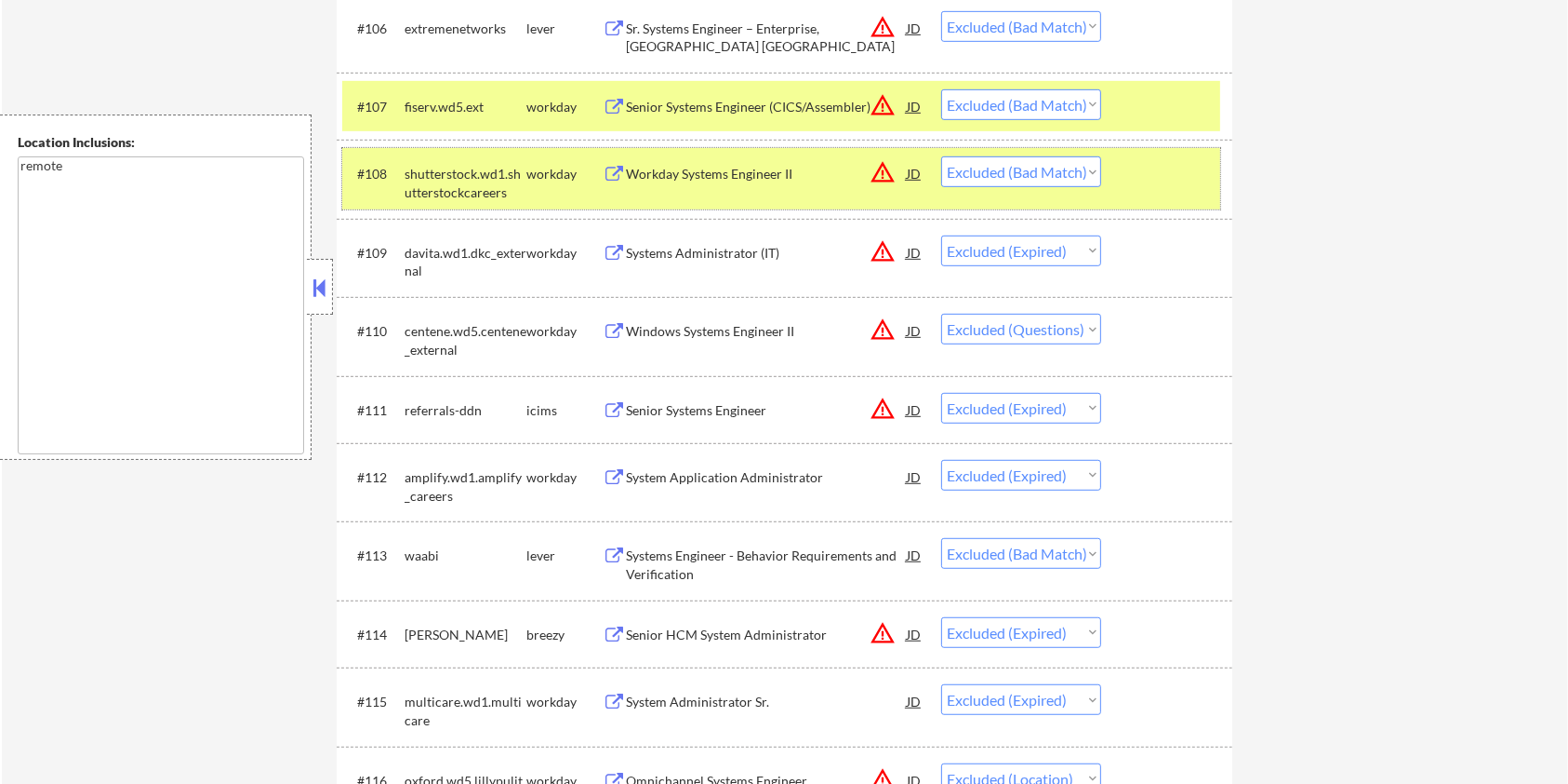
click at [1156, 170] on div at bounding box center [1169, 174] width 82 height 34
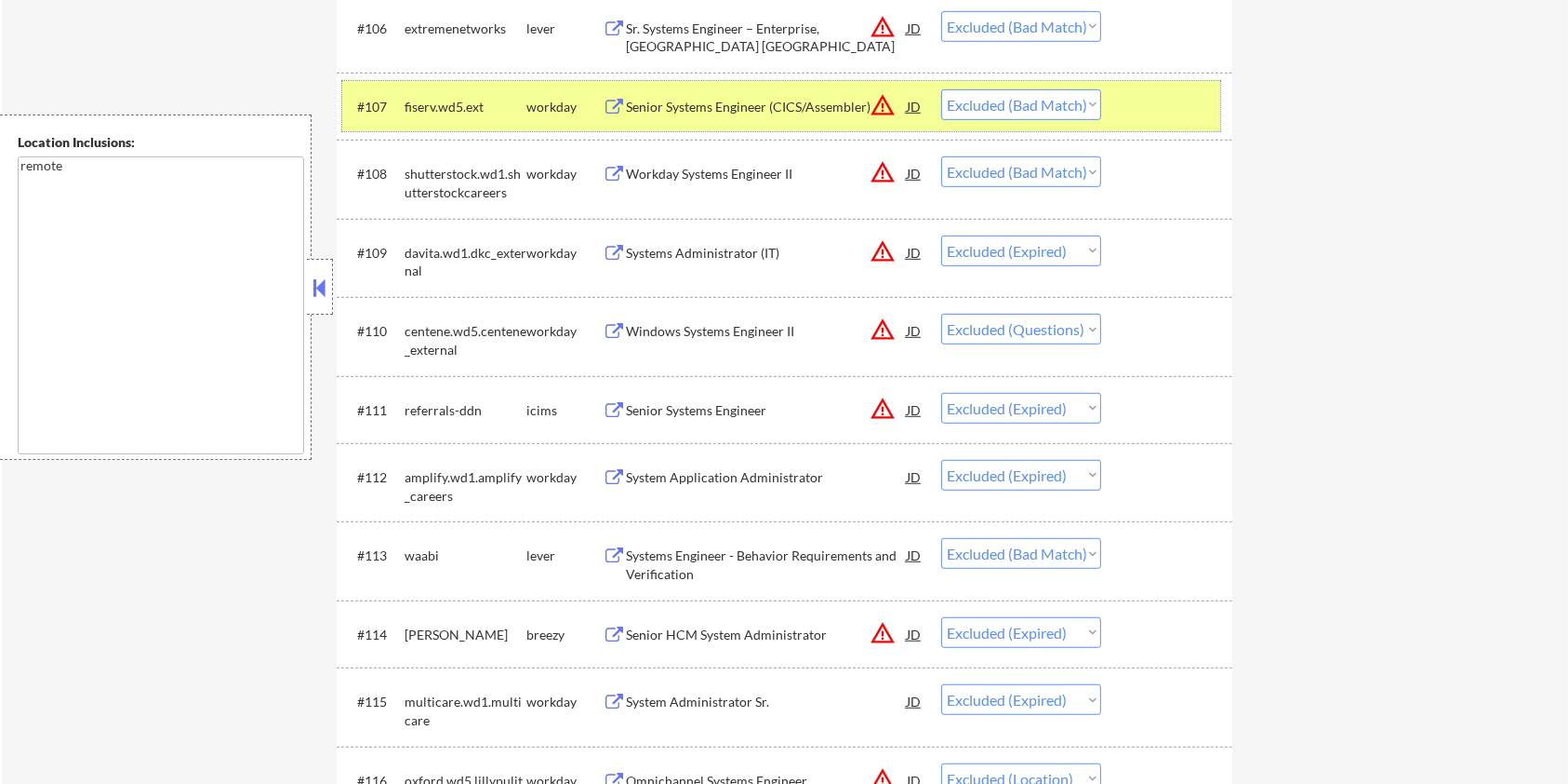
click at [1156, 103] on div at bounding box center [1169, 106] width 82 height 34
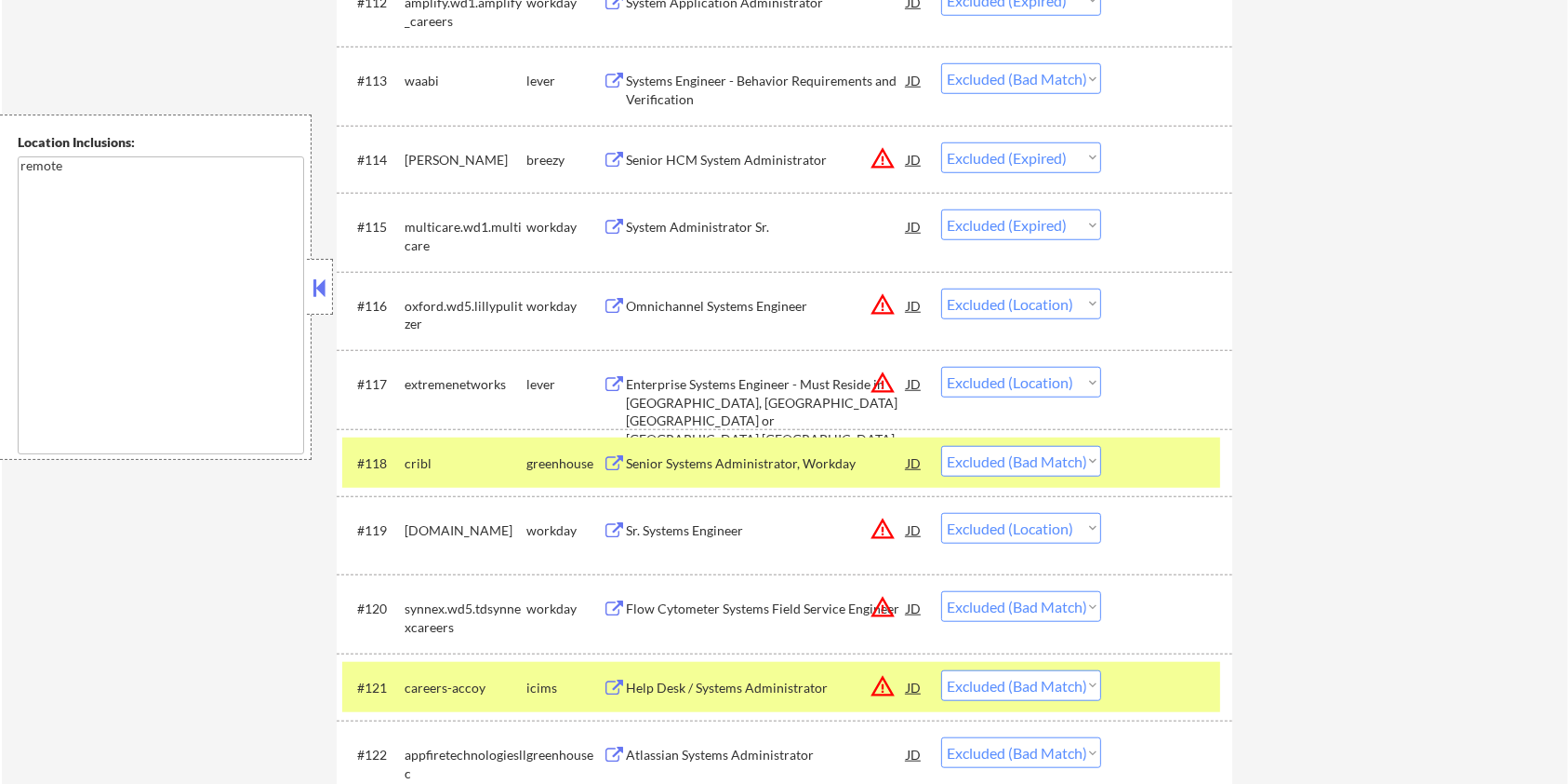
scroll to position [1607, 0]
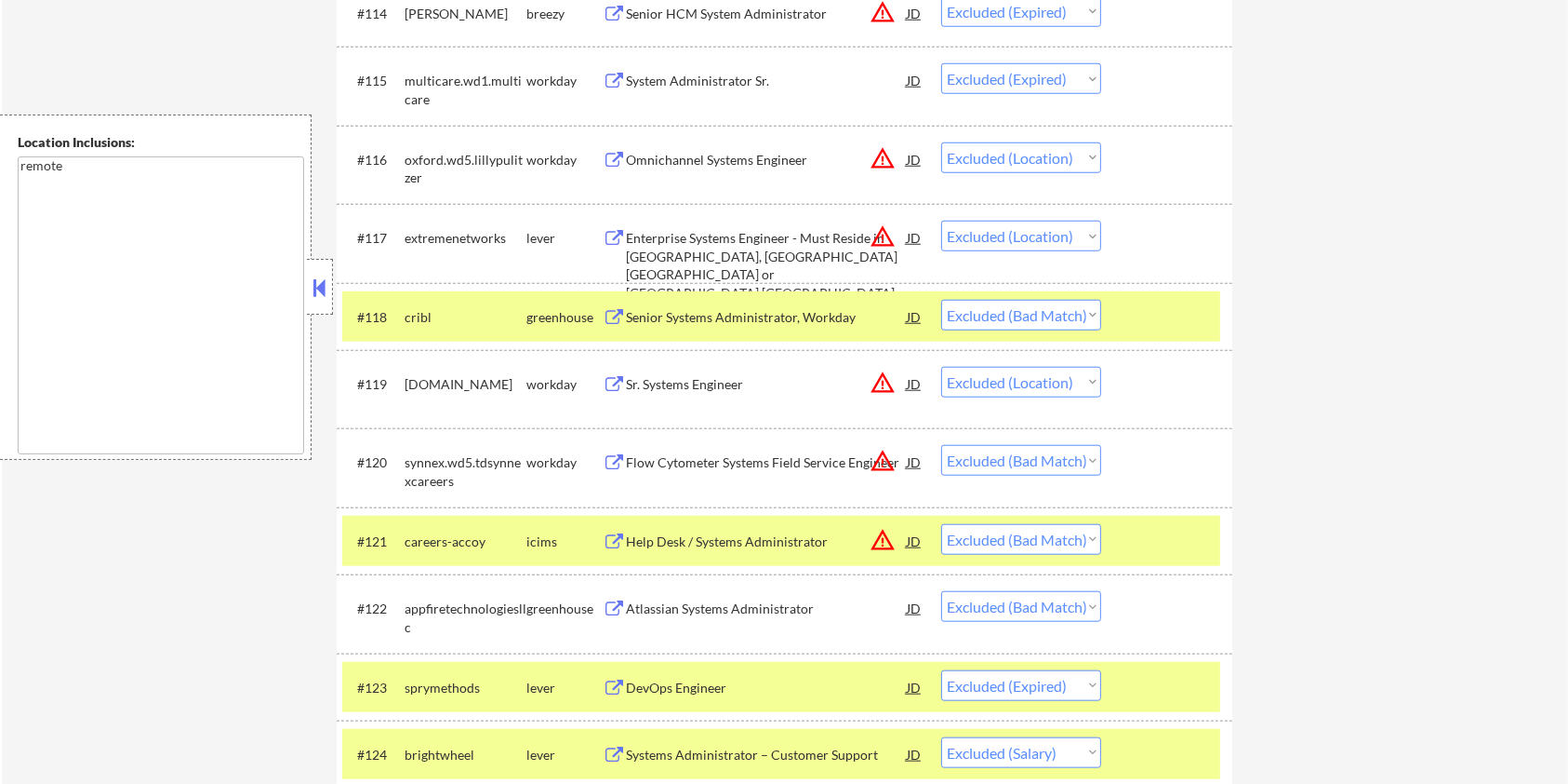
click at [1145, 305] on div at bounding box center [1169, 317] width 82 height 34
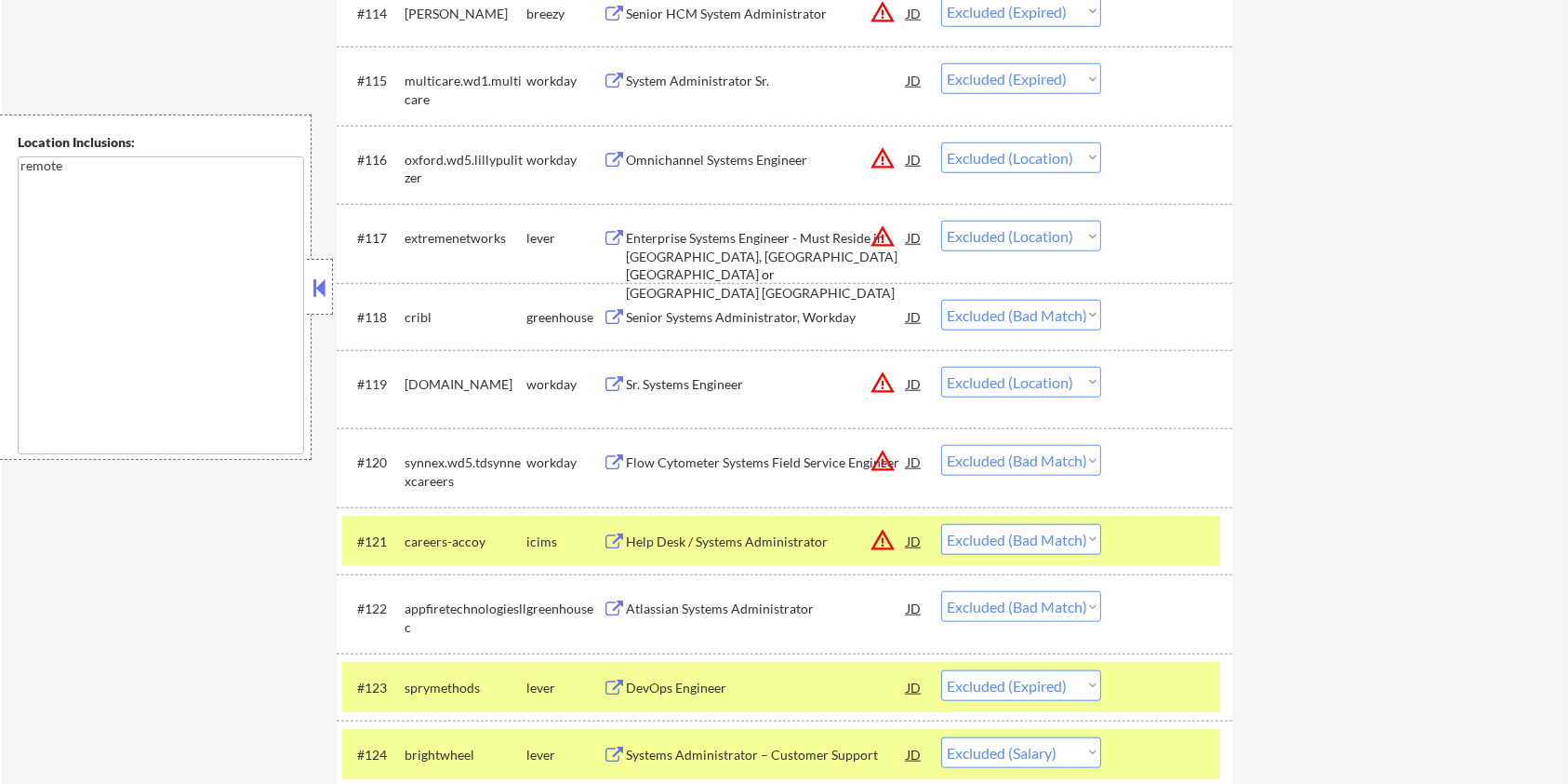
click at [742, 466] on div "Flow Cytometer Systems Field Service Engineer" at bounding box center [766, 462] width 281 height 19
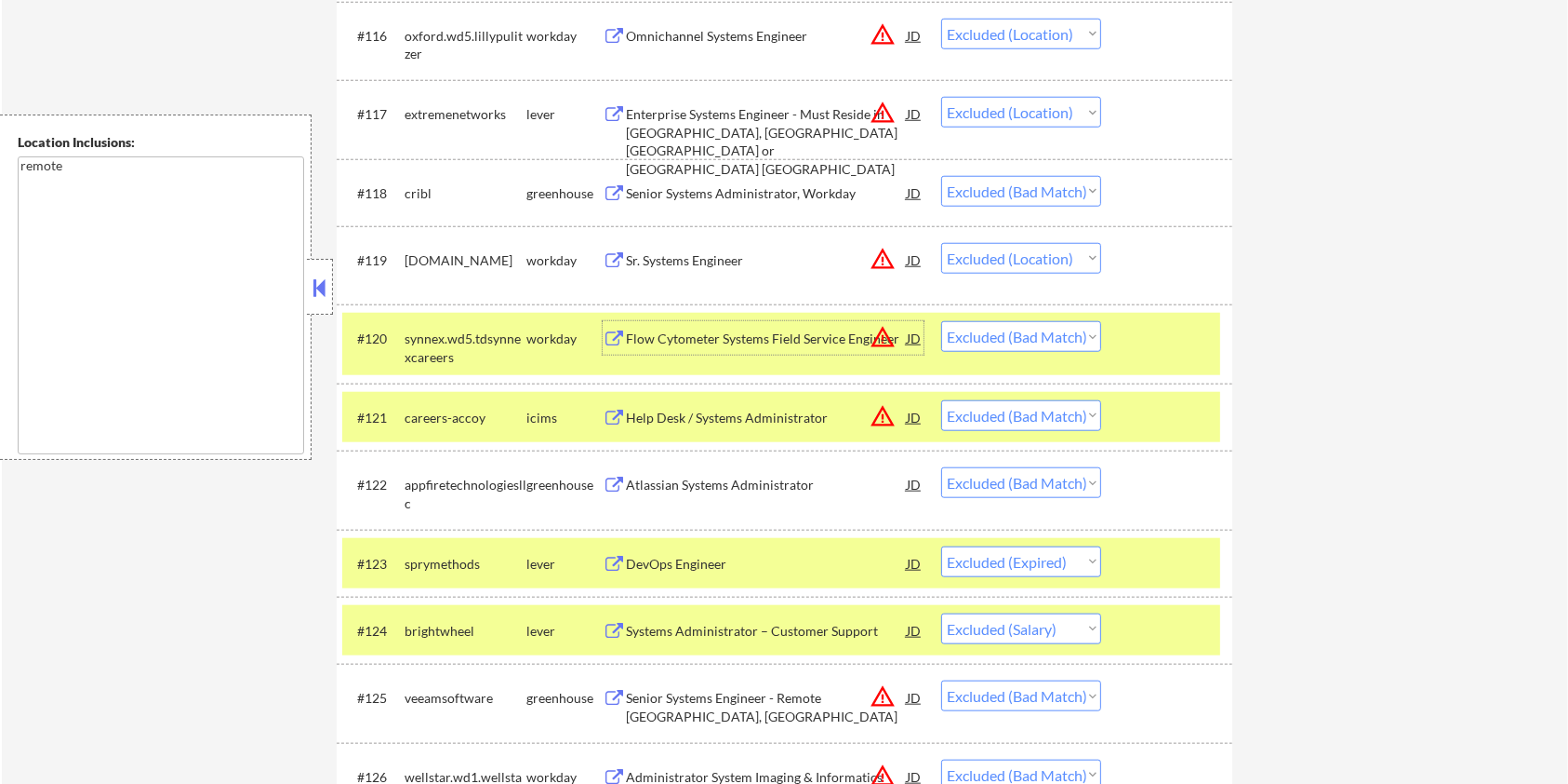
scroll to position [1854, 0]
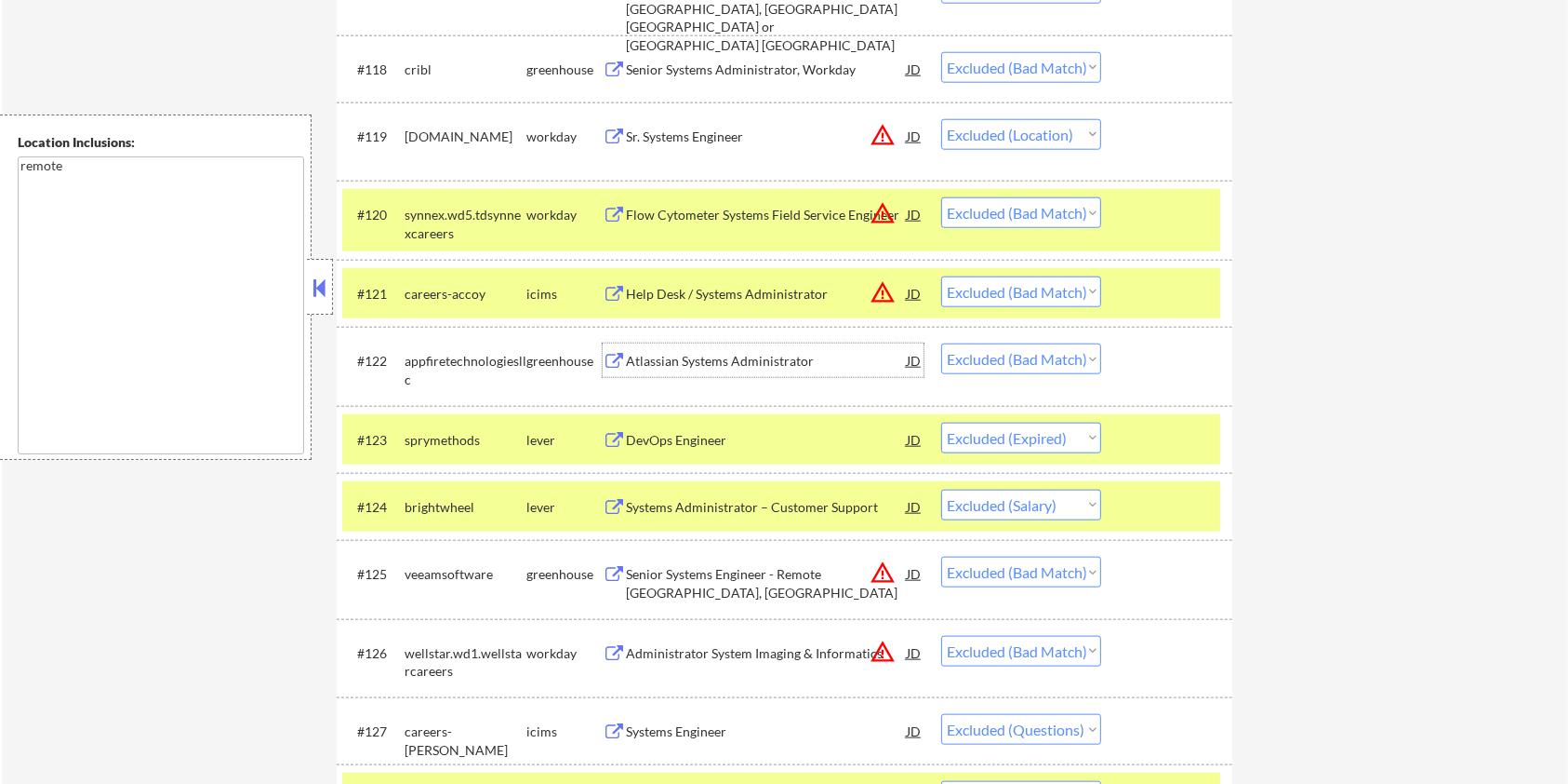
click at [698, 353] on div "Atlassian Systems Administrator" at bounding box center [766, 361] width 281 height 19
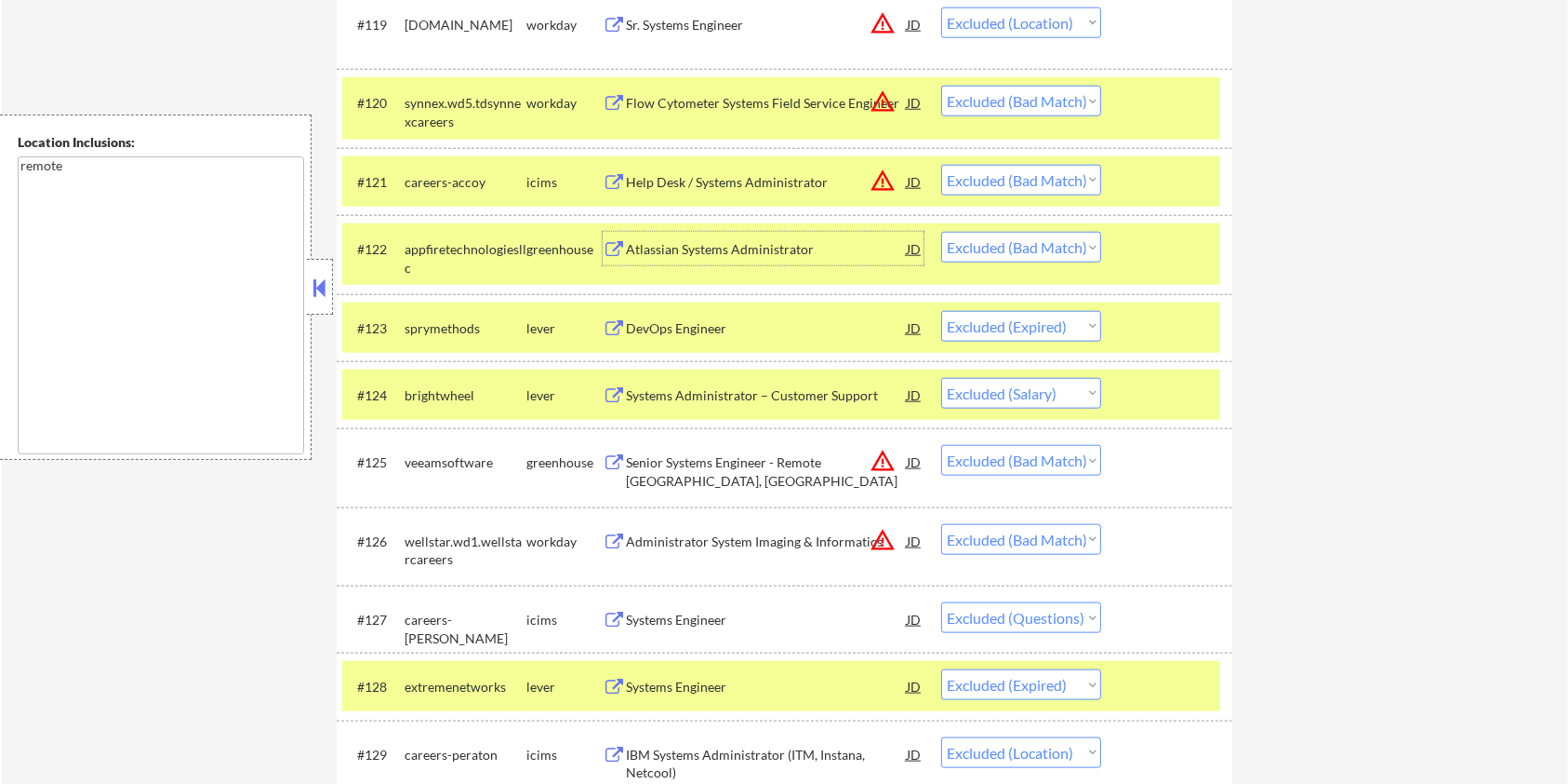
scroll to position [1979, 0]
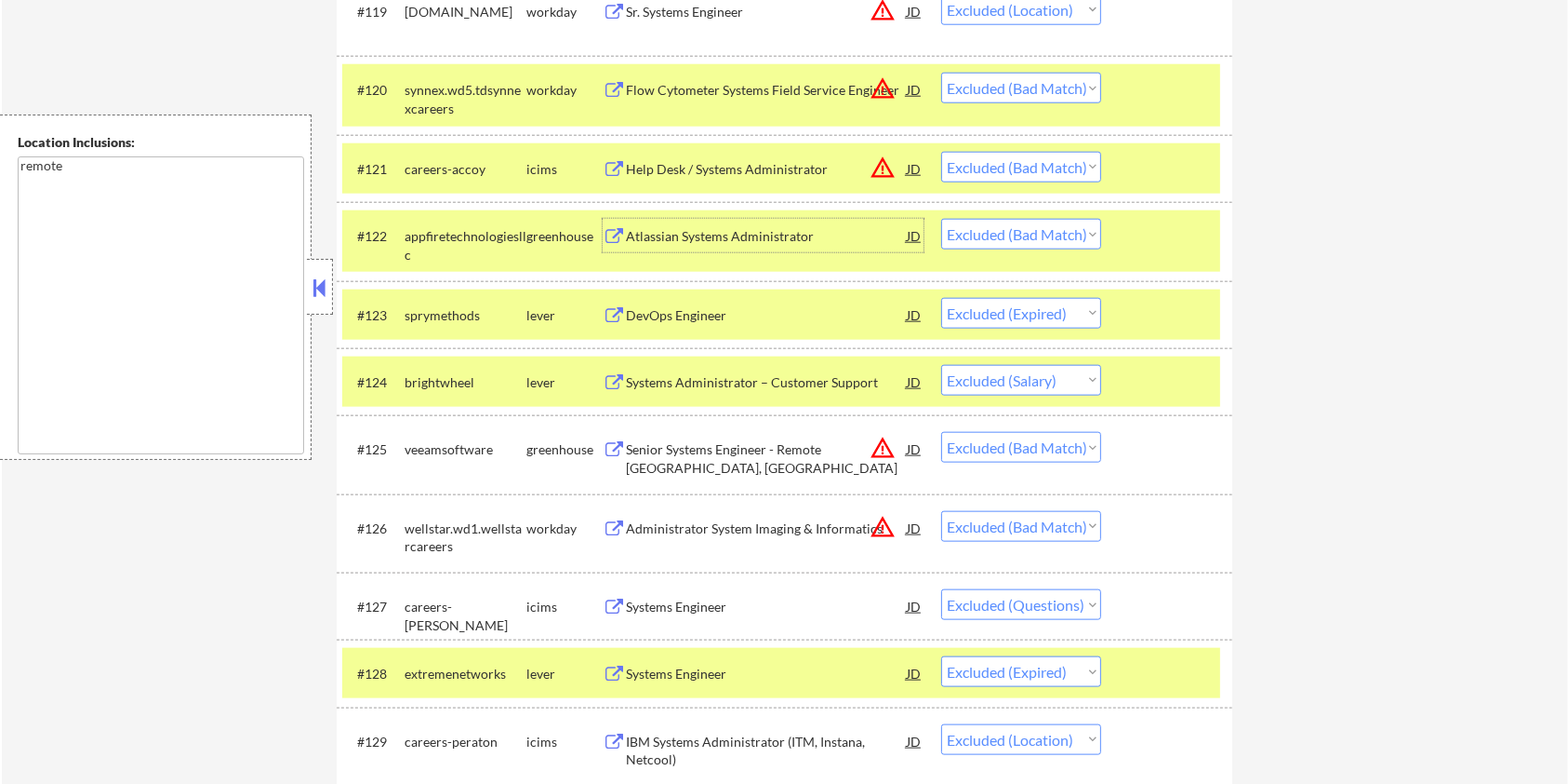
click at [711, 451] on div "Senior Systems Engineer - Remote Los Angeles, CA" at bounding box center [766, 458] width 281 height 37
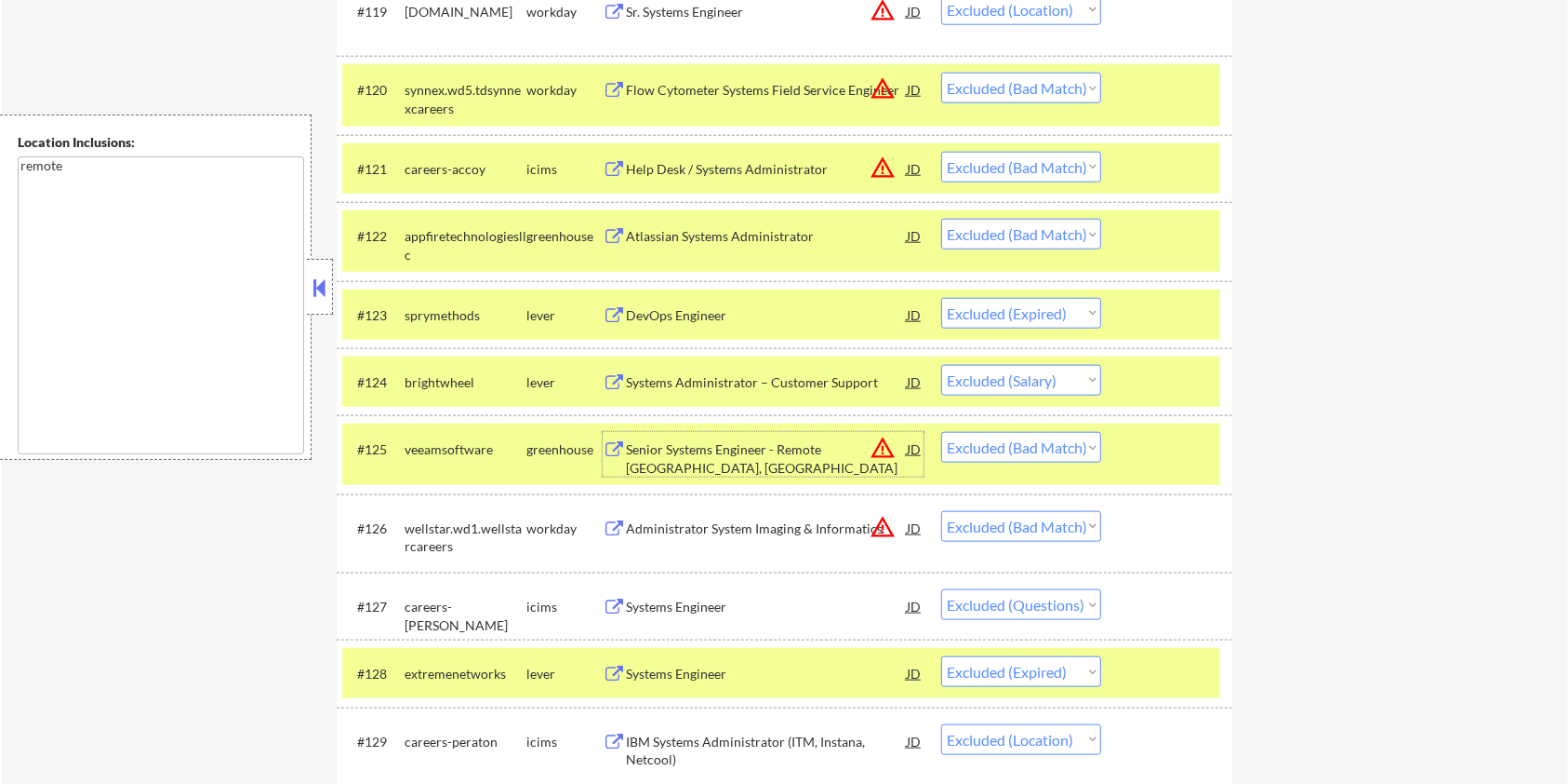
click at [1177, 111] on div "#120 synnex.wd5.tdsynnexcareers workday Flow Cytometer Systems Field Service En…" at bounding box center [781, 95] width 878 height 62
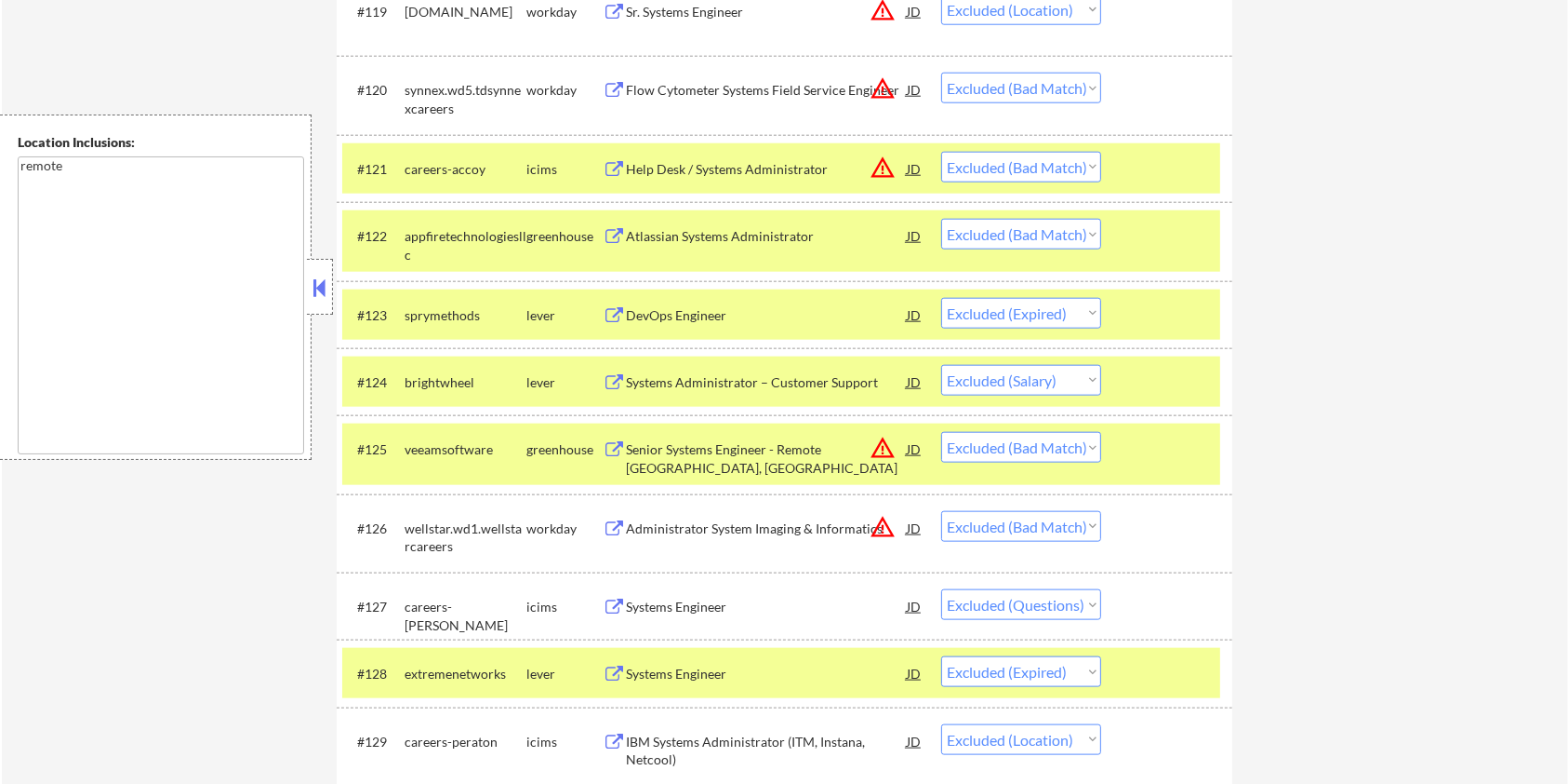
click at [1177, 156] on div at bounding box center [1169, 169] width 82 height 34
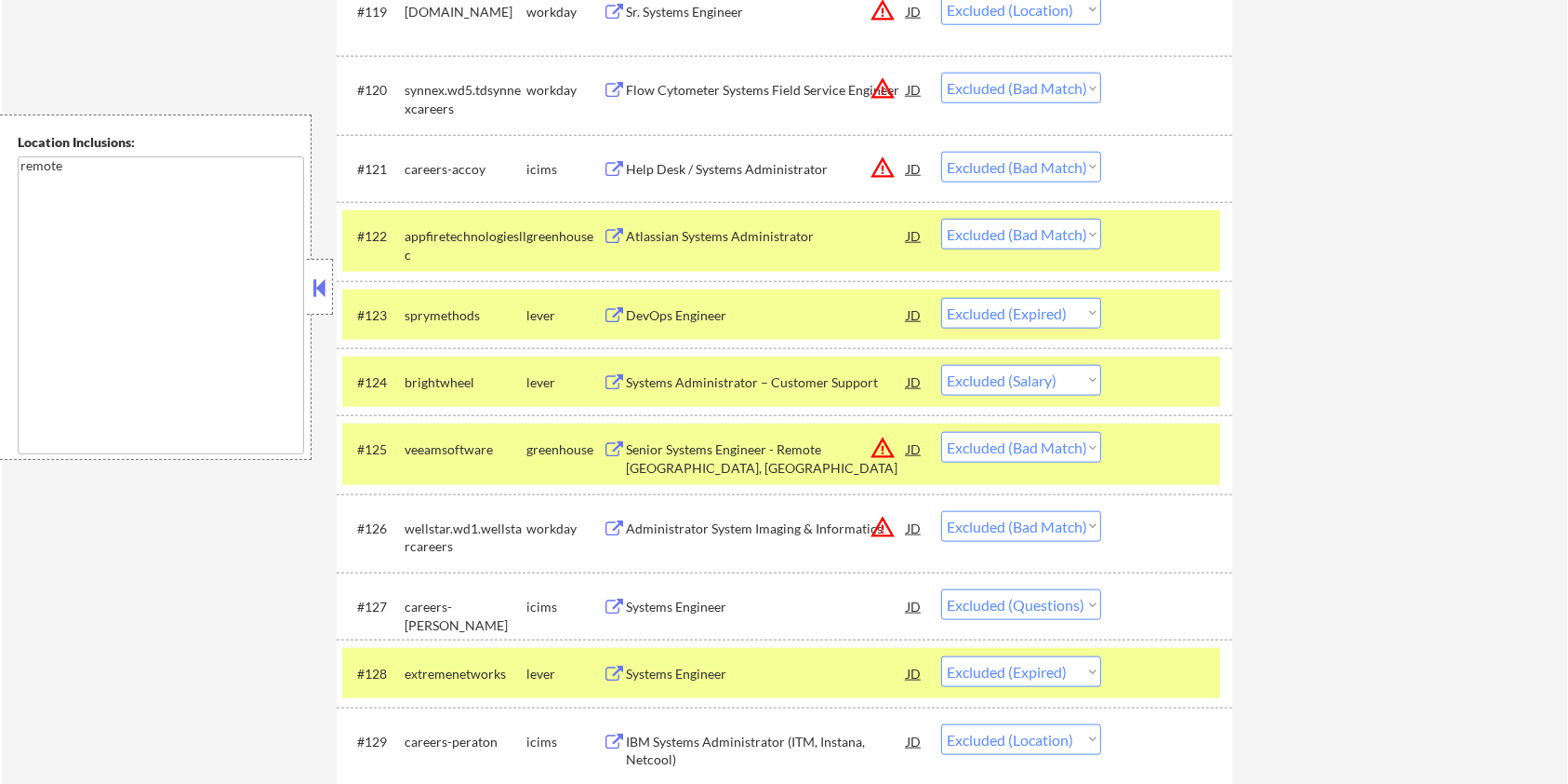
click at [1154, 233] on div at bounding box center [1169, 235] width 82 height 34
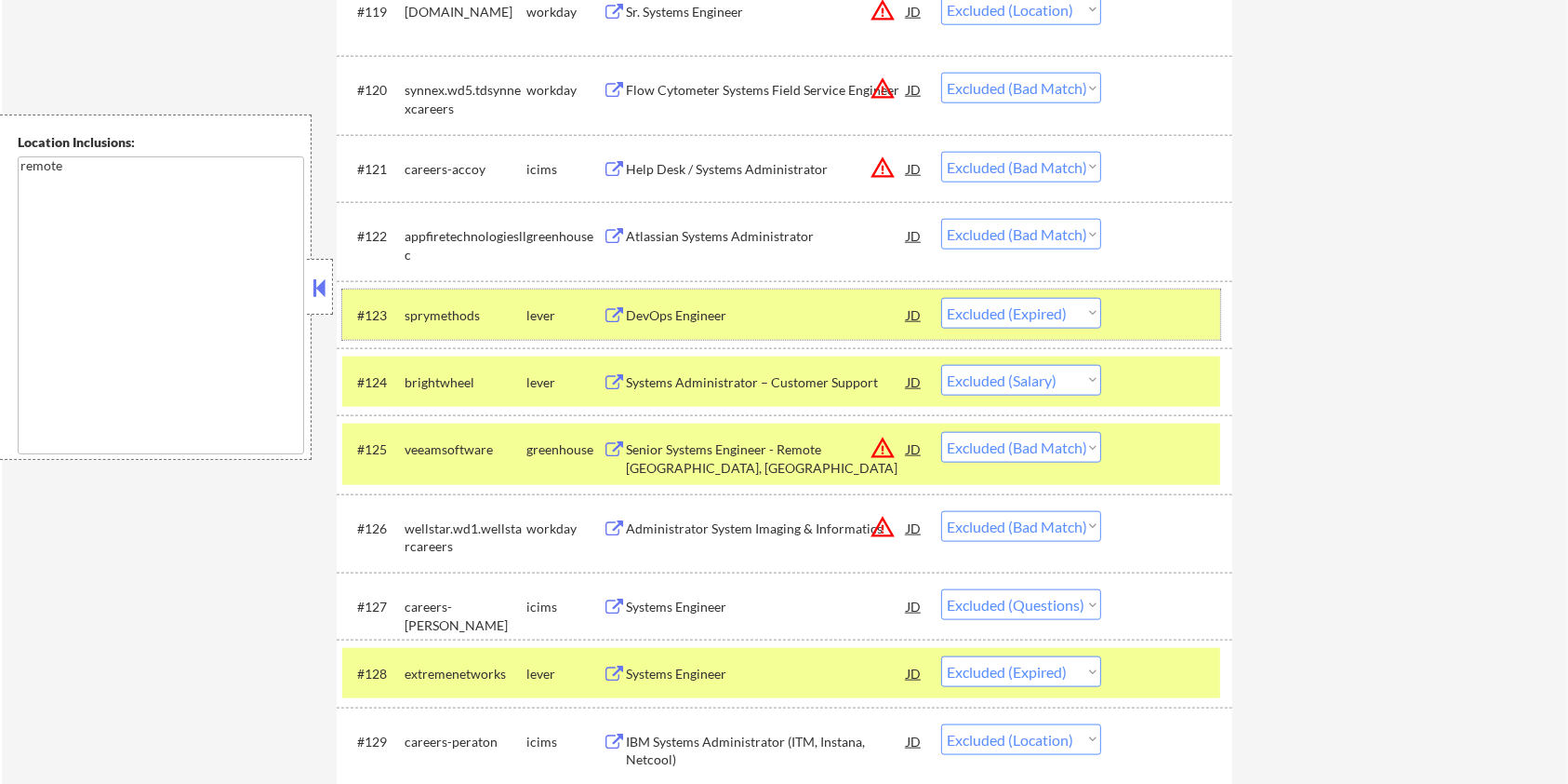
click at [1153, 299] on div at bounding box center [1169, 315] width 82 height 34
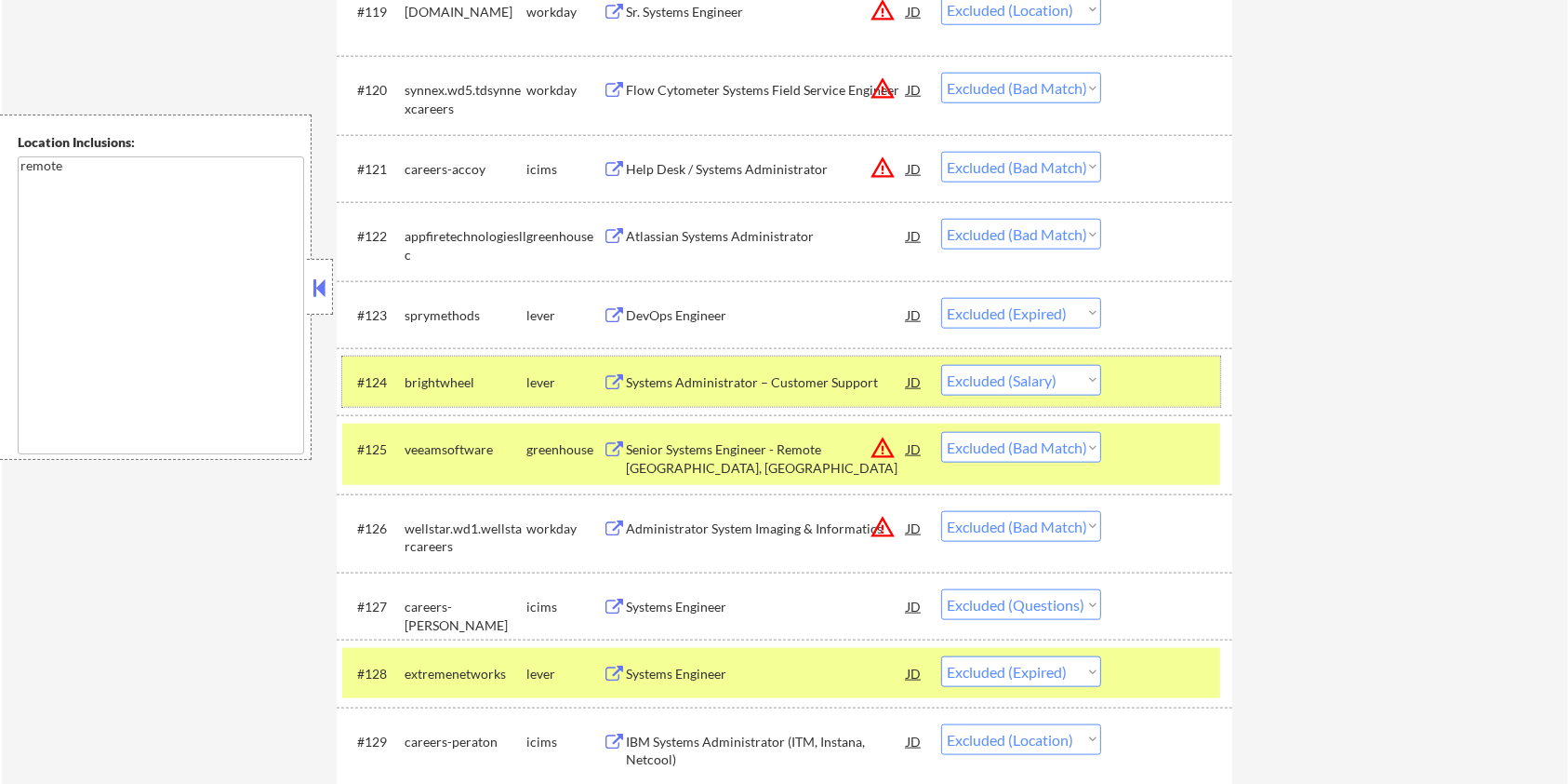
click at [1159, 369] on div at bounding box center [1169, 382] width 82 height 34
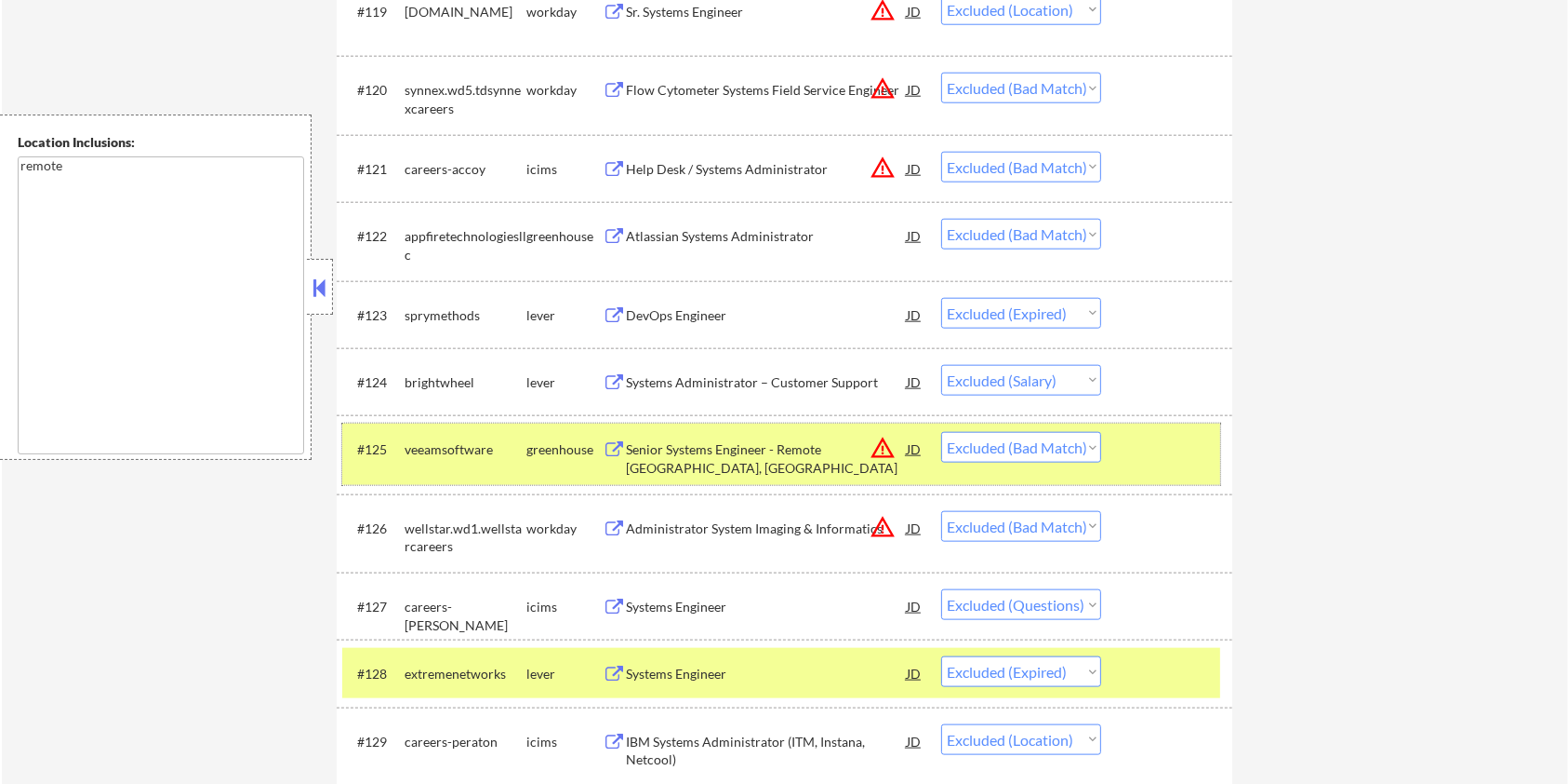
click at [1145, 458] on div at bounding box center [1169, 449] width 82 height 34
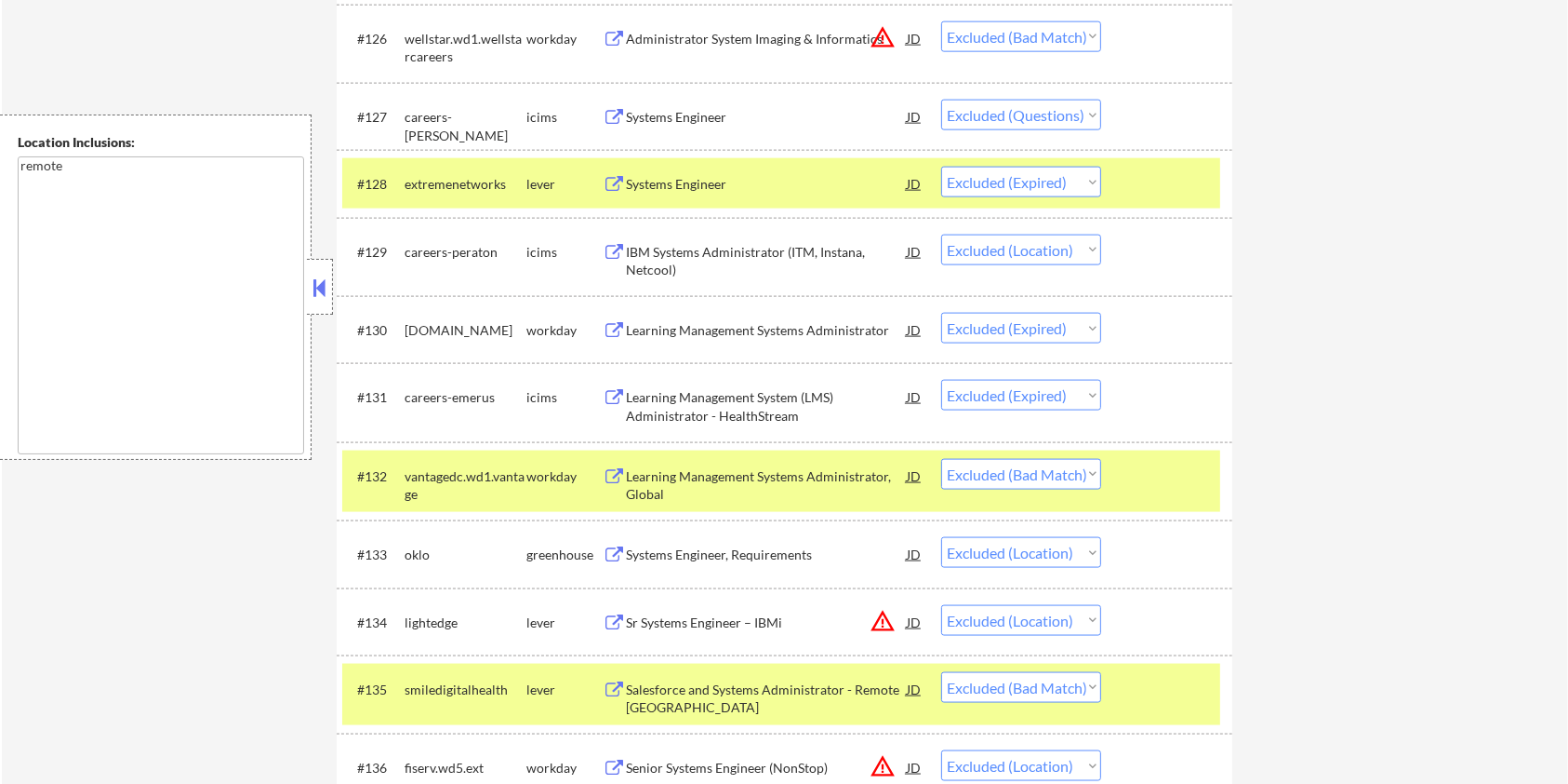
scroll to position [2475, 0]
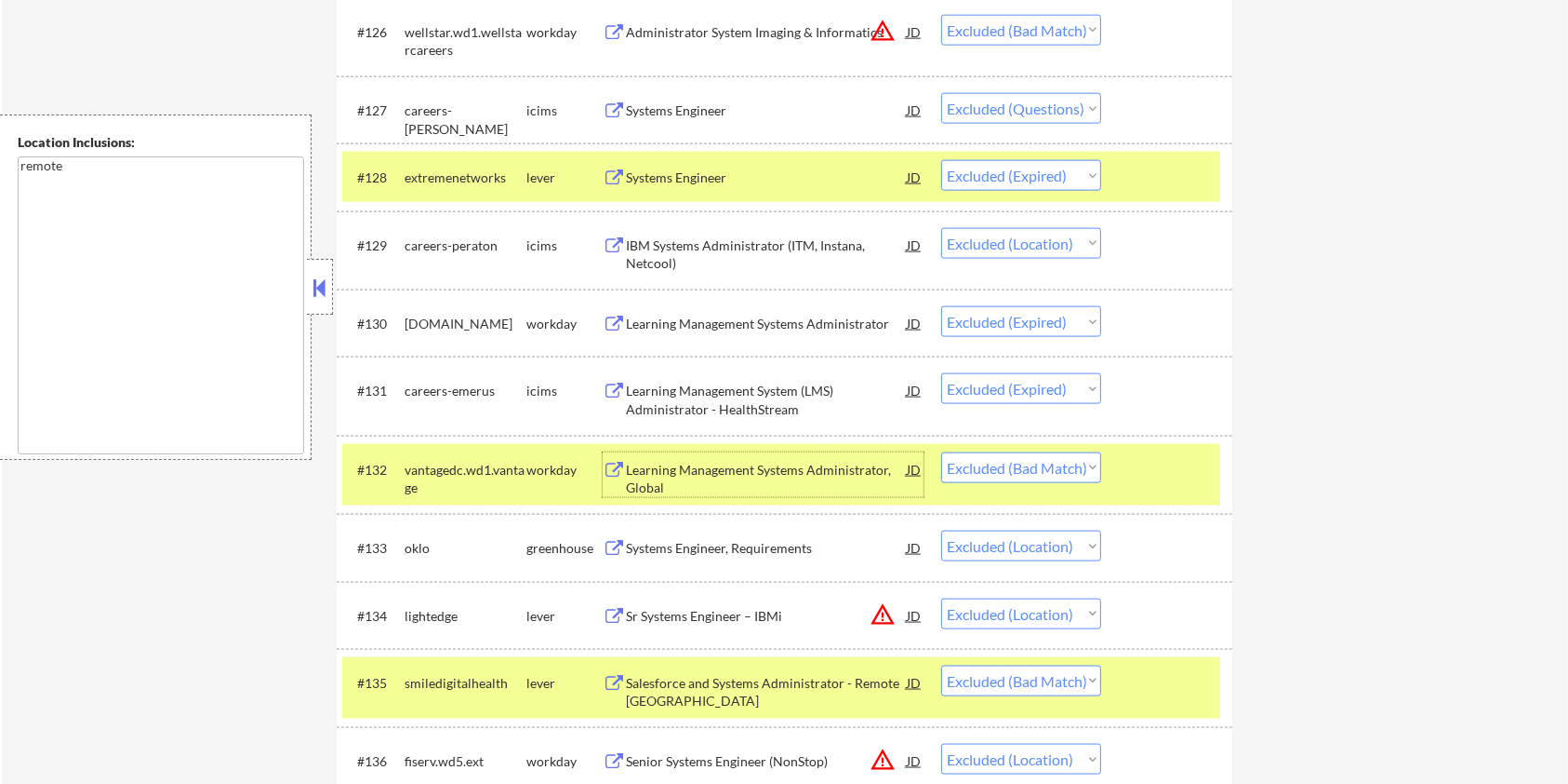
click at [712, 471] on div "Learning Management Systems Administrator, Global" at bounding box center [766, 478] width 281 height 37
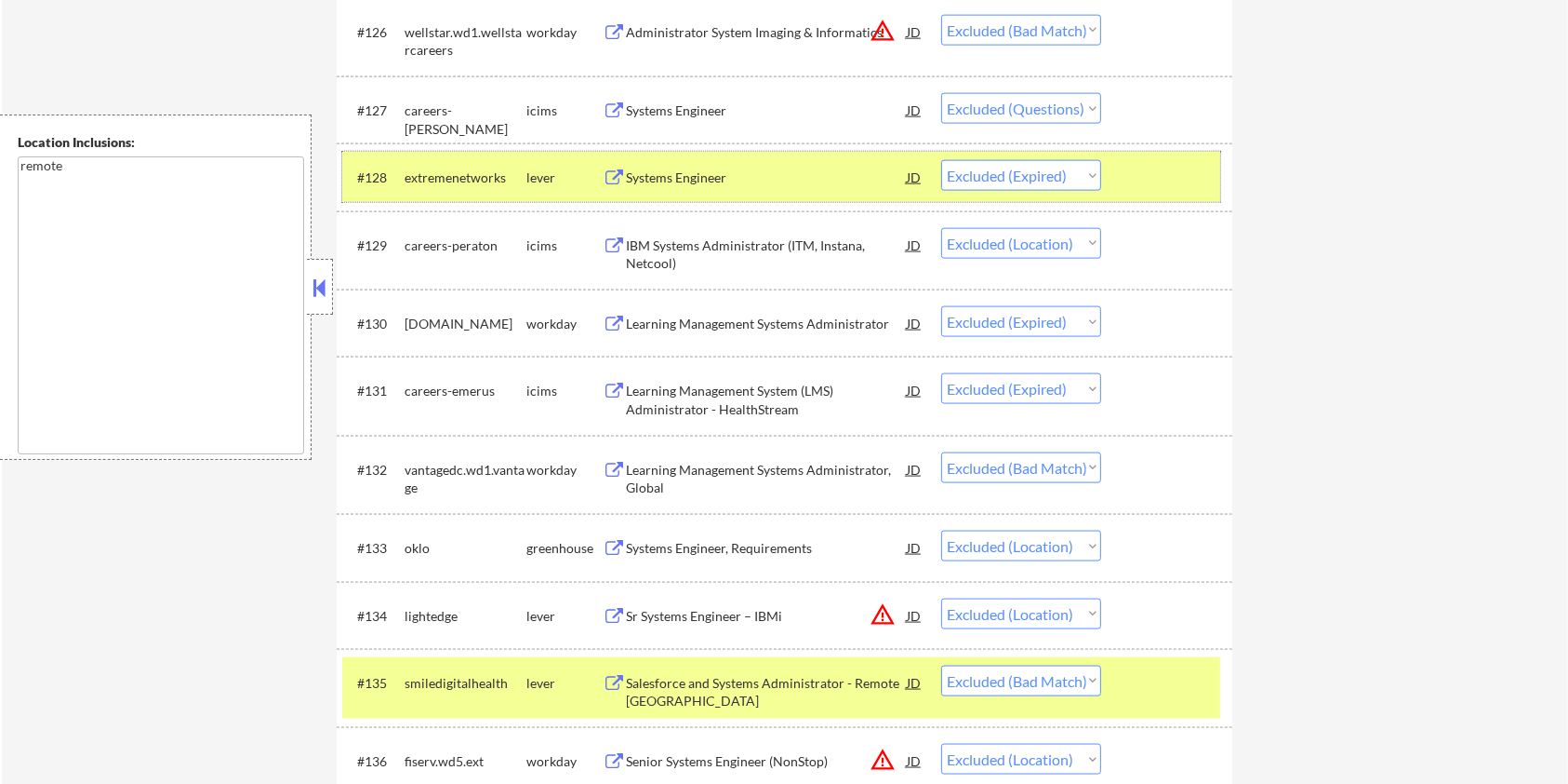
click at [1149, 175] on div at bounding box center [1169, 177] width 82 height 34
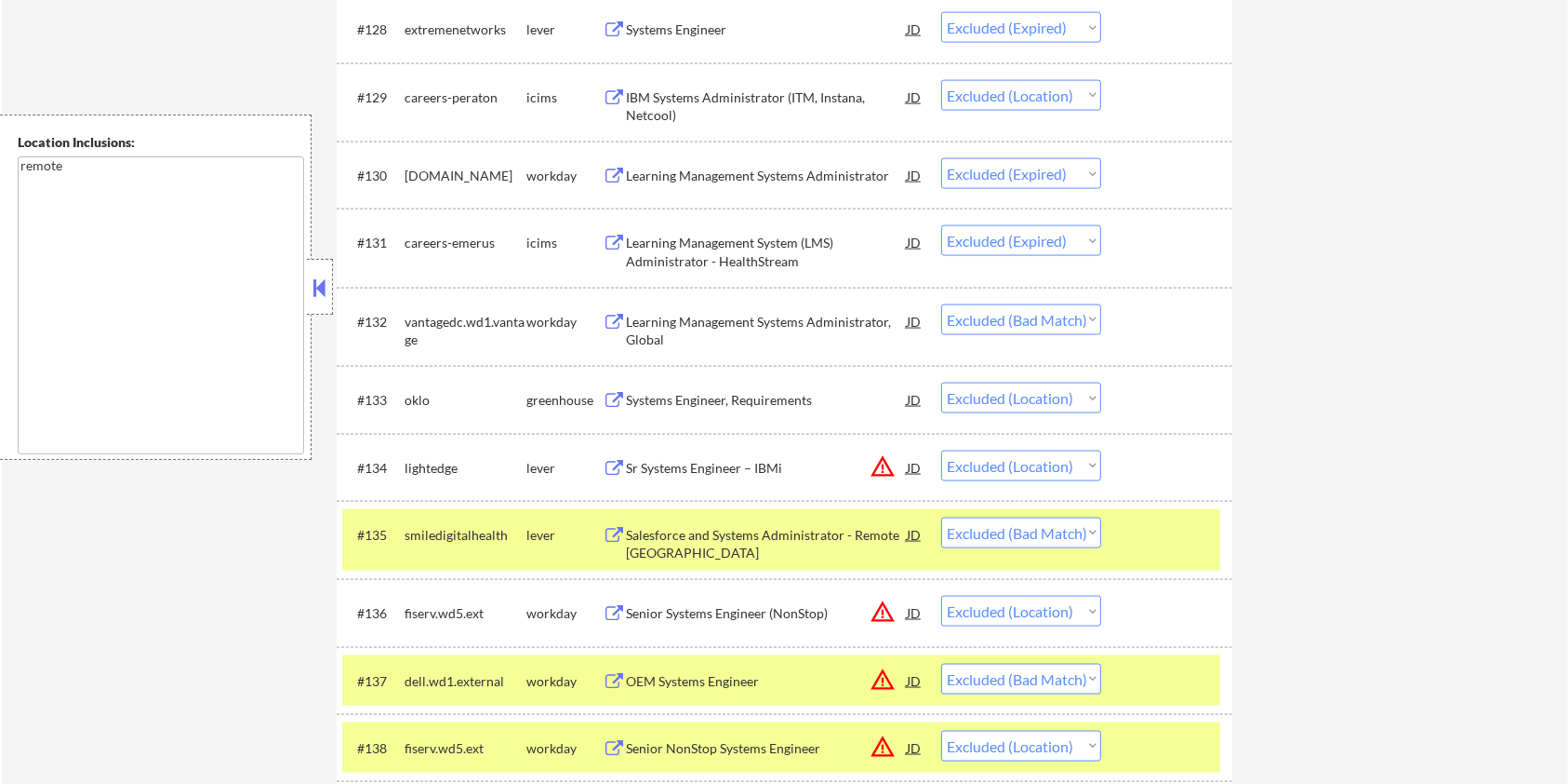
scroll to position [2723, 0]
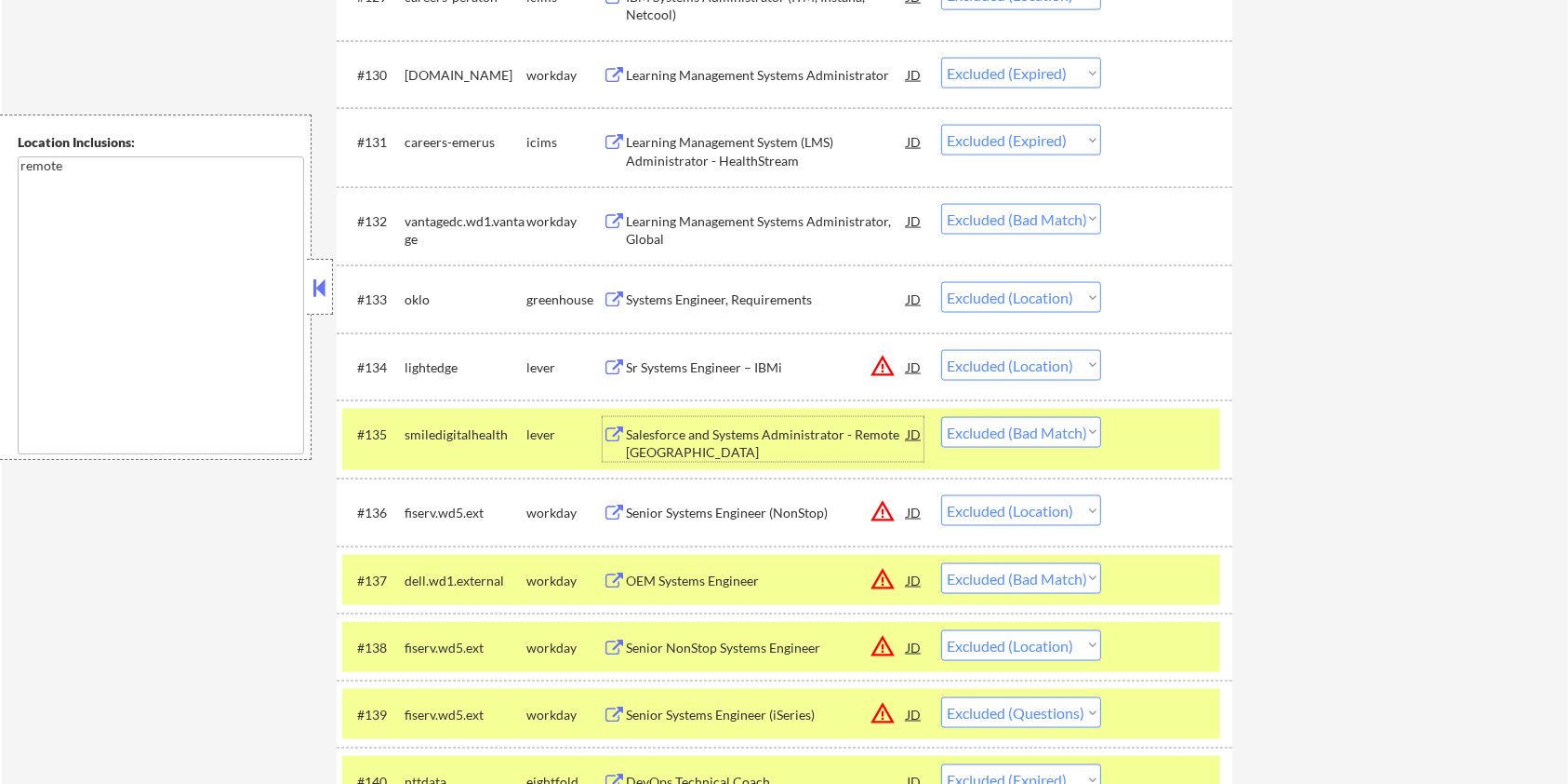
click at [696, 443] on div "Salesforce and Systems Administrator - Remote United States" at bounding box center [766, 444] width 281 height 37
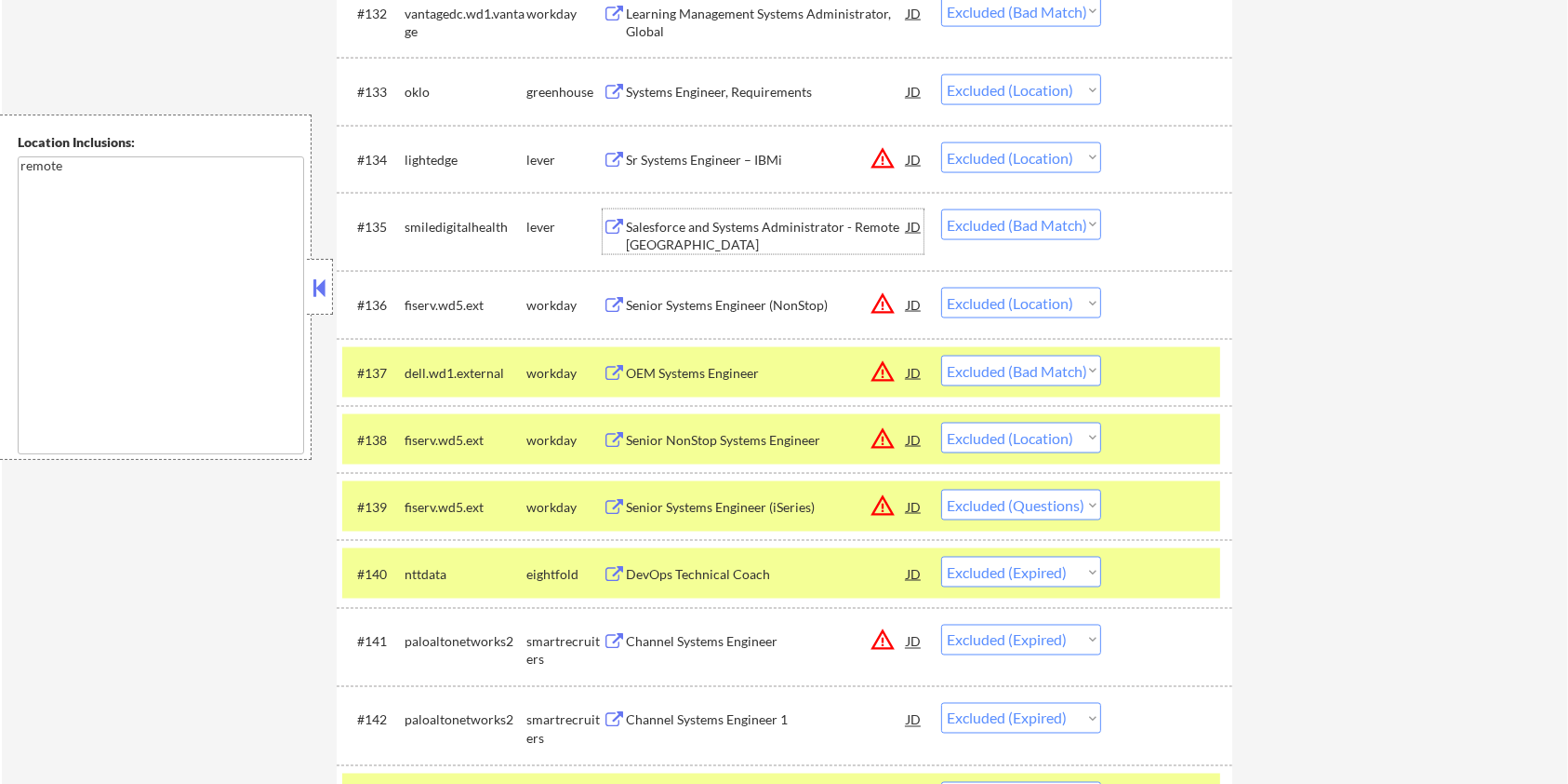
scroll to position [2971, 0]
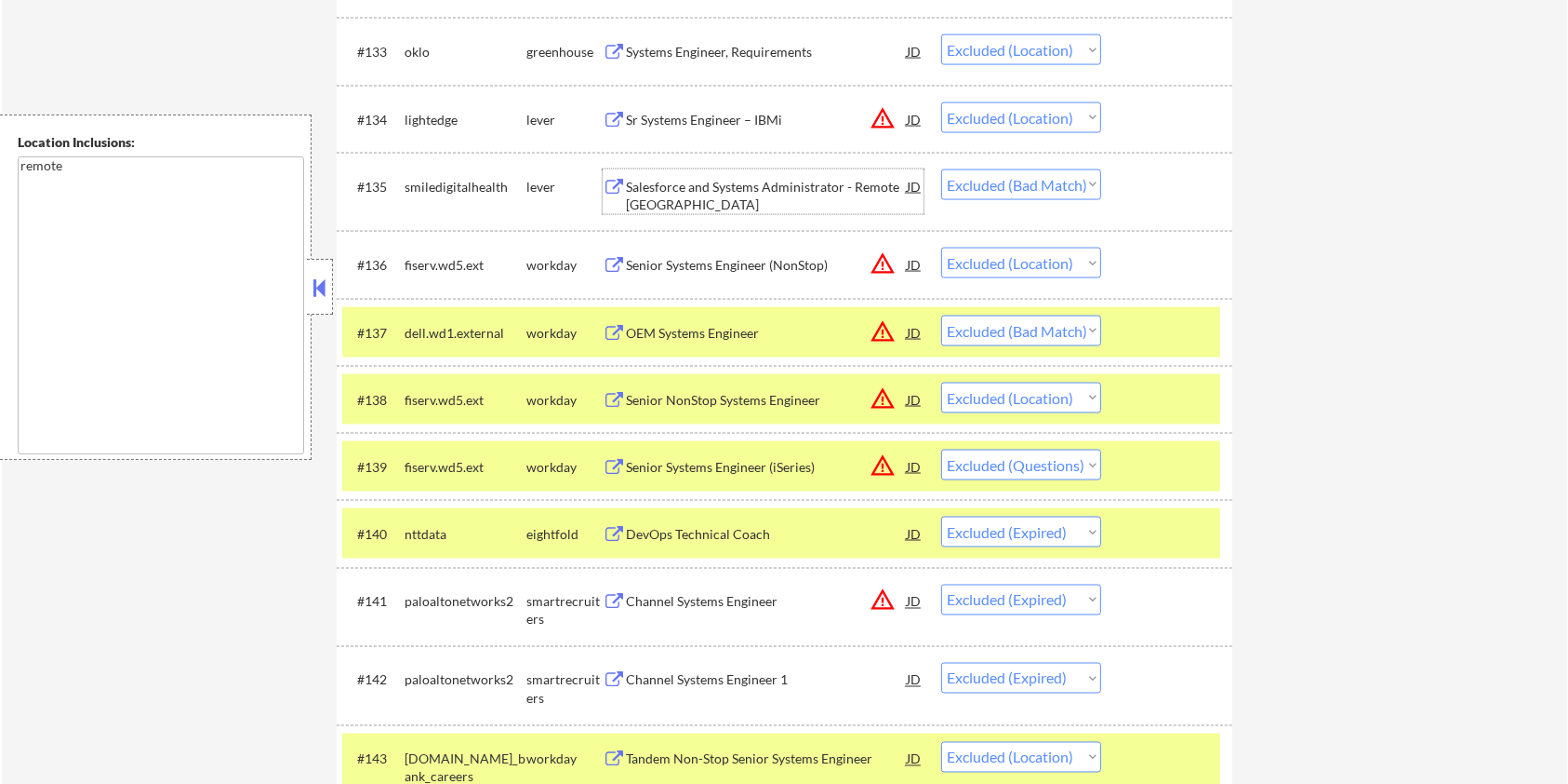
click at [718, 402] on div "Senior NonStop Systems Engineer" at bounding box center [766, 400] width 281 height 19
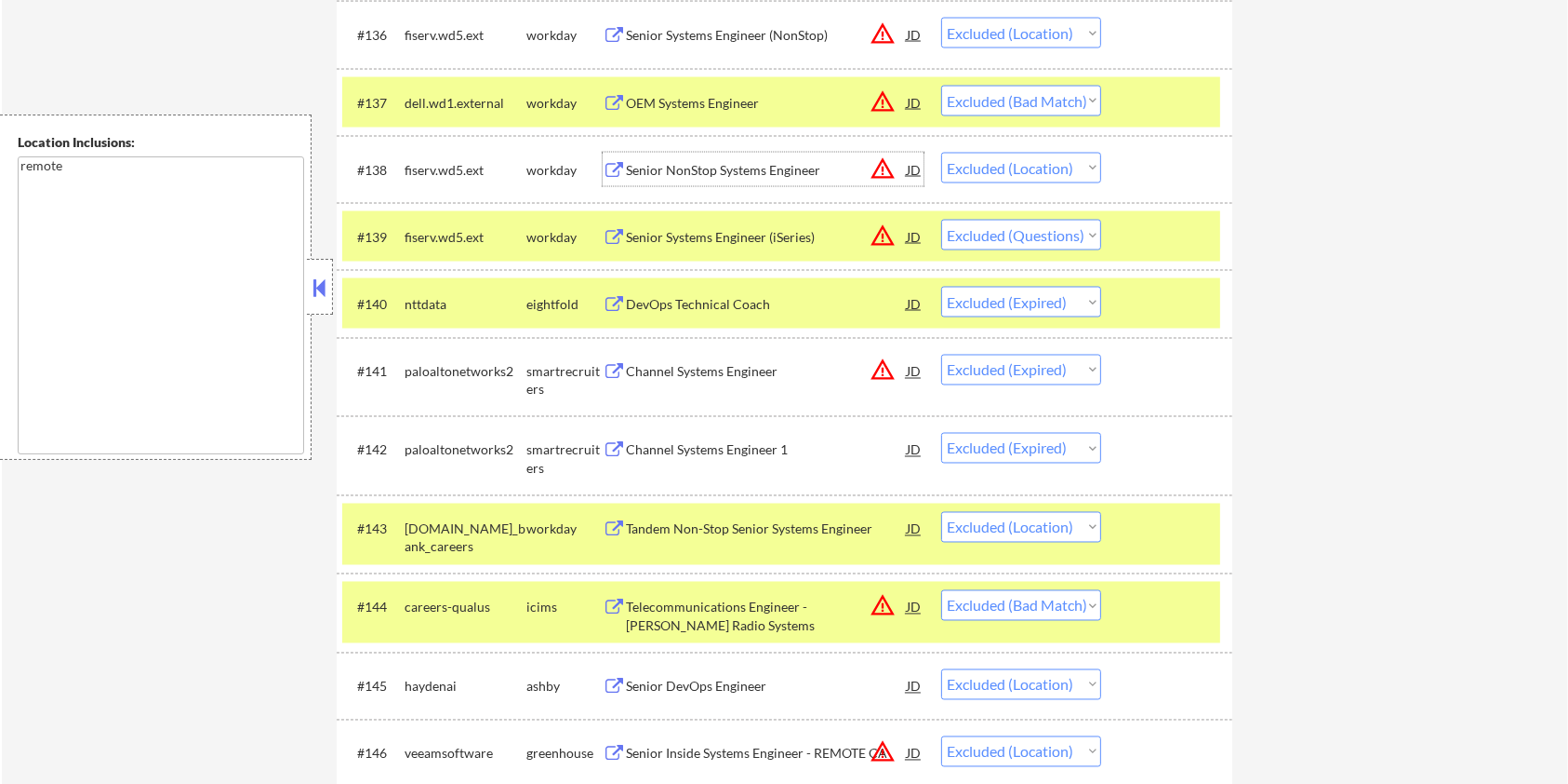
scroll to position [3343, 0]
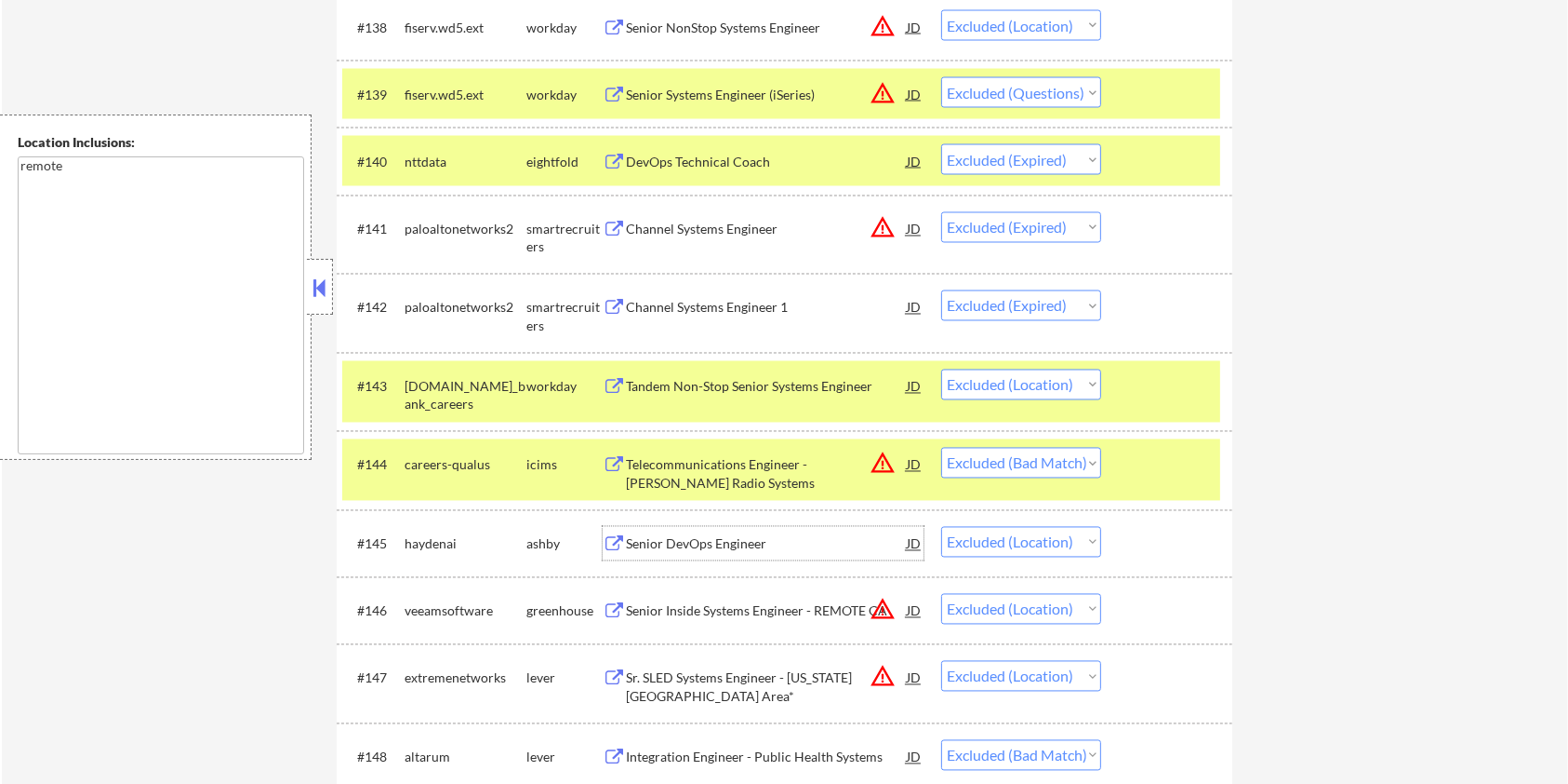
click at [774, 535] on div "Senior DevOps Engineer" at bounding box center [766, 544] width 281 height 19
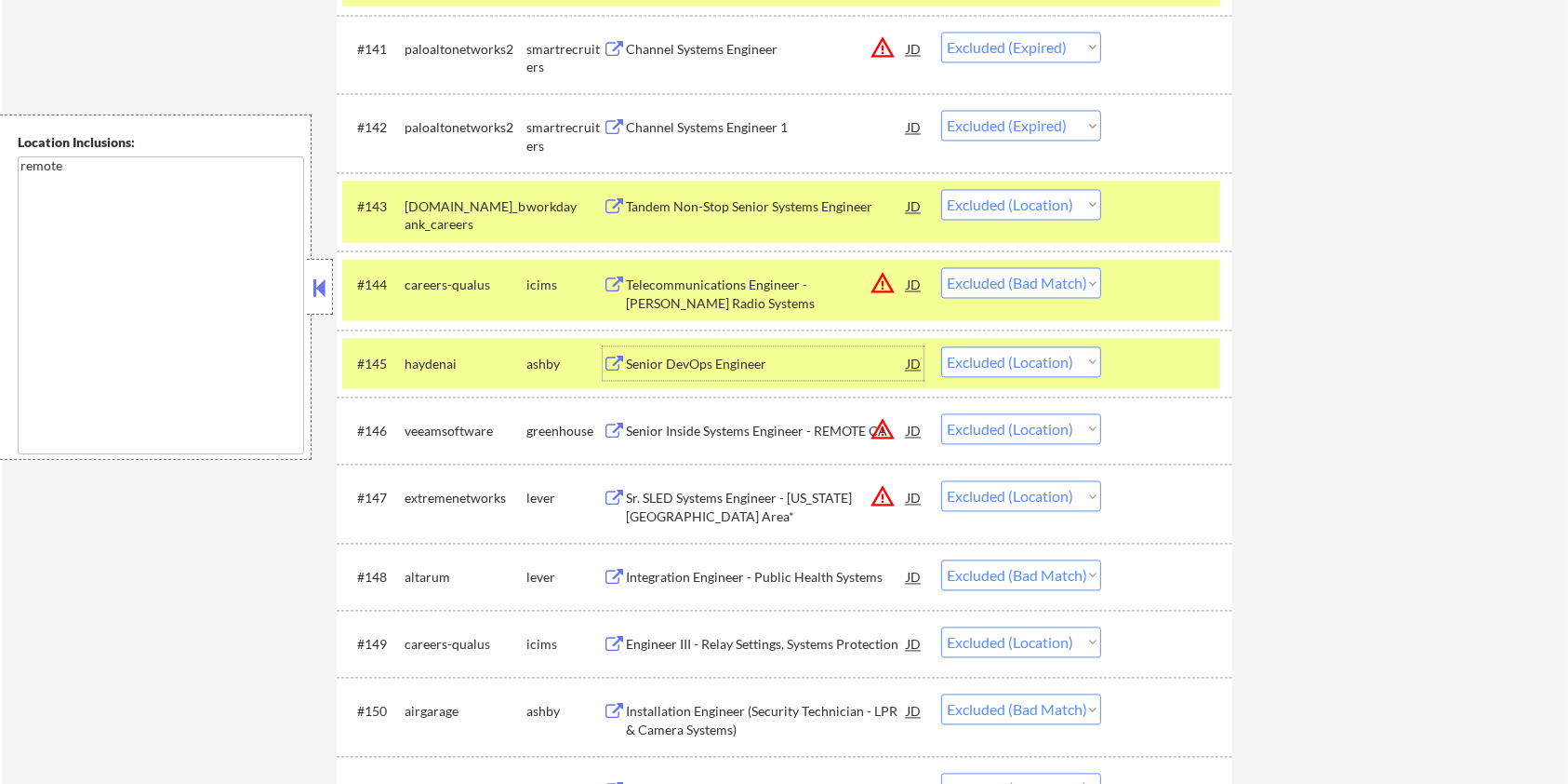
scroll to position [3593, 0]
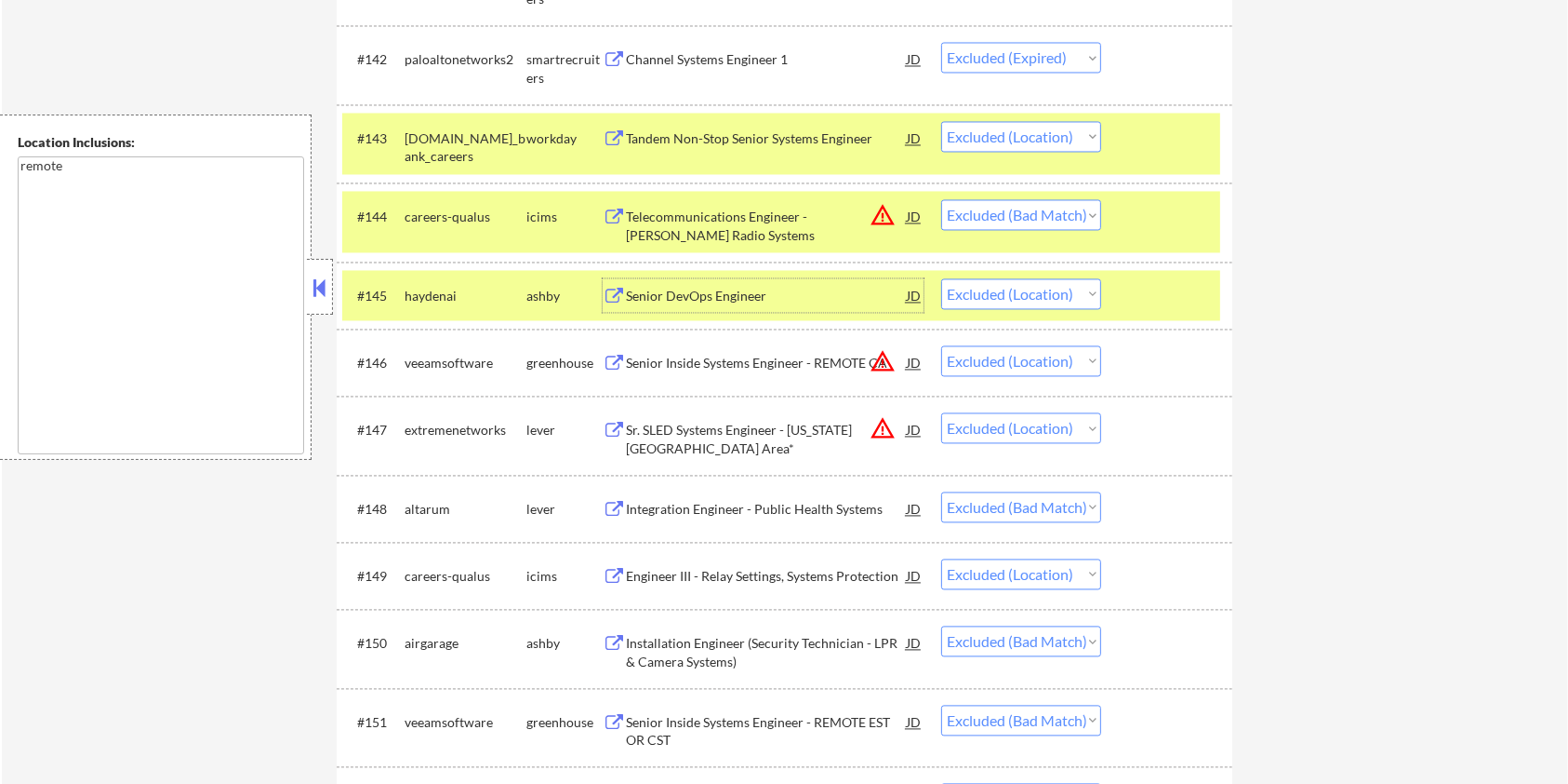
click at [727, 570] on div "Engineer III - Relay Settings, Systems Protection" at bounding box center [766, 576] width 281 height 19
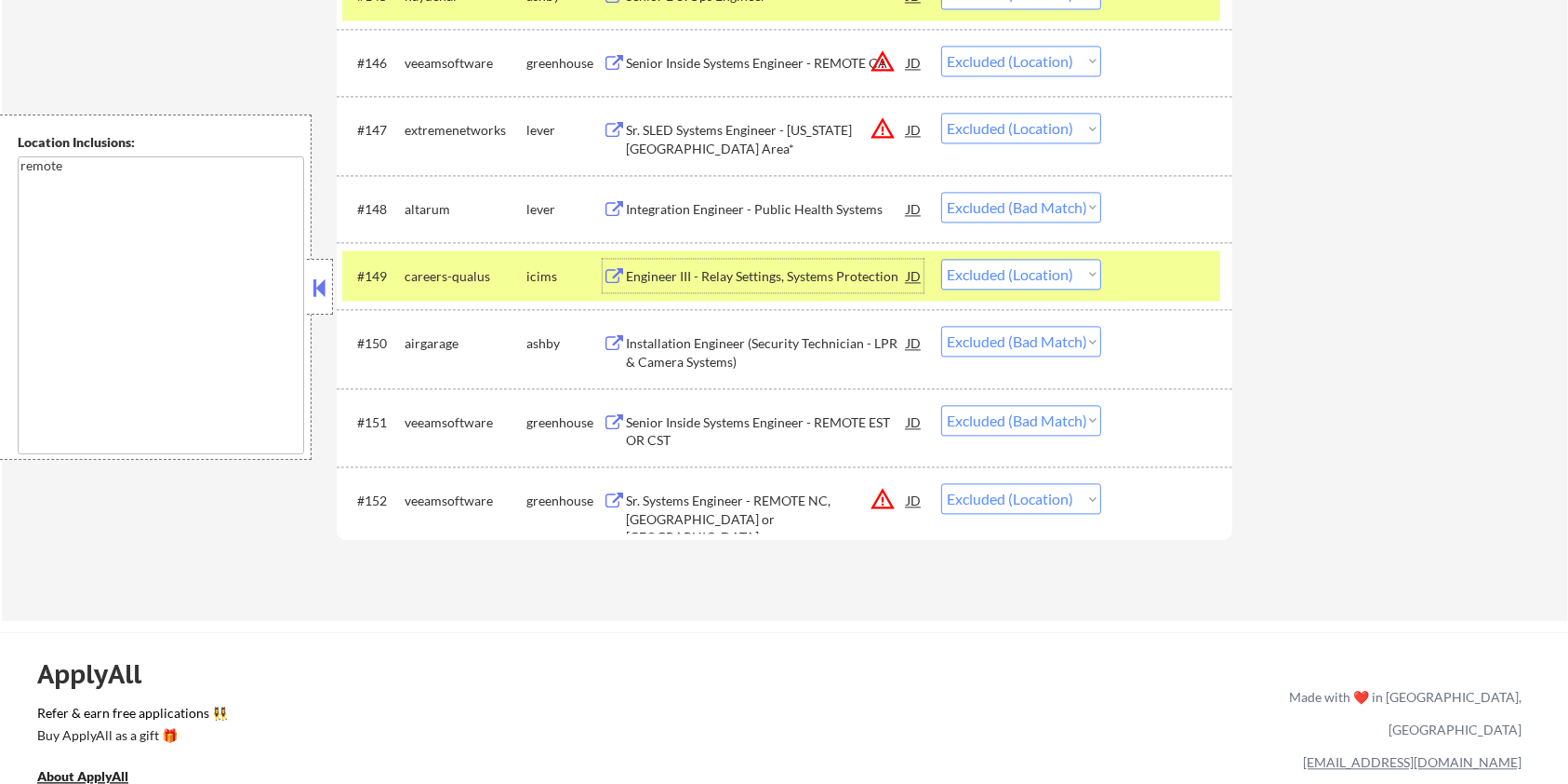
scroll to position [3965, 0]
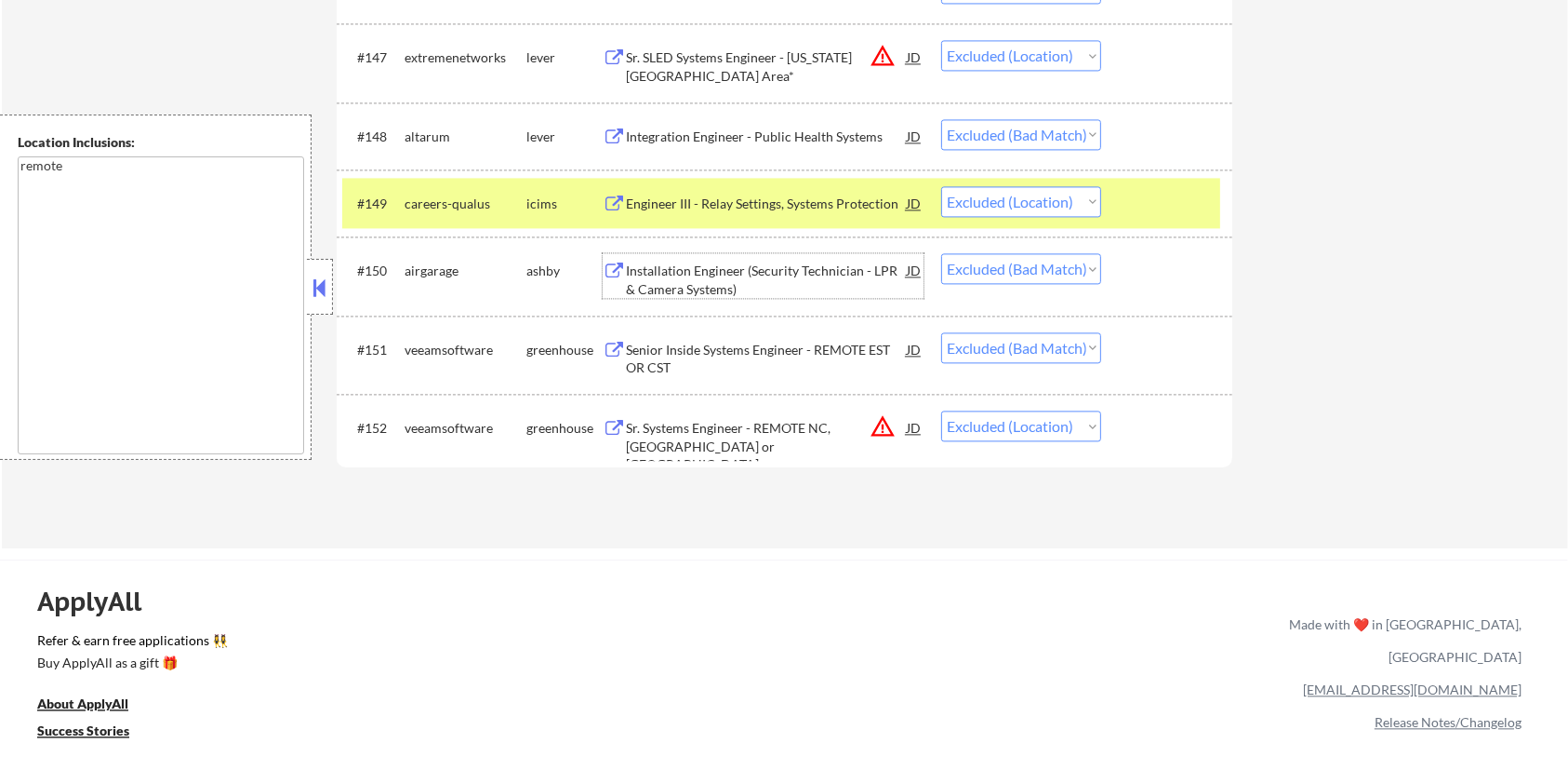
click at [740, 275] on div "Installation Engineer (Security Technician - LPR & Camera Systems)" at bounding box center [766, 280] width 281 height 37
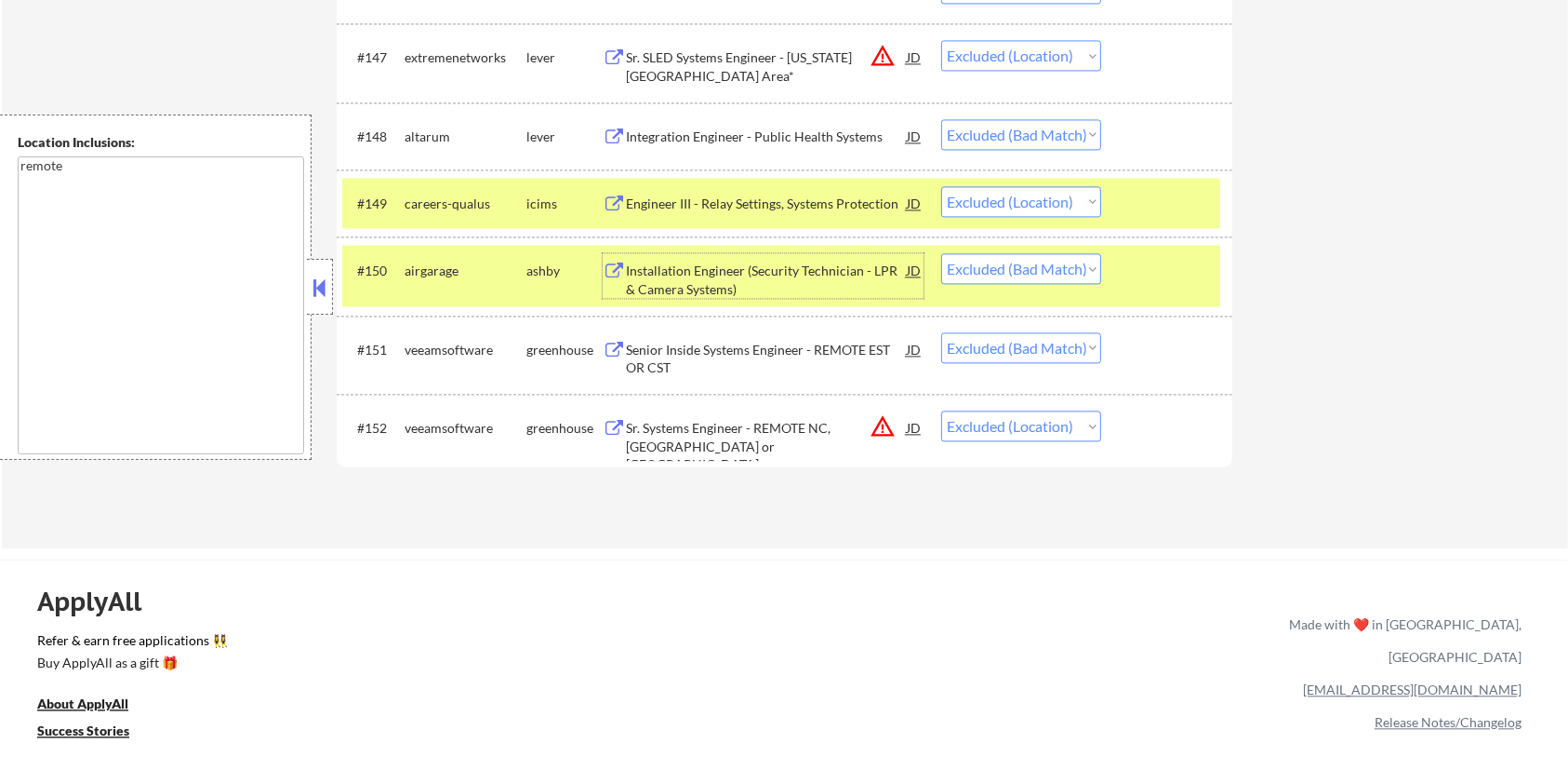
click at [770, 351] on div "Senior Inside Systems Engineer - REMOTE EST OR CST" at bounding box center [766, 358] width 281 height 37
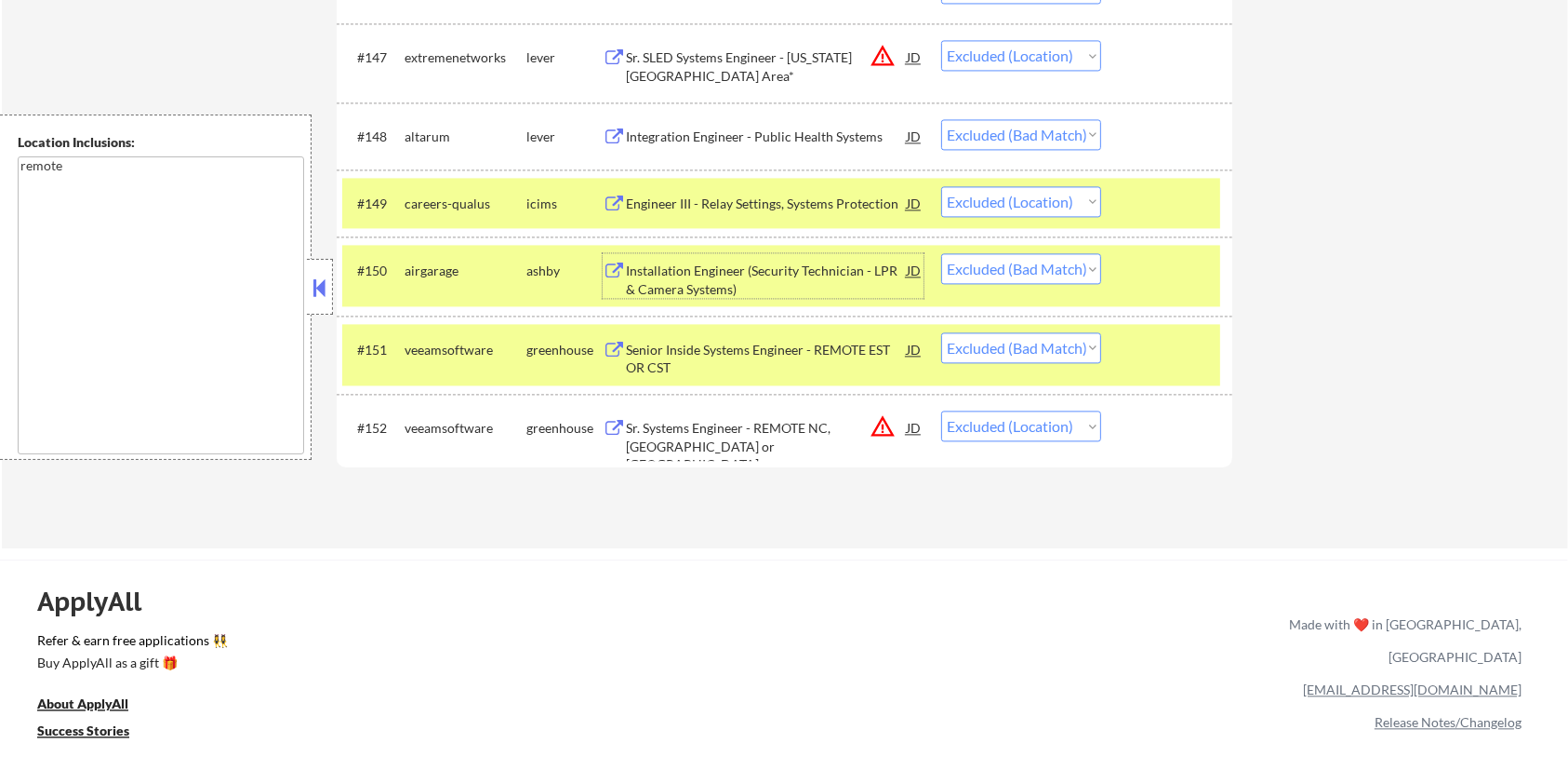
click at [734, 277] on div "Installation Engineer (Security Technician - LPR & Camera Systems)" at bounding box center [766, 280] width 281 height 37
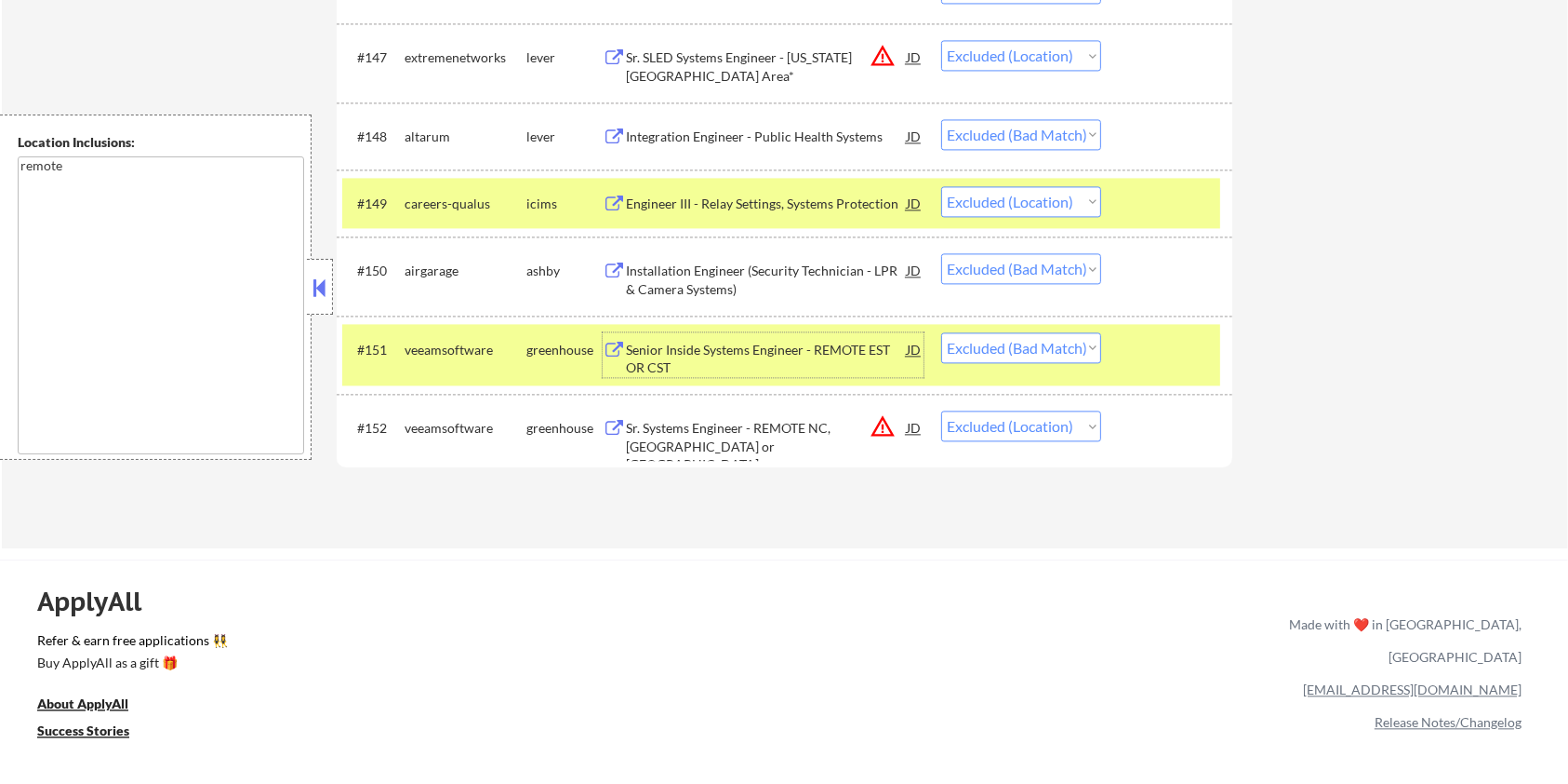
click at [736, 348] on div "Senior Inside Systems Engineer - REMOTE EST OR CST" at bounding box center [766, 358] width 281 height 37
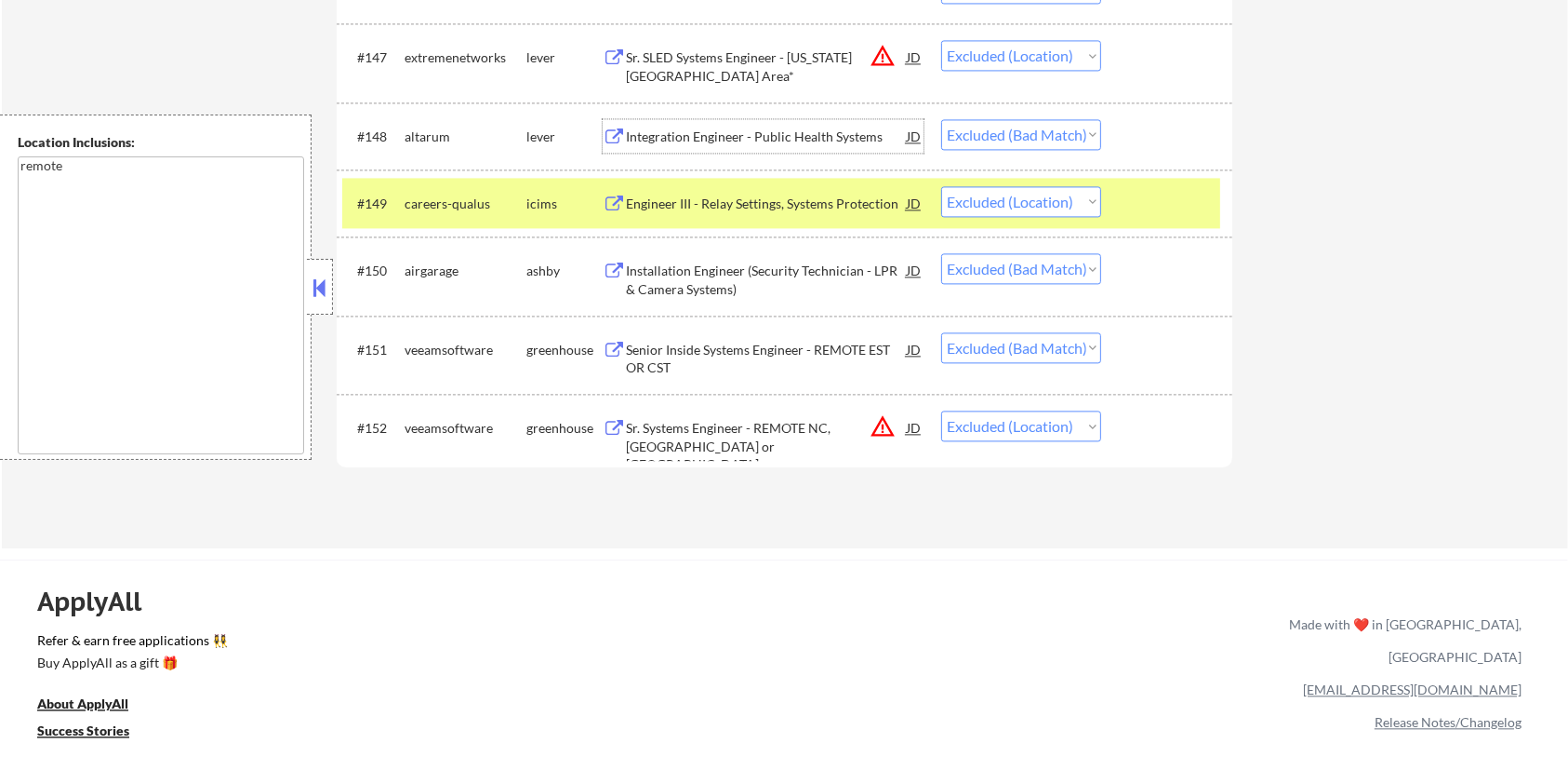
click at [782, 132] on div "Integration Engineer - Public Health Systems" at bounding box center [766, 136] width 281 height 19
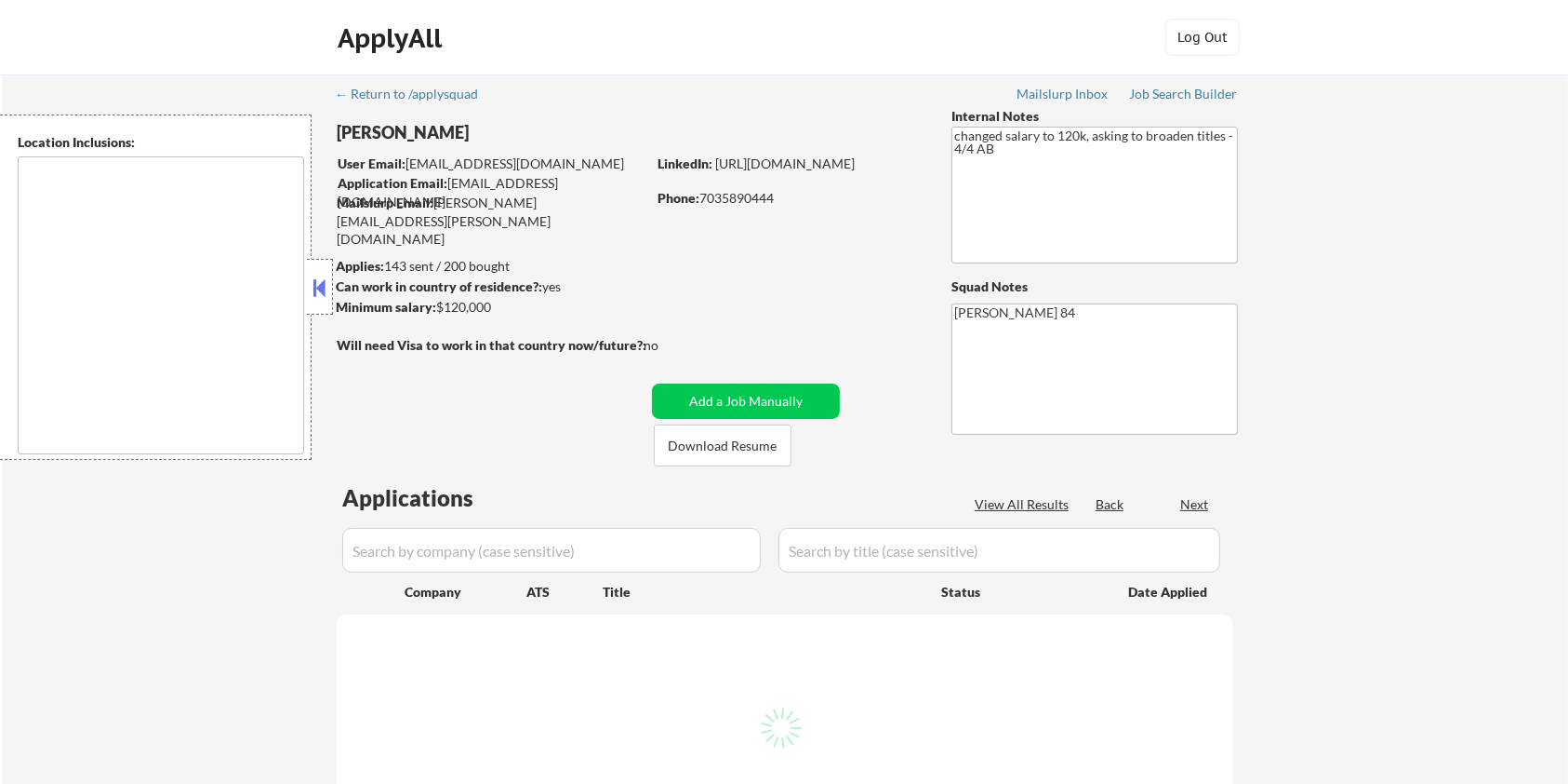
type textarea "Santa Monica, CA Culver City, CA Beverly Hills, CA West Hollywood, CA Inglewood…"
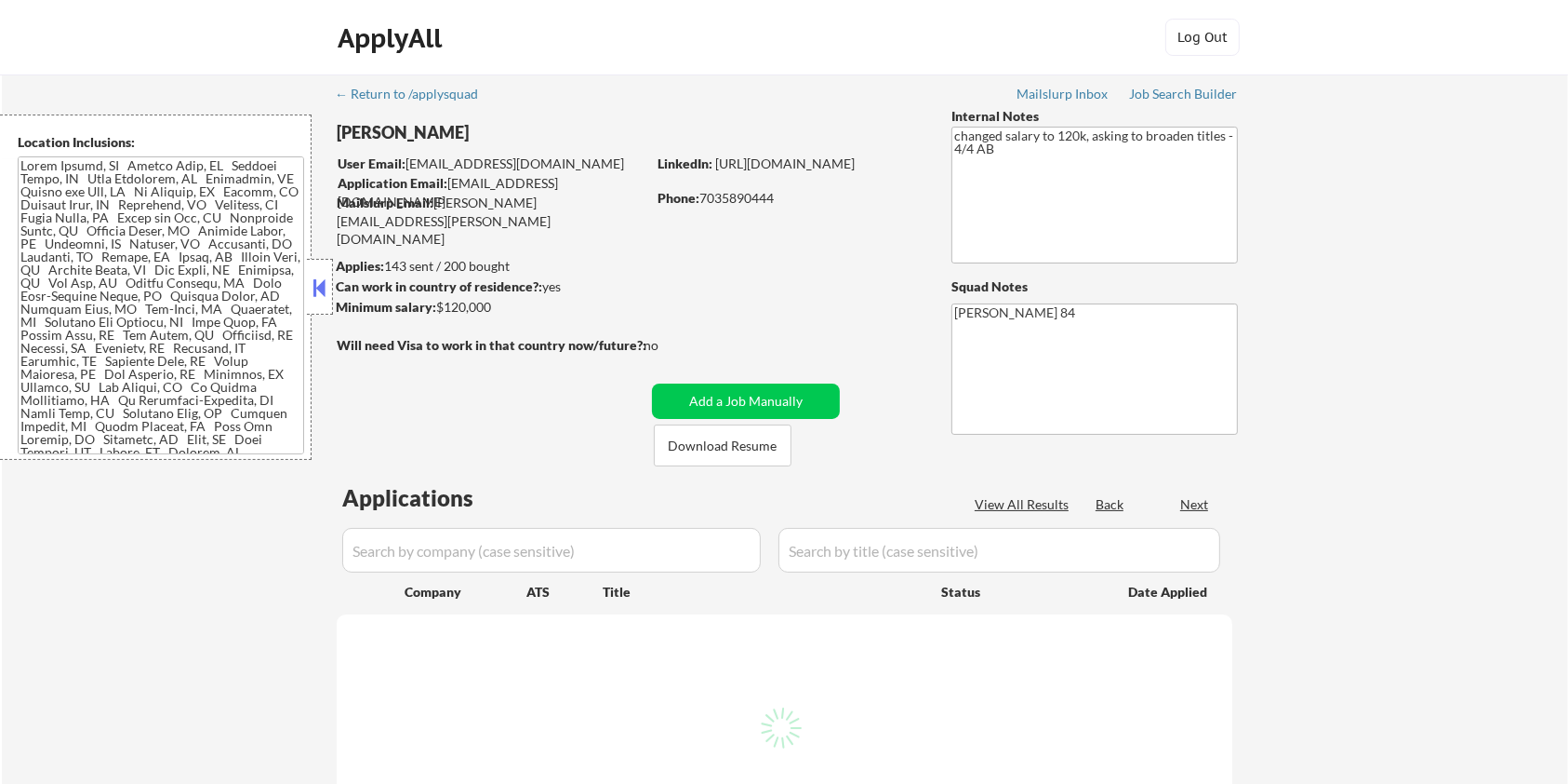
select select ""pending""
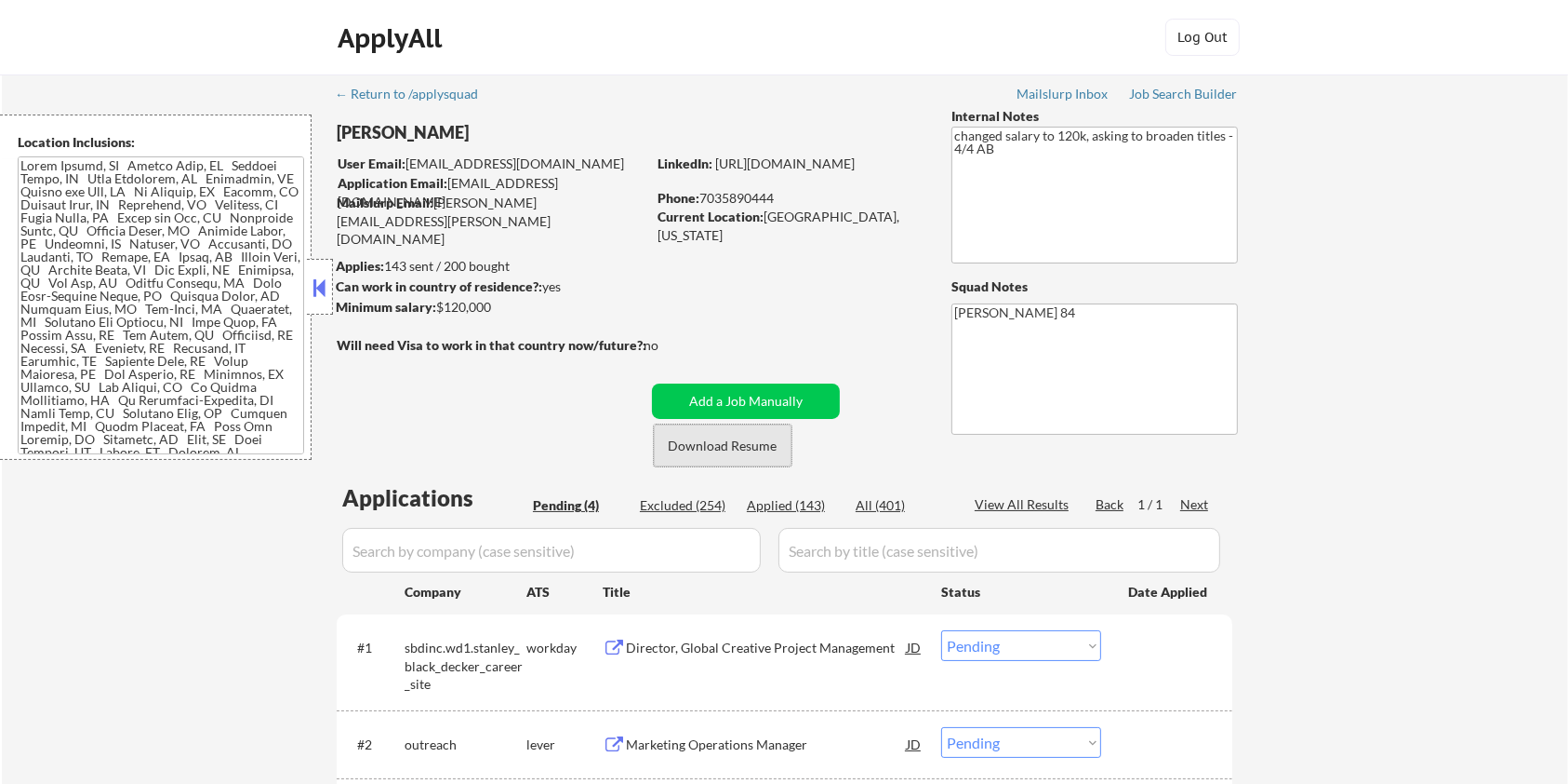
click at [739, 450] on button "Download Resume" at bounding box center [722, 446] width 138 height 42
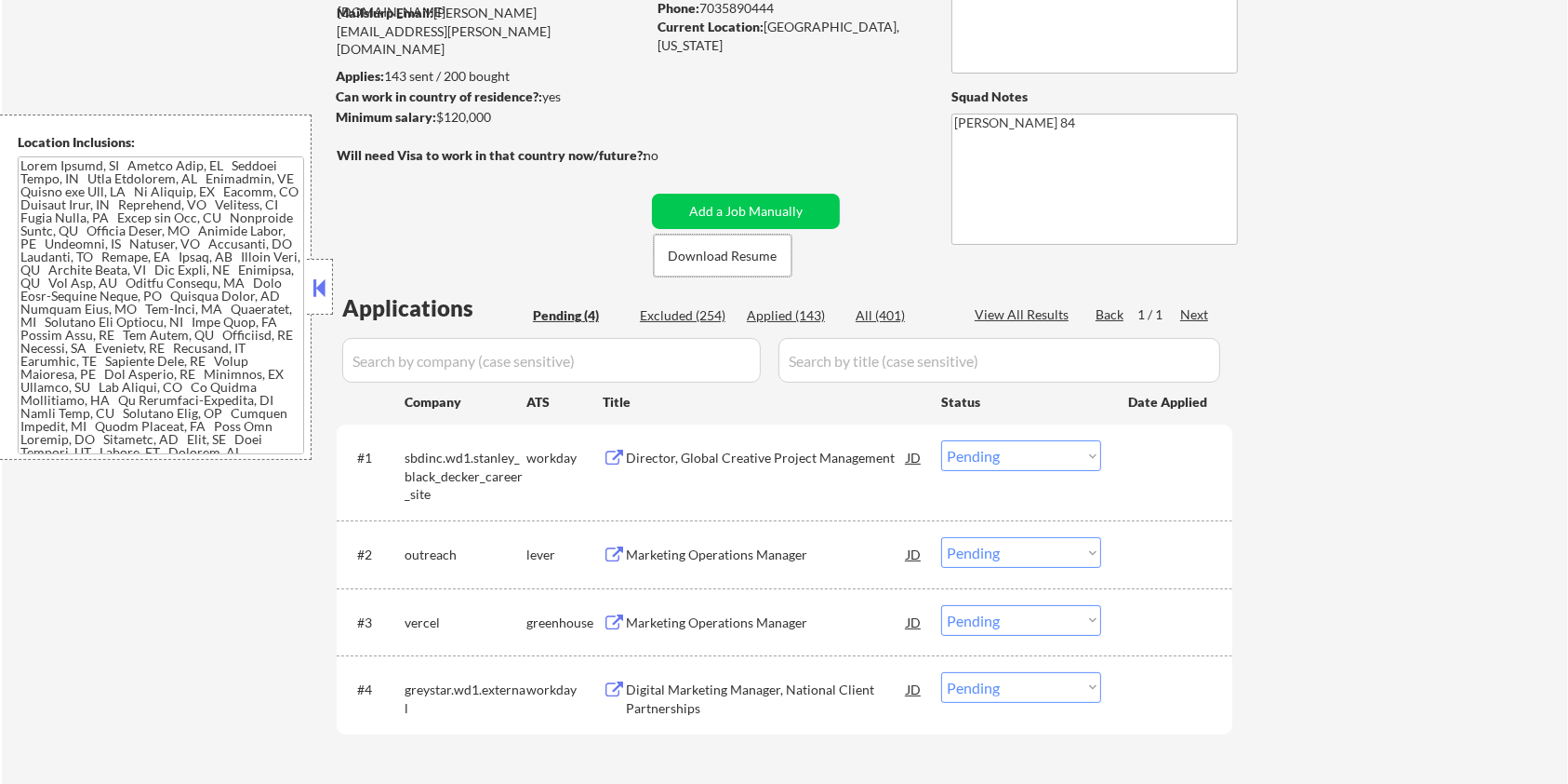
scroll to position [247, 0]
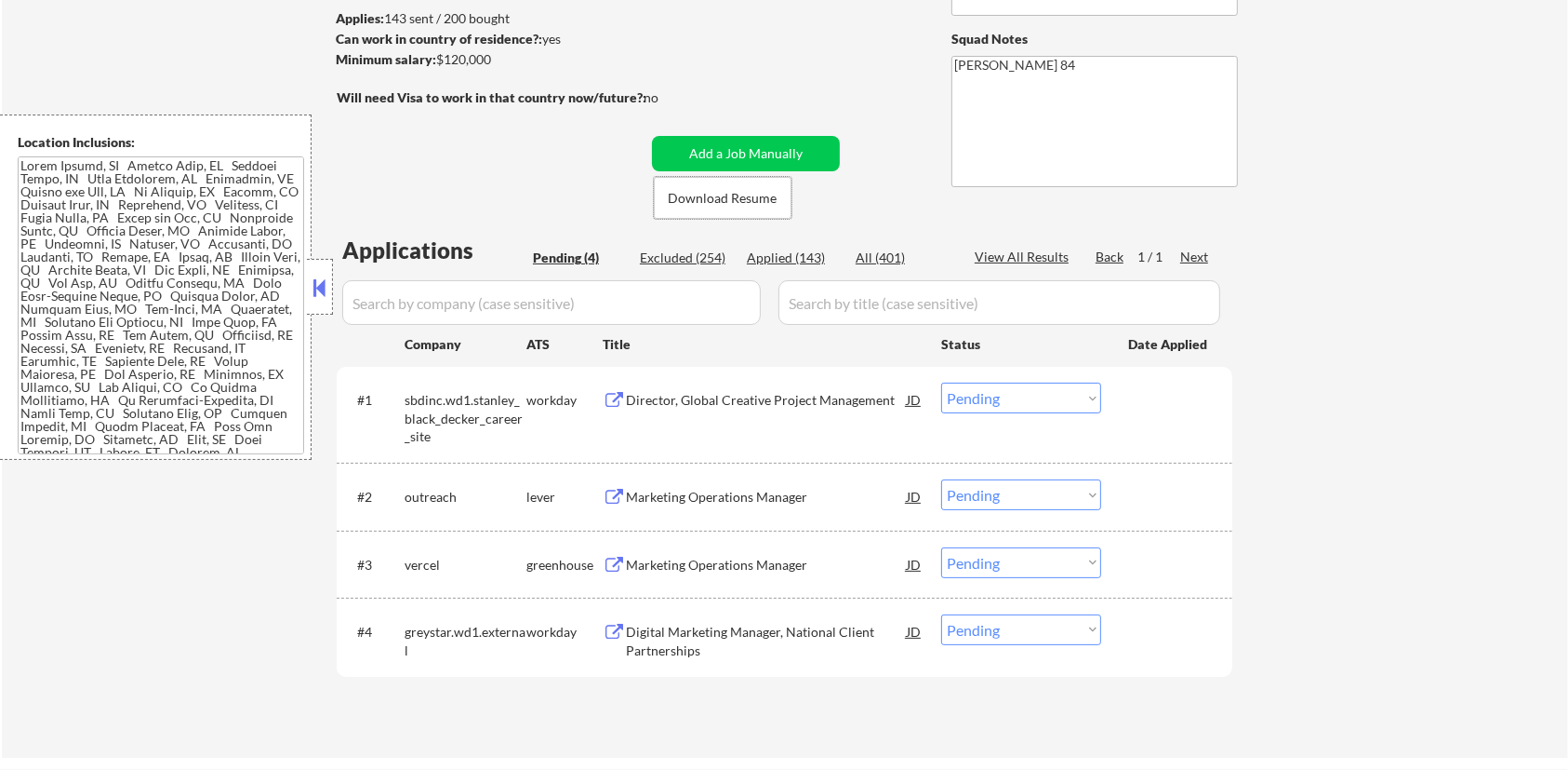
click at [724, 491] on div "Marketing Operations Manager" at bounding box center [766, 496] width 281 height 19
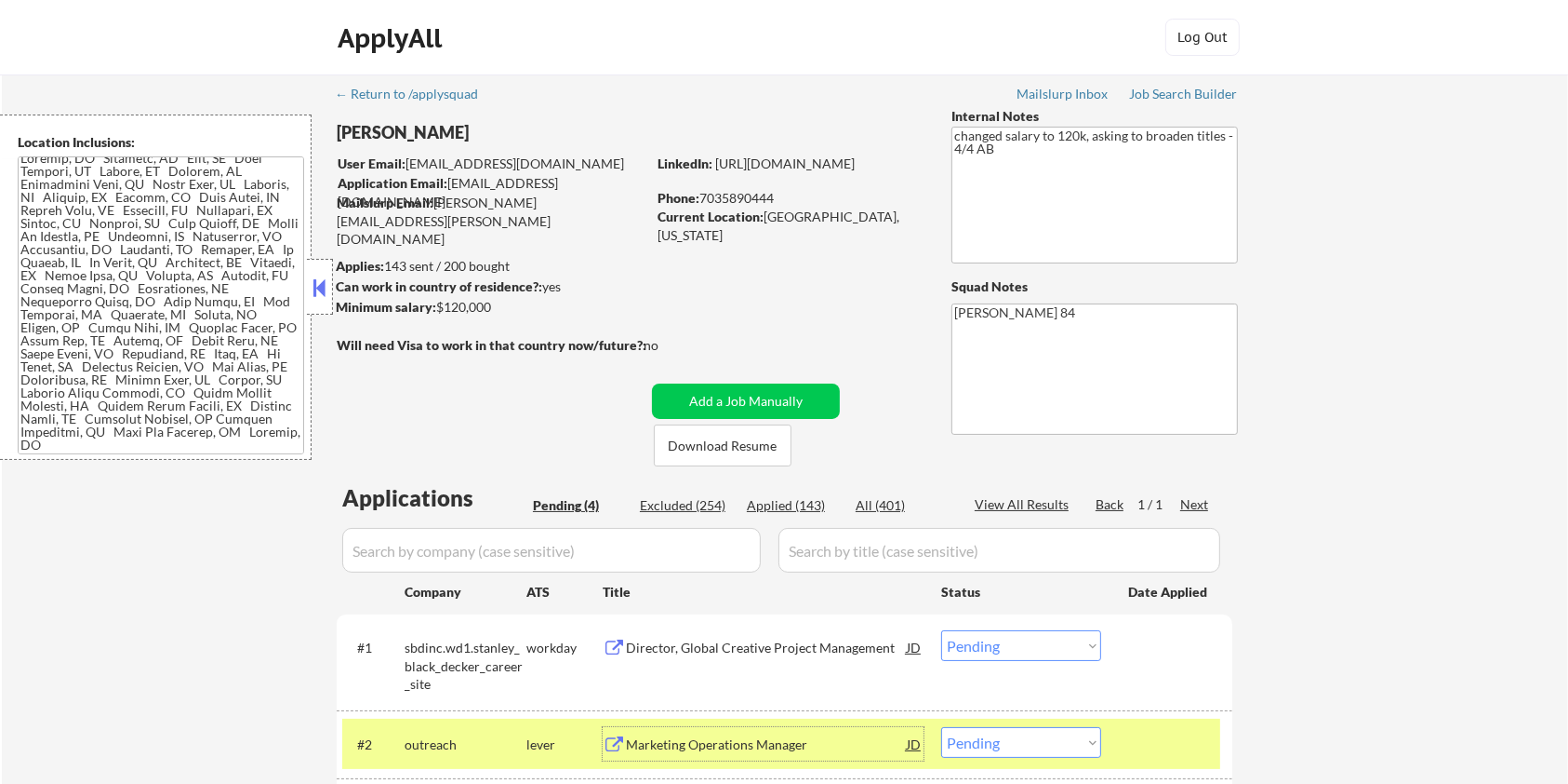
scroll to position [124, 0]
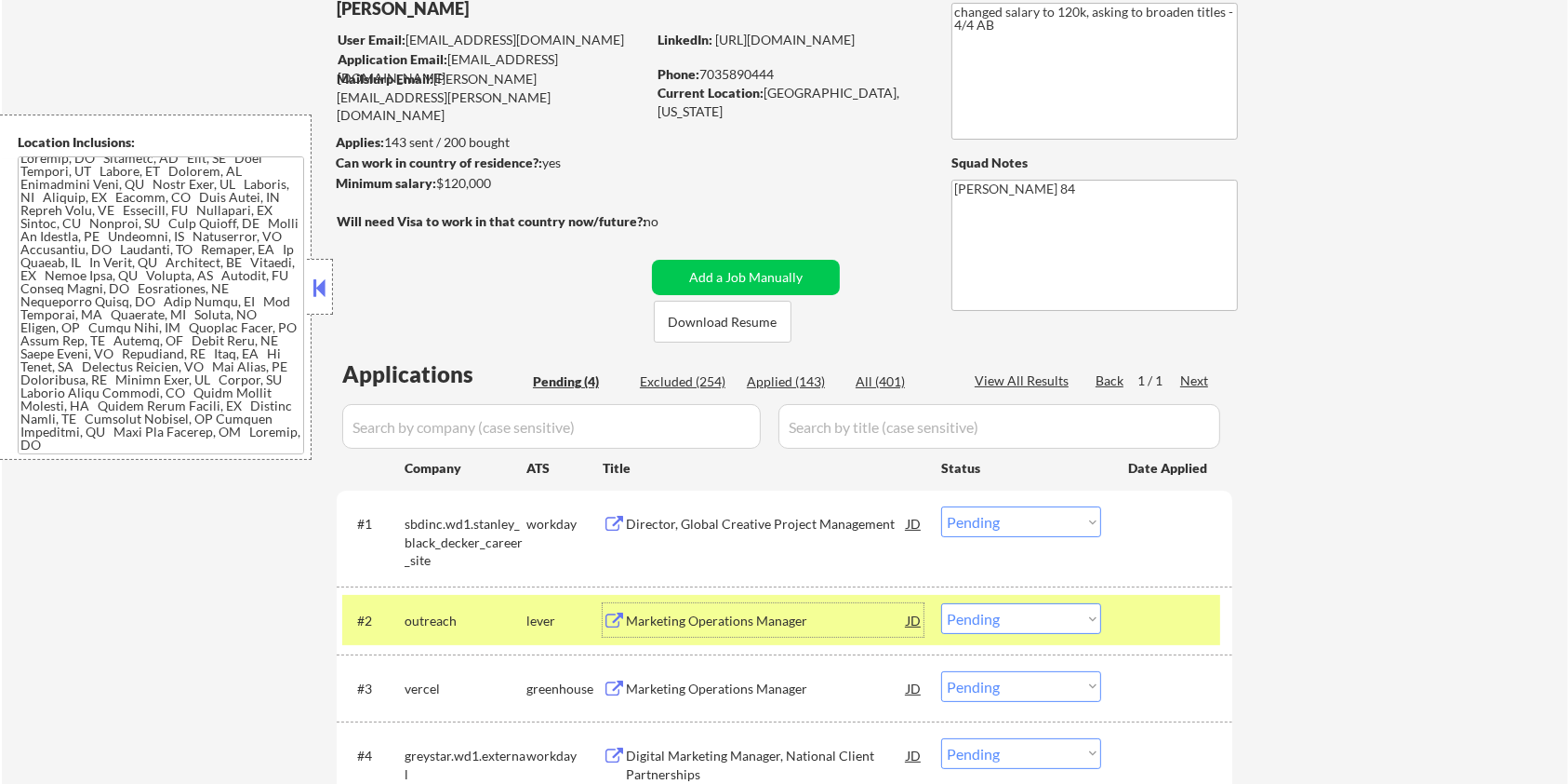
click at [1087, 616] on select "Choose an option... Pending Applied Excluded (Questions) Excluded (Expired) Exc…" at bounding box center [1021, 618] width 160 height 31
click at [941, 603] on select "Choose an option... Pending Applied Excluded (Questions) Excluded (Expired) Exc…" at bounding box center [1021, 618] width 160 height 31
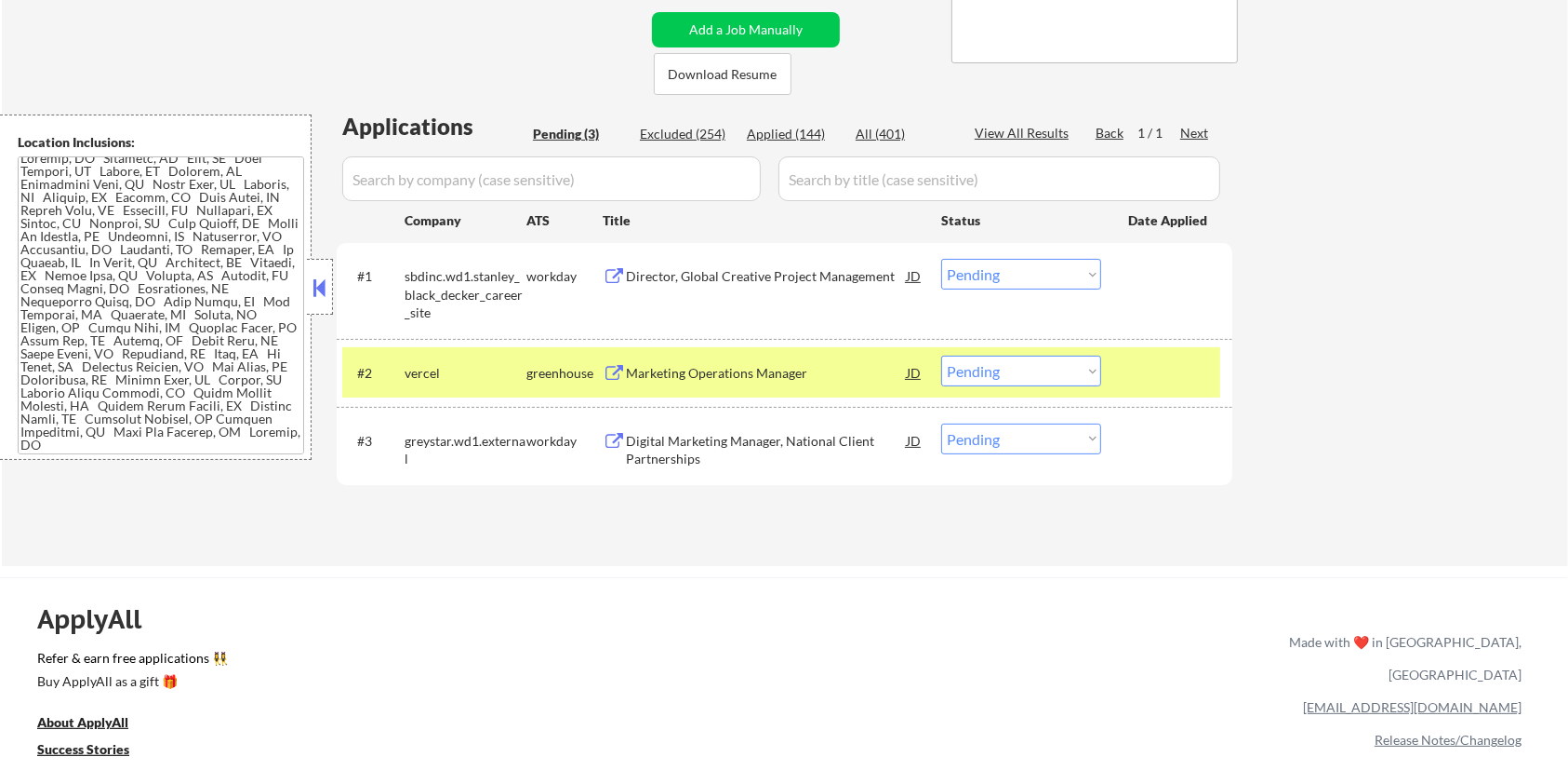
scroll to position [372, 0]
click at [693, 365] on div "Marketing Operations Manager" at bounding box center [766, 372] width 281 height 19
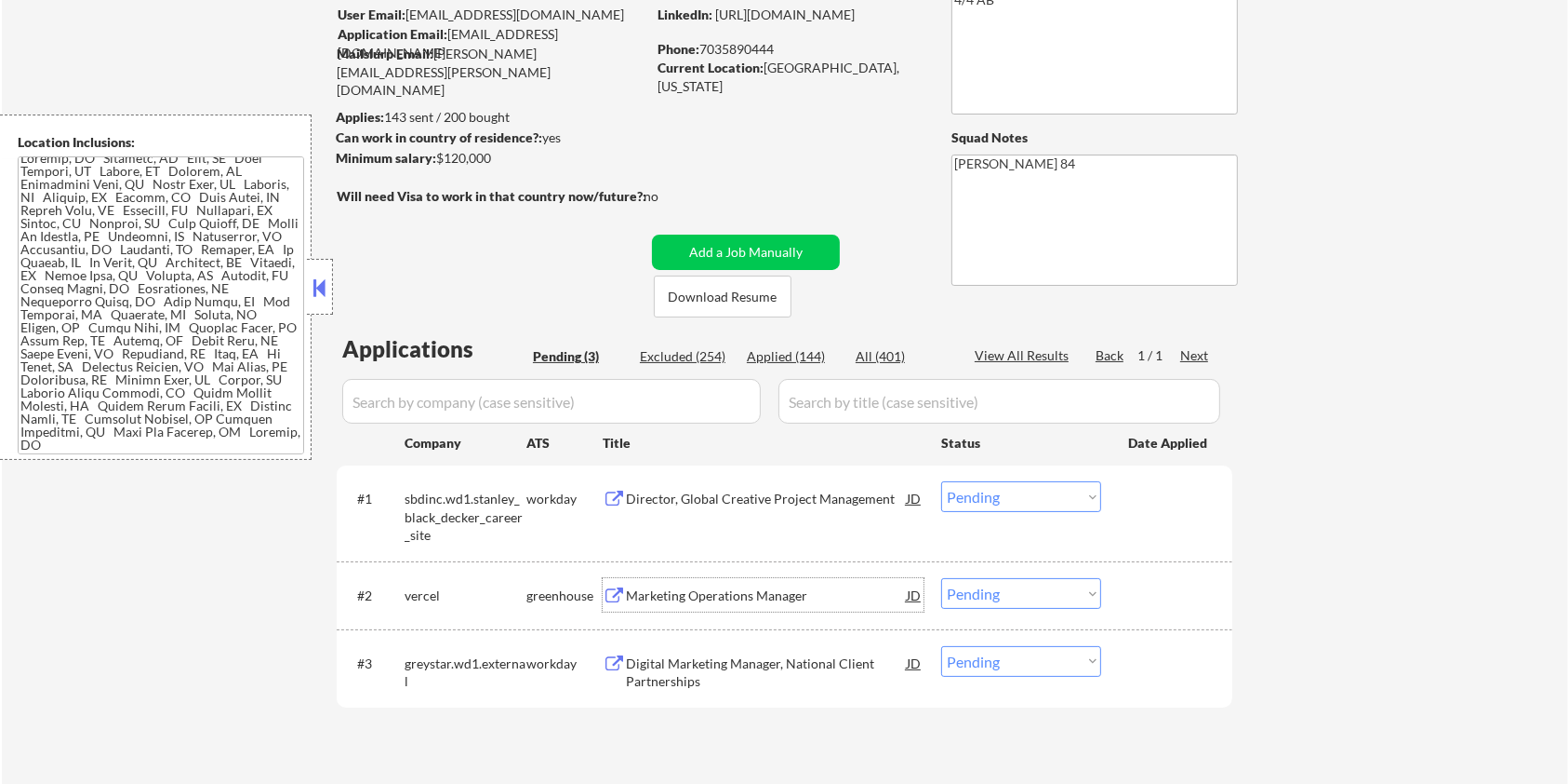
scroll to position [124, 0]
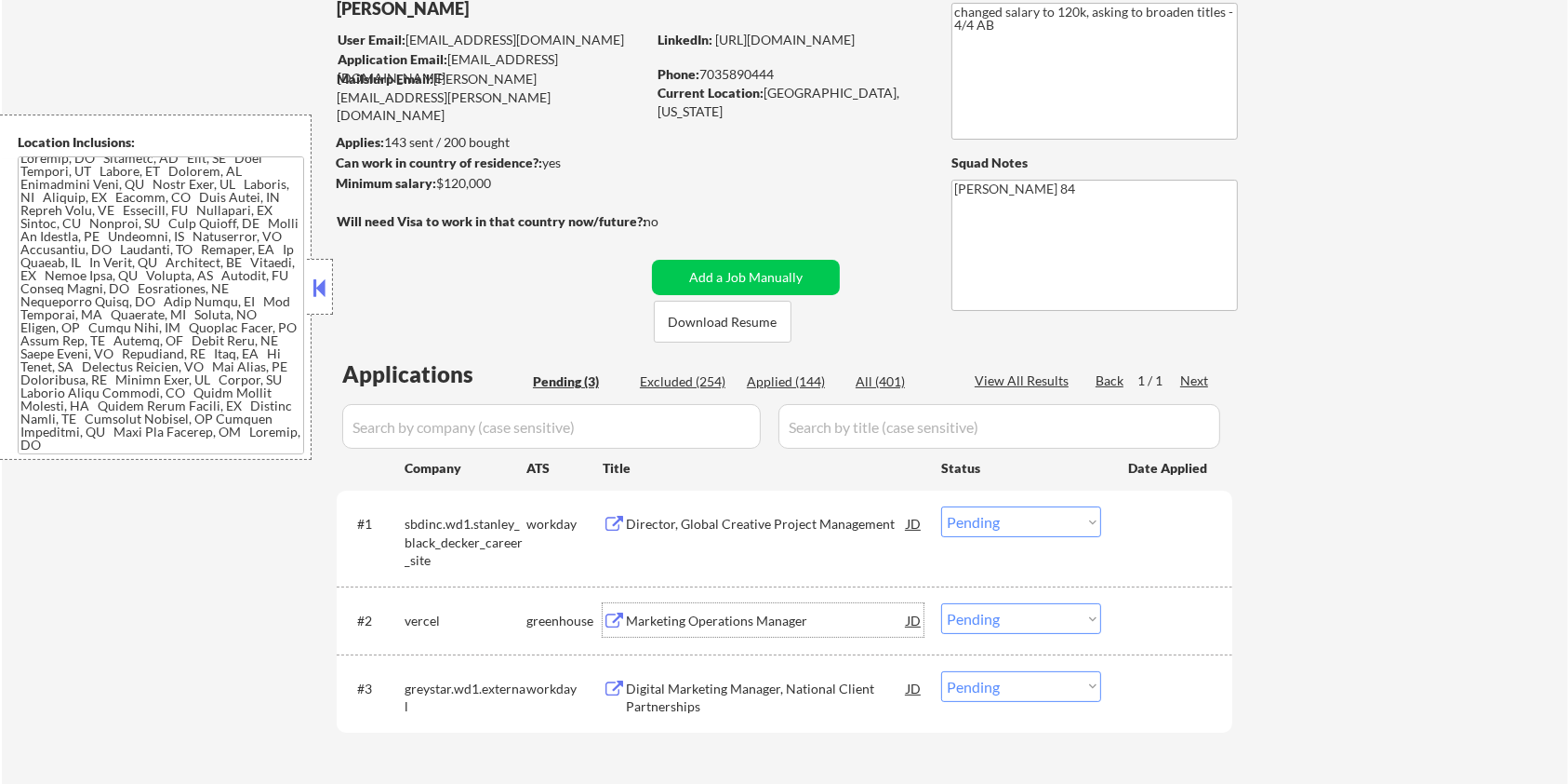
click at [1003, 618] on select "Choose an option... Pending Applied Excluded (Questions) Excluded (Expired) Exc…" at bounding box center [1021, 618] width 160 height 31
click at [941, 603] on select "Choose an option... Pending Applied Excluded (Questions) Excluded (Expired) Exc…" at bounding box center [1021, 618] width 160 height 31
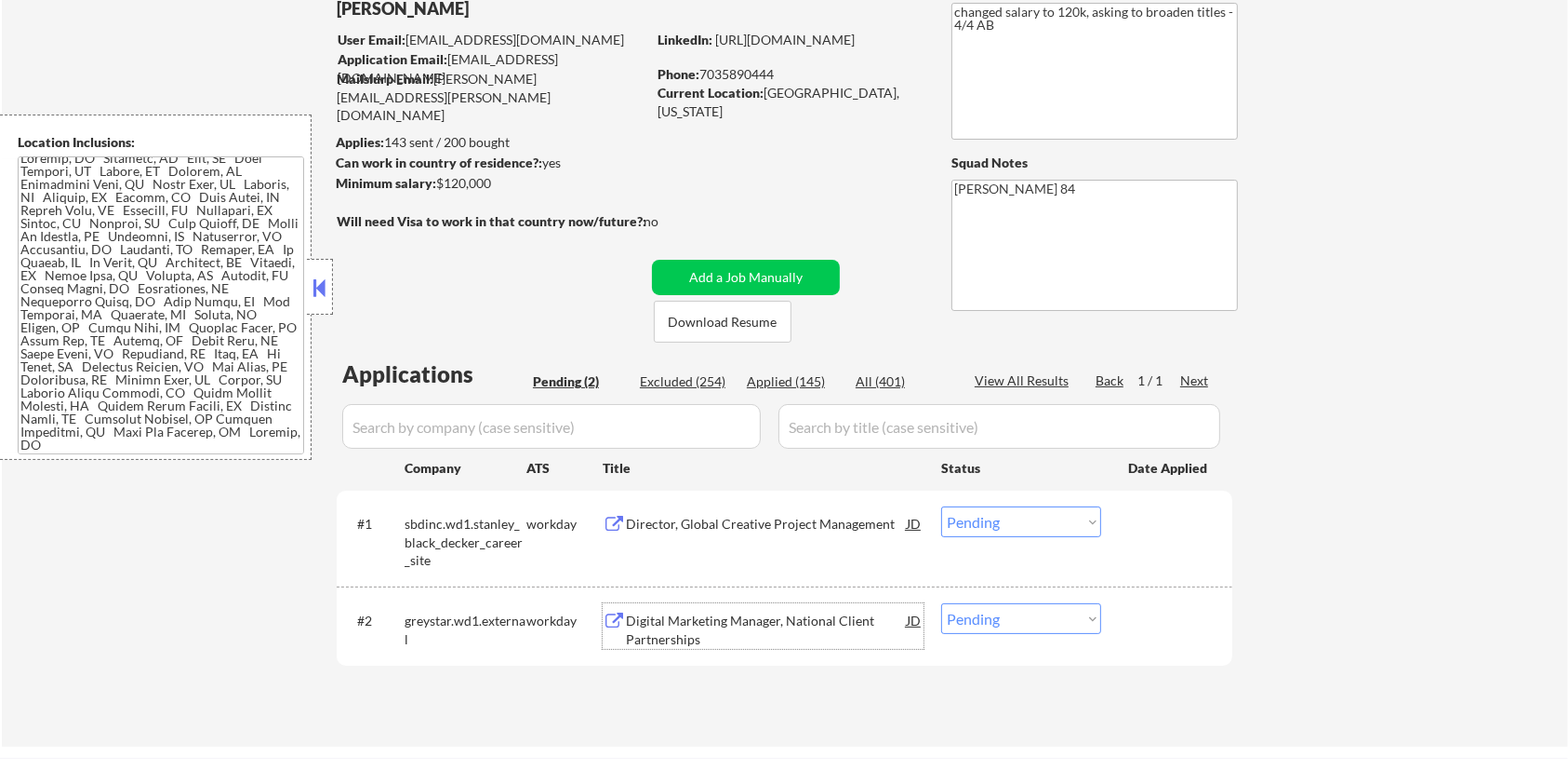
click at [705, 621] on div "Digital Marketing Manager, National Client Partnerships" at bounding box center [766, 629] width 281 height 37
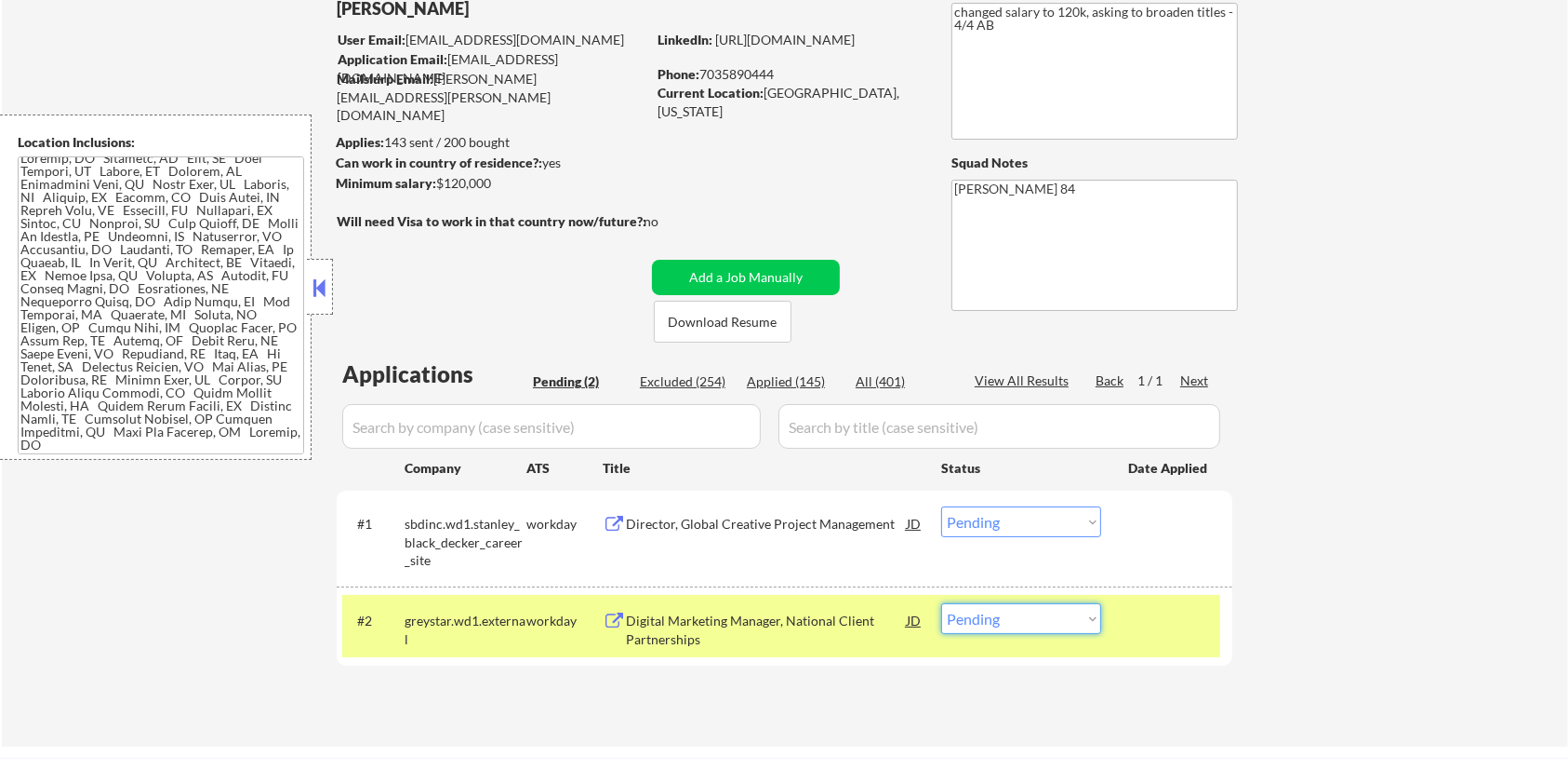
click at [1056, 623] on select "Choose an option... Pending Applied Excluded (Questions) Excluded (Expired) Exc…" at bounding box center [1021, 618] width 160 height 31
select select ""excluded__salary_""
click at [941, 603] on select "Choose an option... Pending Applied Excluded (Questions) Excluded (Expired) Exc…" at bounding box center [1021, 618] width 160 height 31
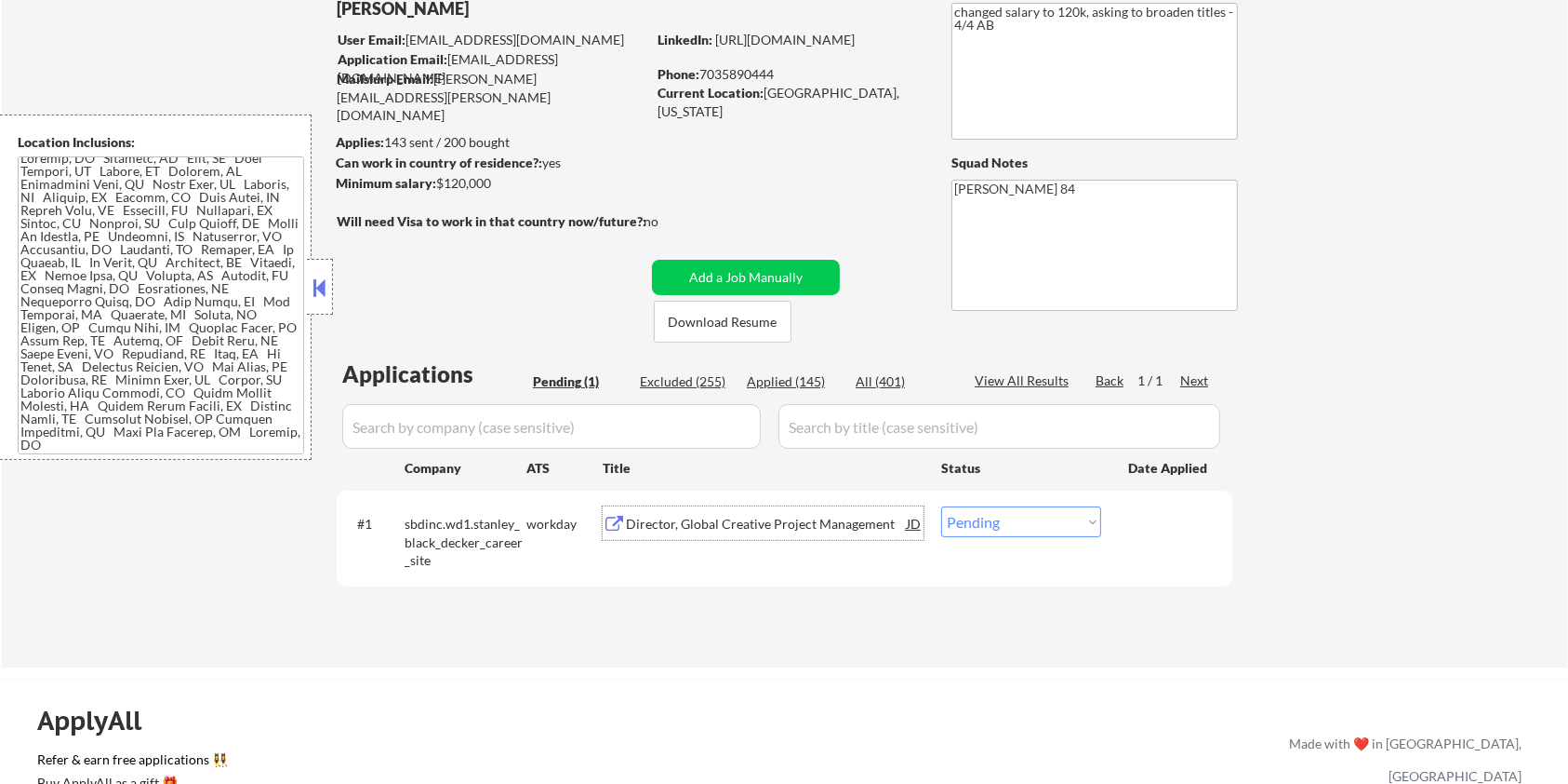
click at [711, 524] on div "Director, Global Creative Project Management" at bounding box center [766, 524] width 281 height 19
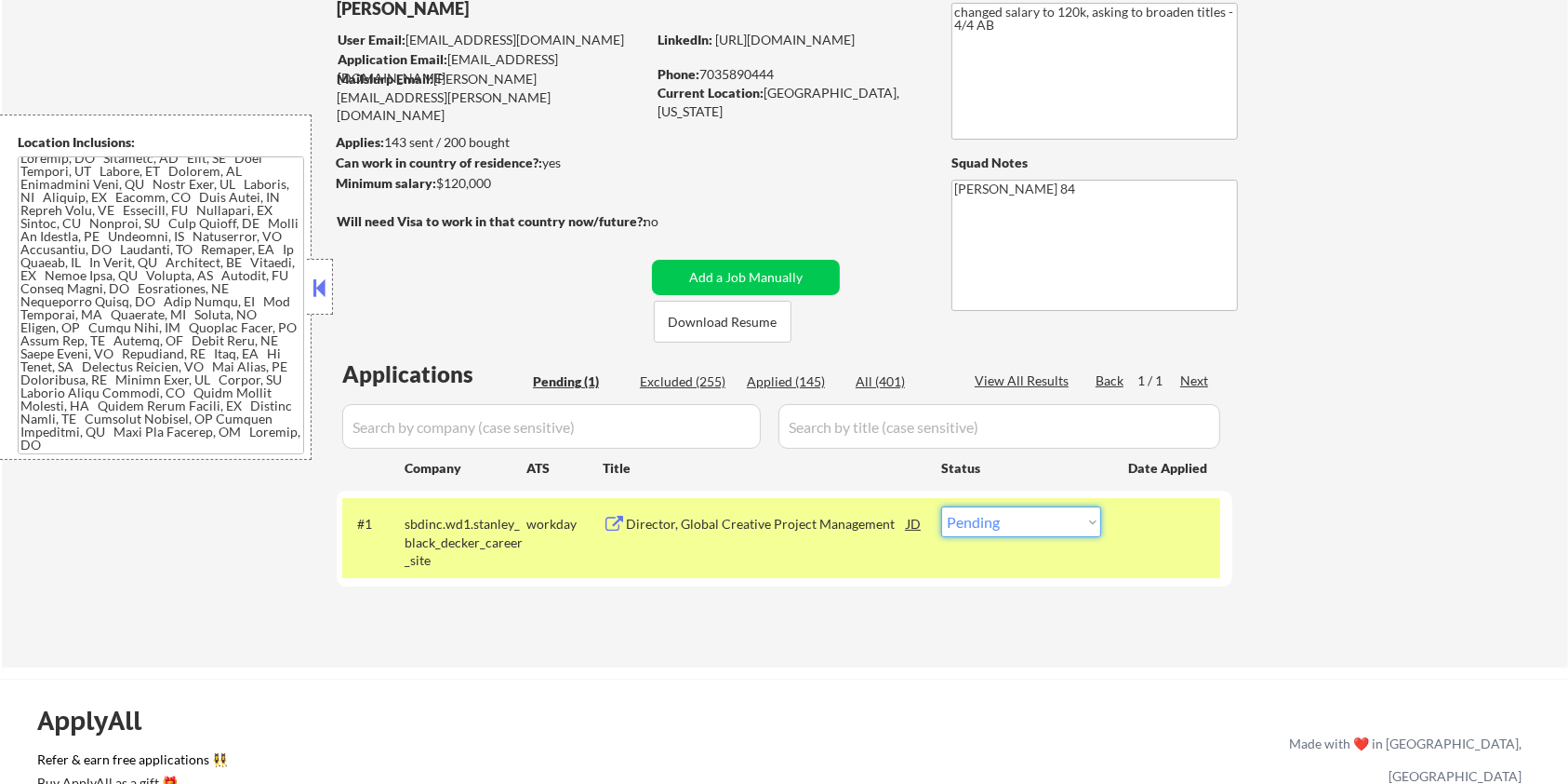
click at [1043, 534] on select "Choose an option... Pending Applied Excluded (Questions) Excluded (Expired) Exc…" at bounding box center [1021, 521] width 160 height 31
select select ""excluded__expired_""
click at [941, 506] on select "Choose an option... Pending Applied Excluded (Questions) Excluded (Expired) Exc…" at bounding box center [1021, 521] width 160 height 31
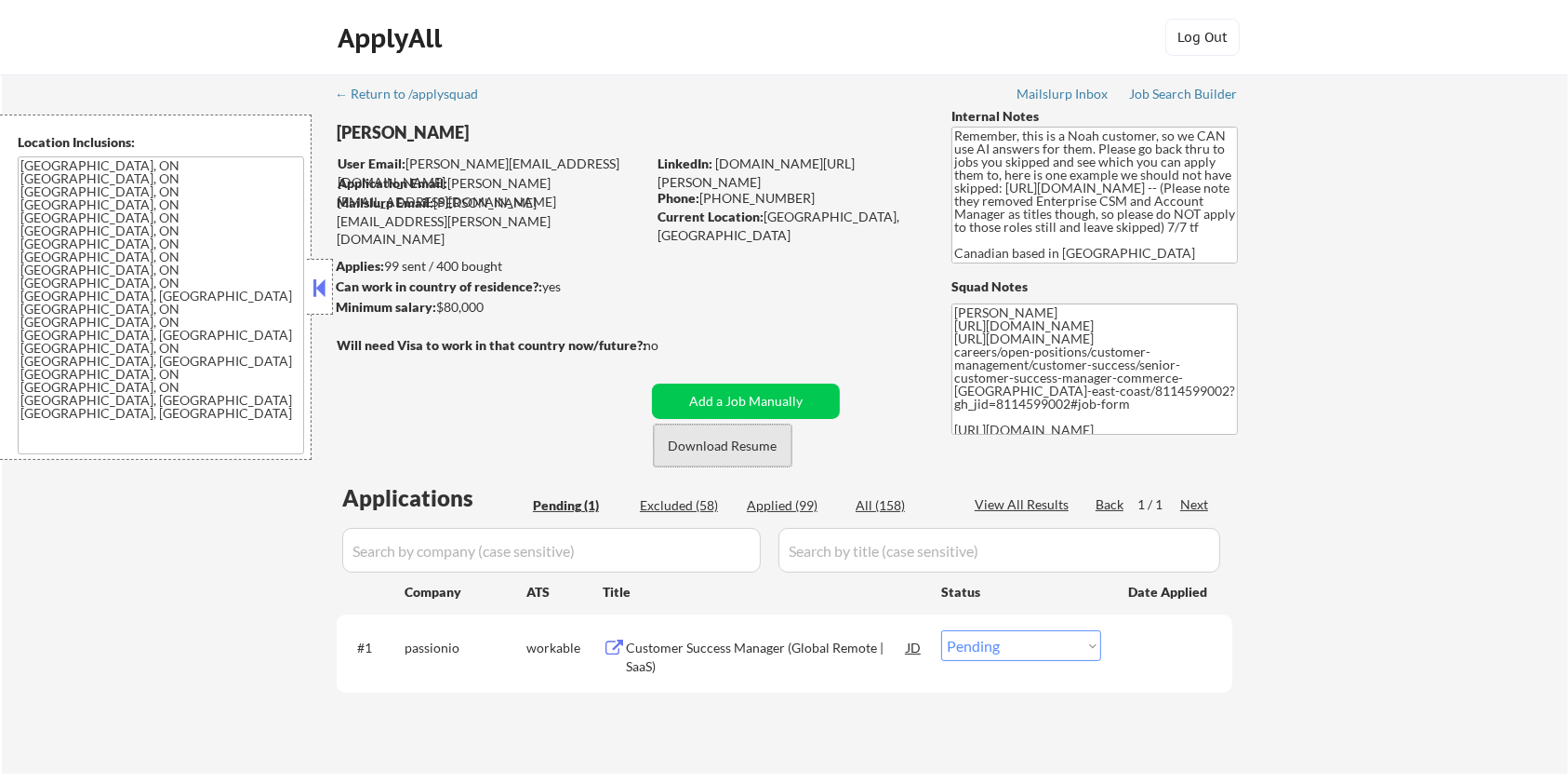
click at [689, 450] on button "Download Resume" at bounding box center [722, 446] width 138 height 42
click at [703, 653] on div "Customer Success Manager (Global Remote | SaaS)" at bounding box center [766, 656] width 281 height 37
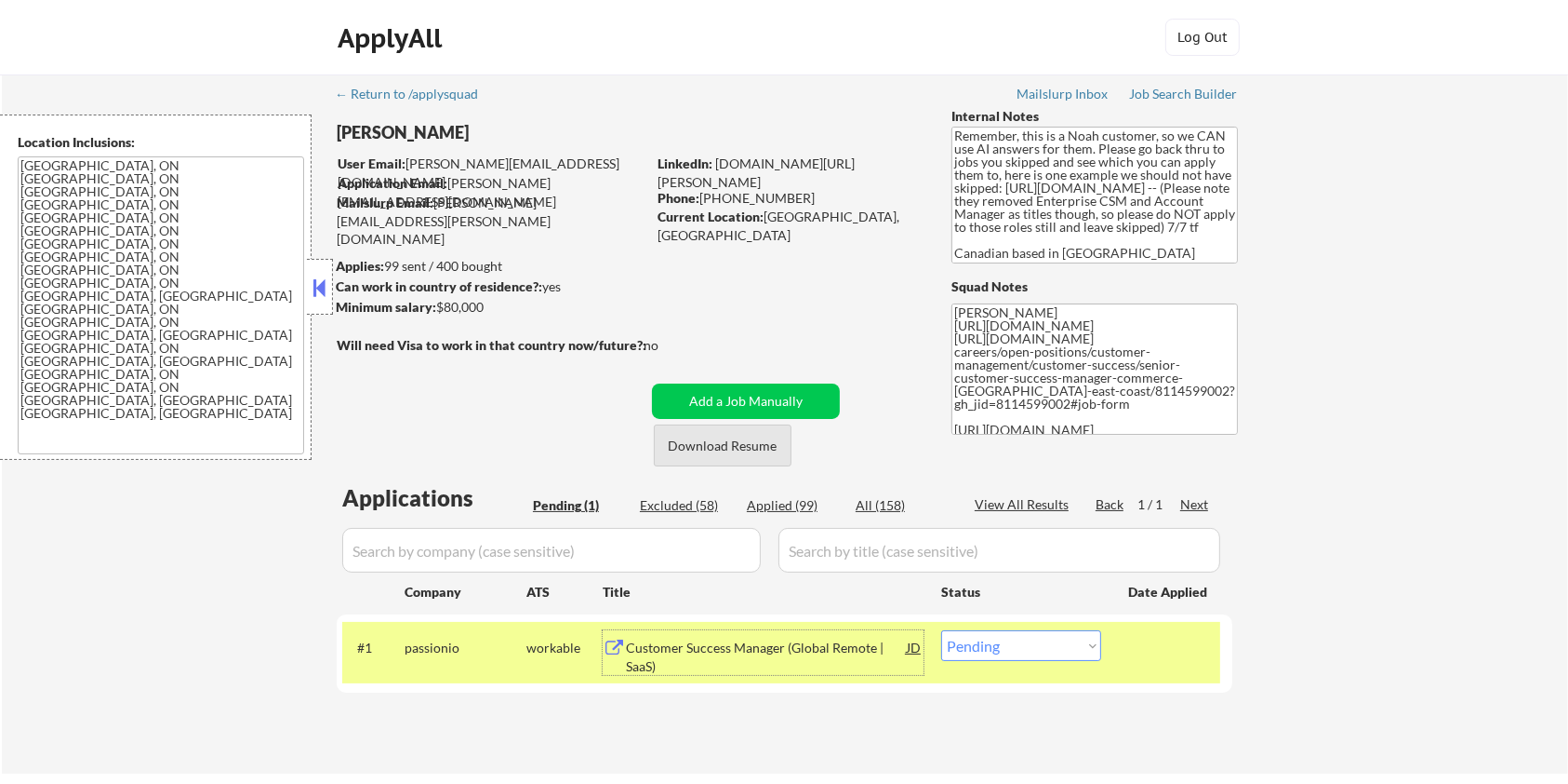
click at [732, 450] on button "Download Resume" at bounding box center [722, 446] width 138 height 42
click at [1027, 654] on select "Choose an option... Pending Applied Excluded (Questions) Excluded (Expired) Exc…" at bounding box center [1021, 645] width 160 height 31
select select ""excluded""
click at [941, 630] on select "Choose an option... Pending Applied Excluded (Questions) Excluded (Expired) Exc…" at bounding box center [1021, 645] width 160 height 31
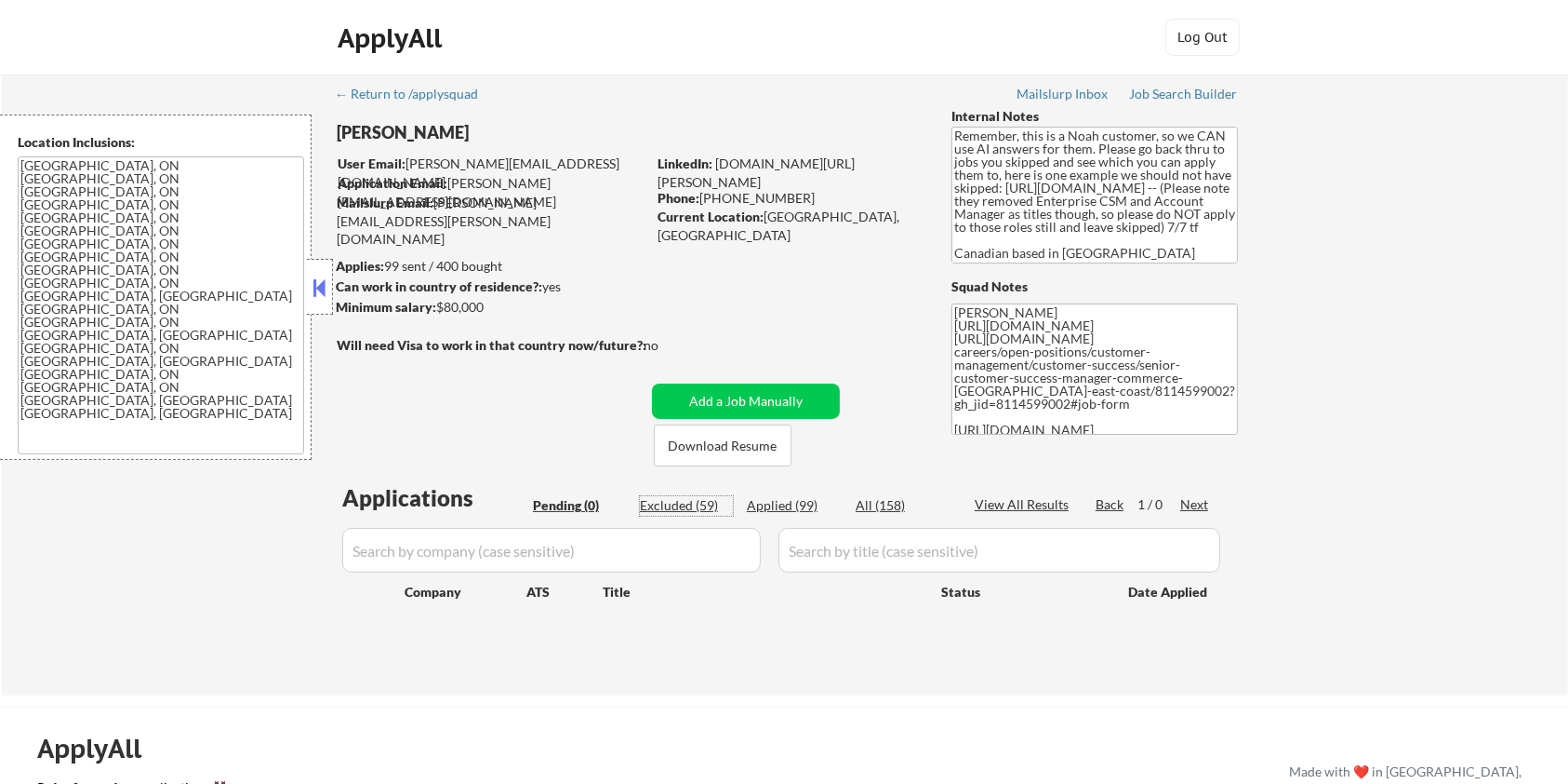
click at [669, 506] on div "Excluded (59)" at bounding box center [686, 505] width 93 height 19
select select ""excluded__blocklist_""
select select ""excluded__salary_""
select select ""excluded__location_""
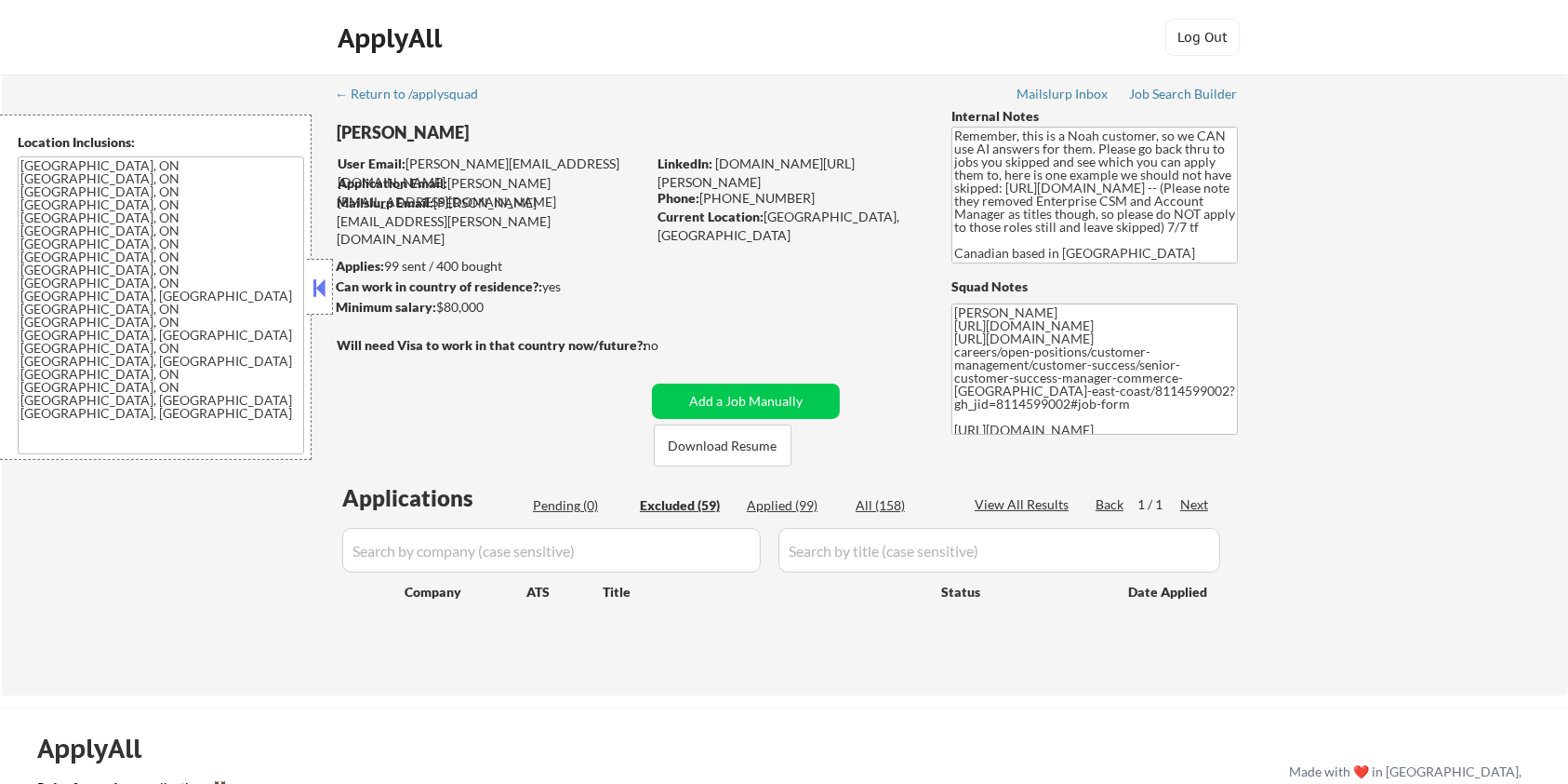
select select ""excluded__expired_""
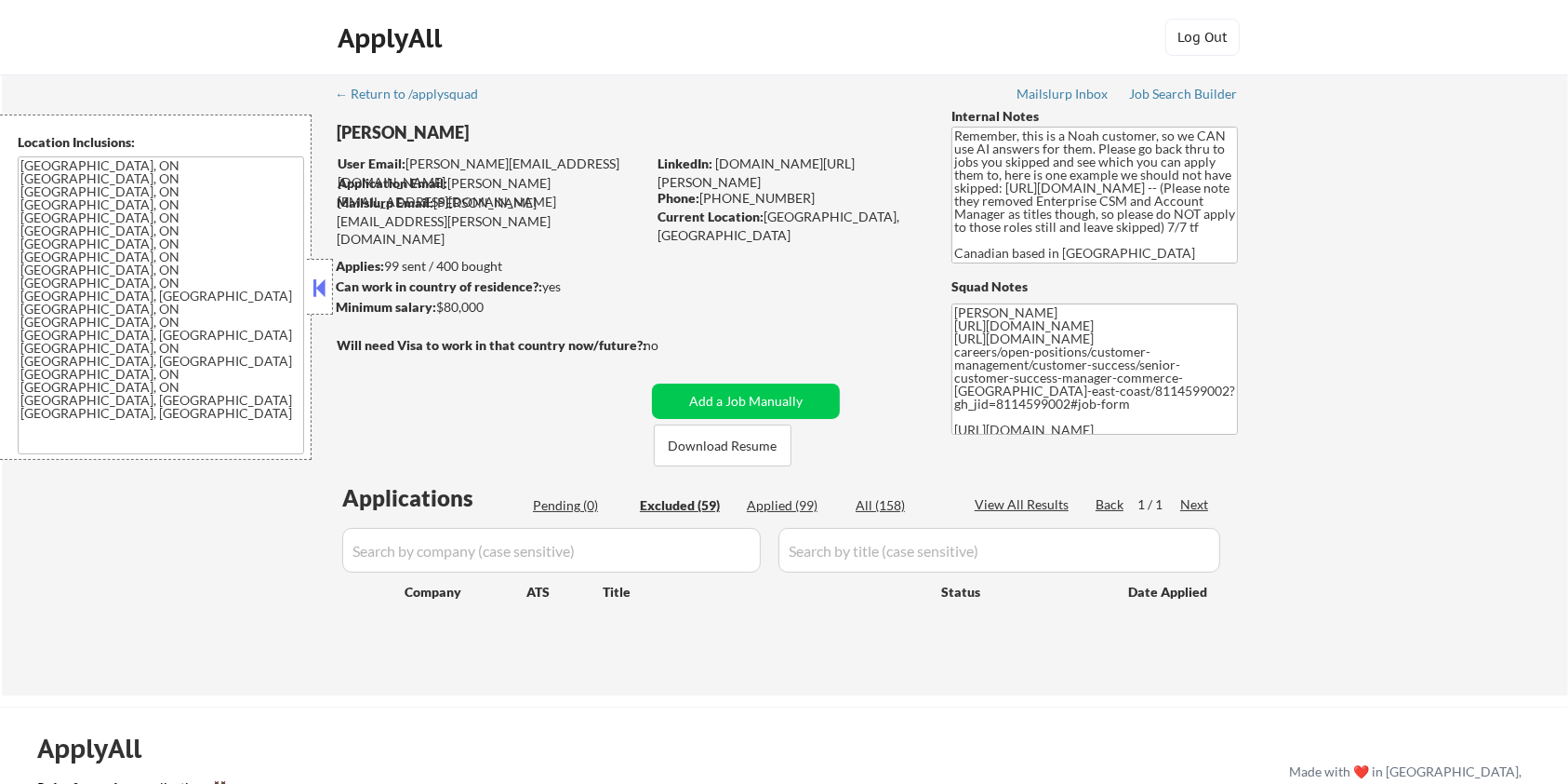
select select ""excluded__expired_""
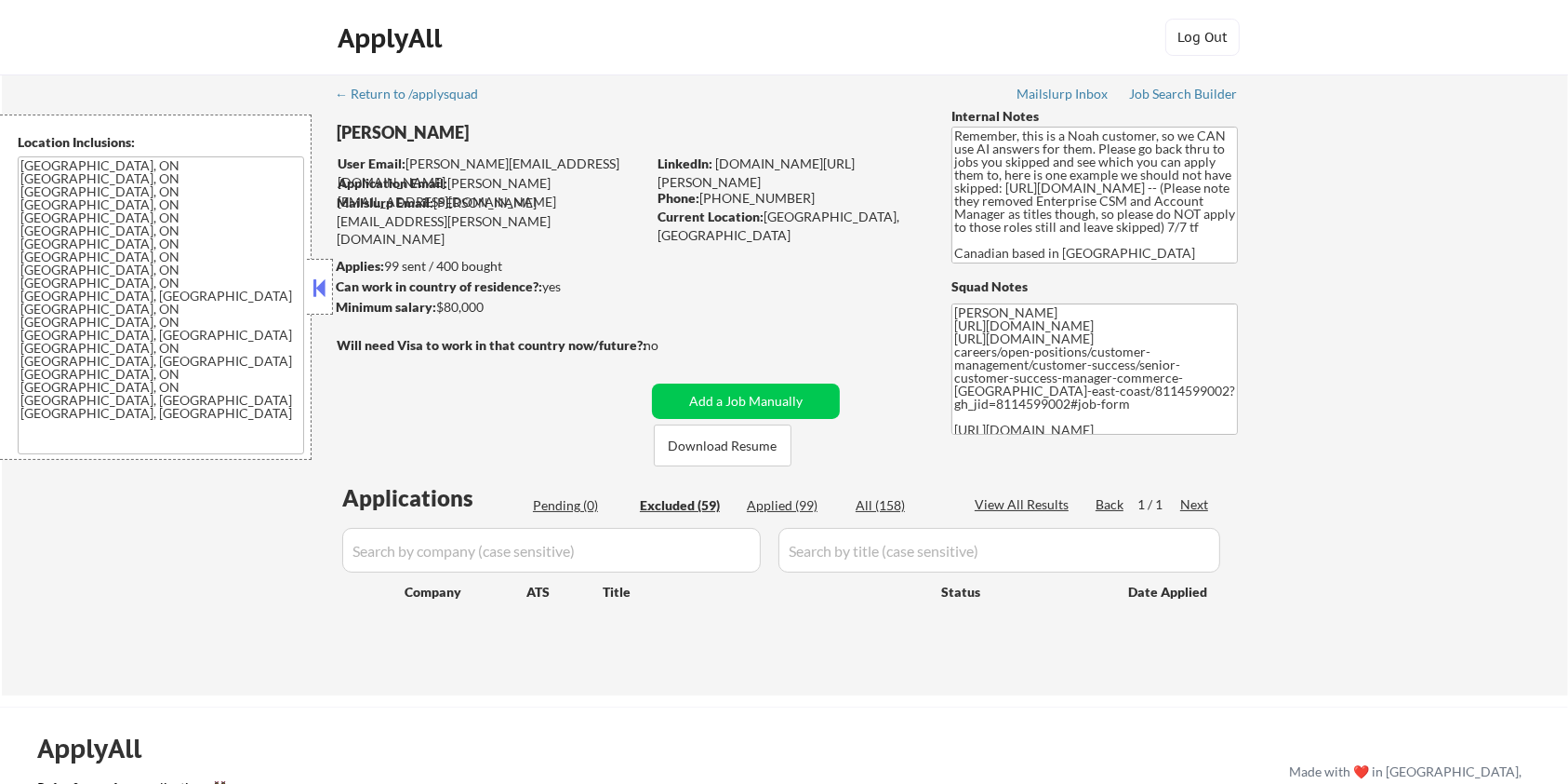
select select ""excluded__expired_""
select select ""excluded__bad_match_""
select select ""excluded__location_""
select select ""excluded__expired_""
select select ""excluded__location_""
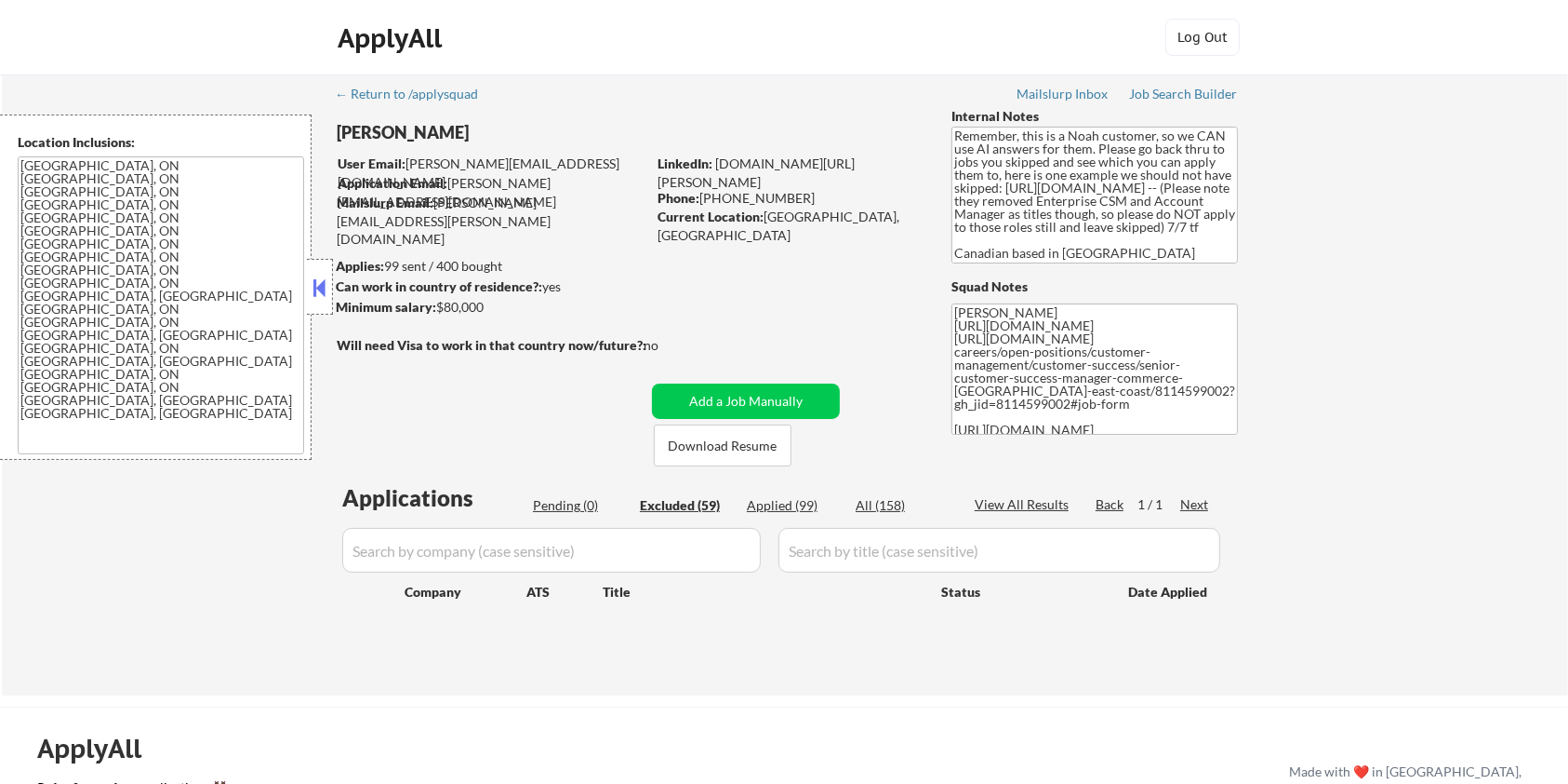
select select ""excluded__bad_match_""
select select ""excluded__other_""
select select ""excluded""
select select ""excluded__location_""
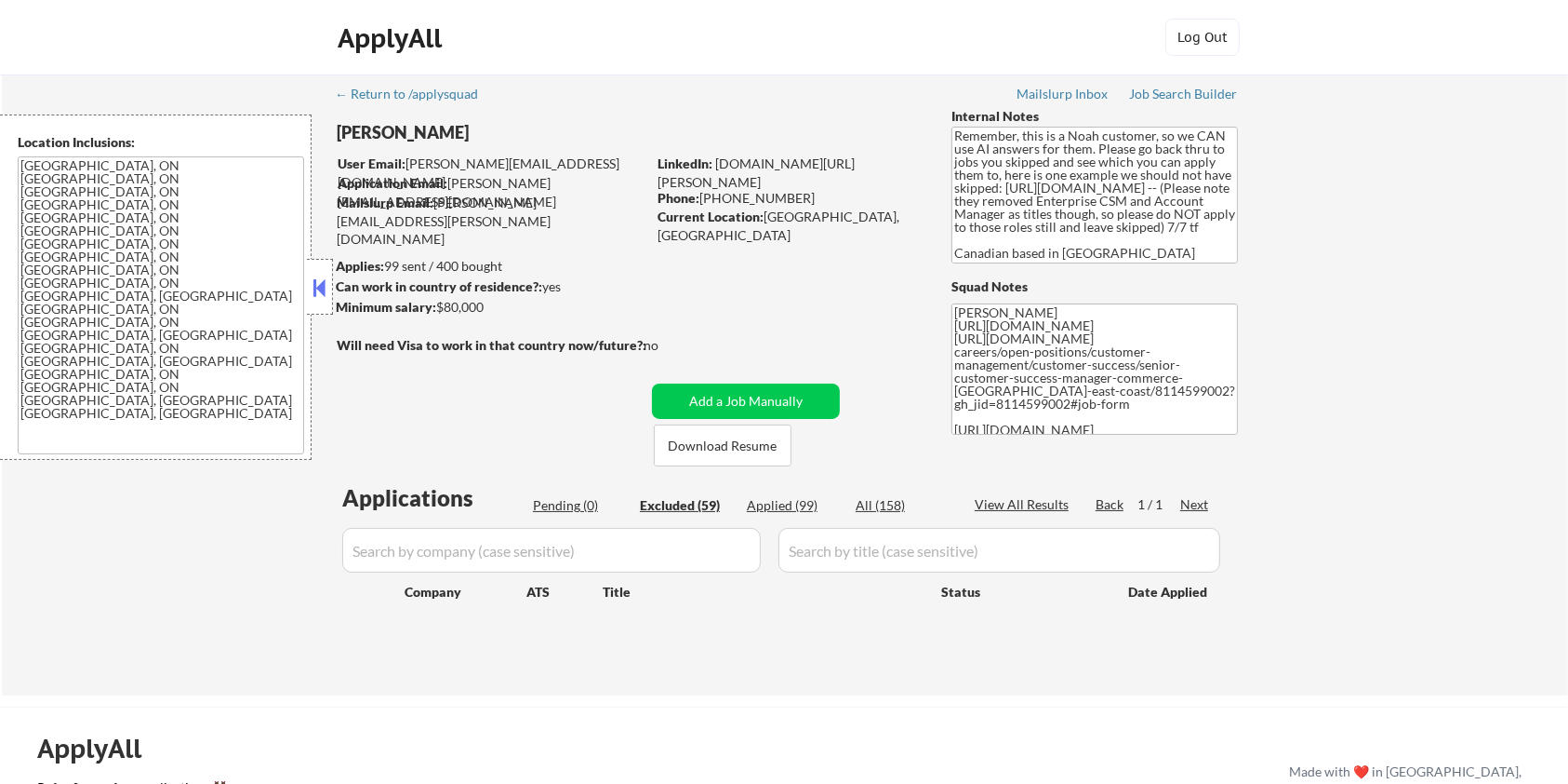
select select ""excluded__bad_match_""
select select ""excluded__location_""
select select ""excluded__expired_""
select select ""excluded__location_""
select select ""excluded__bad_match_""
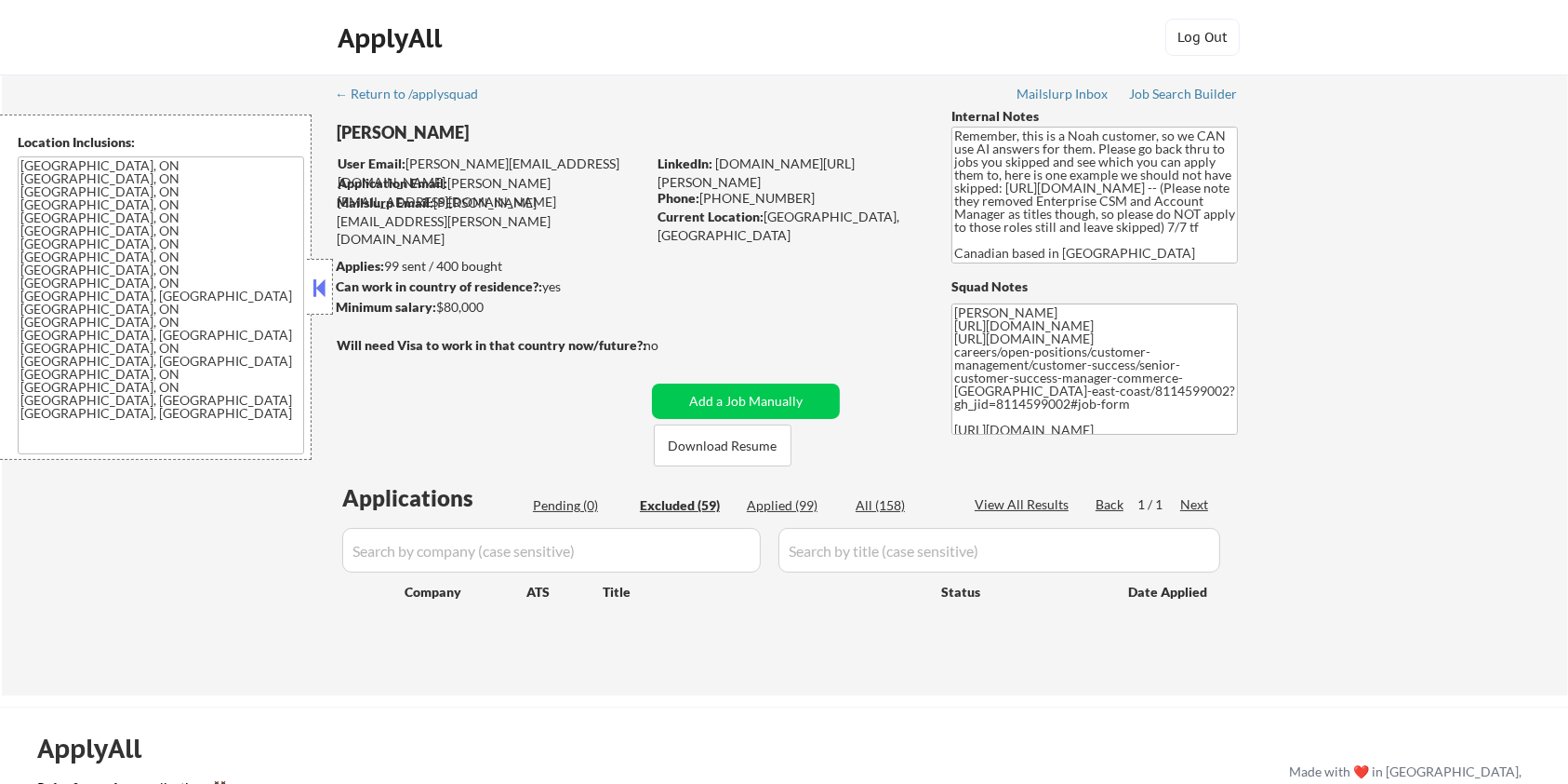
select select ""excluded__expired_""
select select ""excluded__other_""
select select ""excluded__bad_match_""
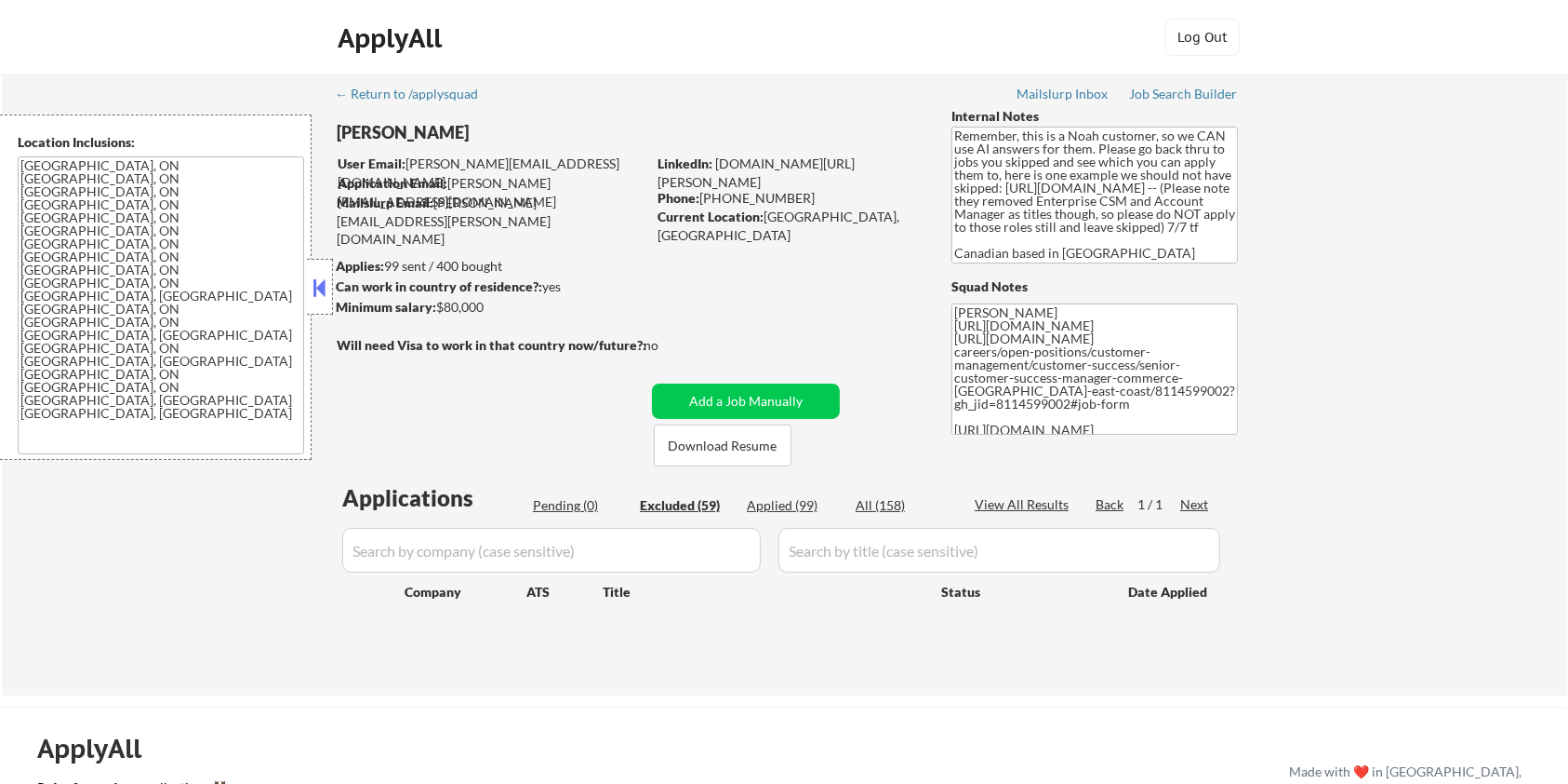
select select ""excluded__expired_""
select select ""excluded__bad_match_""
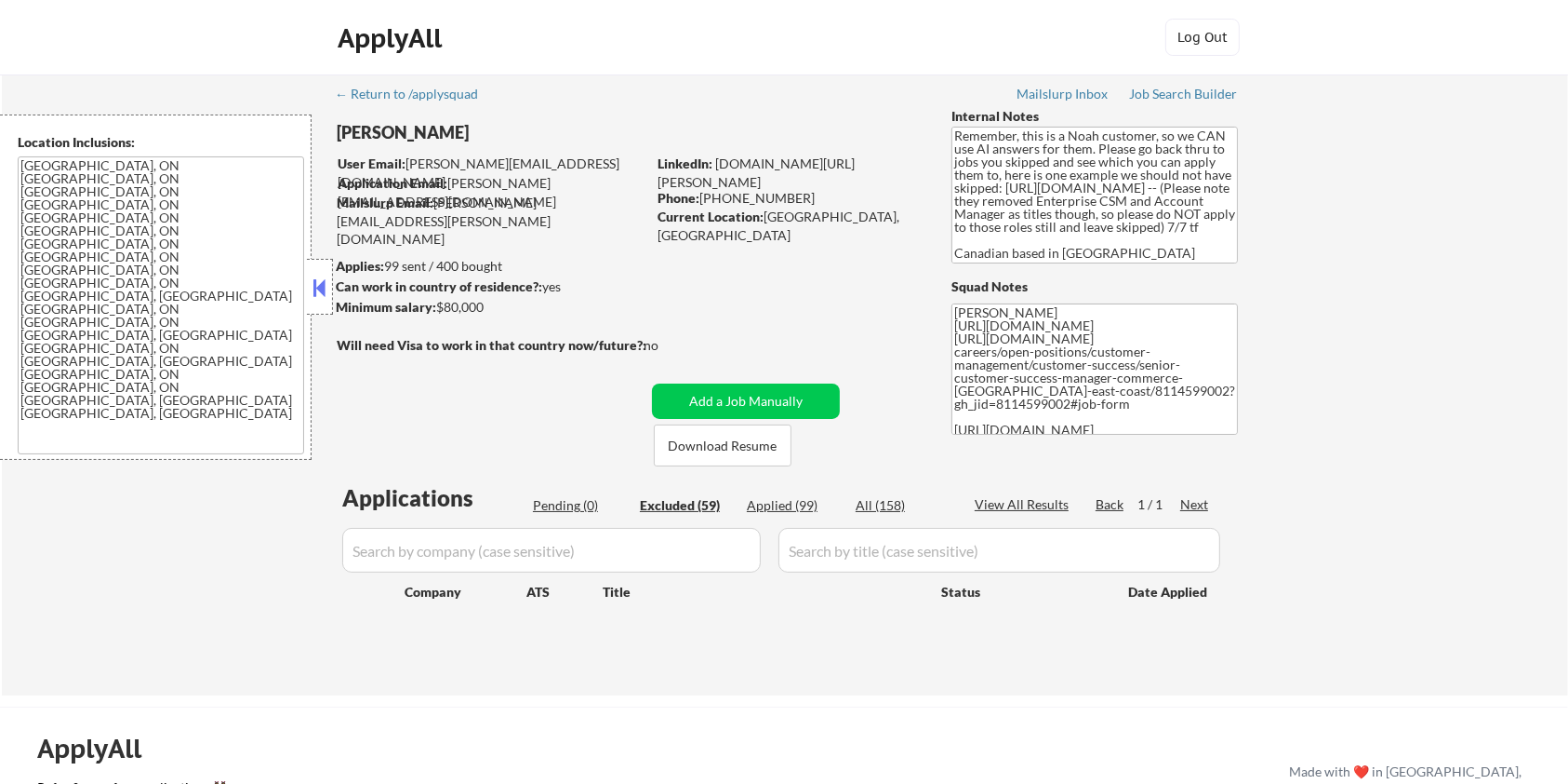
select select ""excluded__bad_match_""
select select ""excluded__location_""
select select ""excluded__expired_""
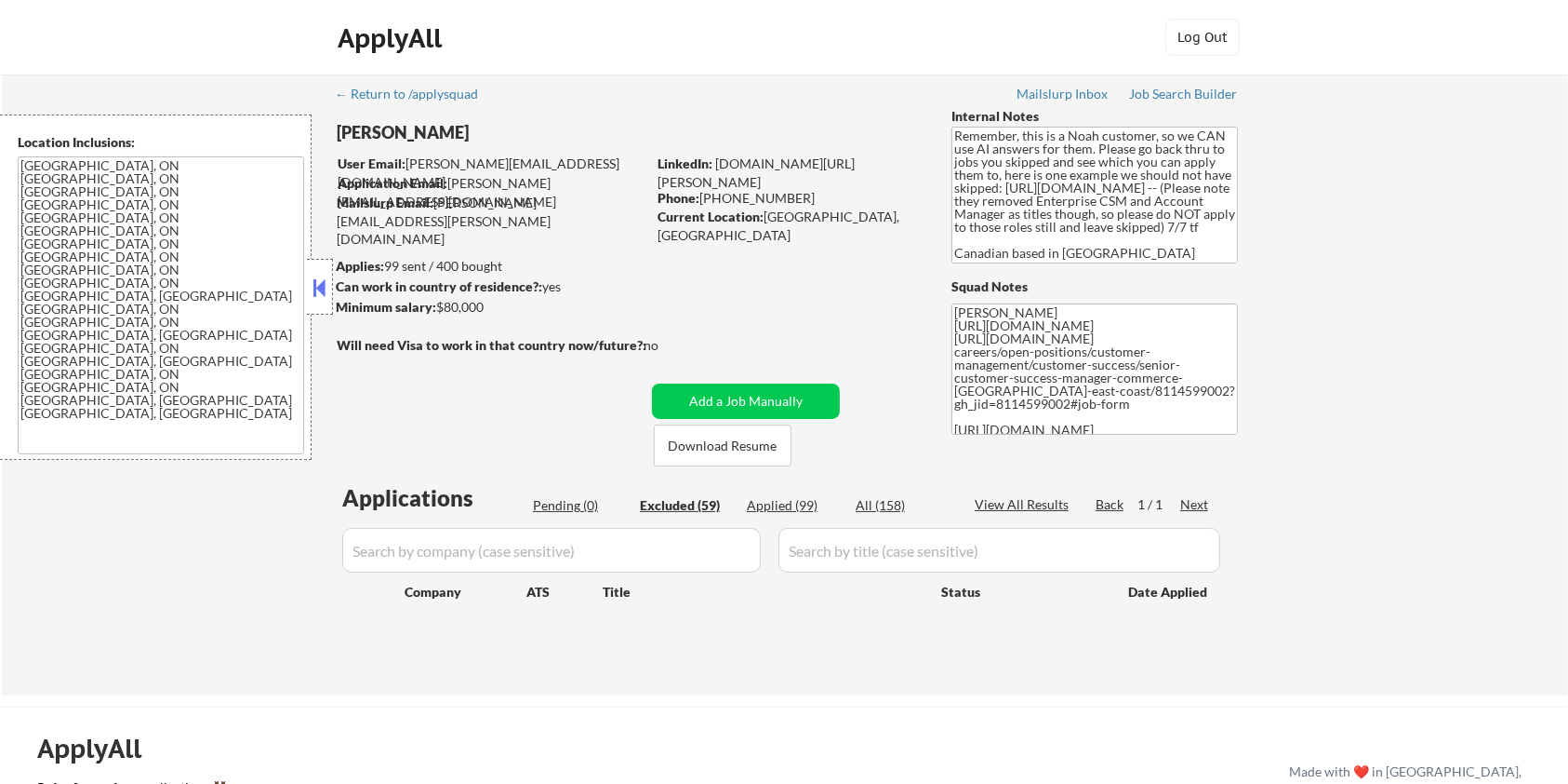
select select ""excluded__bad_match_""
select select ""excluded__expired_""
select select ""excluded__bad_match_""
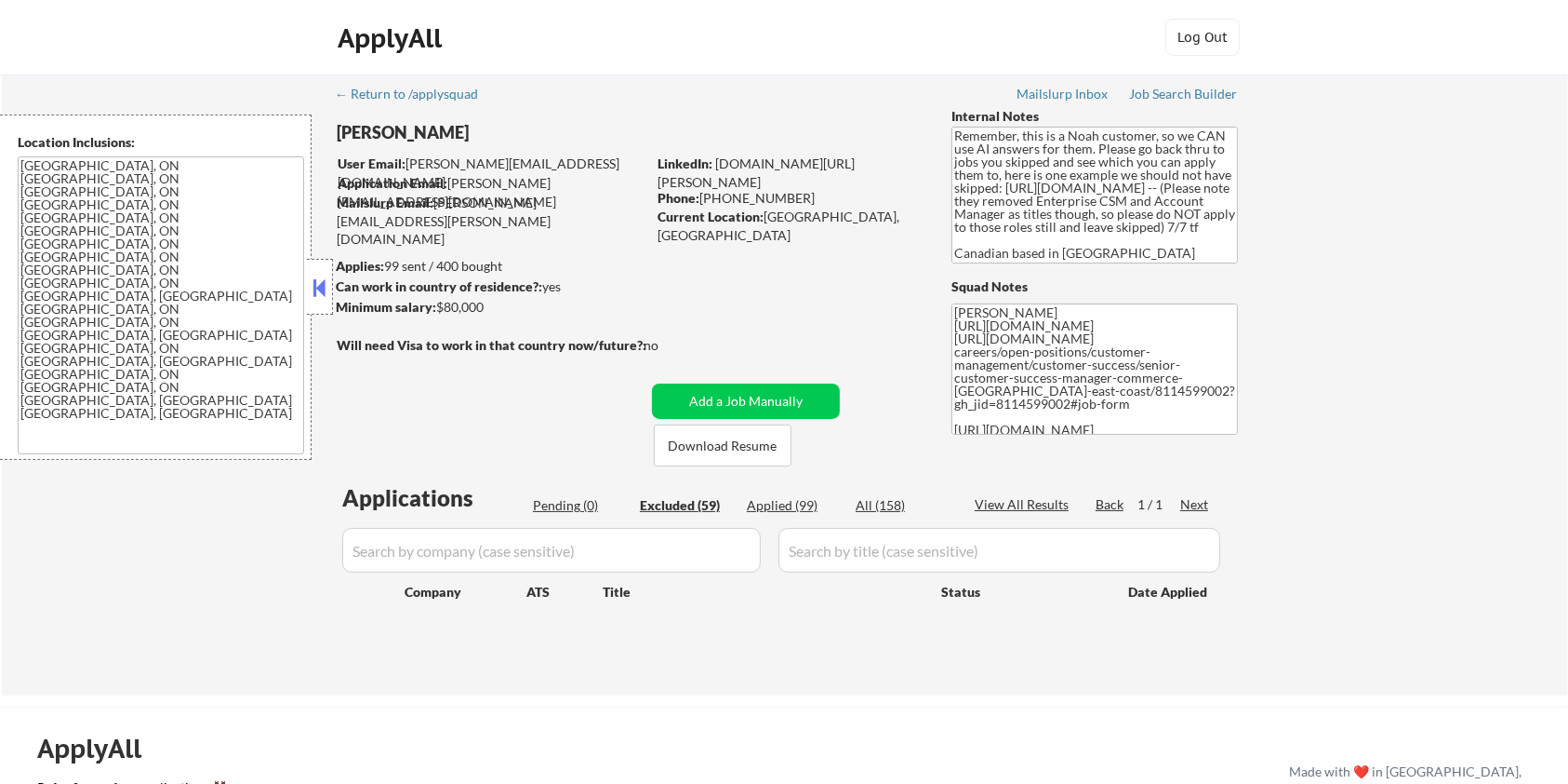
select select ""excluded__expired_""
select select ""excluded__bad_match_""
select select ""excluded__expired_""
select select ""excluded__bad_match_""
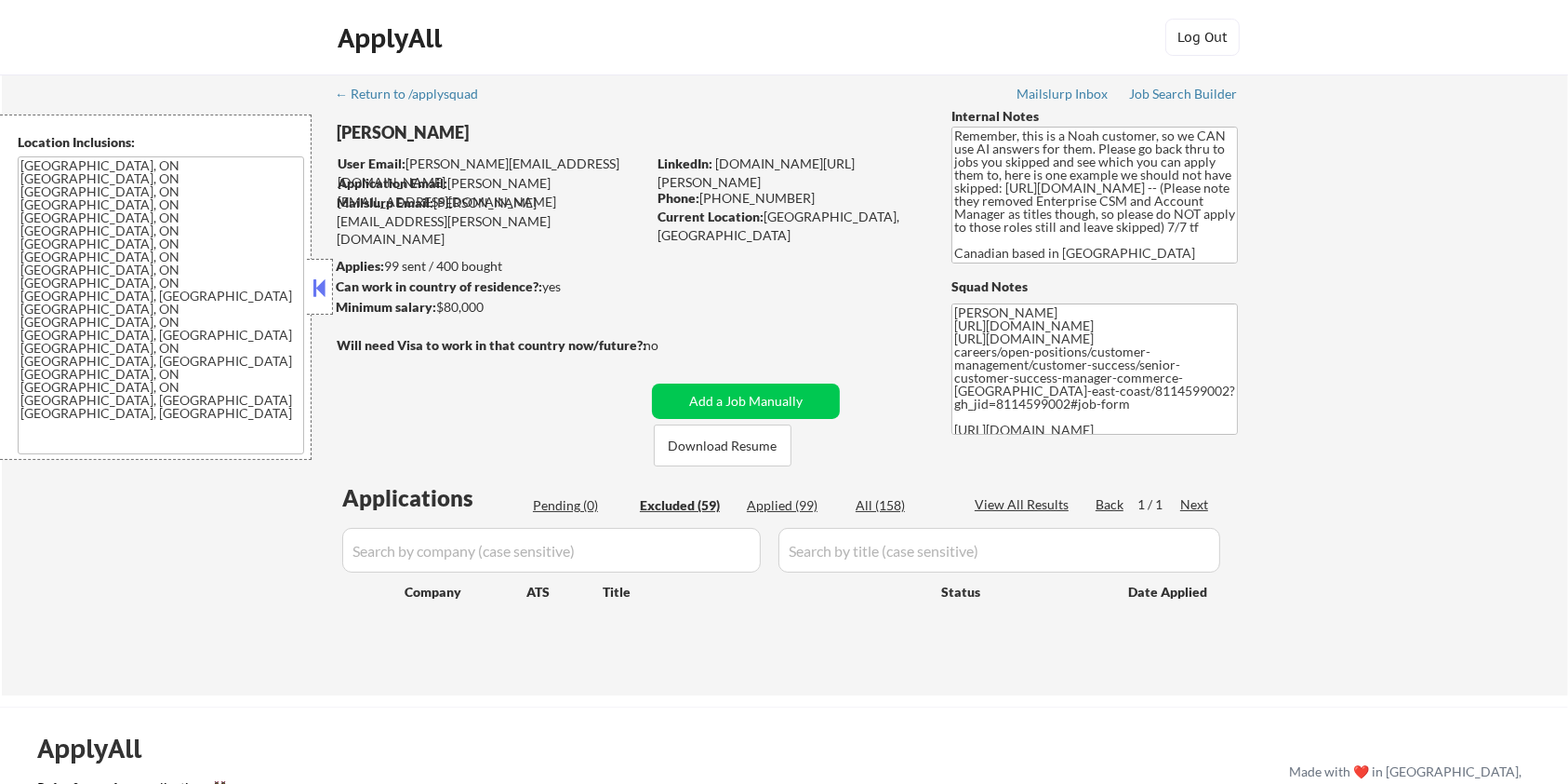
select select ""excluded__bad_match_""
select select ""excluded__expired_""
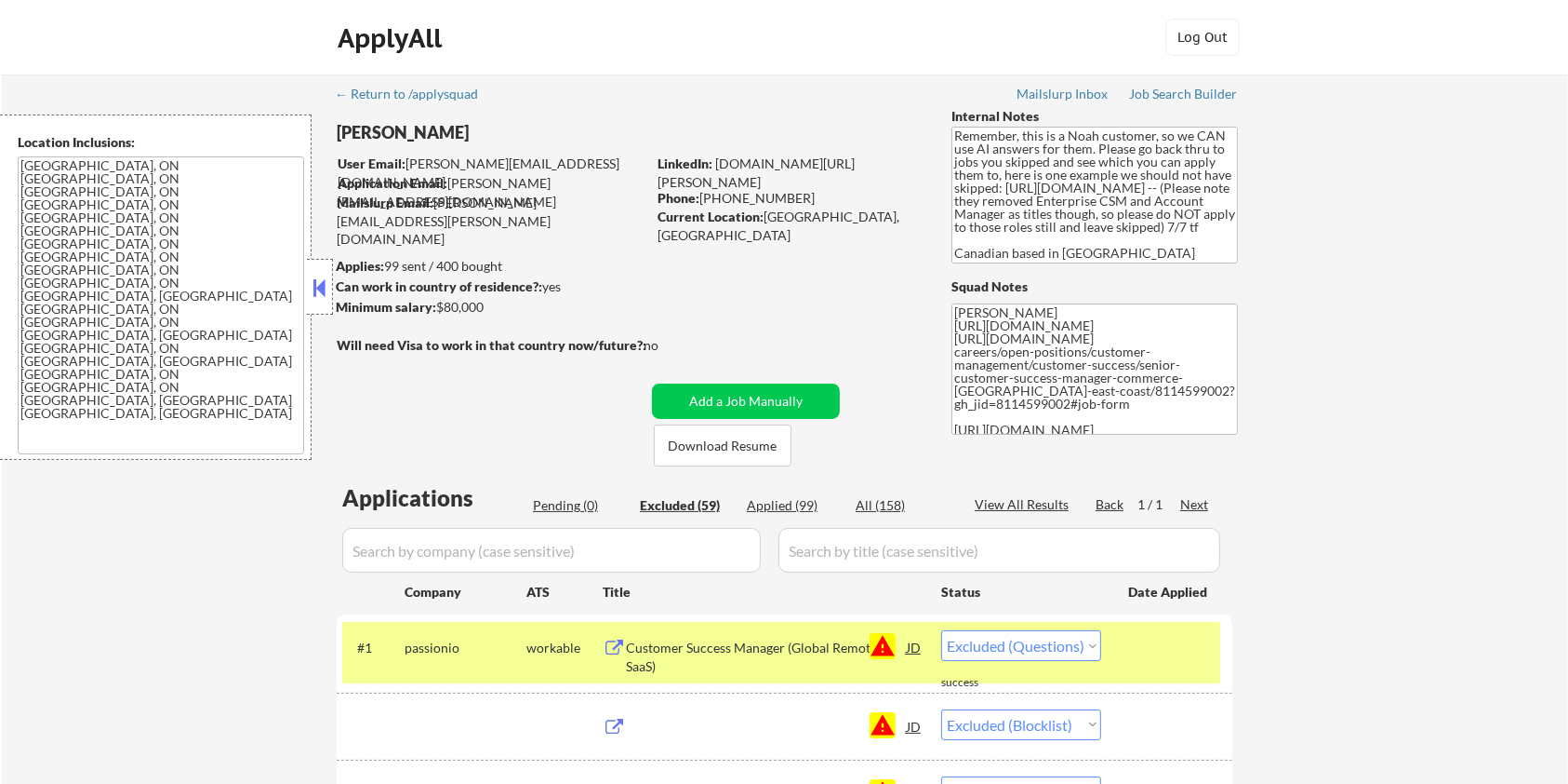
select select ""excluded__blocklist_""
click at [678, 505] on div "Excluded (59)" at bounding box center [686, 505] width 93 height 19
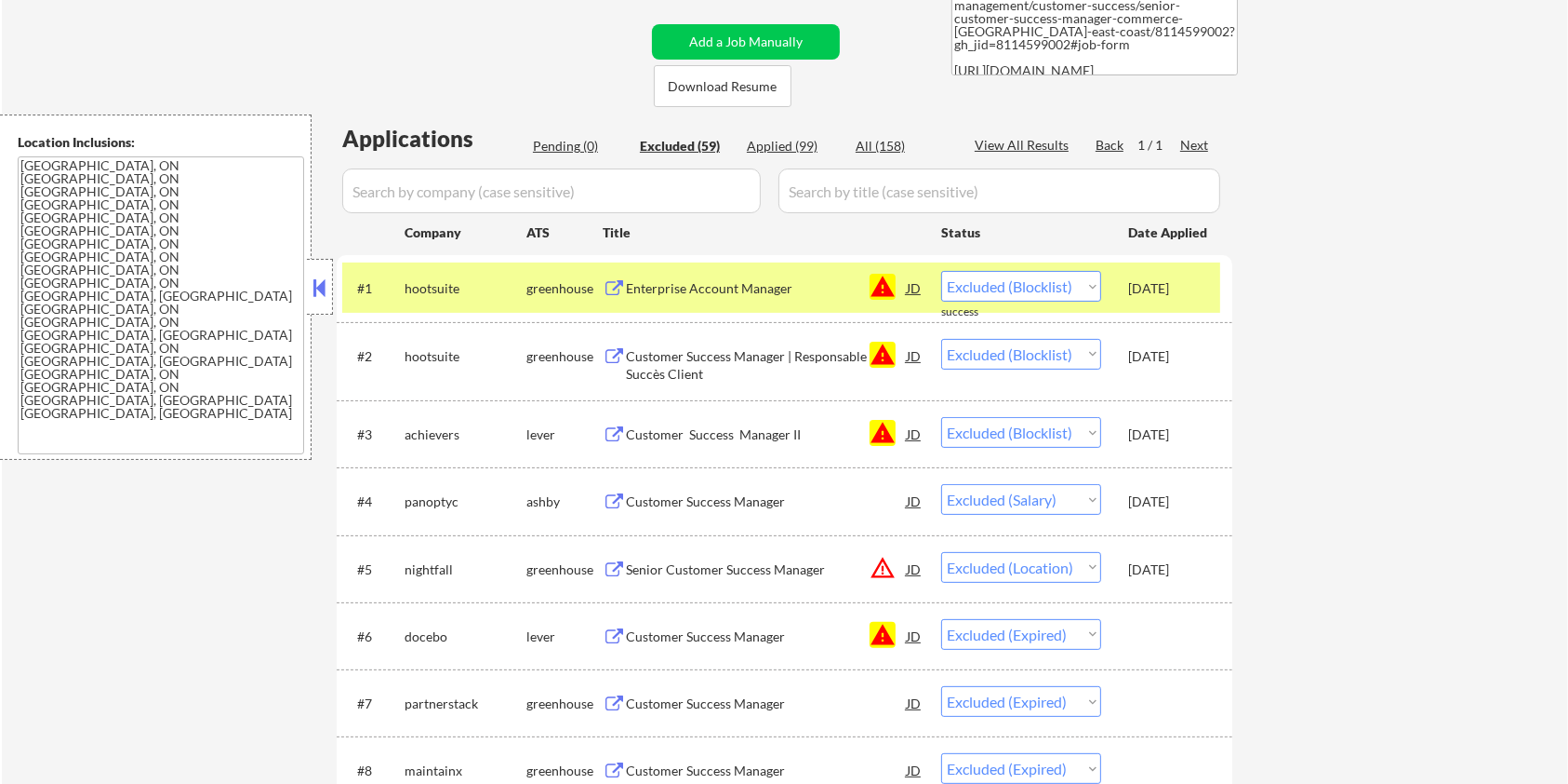
scroll to position [372, 0]
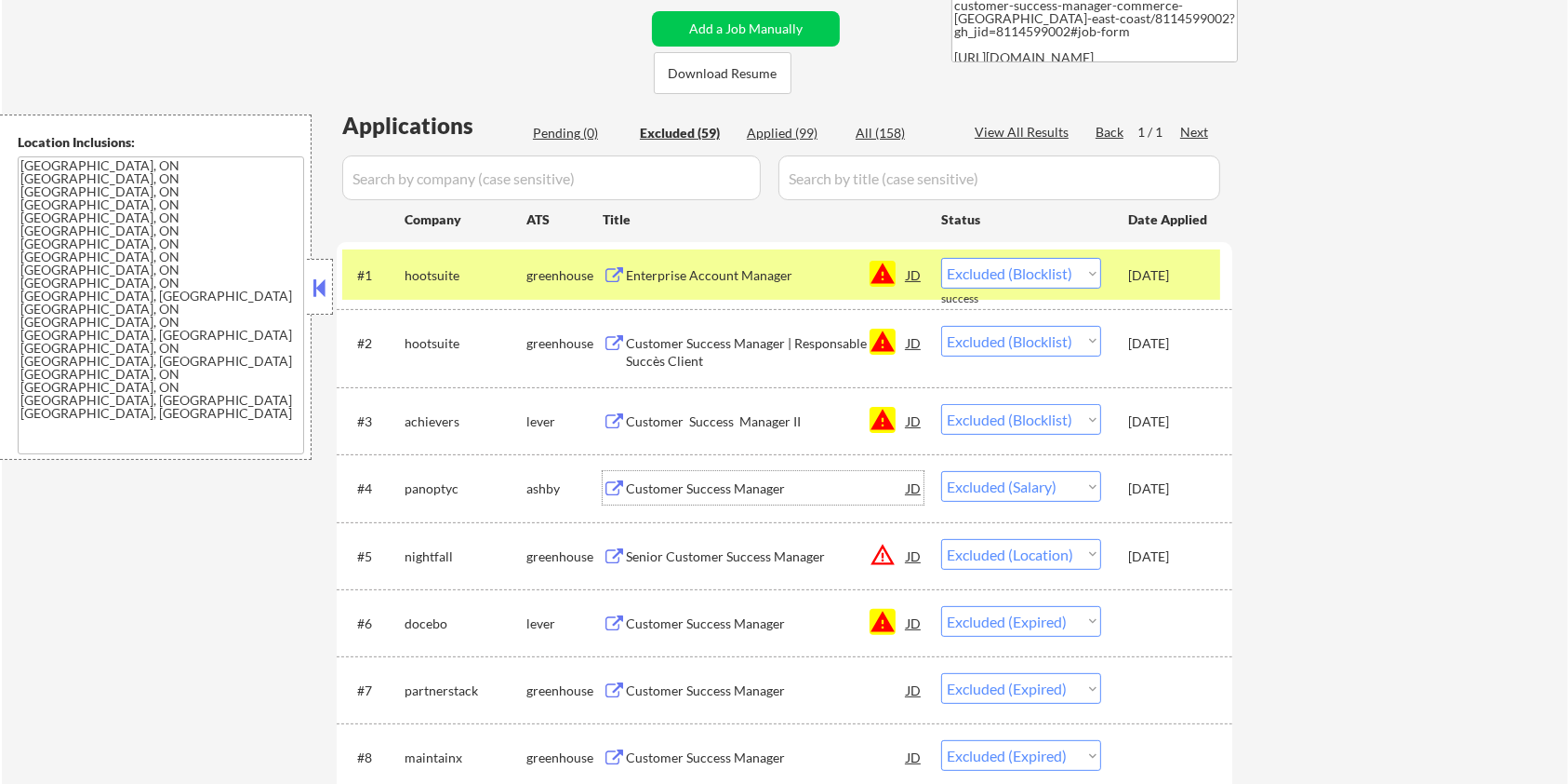
click at [742, 490] on div "Customer Success Manager" at bounding box center [766, 488] width 281 height 19
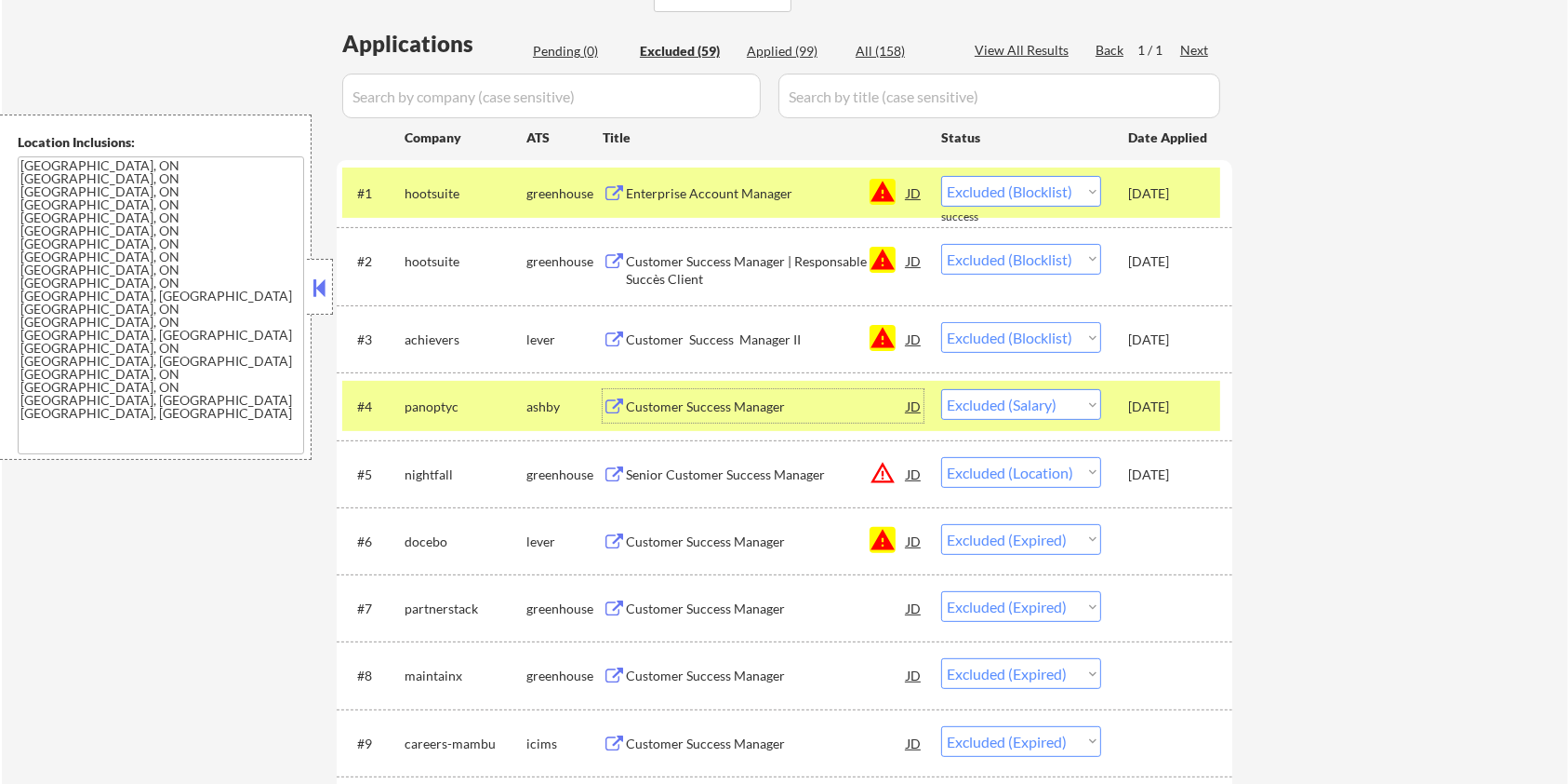
scroll to position [496, 0]
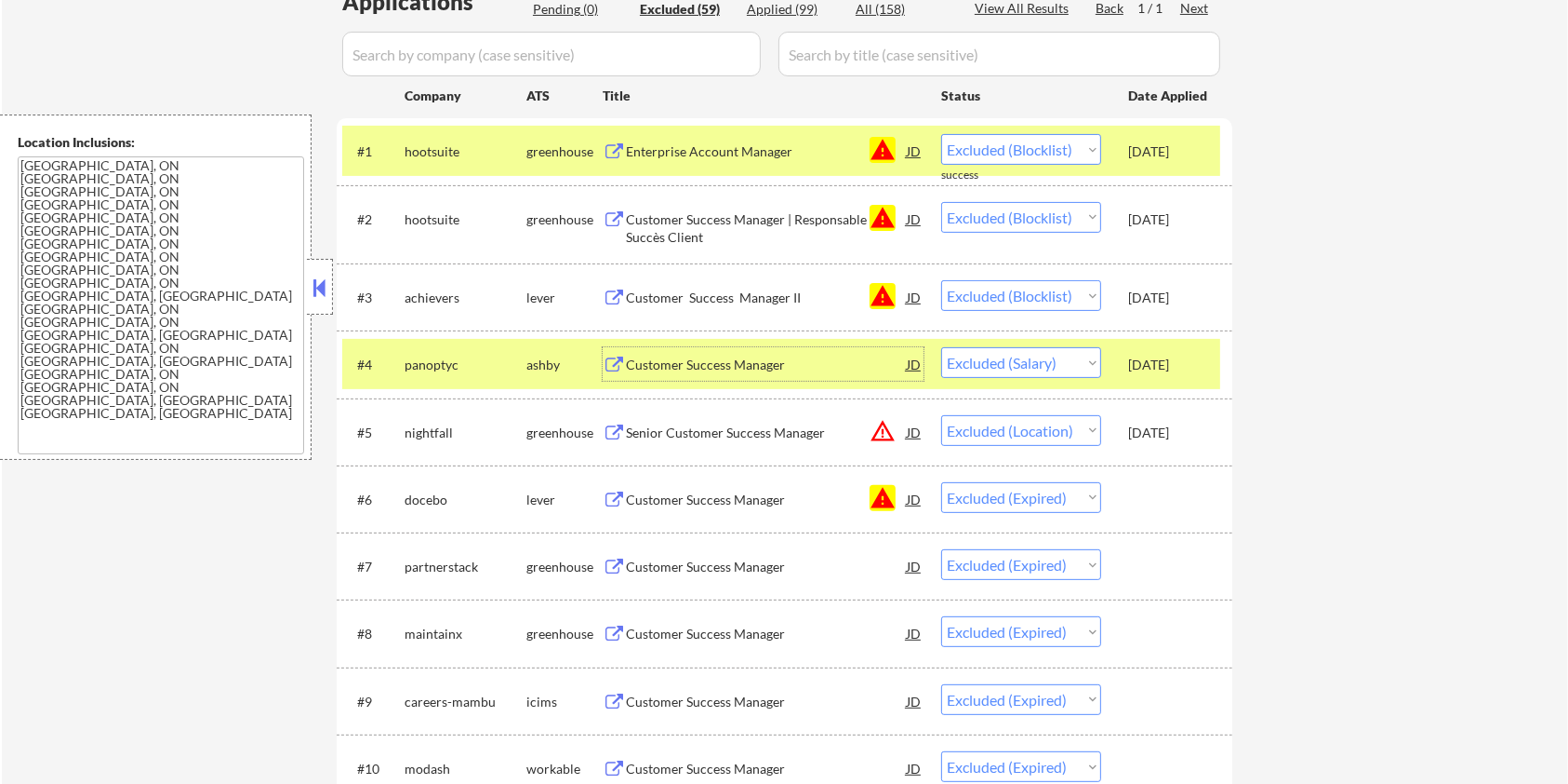
click at [1034, 368] on select "Choose an option... Pending Applied Excluded (Questions) Excluded (Expired) Exc…" at bounding box center [1021, 362] width 160 height 31
select select ""excluded__bad_match_""
click at [941, 347] on select "Choose an option... Pending Applied Excluded (Questions) Excluded (Expired) Exc…" at bounding box center [1021, 362] width 160 height 31
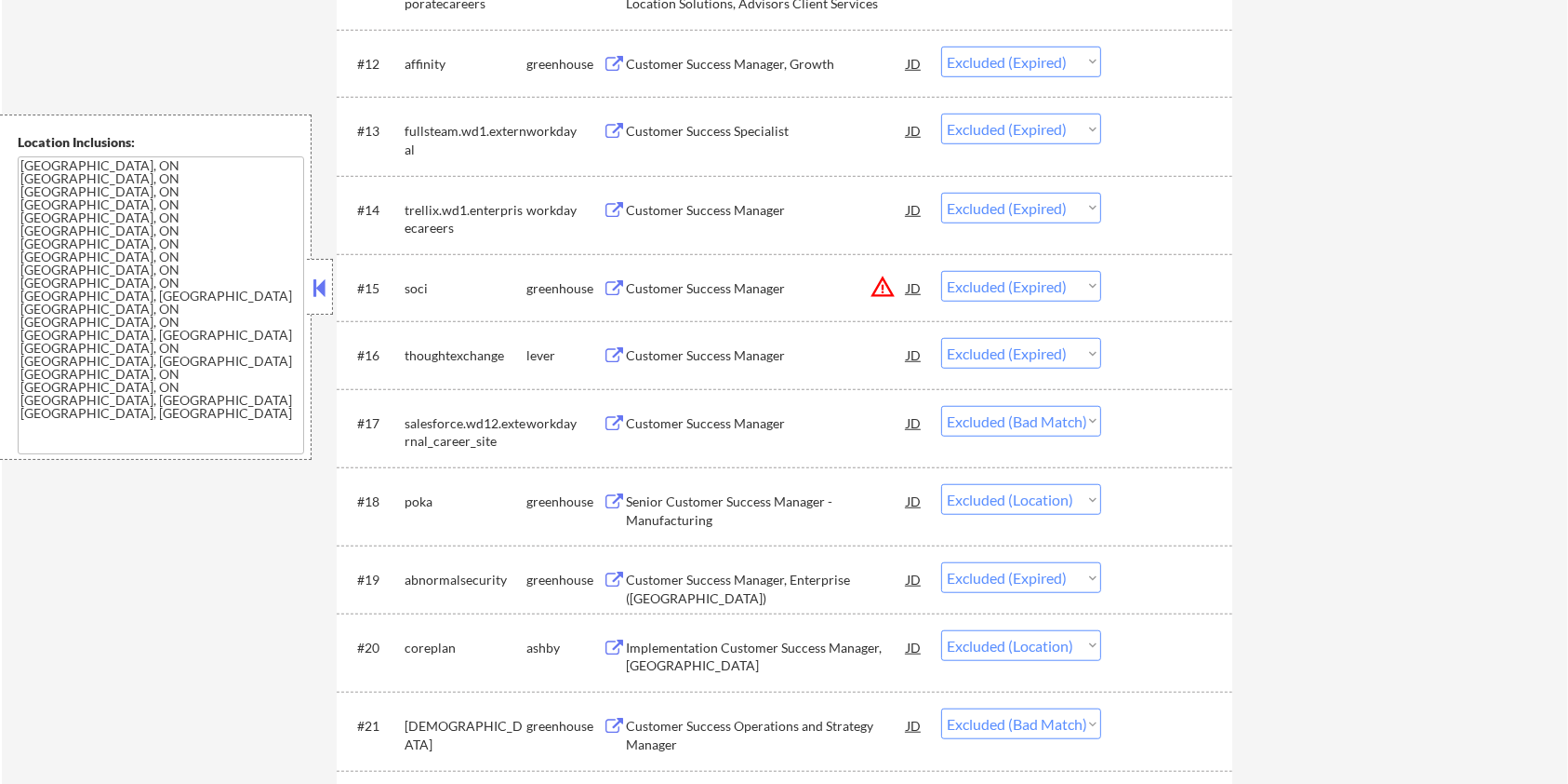
scroll to position [1365, 0]
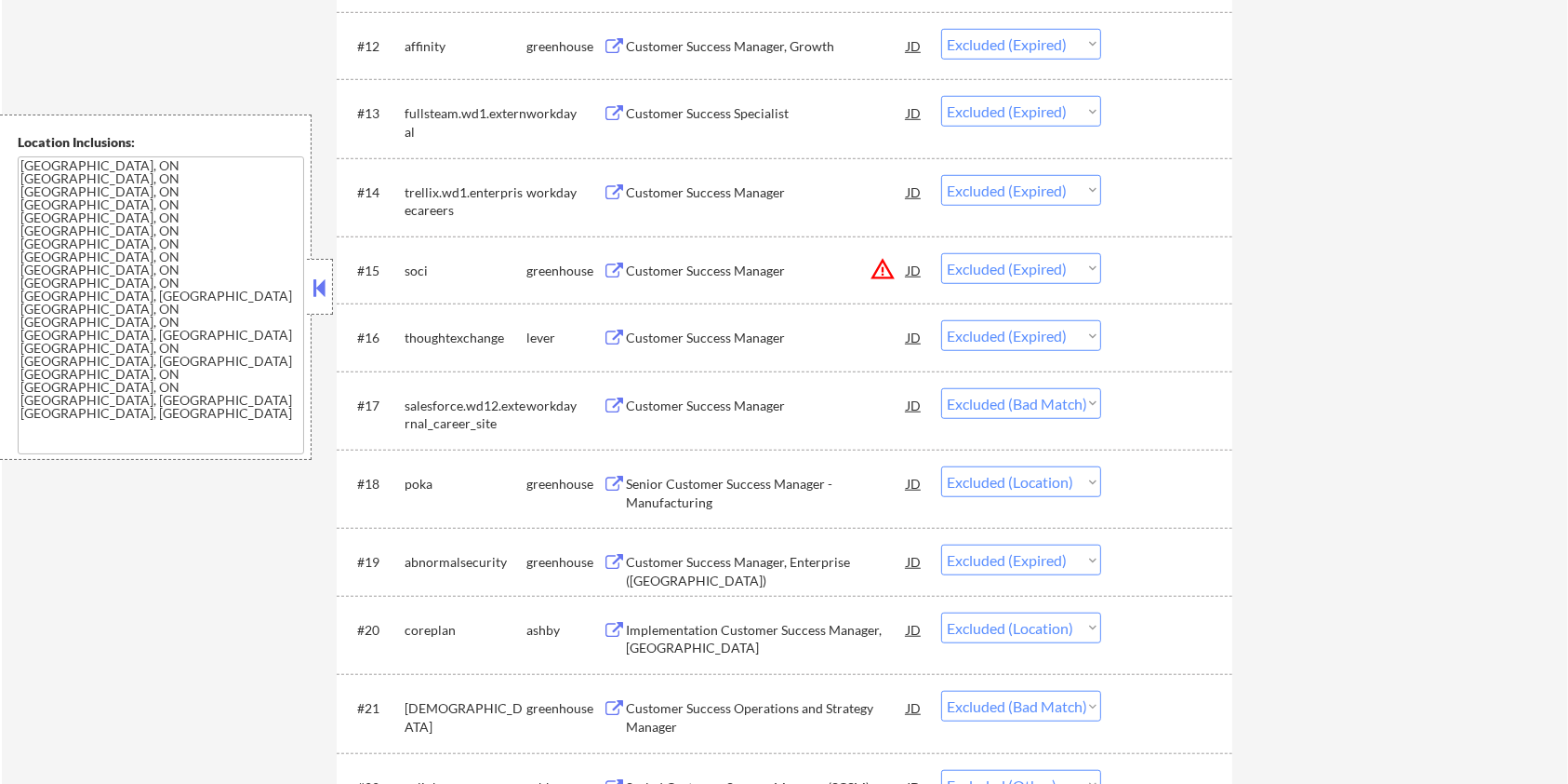
click at [741, 400] on div "Customer Success Manager" at bounding box center [766, 406] width 281 height 19
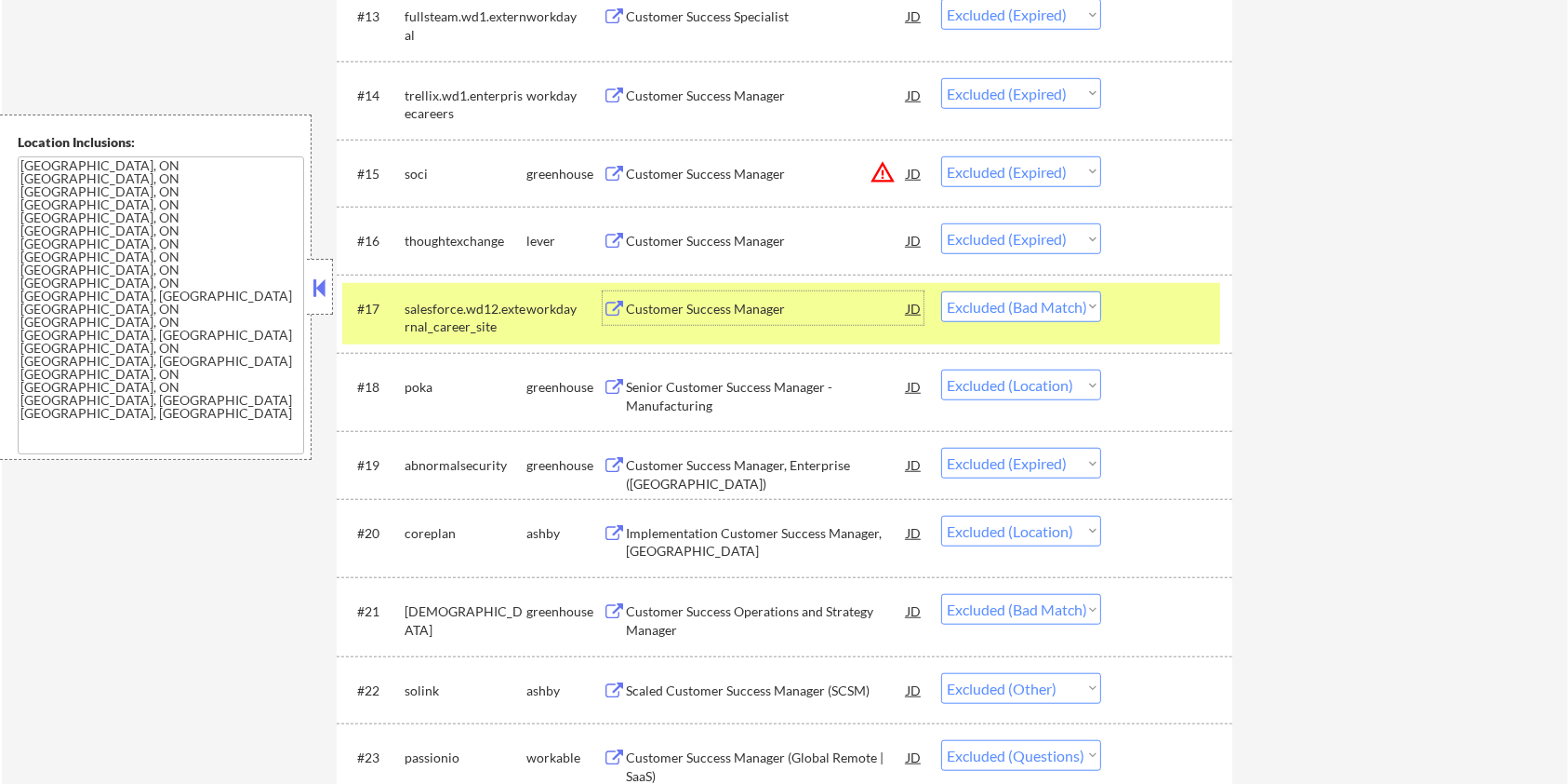
scroll to position [1490, 0]
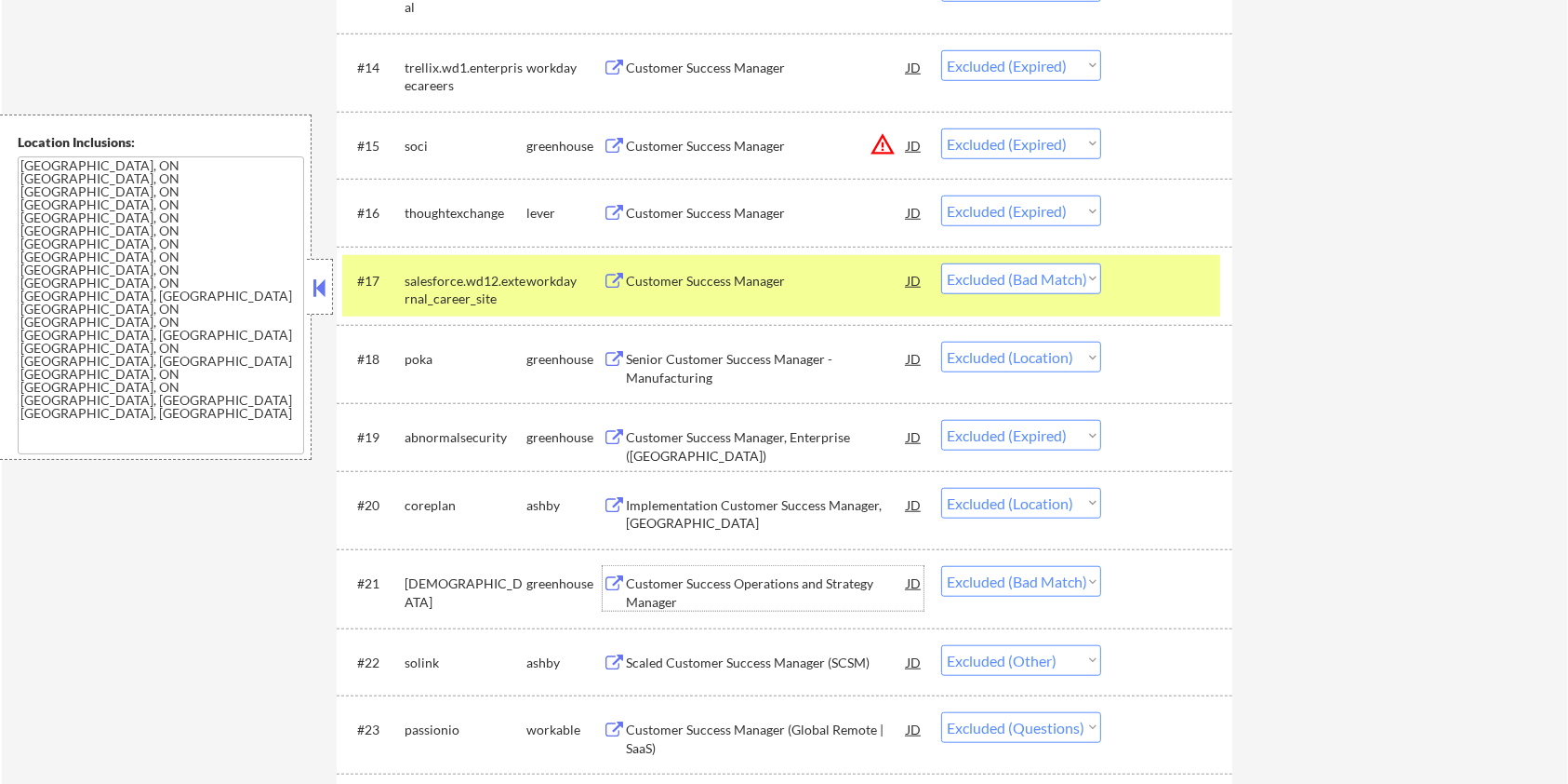
click at [805, 578] on div "Customer Success Operations and Strategy Manager" at bounding box center [766, 592] width 281 height 37
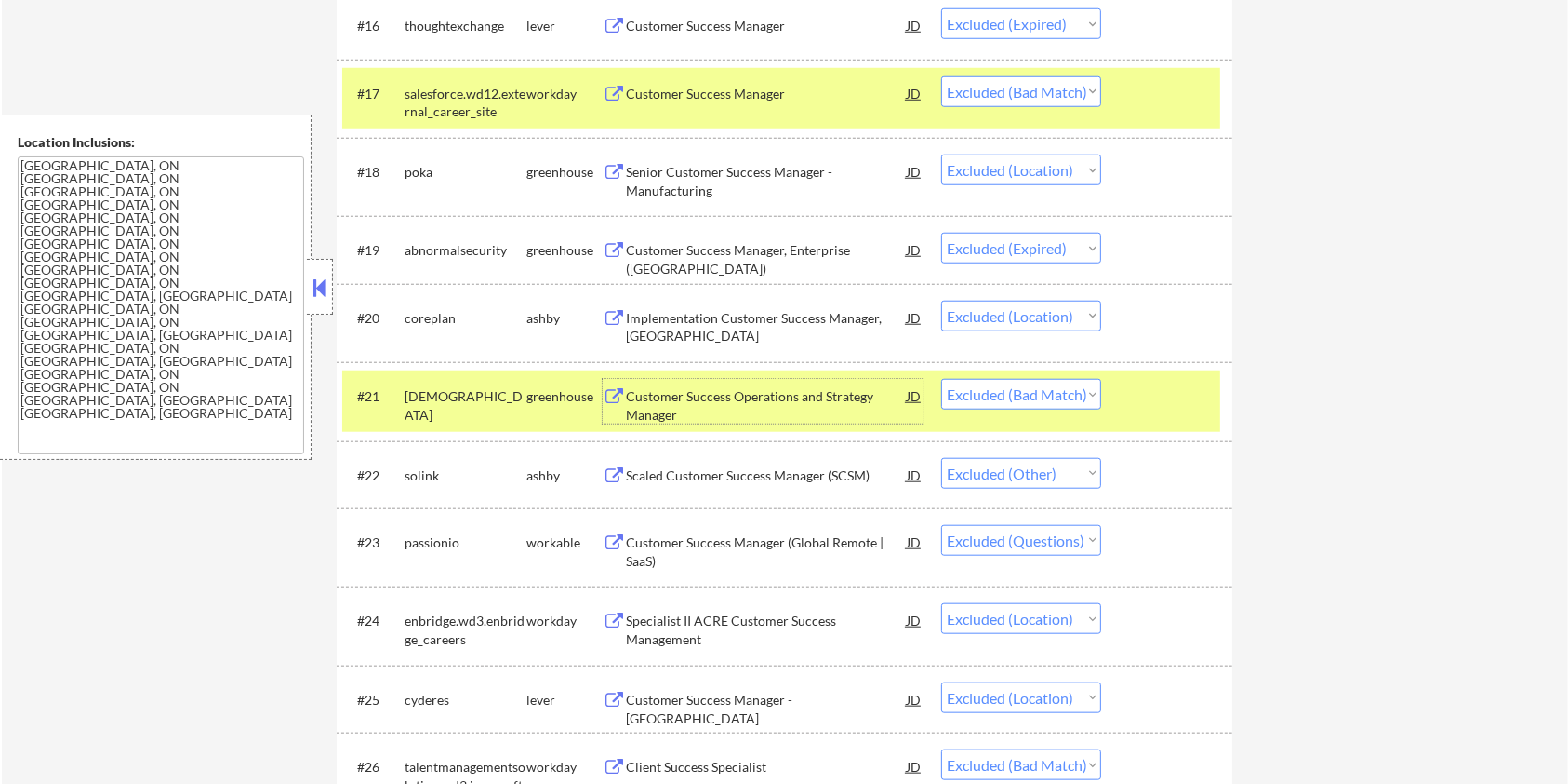
scroll to position [1737, 0]
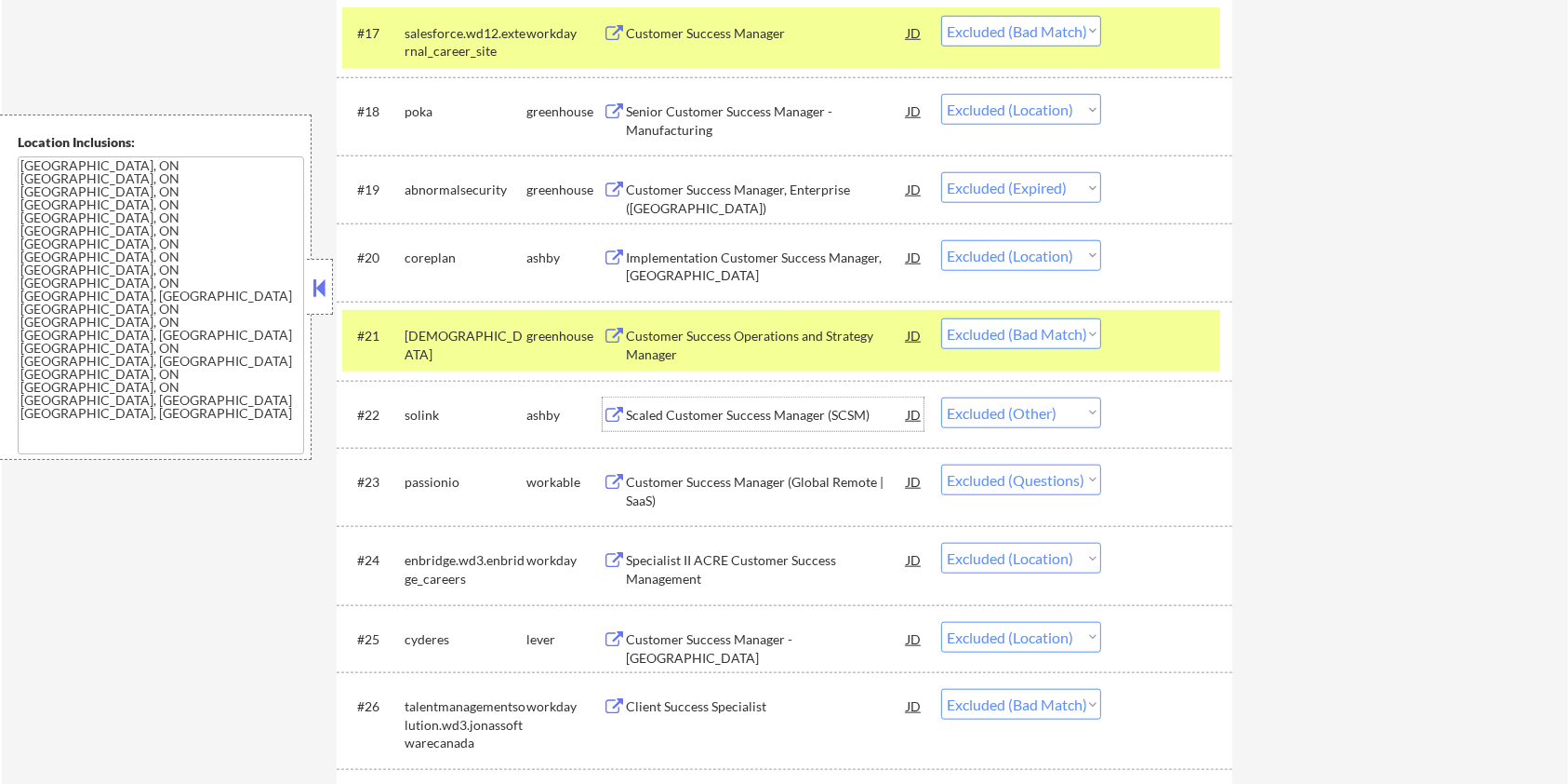
click at [796, 406] on div "Scaled Customer Success Manager (SCSM)" at bounding box center [766, 415] width 281 height 19
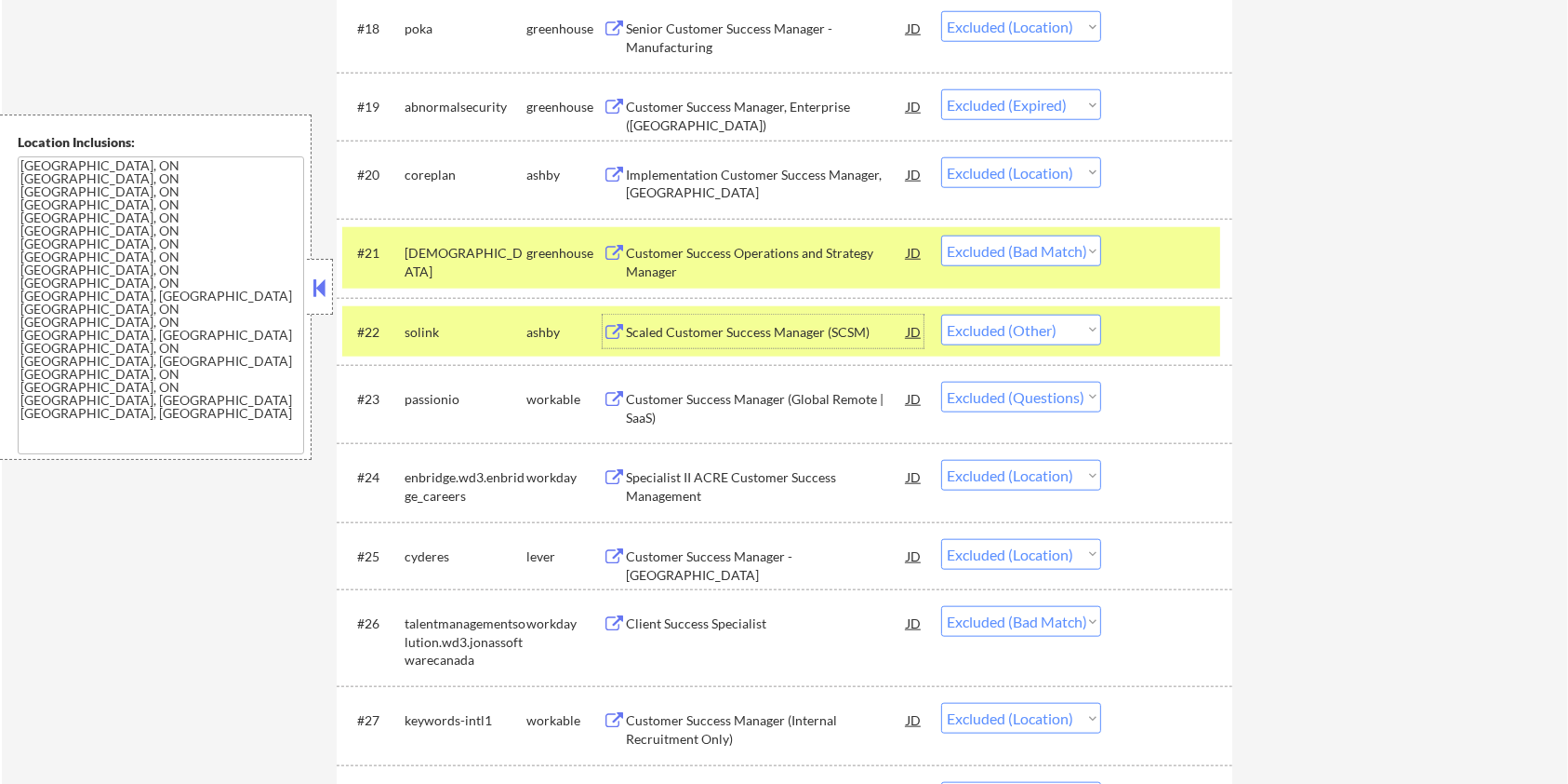
scroll to position [1862, 0]
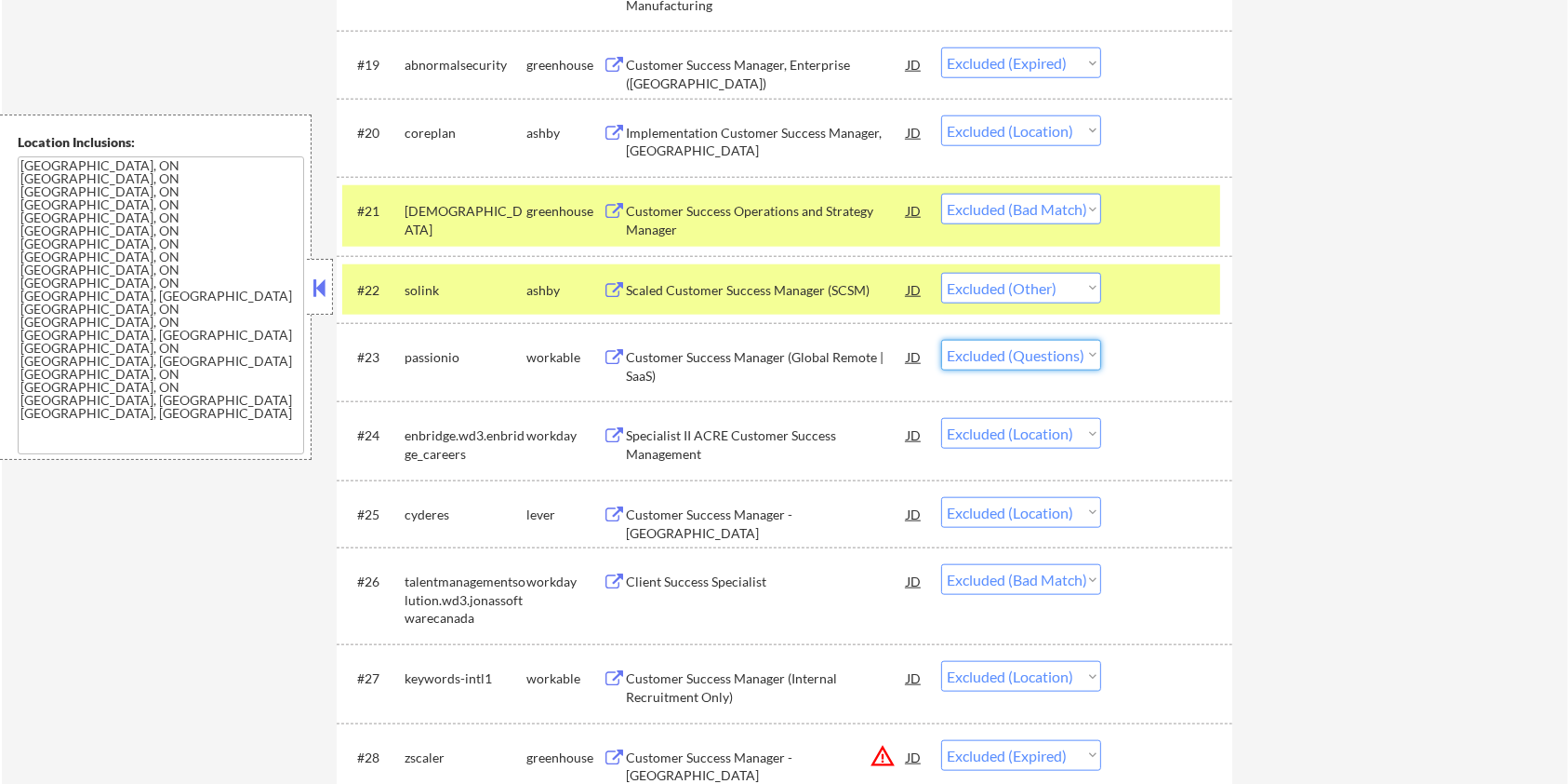
click at [1049, 353] on select "Choose an option... Pending Applied Excluded (Questions) Excluded (Expired) Exc…" at bounding box center [1021, 354] width 160 height 31
click at [779, 349] on div "Customer Success Manager (Global Remote | SaaS)" at bounding box center [766, 366] width 281 height 37
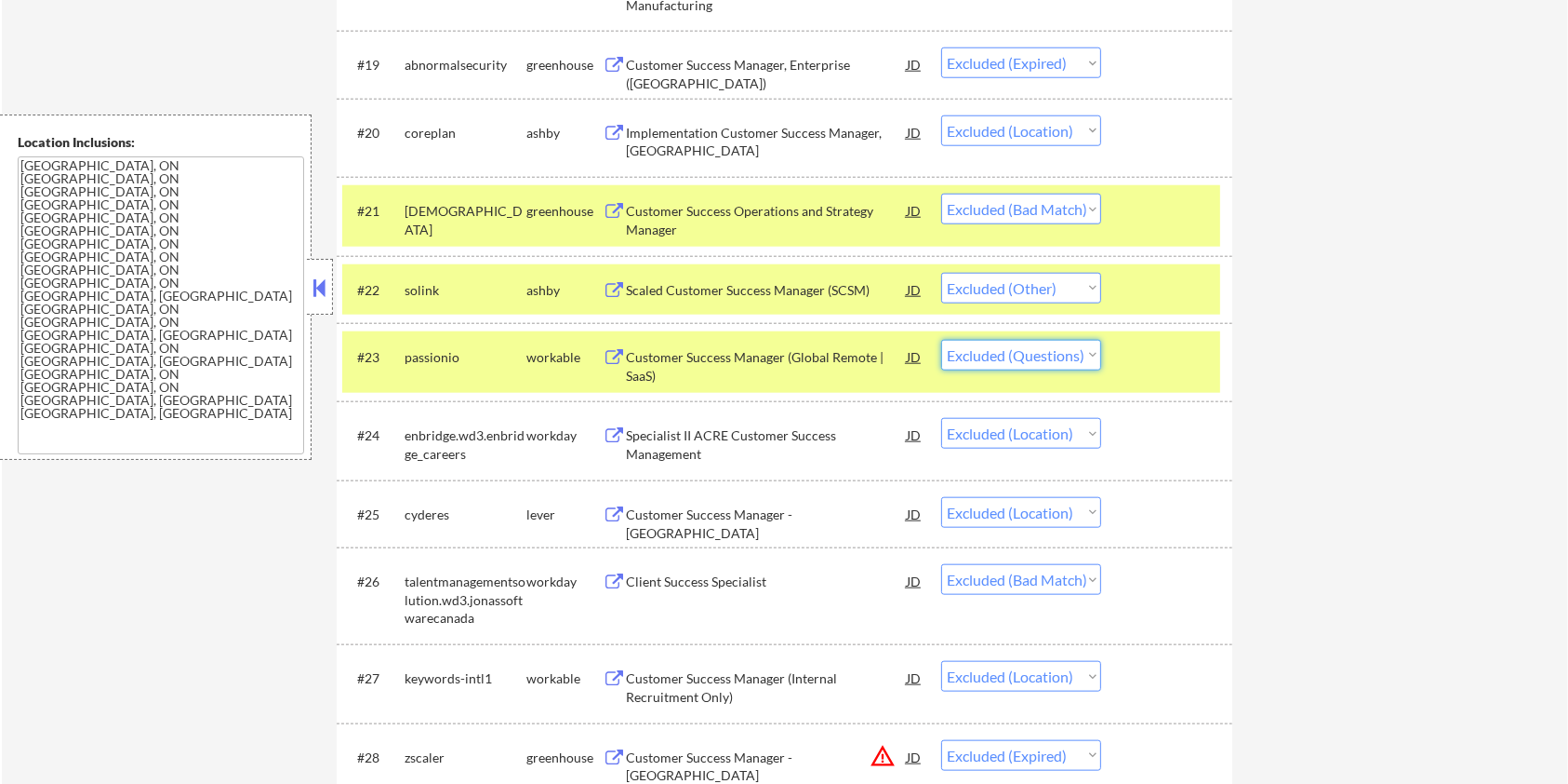
click at [1060, 360] on select "Choose an option... Pending Applied Excluded (Questions) Excluded (Expired) Exc…" at bounding box center [1021, 354] width 160 height 31
select select ""excluded__other_""
click at [941, 339] on select "Choose an option... Pending Applied Excluded (Questions) Excluded (Expired) Exc…" at bounding box center [1021, 354] width 160 height 31
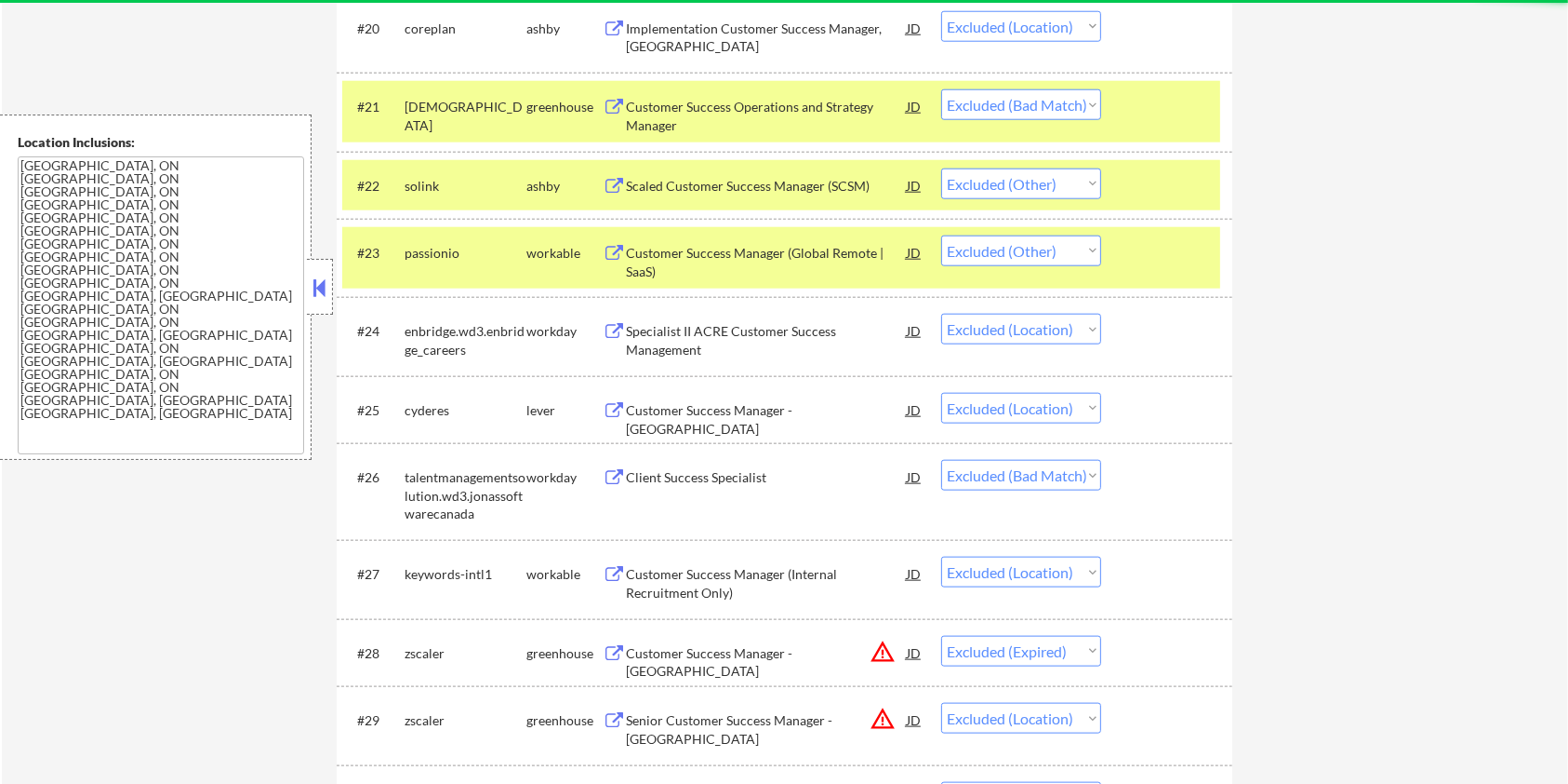
scroll to position [2109, 0]
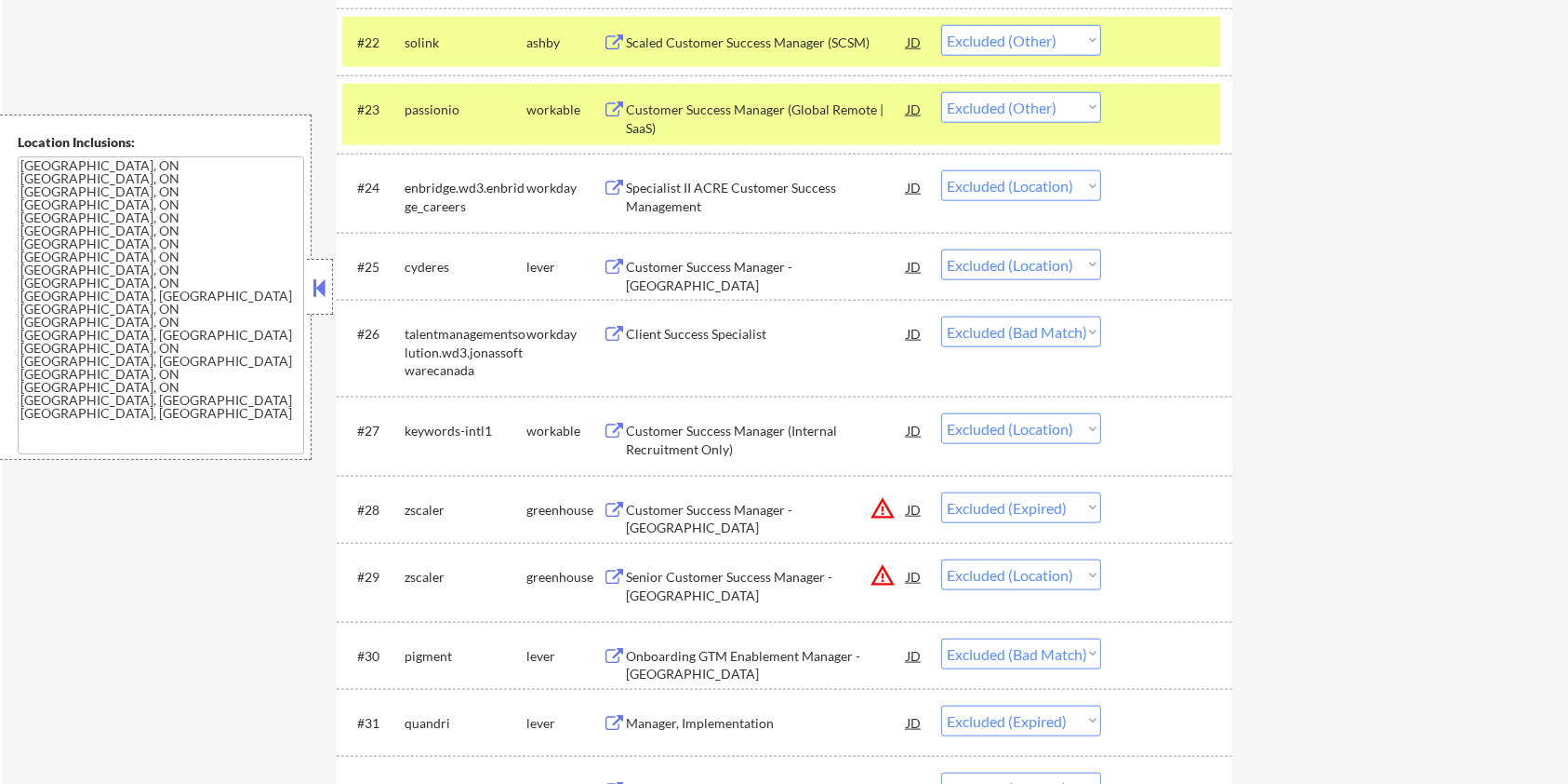
click at [729, 264] on div "Customer Success Manager - Calgary" at bounding box center [766, 276] width 281 height 37
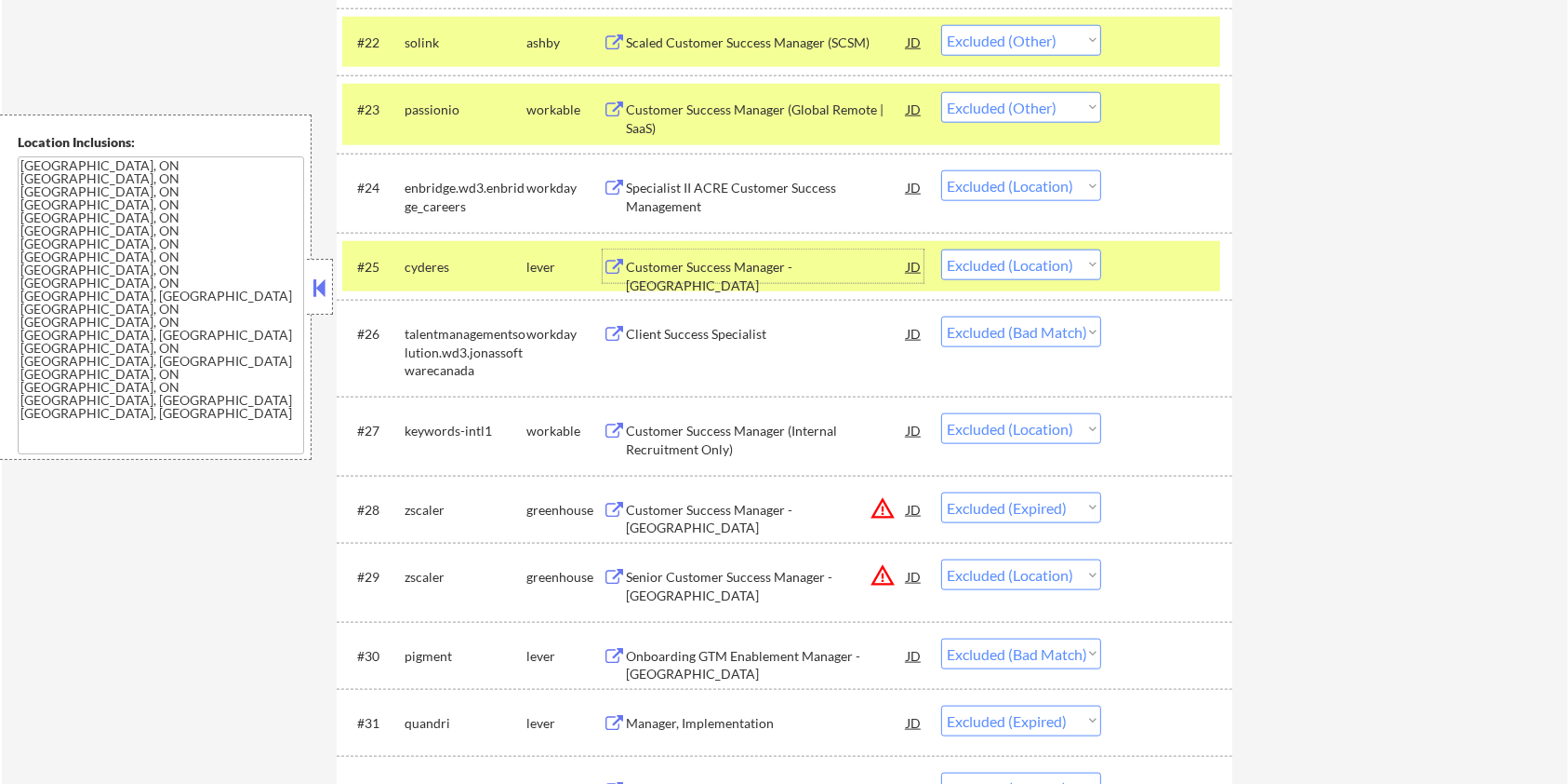
click at [711, 337] on div "Client Success Specialist" at bounding box center [766, 333] width 281 height 19
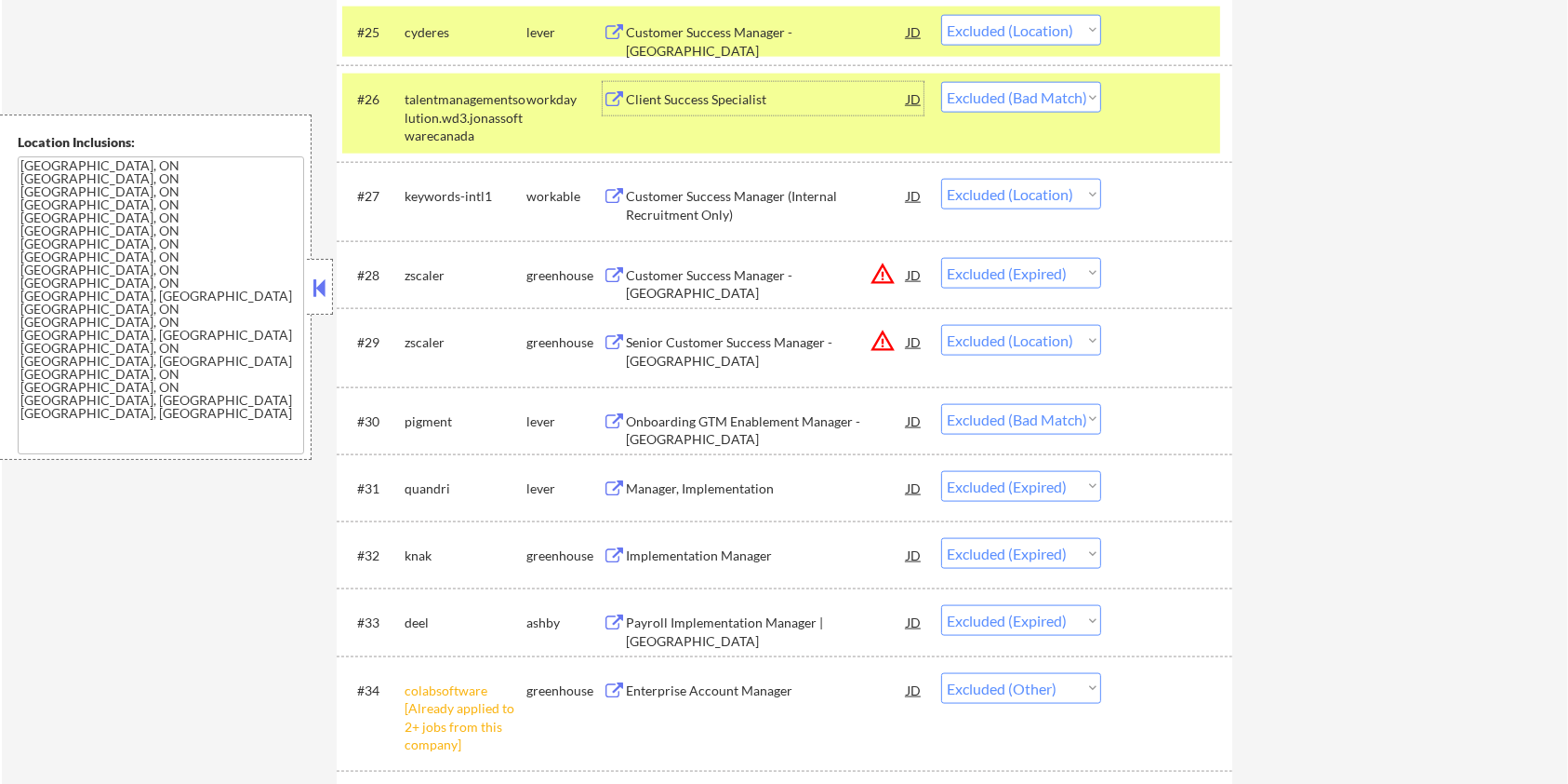
scroll to position [2358, 0]
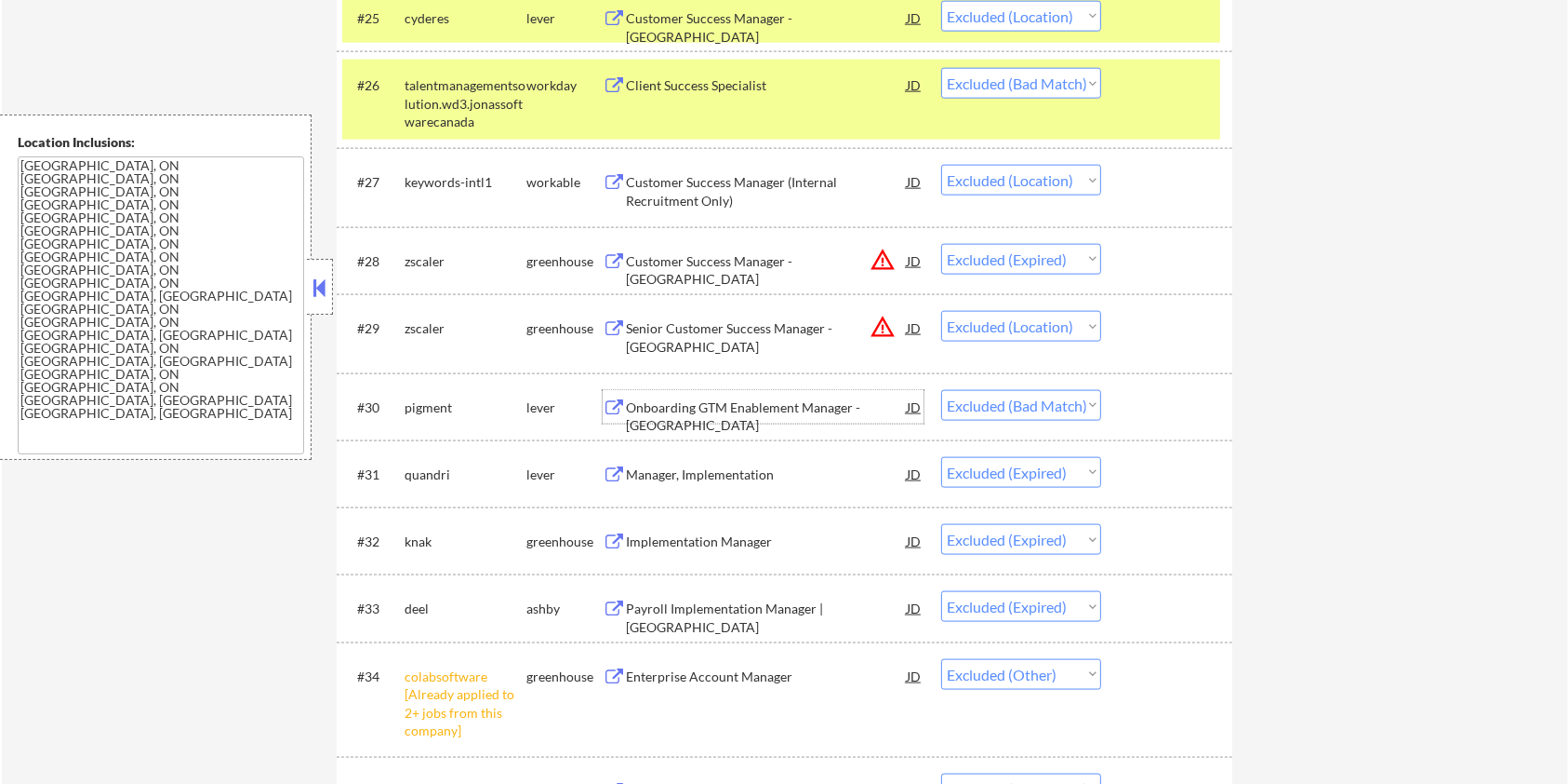
click at [758, 398] on div "Onboarding GTM Enablement Manager - Toronto" at bounding box center [766, 416] width 281 height 37
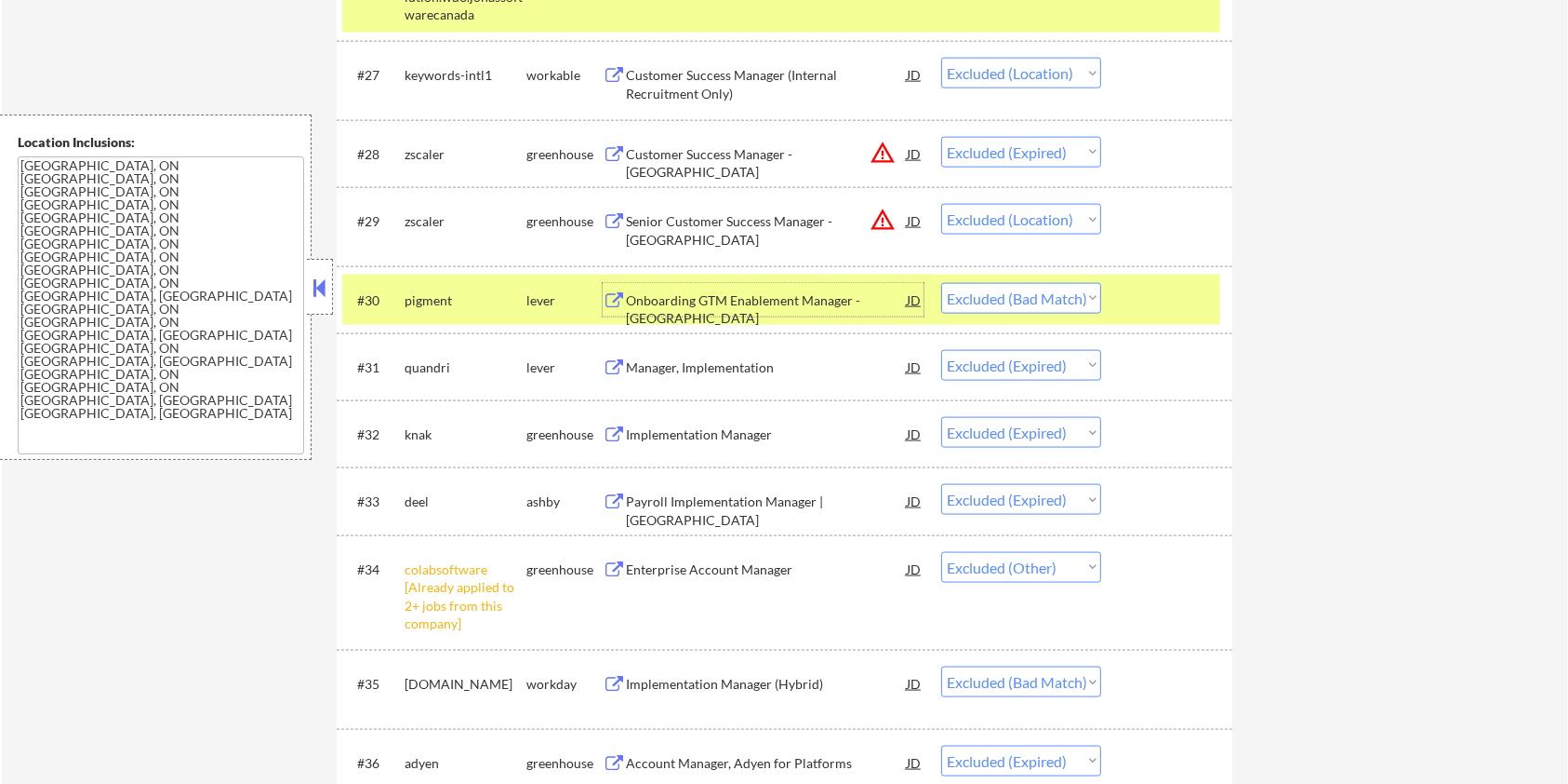
scroll to position [2606, 0]
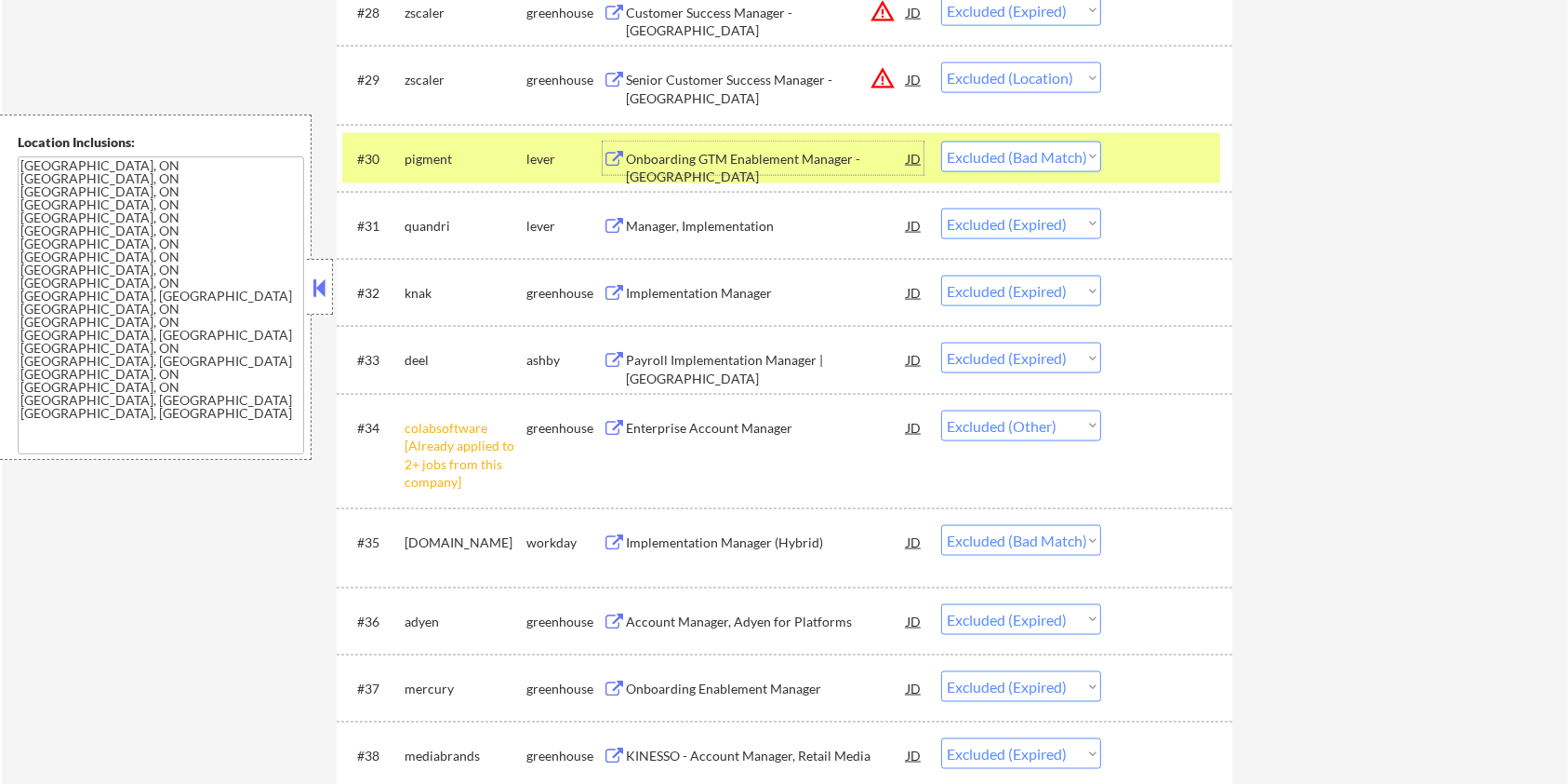
click at [750, 424] on div "Enterprise Account Manager" at bounding box center [766, 428] width 281 height 19
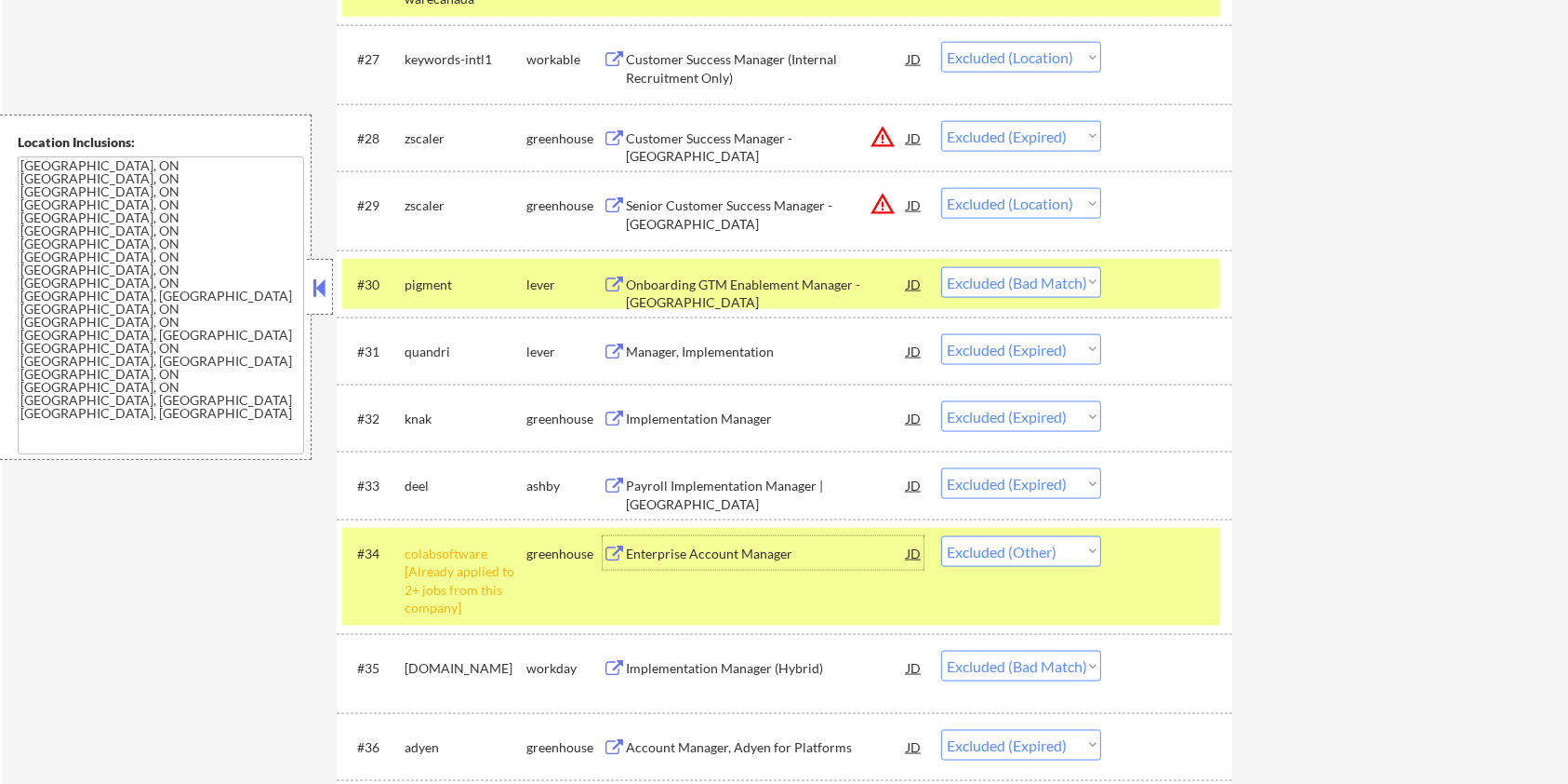
scroll to position [2482, 0]
click at [1062, 554] on select "Choose an option... Pending Applied Excluded (Questions) Excluded (Expired) Exc…" at bounding box center [1021, 550] width 160 height 31
click at [941, 535] on select "Choose an option... Pending Applied Excluded (Questions) Excluded (Expired) Exc…" at bounding box center [1021, 550] width 160 height 31
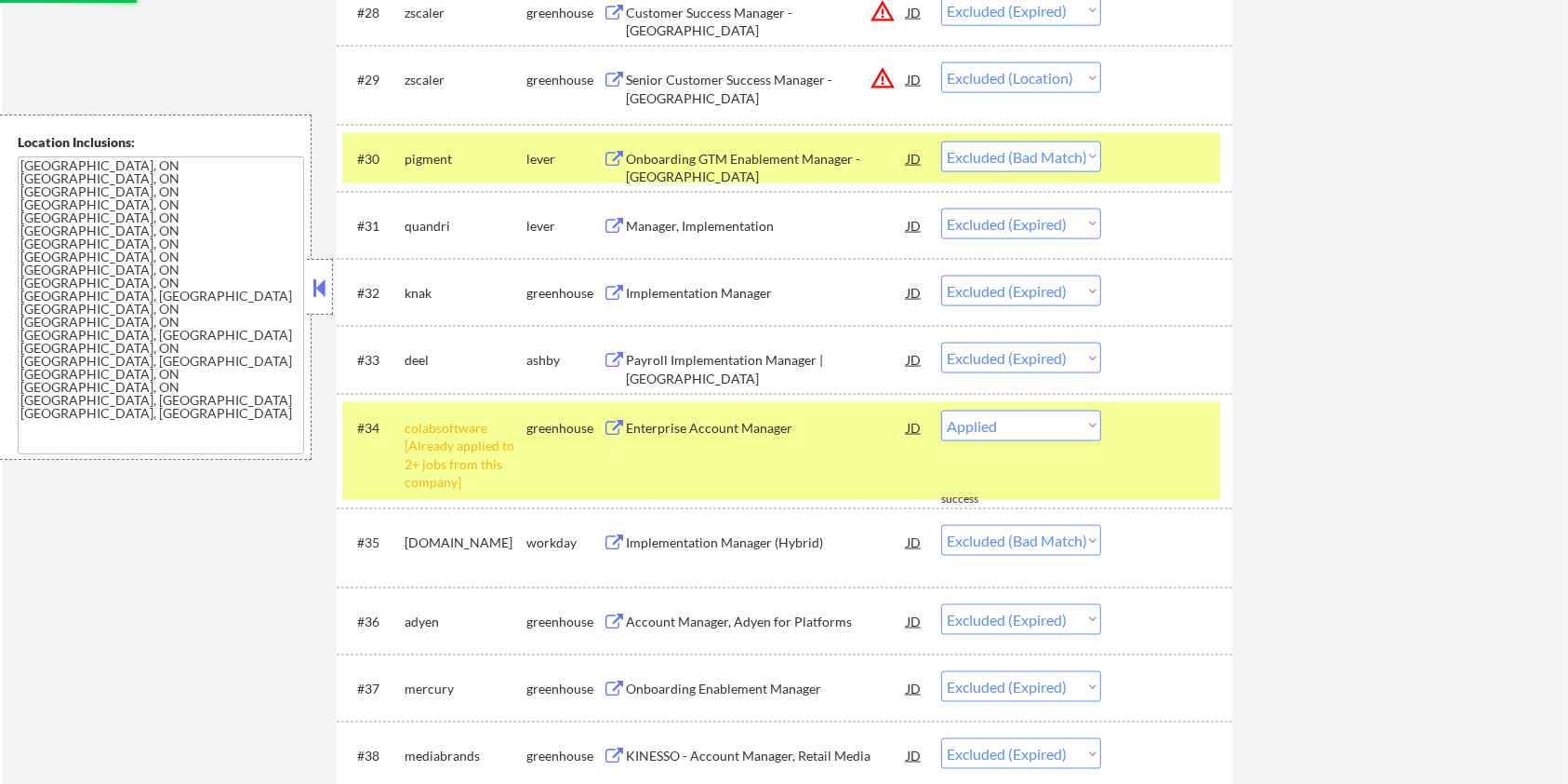
select select ""excluded__bad_match_""
select select ""excluded__expired_""
select select ""excluded__bad_match_""
select select ""excluded__location_""
select select ""excluded__expired_""
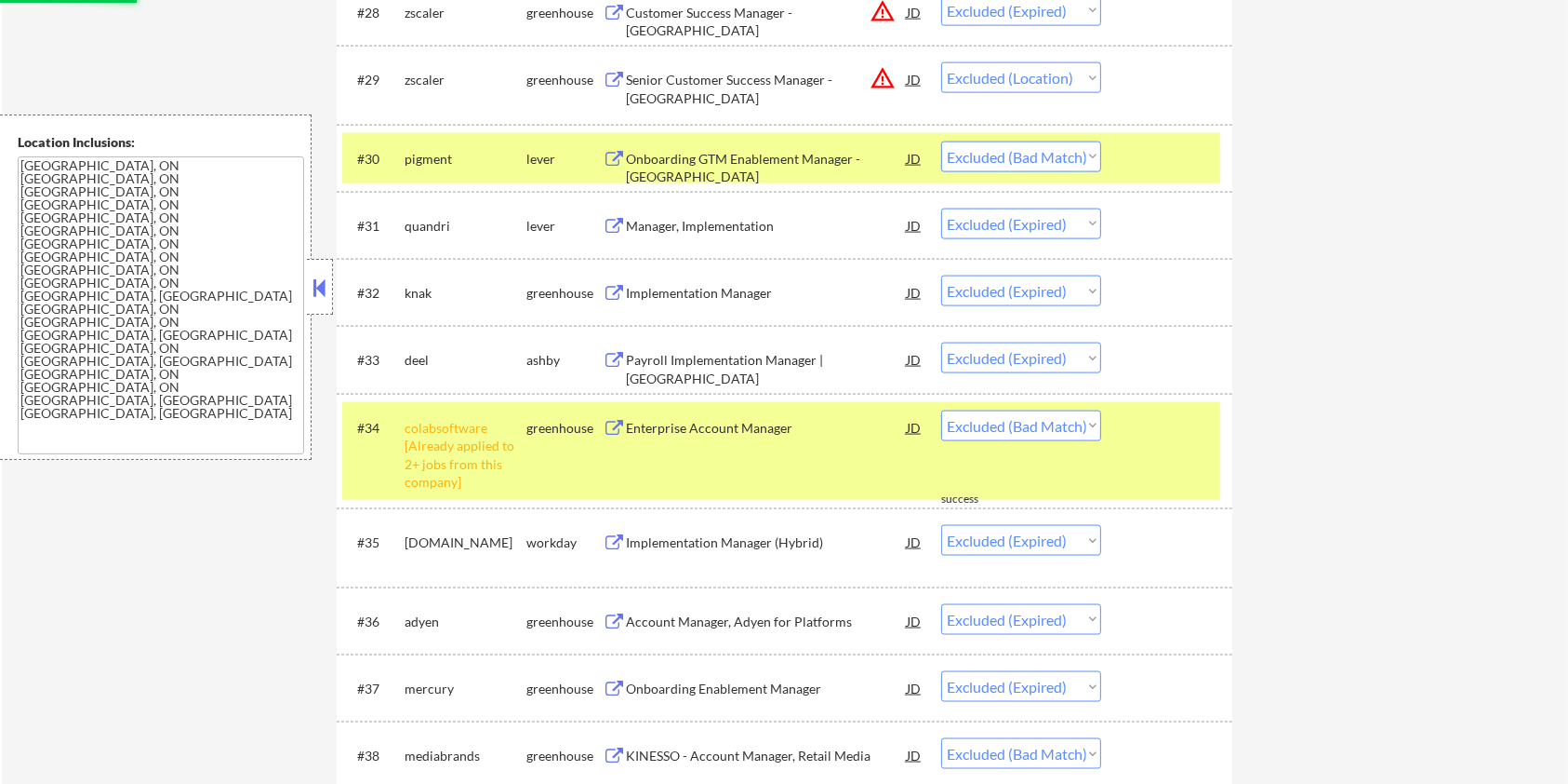
select select ""excluded__bad_match_""
select select ""excluded__expired_""
select select ""excluded__bad_match_""
select select ""excluded__expired_""
select select ""excluded__bad_match_""
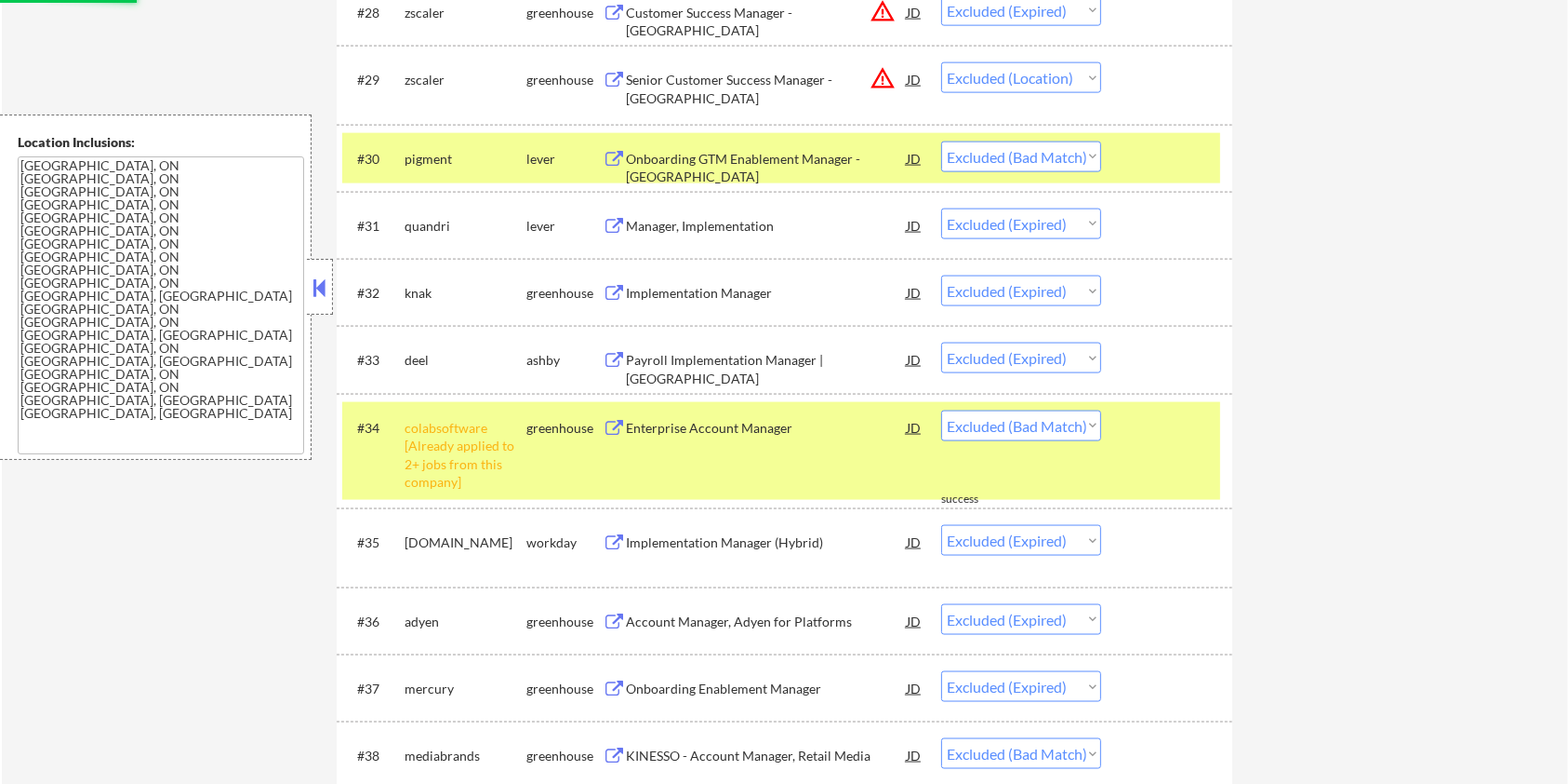
select select ""excluded__expired_""
select select ""excluded__bad_match_""
select select ""excluded__expired_""
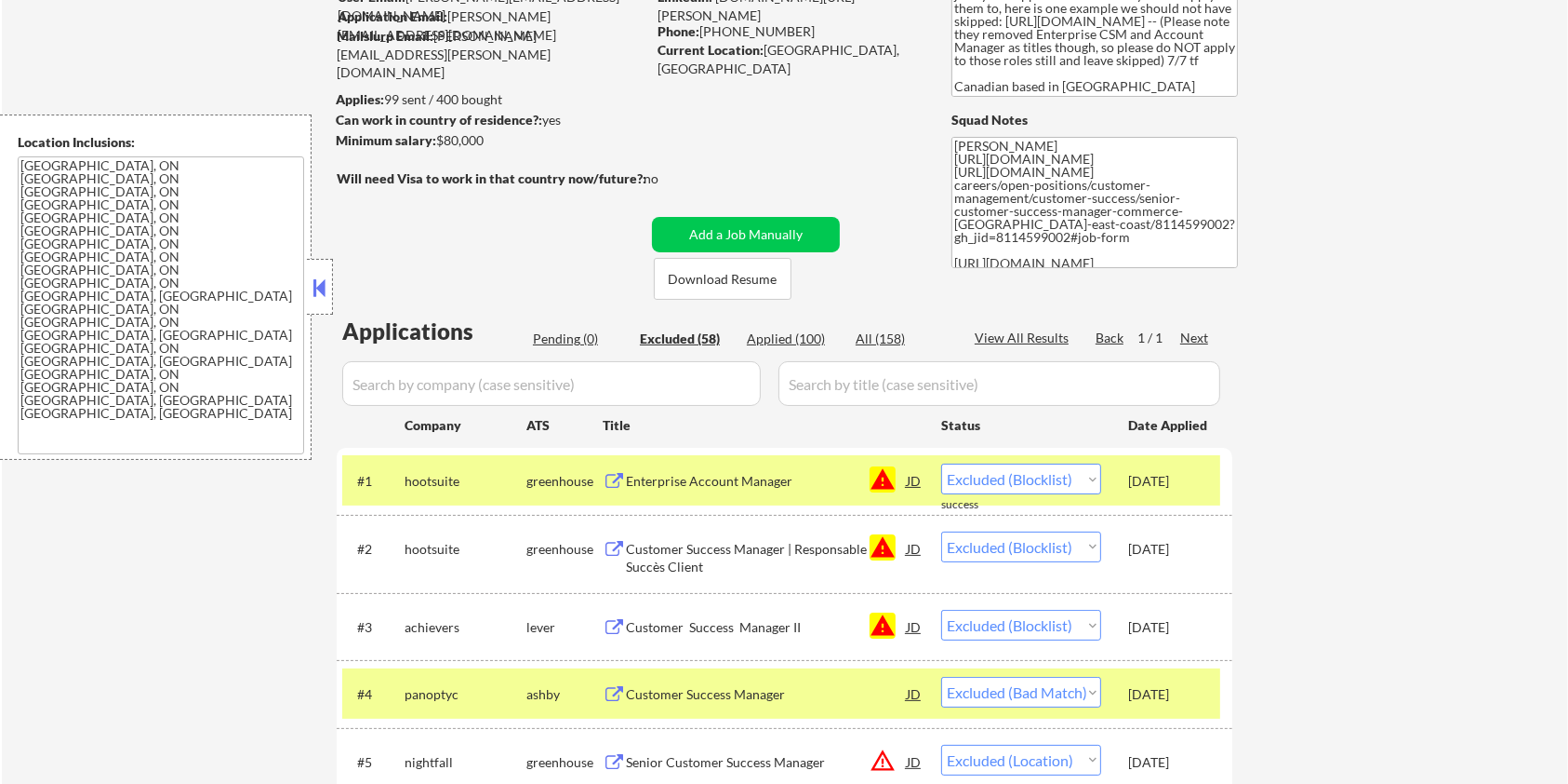
scroll to position [0, 0]
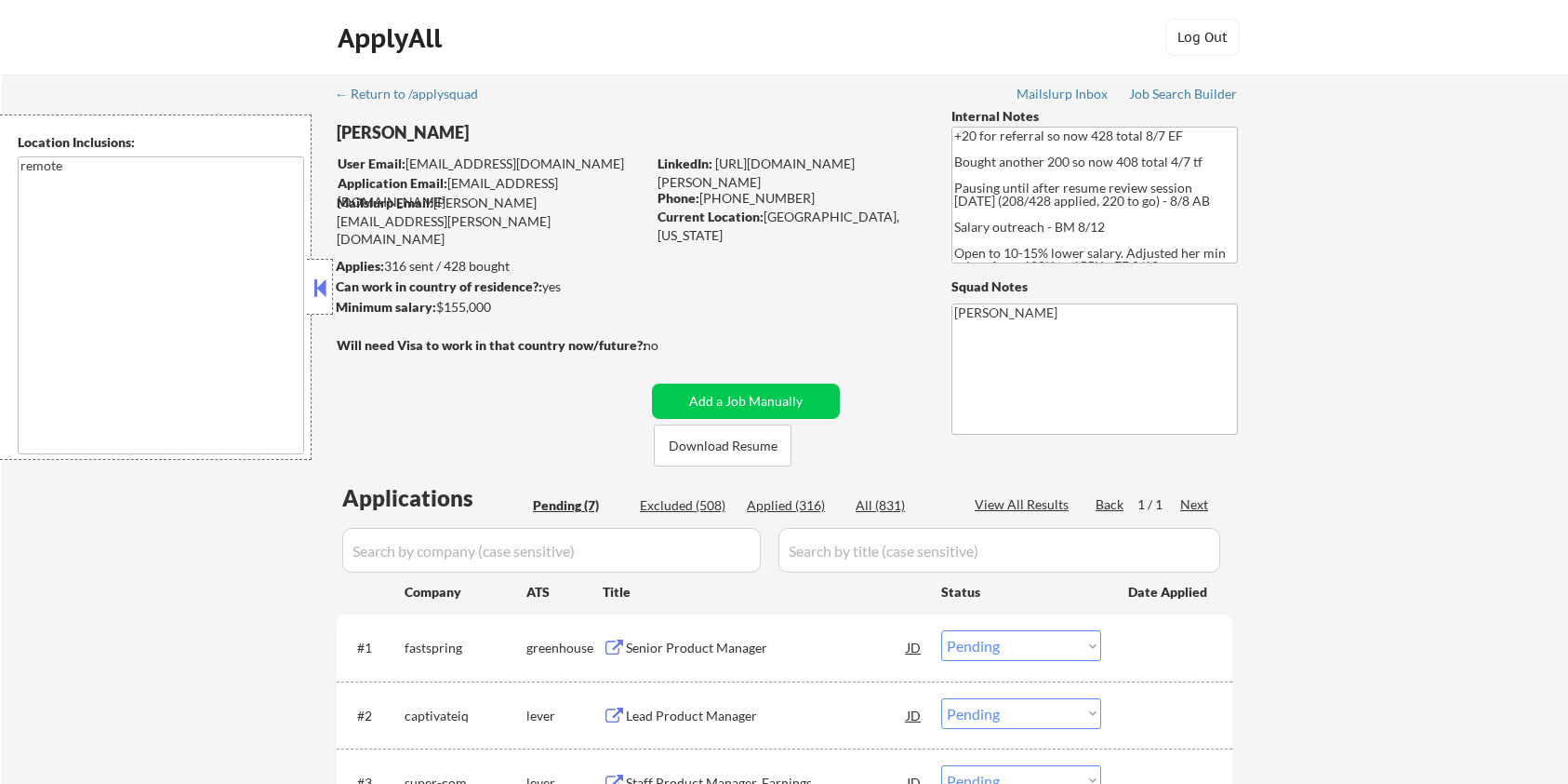
select select ""pending""
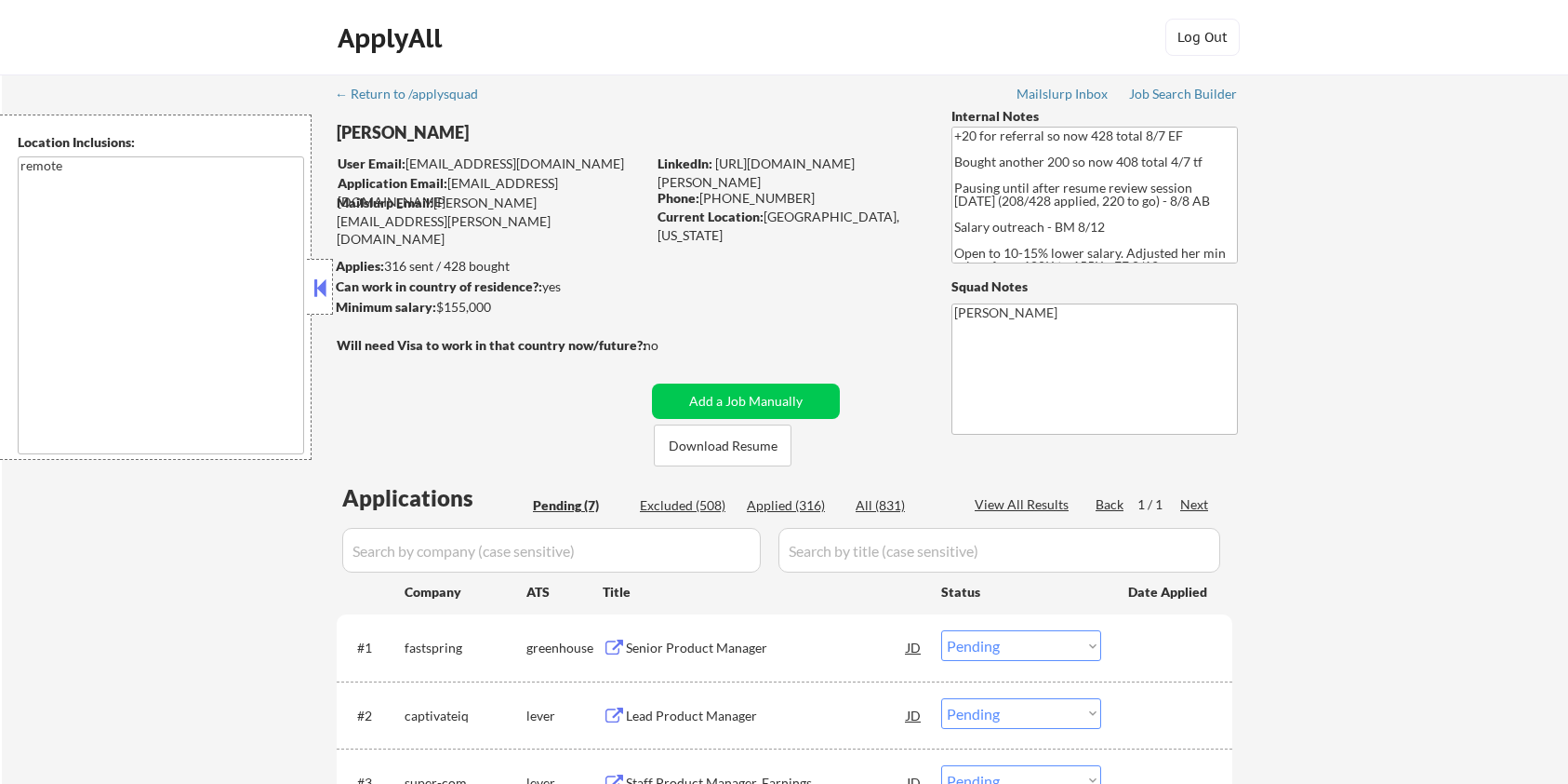
select select ""pending""
click at [696, 441] on button "Download Resume" at bounding box center [722, 446] width 138 height 42
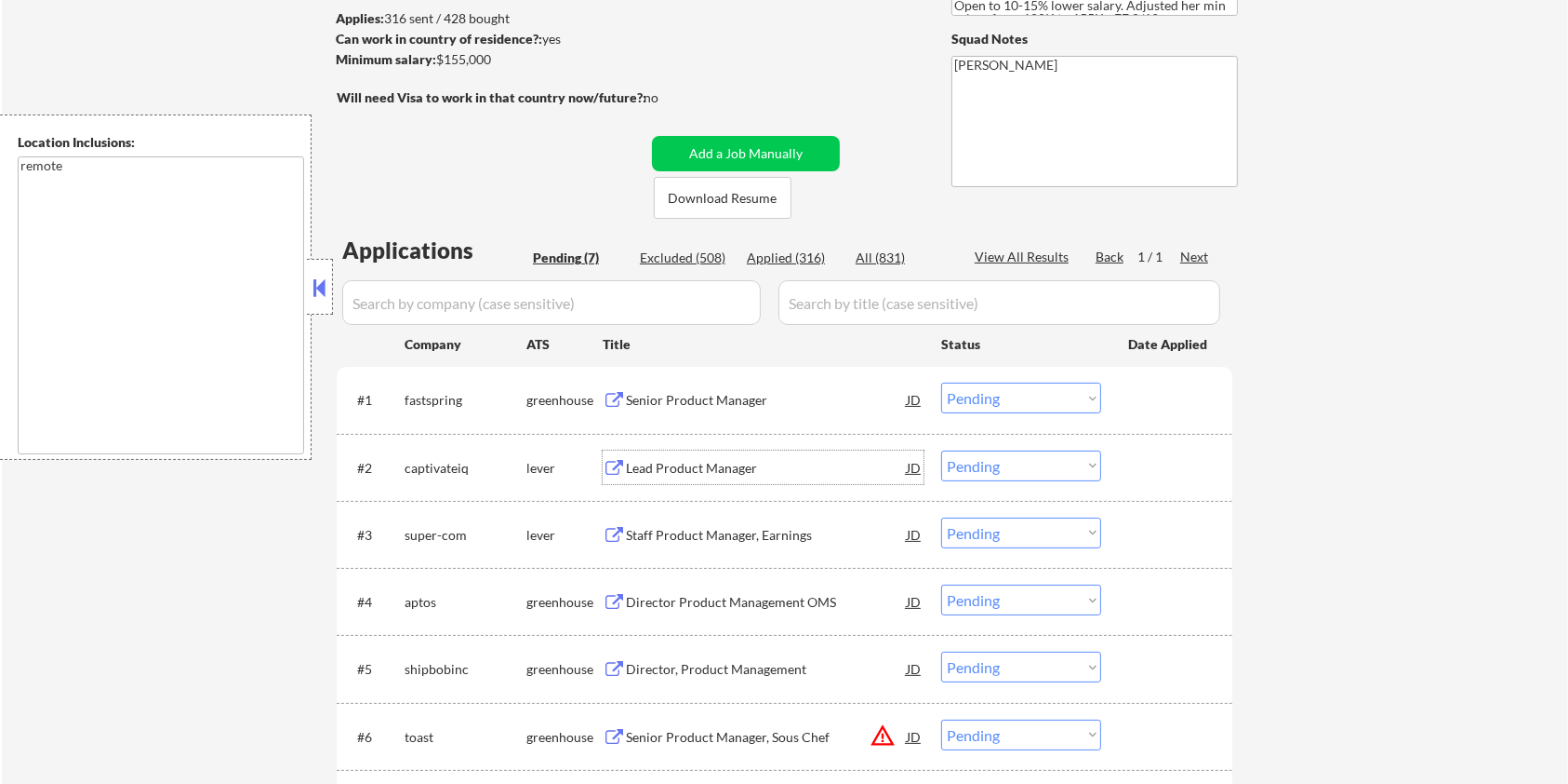
click at [667, 467] on div "Lead Product Manager" at bounding box center [766, 467] width 281 height 19
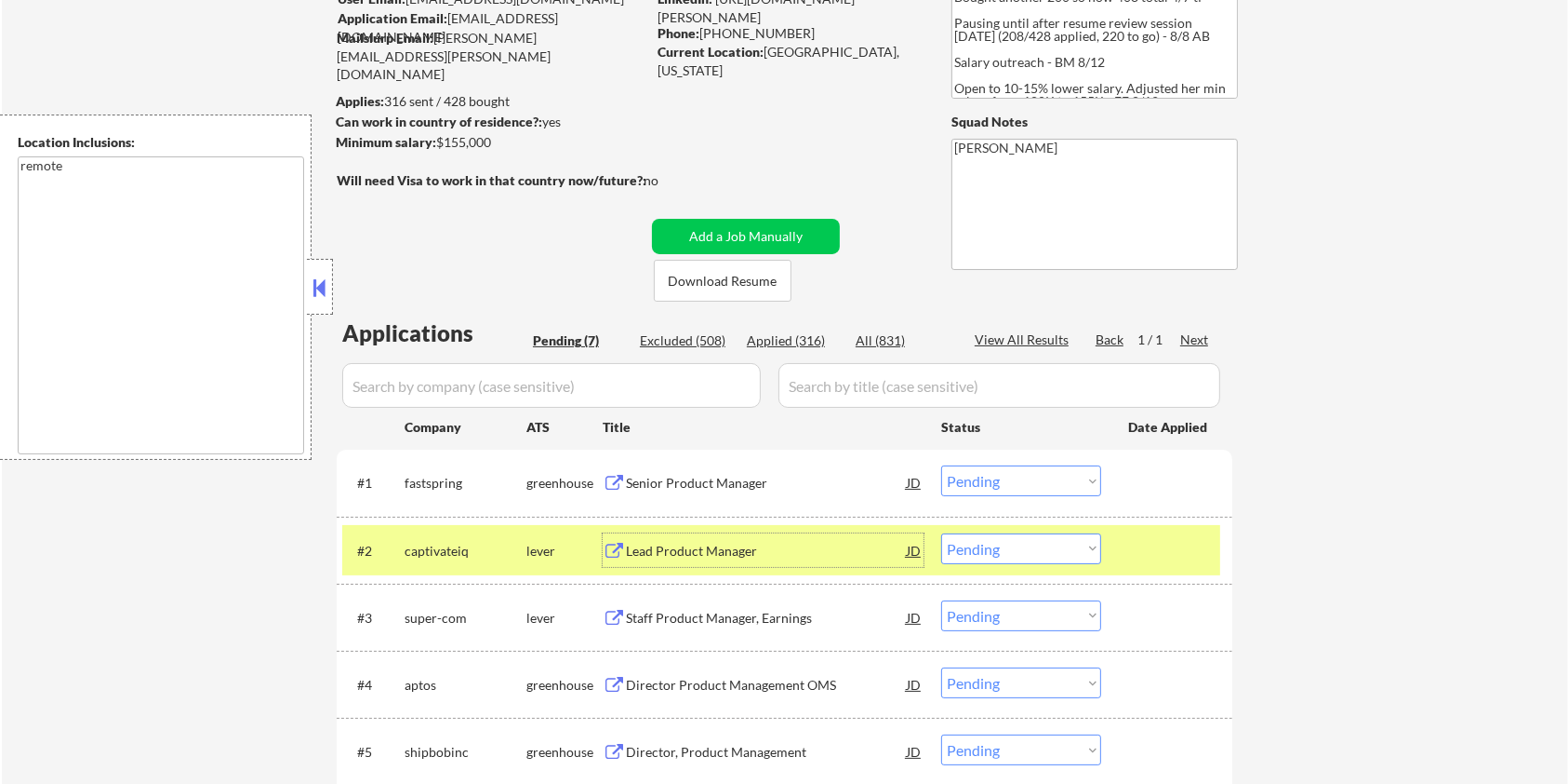
scroll to position [124, 0]
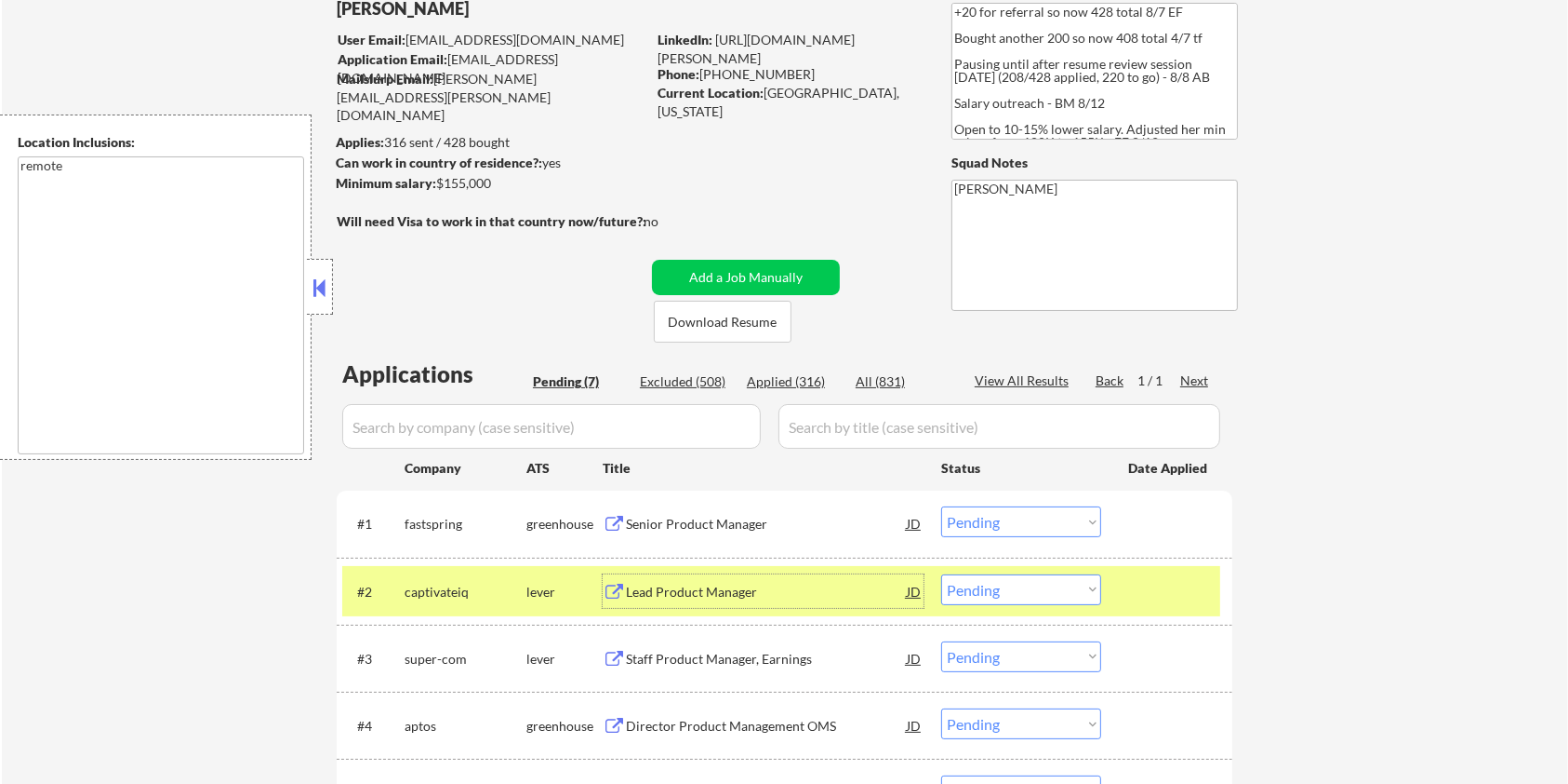
click at [1072, 592] on select "Choose an option... Pending Applied Excluded (Questions) Excluded (Expired) Exc…" at bounding box center [1021, 589] width 160 height 31
click at [941, 575] on select "Choose an option... Pending Applied Excluded (Questions) Excluded (Expired) Exc…" at bounding box center [1021, 589] width 160 height 31
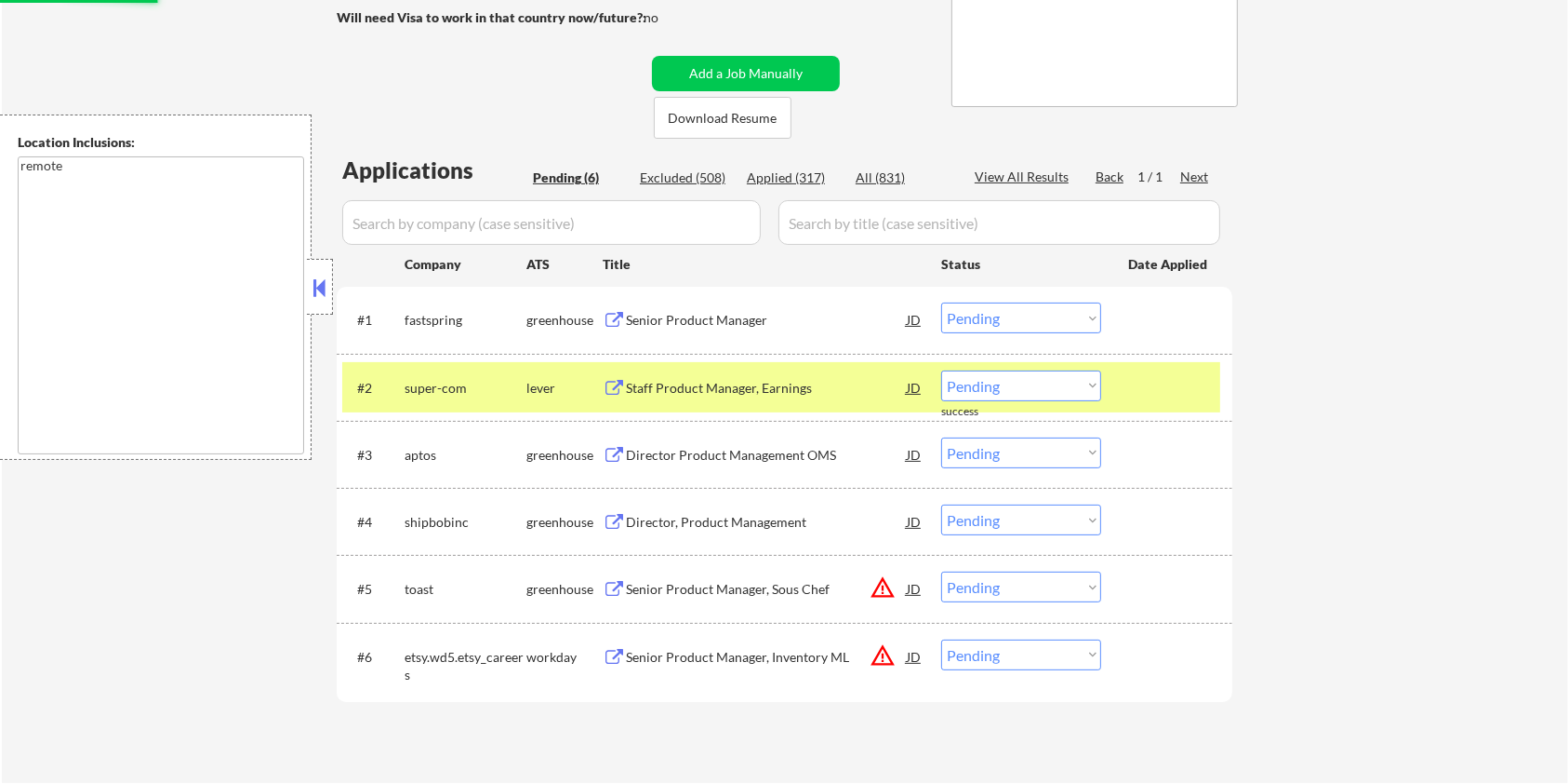
scroll to position [496, 0]
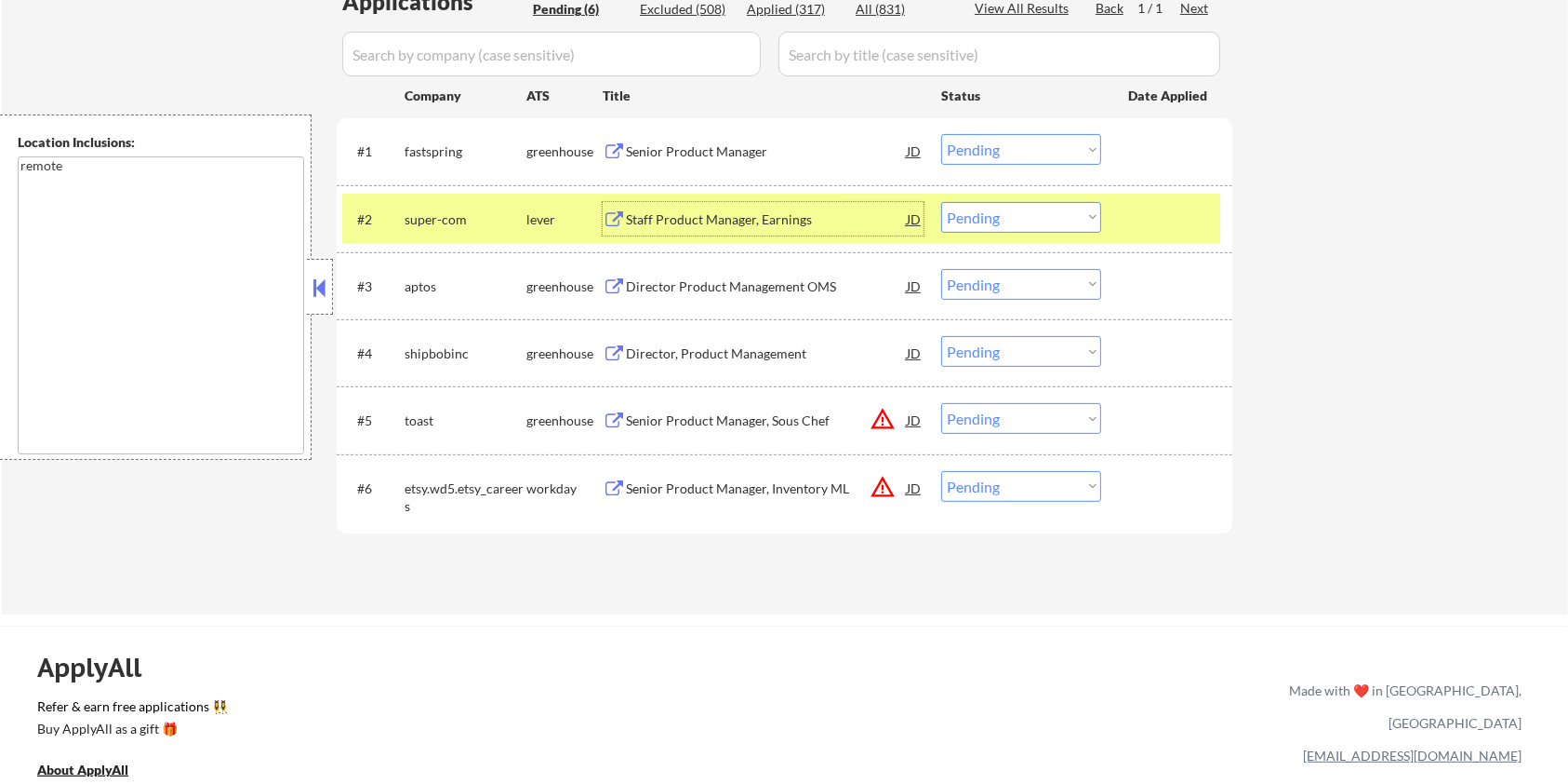
click at [671, 212] on div "Staff Product Manager, Earnings" at bounding box center [766, 219] width 281 height 19
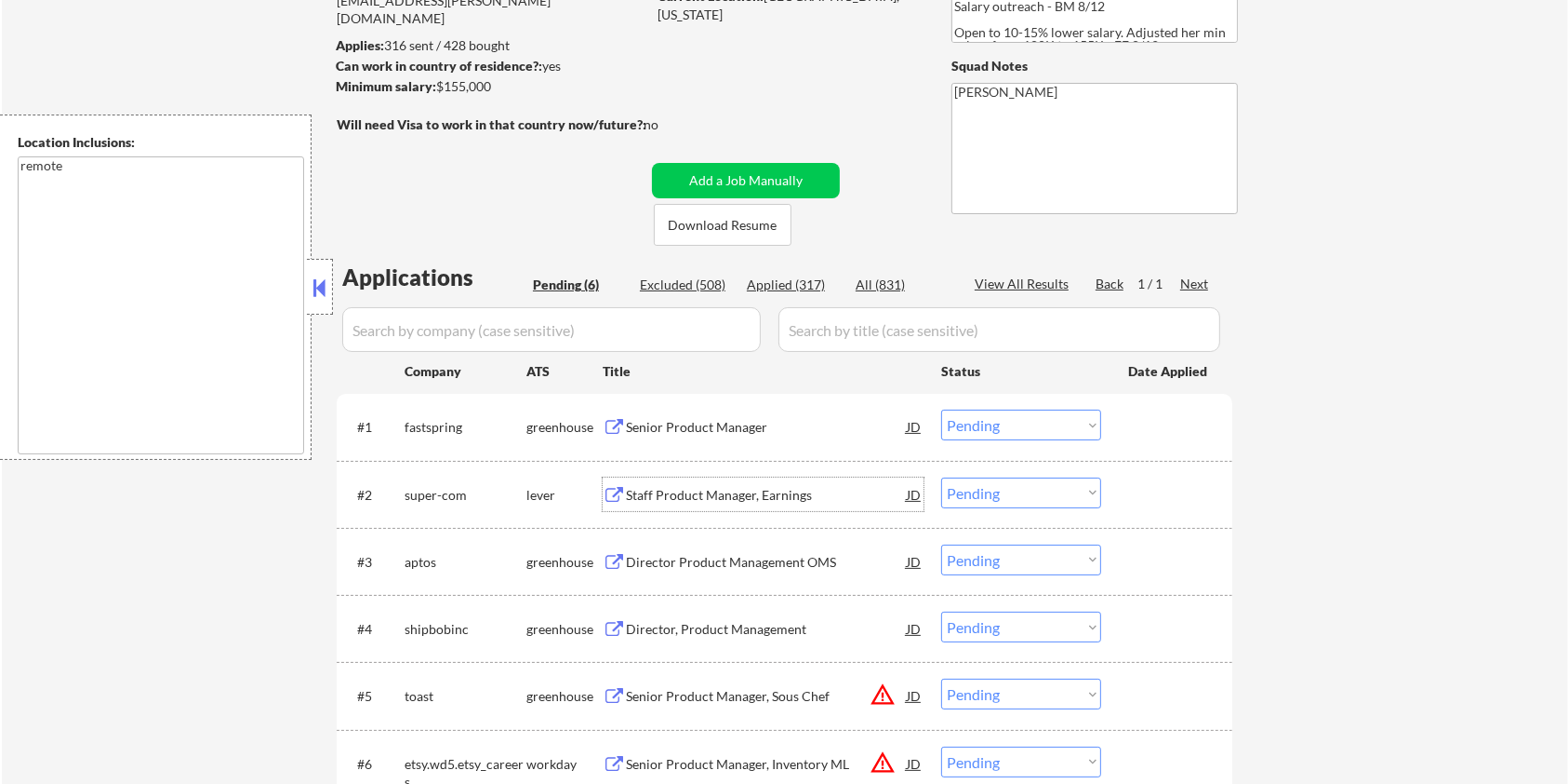
scroll to position [124, 0]
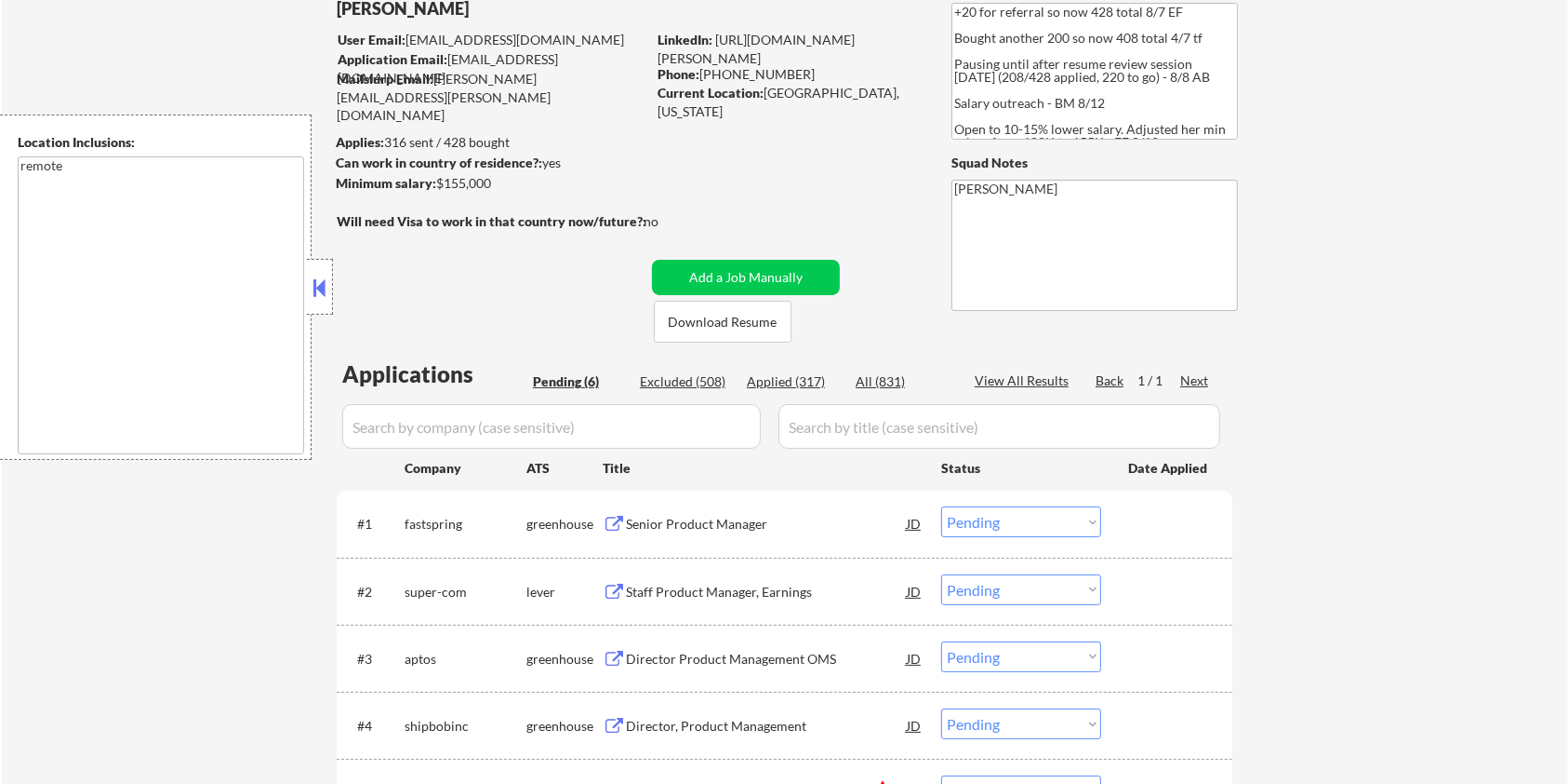
drag, startPoint x: 508, startPoint y: 190, endPoint x: 438, endPoint y: 183, distance: 70.3
click at [438, 183] on div "Minimum salary: $155,000" at bounding box center [491, 183] width 309 height 19
copy div "$155,000"
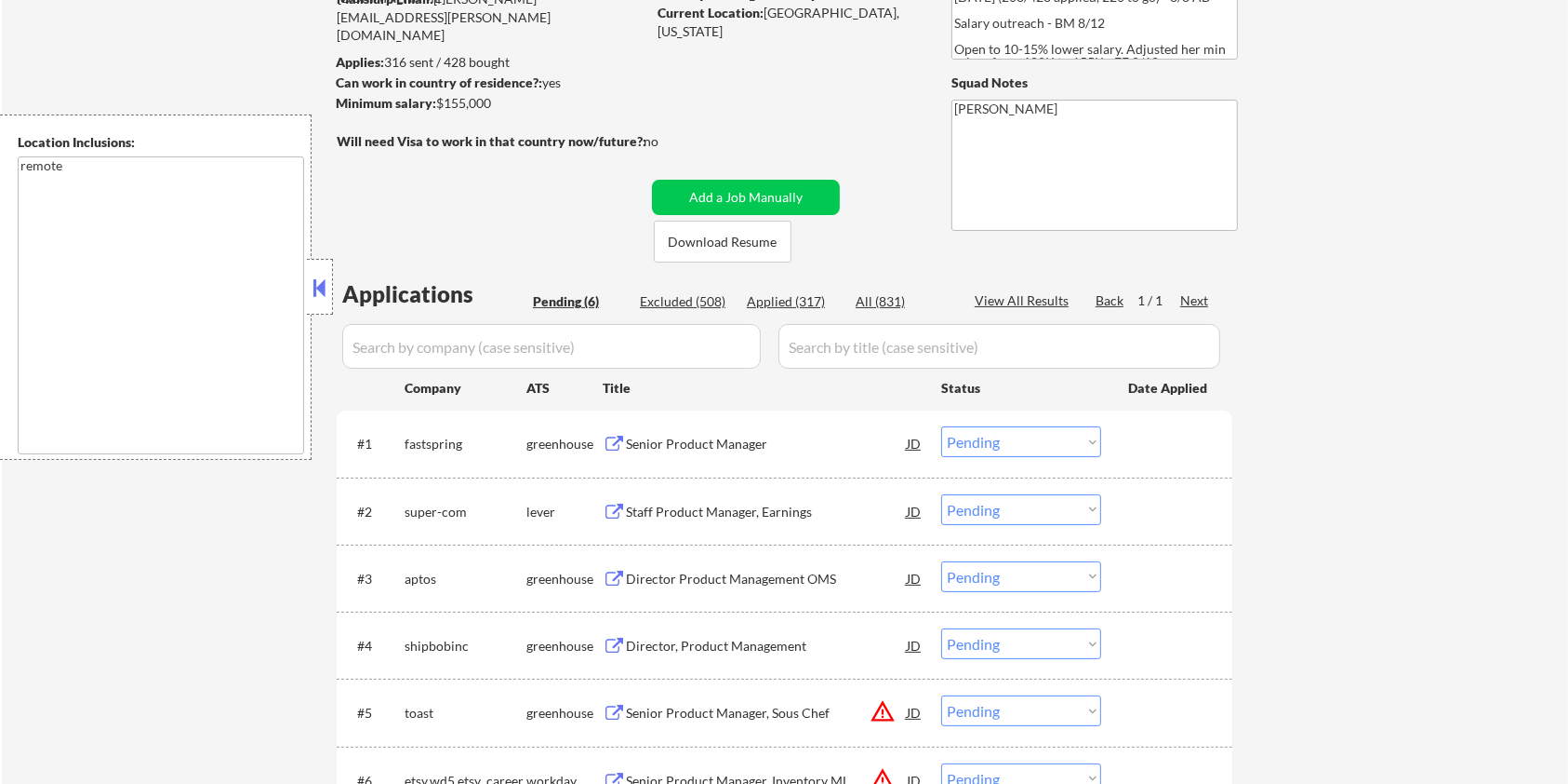
scroll to position [247, 0]
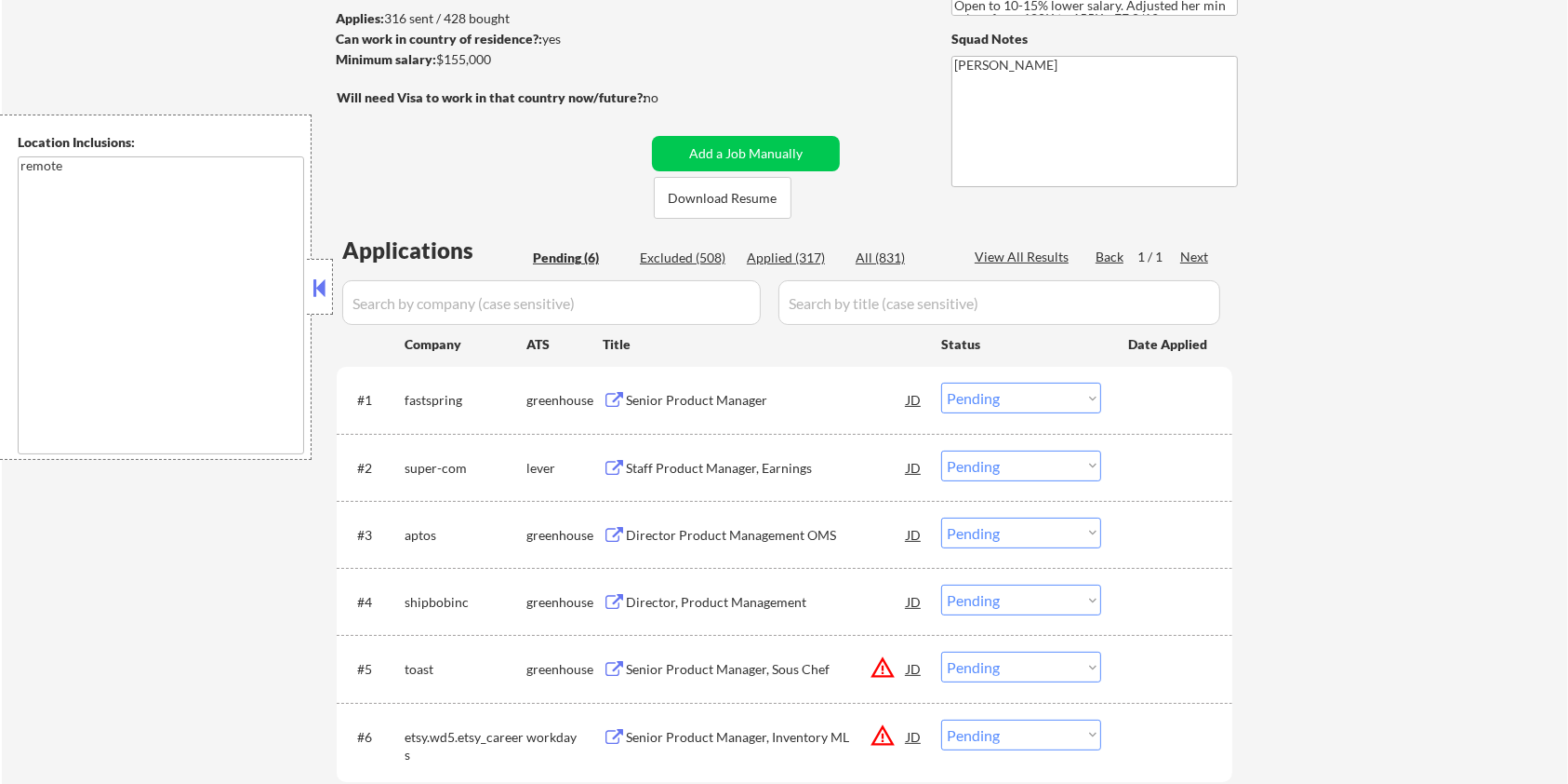
click at [1014, 462] on select "Choose an option... Pending Applied Excluded (Questions) Excluded (Expired) Exc…" at bounding box center [1021, 465] width 160 height 31
click at [941, 451] on select "Choose an option... Pending Applied Excluded (Questions) Excluded (Expired) Exc…" at bounding box center [1021, 465] width 160 height 31
select select ""pending""
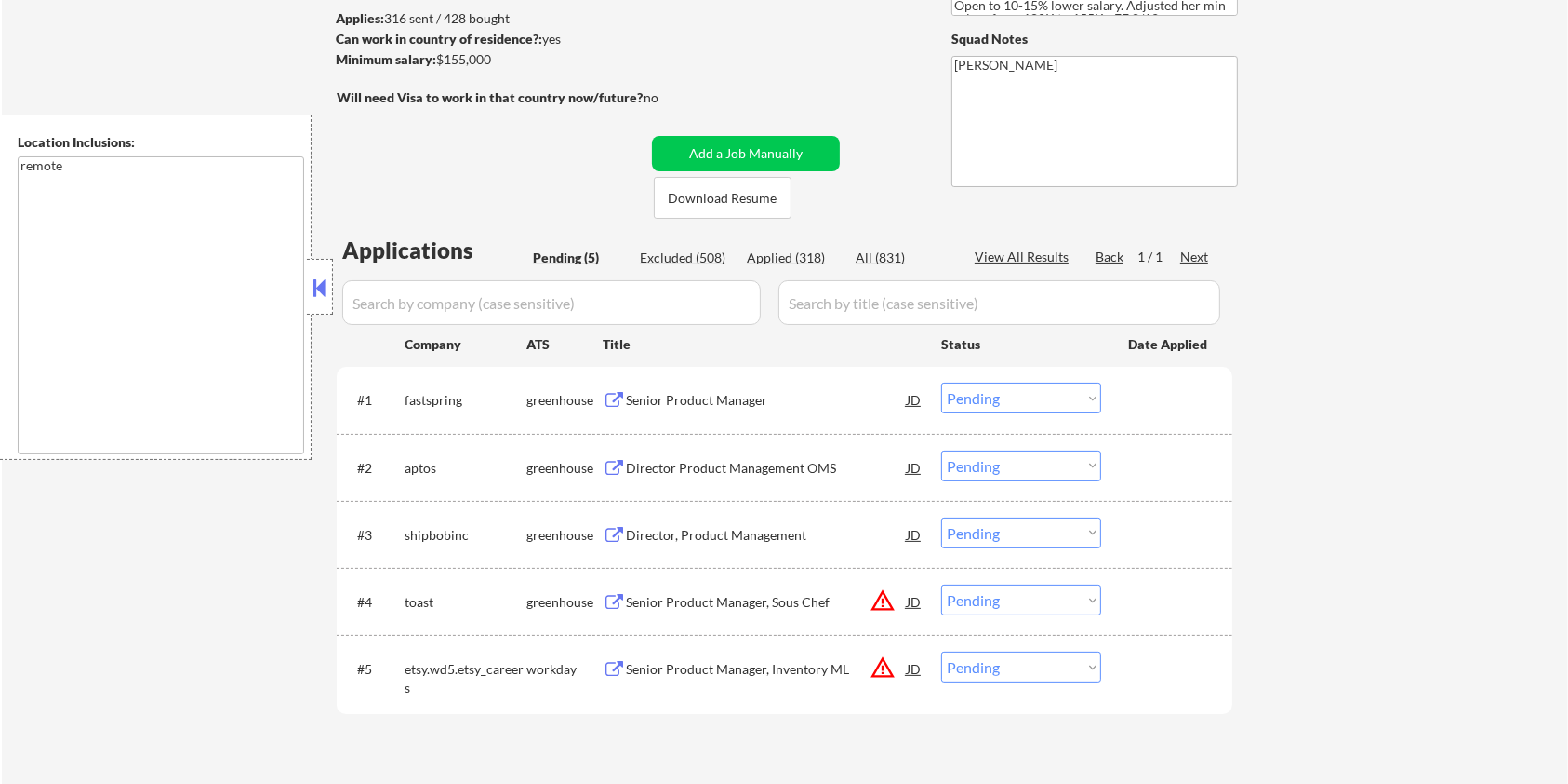
click at [730, 396] on div "Senior Product Manager" at bounding box center [766, 400] width 281 height 19
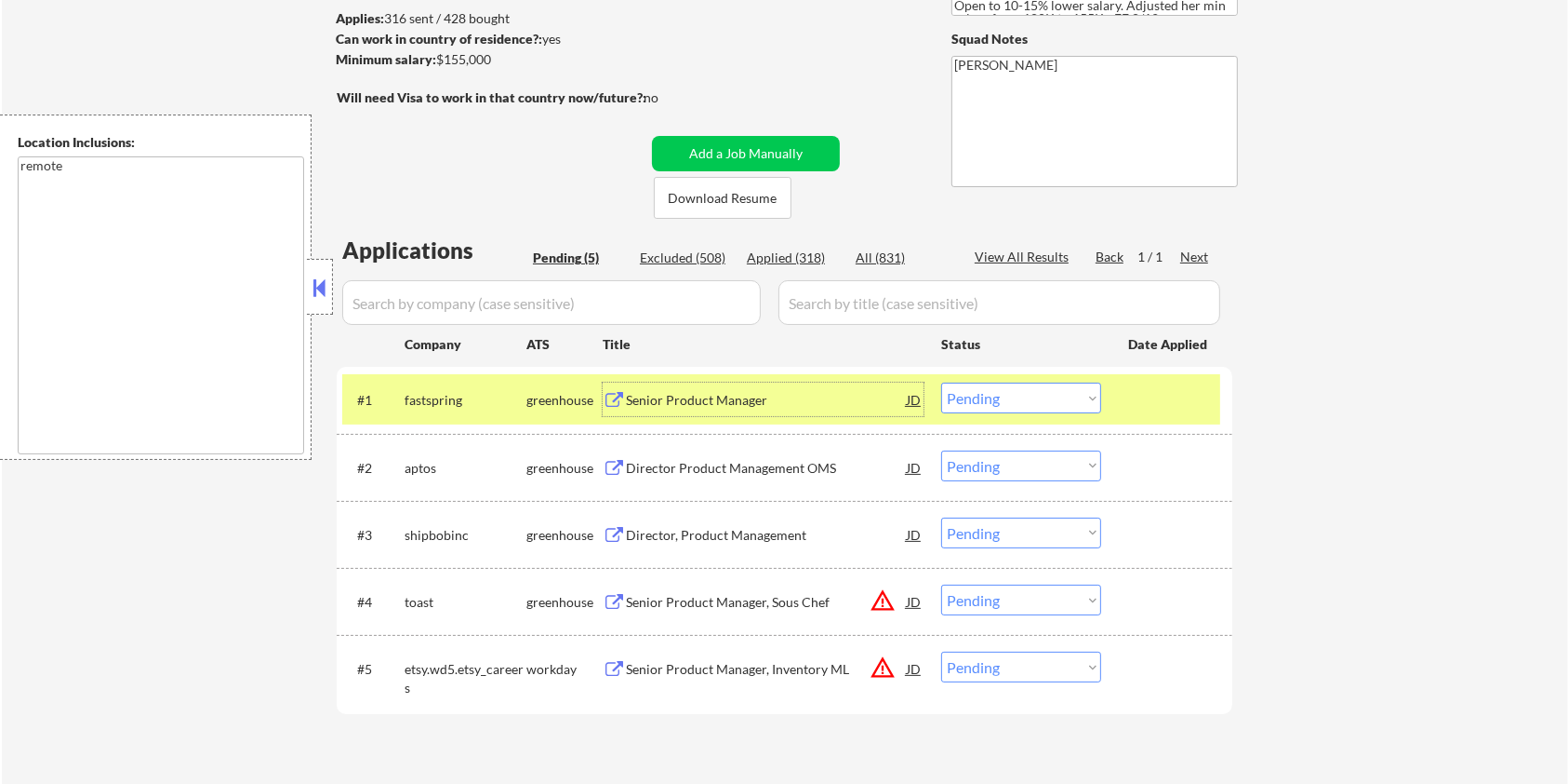
click at [1003, 397] on select "Choose an option... Pending Applied Excluded (Questions) Excluded (Expired) Exc…" at bounding box center [1021, 397] width 160 height 31
click at [941, 382] on select "Choose an option... Pending Applied Excluded (Questions) Excluded (Expired) Exc…" at bounding box center [1021, 397] width 160 height 31
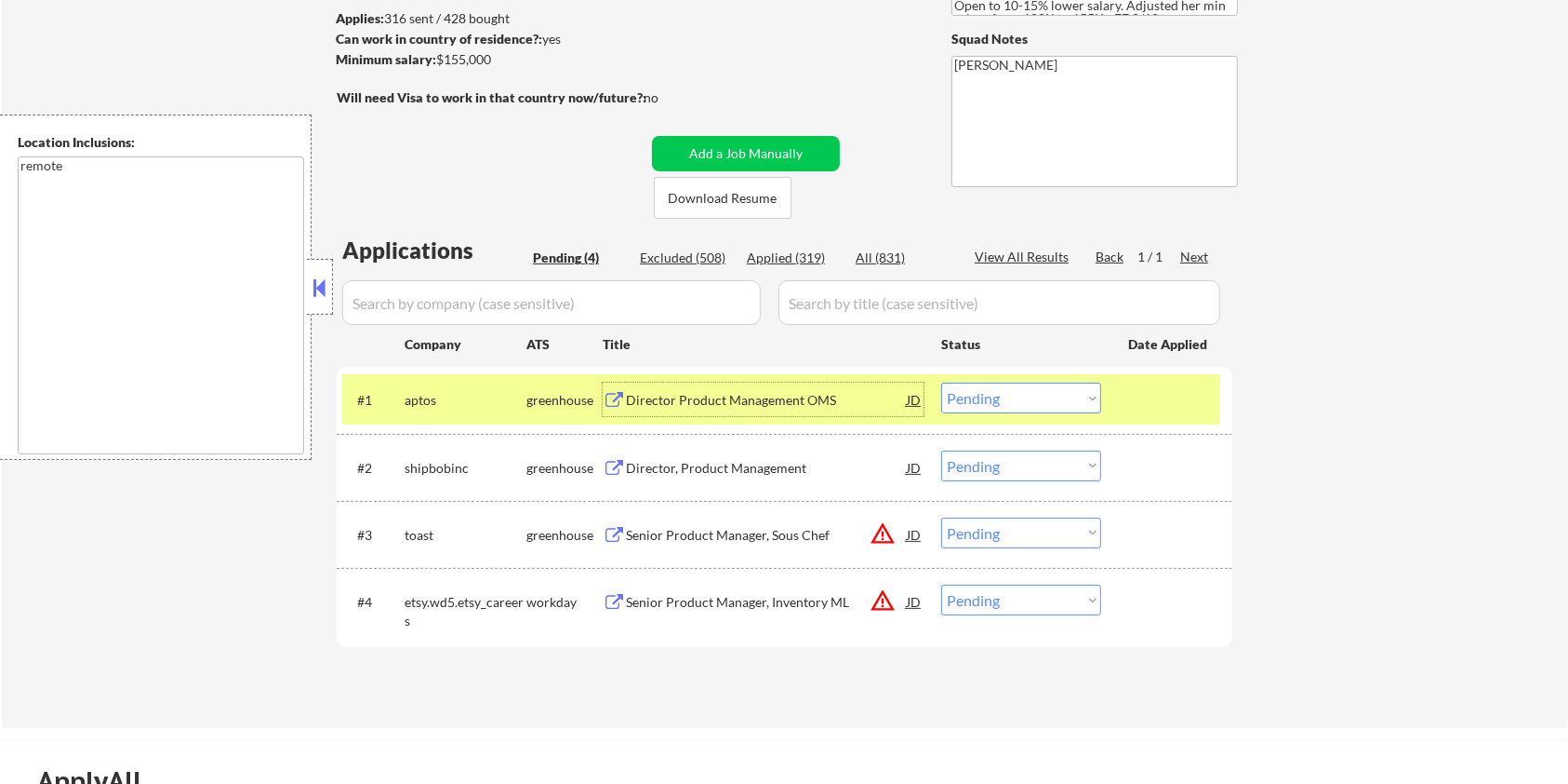
click at [718, 393] on div "Director Product Management OMS" at bounding box center [766, 400] width 281 height 19
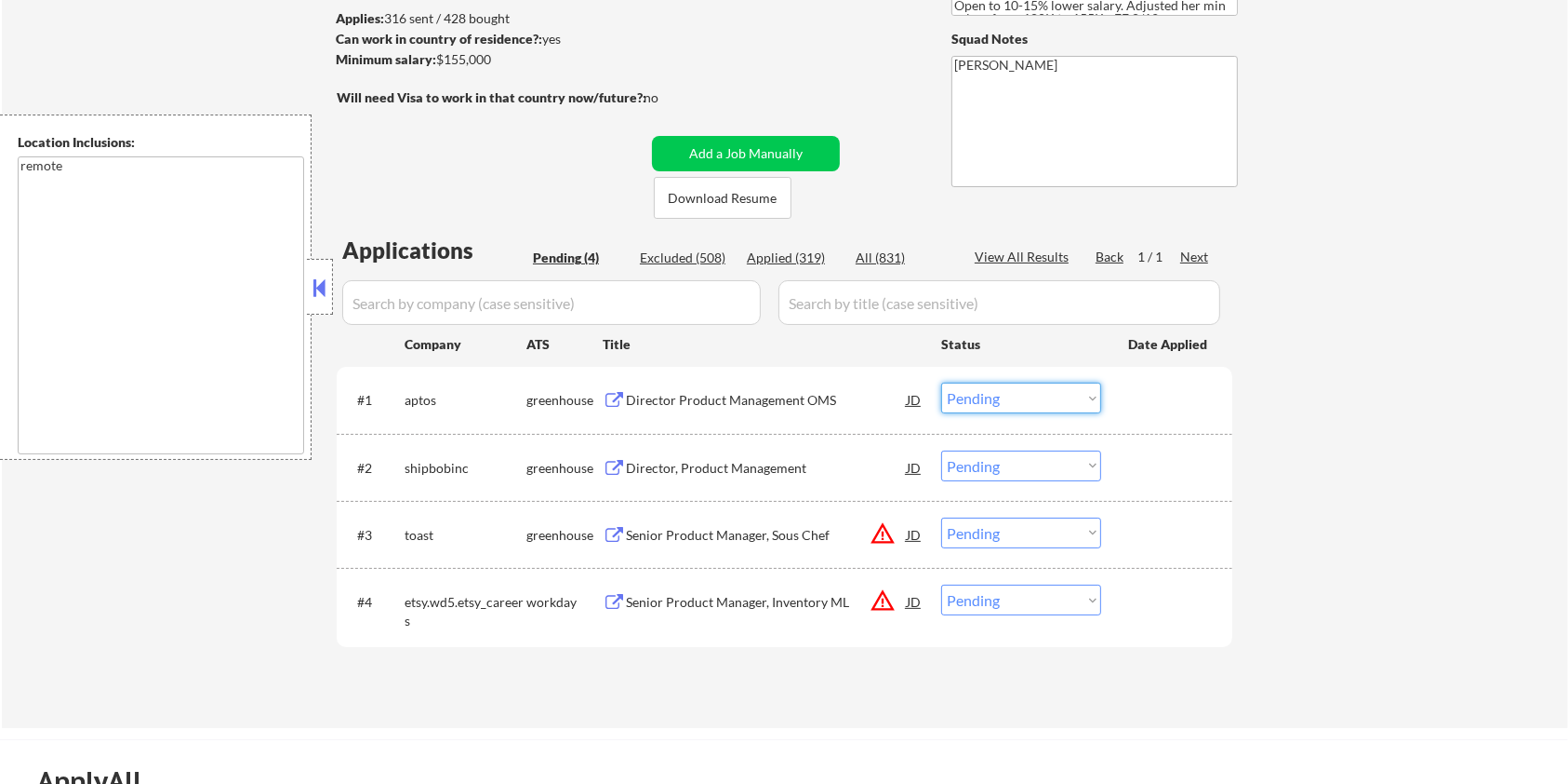
click at [971, 391] on select "Choose an option... Pending Applied Excluded (Questions) Excluded (Expired) Exc…" at bounding box center [1021, 397] width 160 height 31
click at [941, 382] on select "Choose an option... Pending Applied Excluded (Questions) Excluded (Expired) Exc…" at bounding box center [1021, 397] width 160 height 31
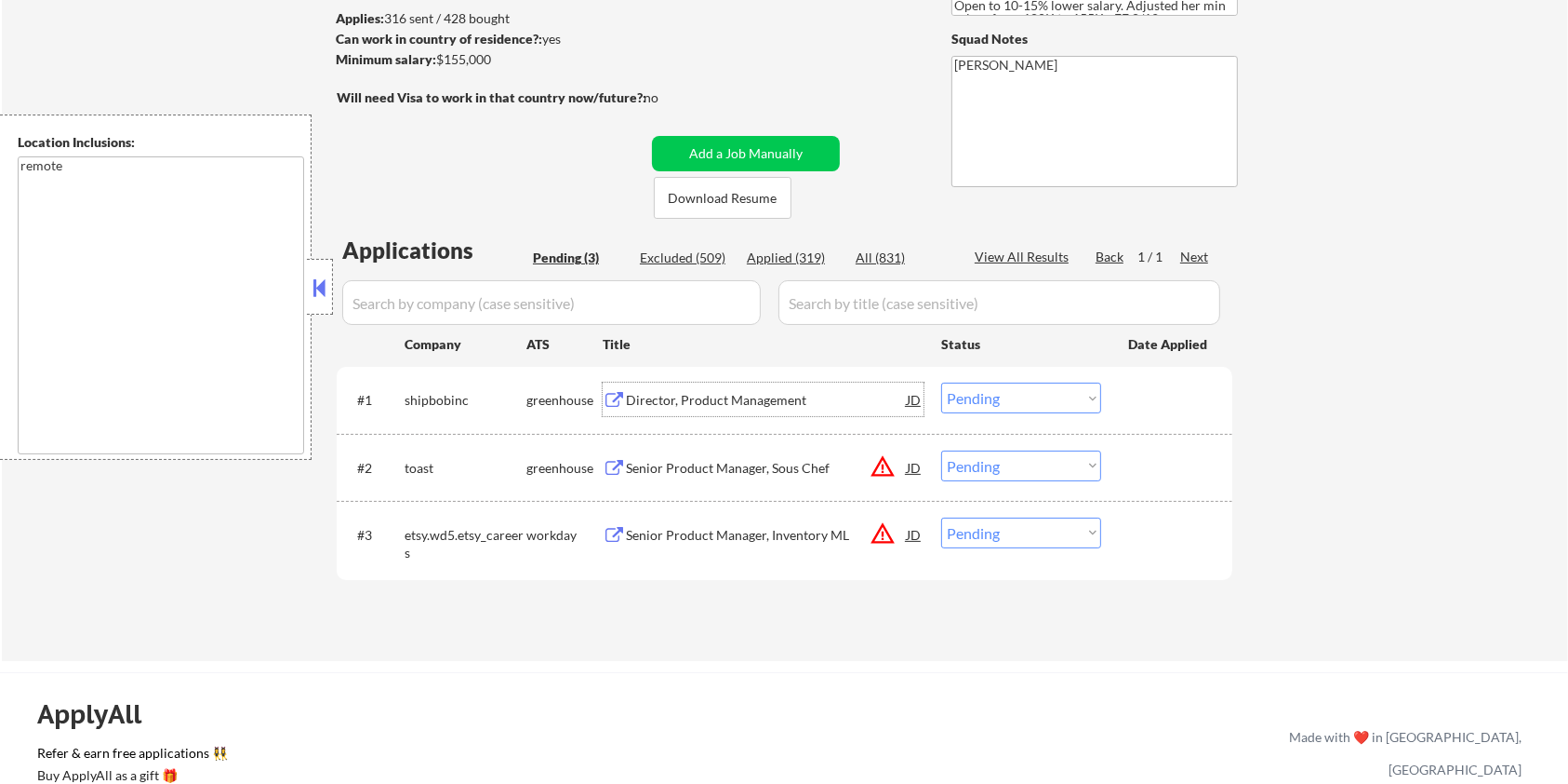
click at [658, 394] on div "Director, Product Management" at bounding box center [766, 400] width 281 height 19
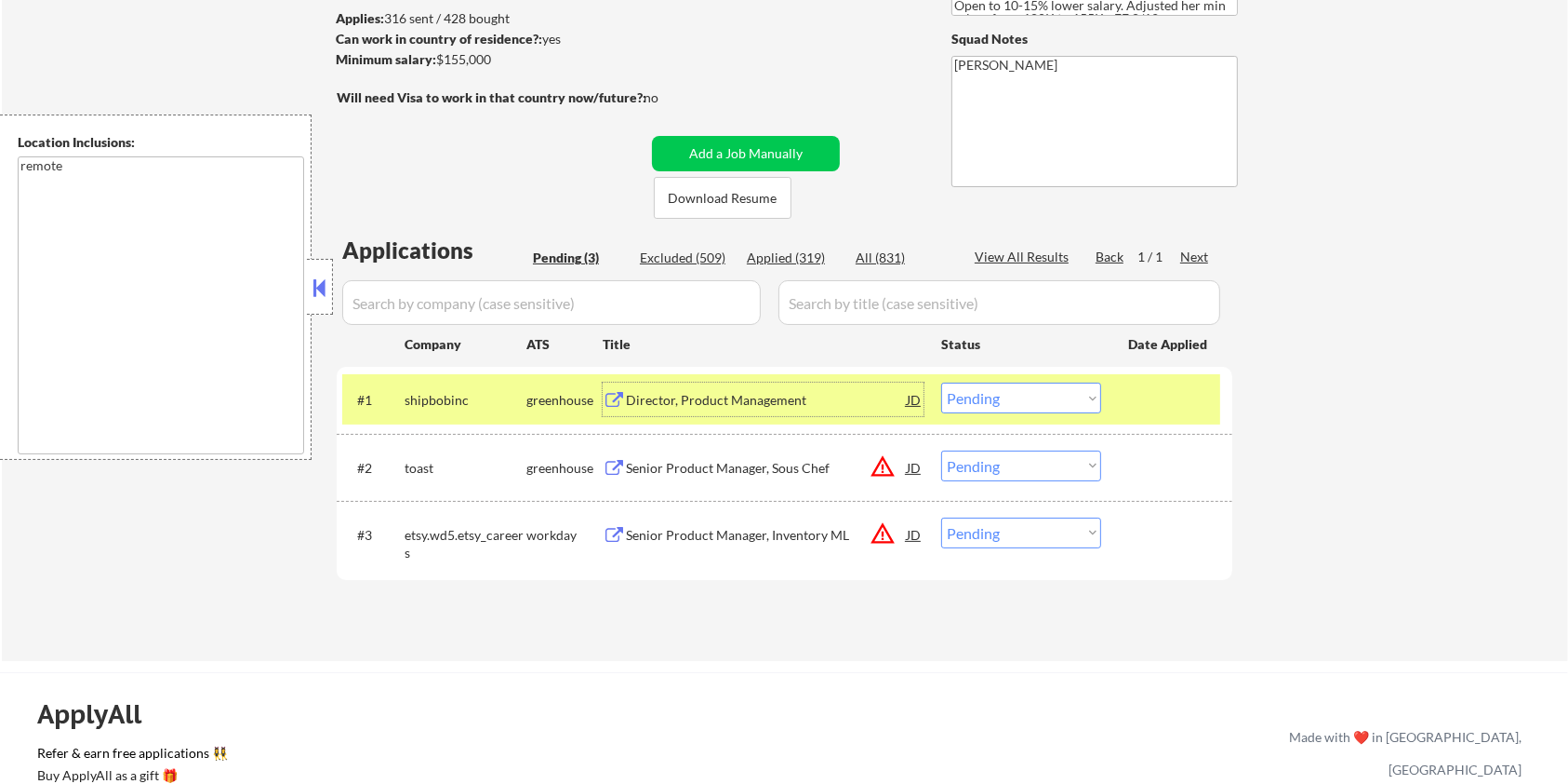
click at [1038, 391] on select "Choose an option... Pending Applied Excluded (Questions) Excluded (Expired) Exc…" at bounding box center [1021, 397] width 160 height 31
click at [941, 382] on select "Choose an option... Pending Applied Excluded (Questions) Excluded (Expired) Exc…" at bounding box center [1021, 397] width 160 height 31
select select ""pending""
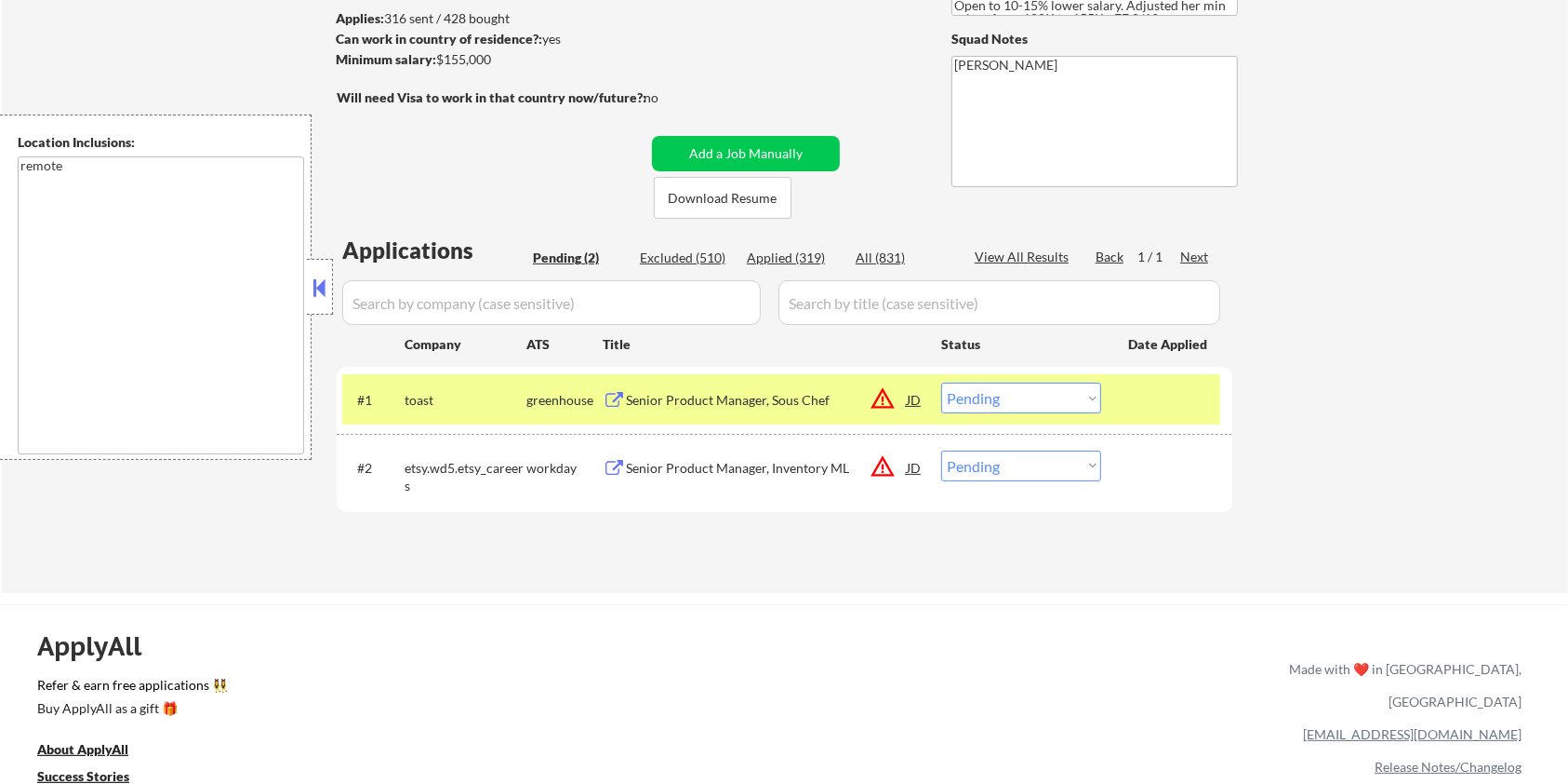
click at [699, 401] on div "Senior Product Manager, Sous Chef" at bounding box center [766, 400] width 281 height 19
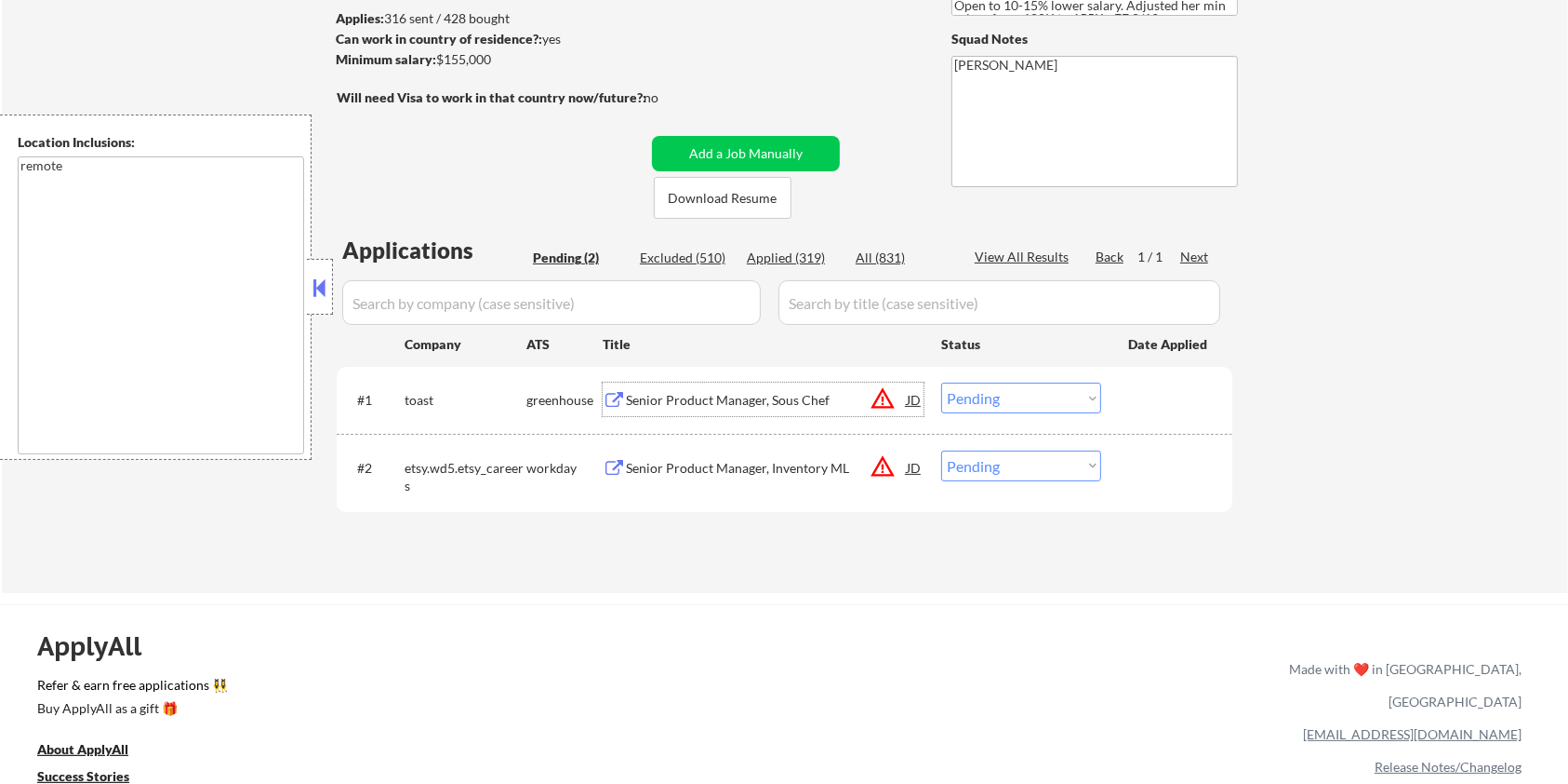
click at [686, 463] on div "Senior Product Manager, Inventory ML" at bounding box center [766, 467] width 281 height 19
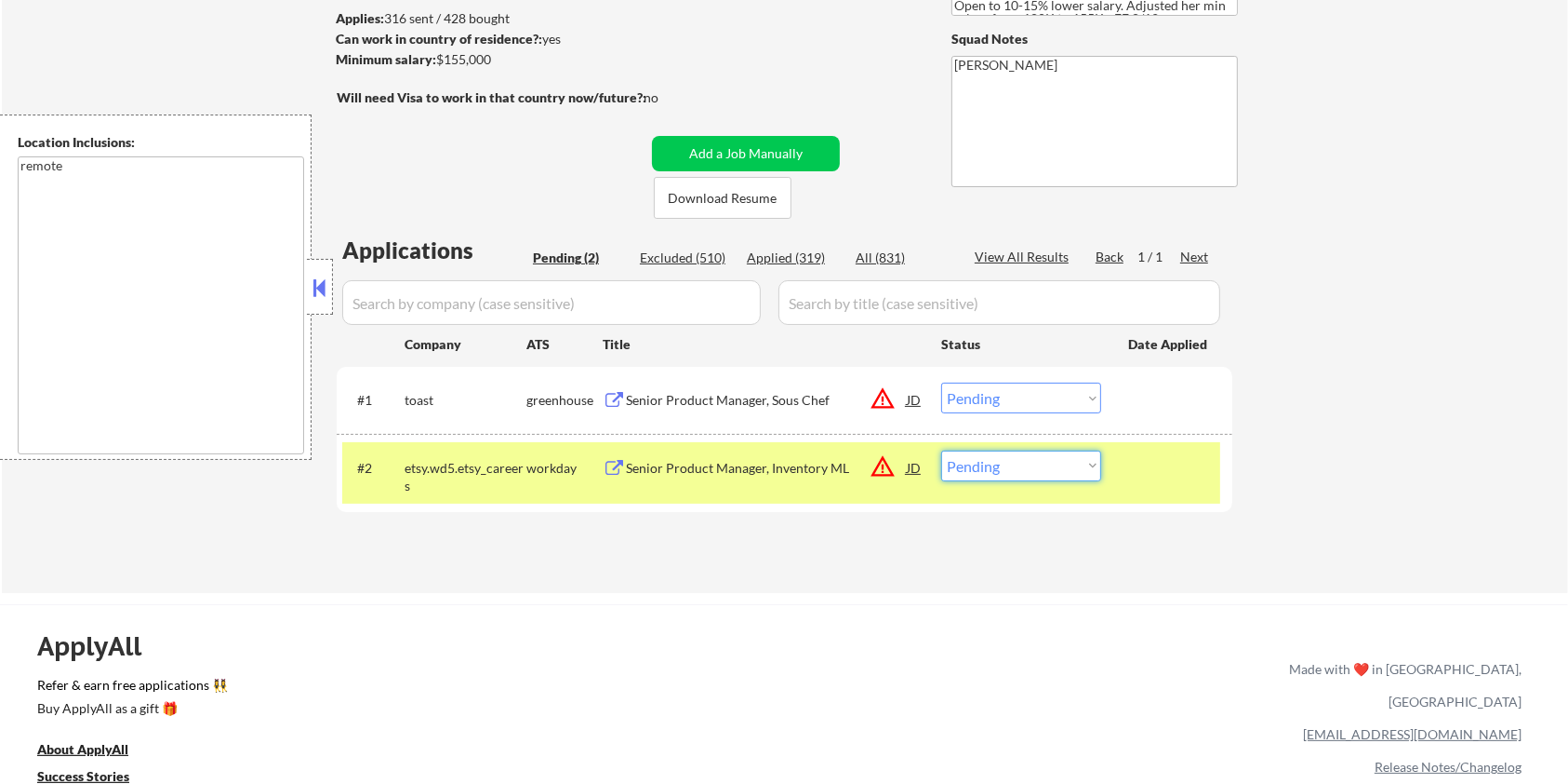
click at [987, 465] on select "Choose an option... Pending Applied Excluded (Questions) Excluded (Expired) Exc…" at bounding box center [1021, 465] width 160 height 31
select select ""excluded__expired_""
click at [941, 451] on select "Choose an option... Pending Applied Excluded (Questions) Excluded (Expired) Exc…" at bounding box center [1021, 465] width 160 height 31
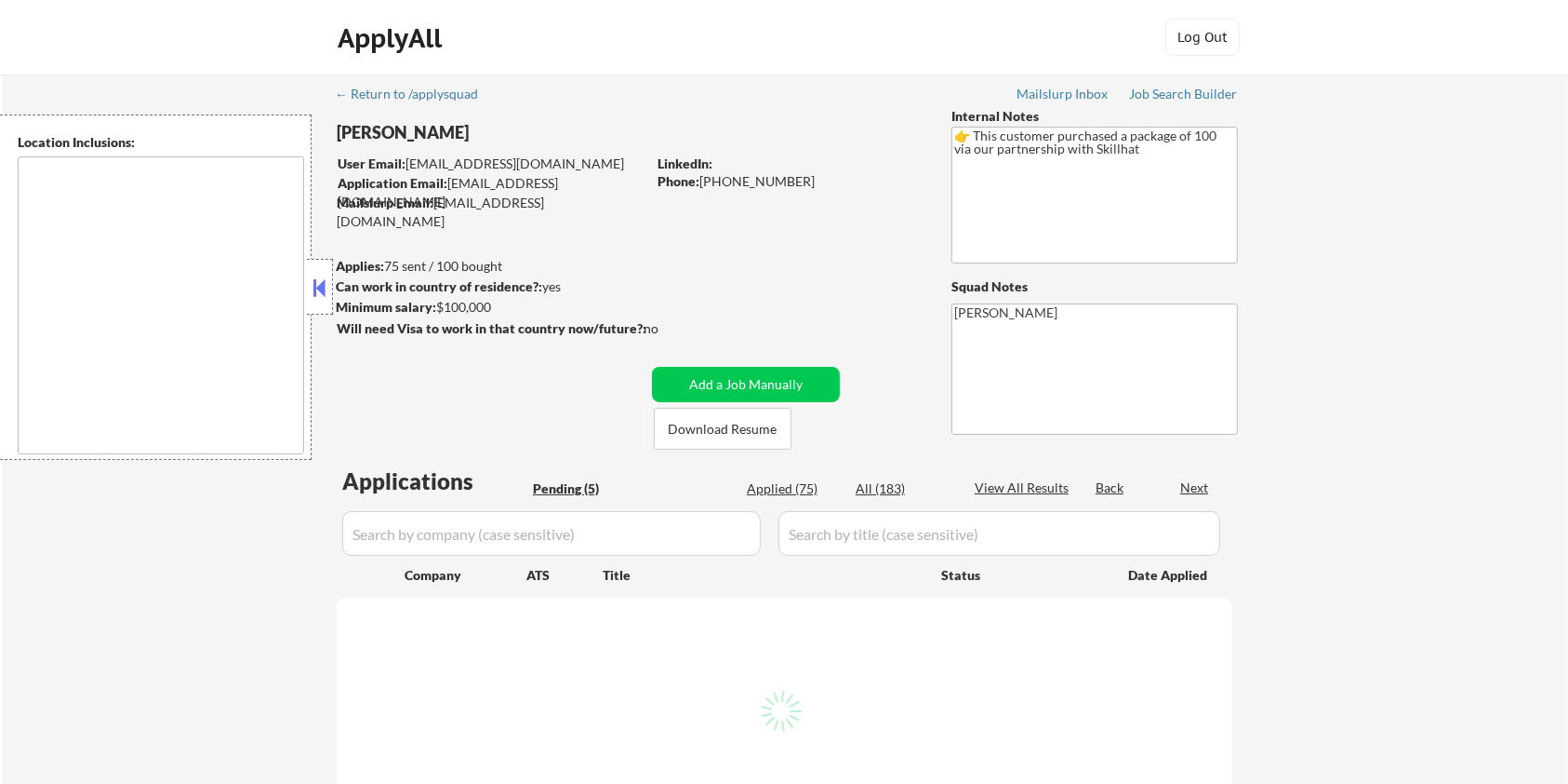
type textarea "[GEOGRAPHIC_DATA], ON [GEOGRAPHIC_DATA], ON [GEOGRAPHIC_DATA], ON [GEOGRAPHIC_D…"
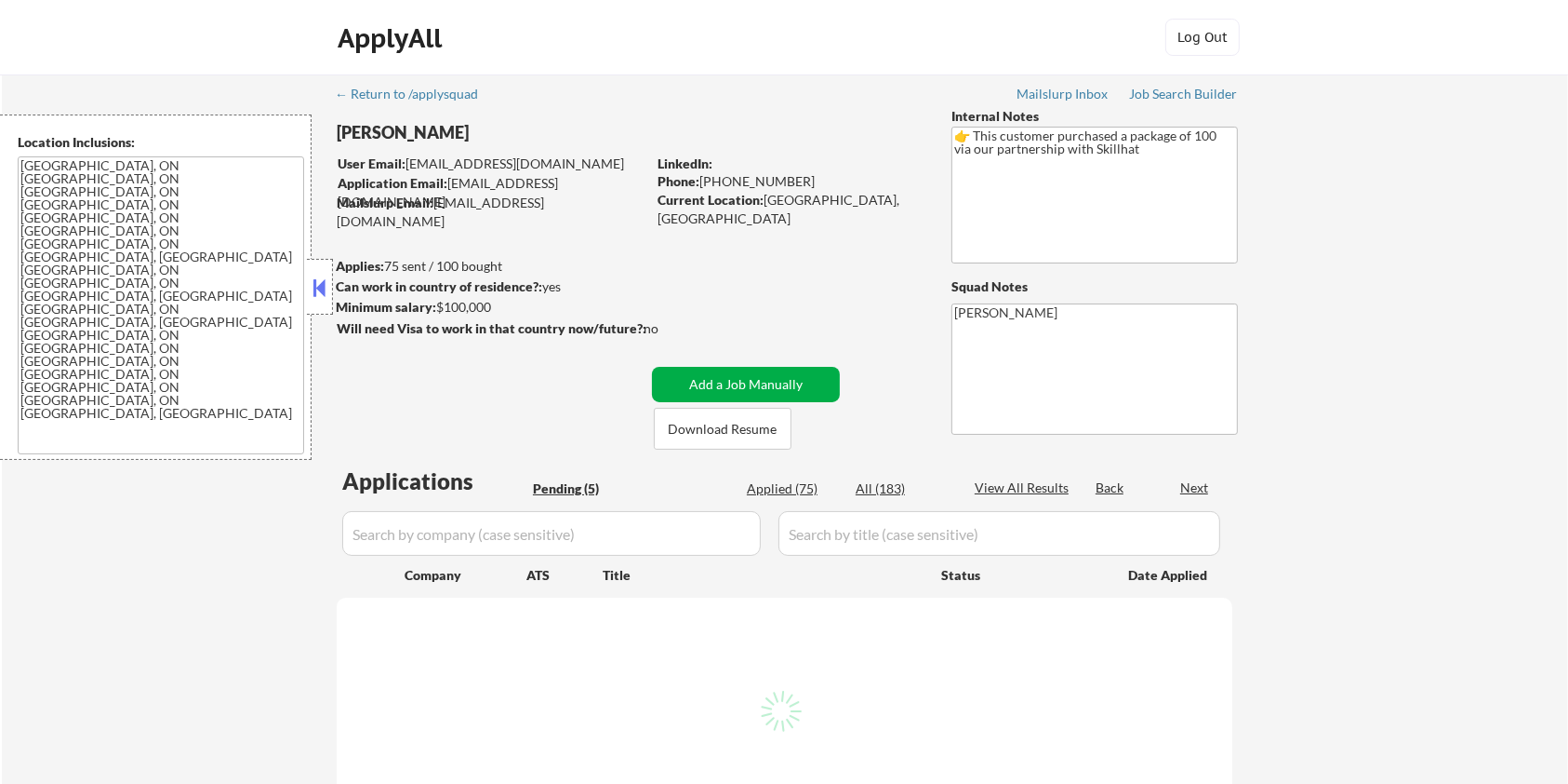
select select ""pending""
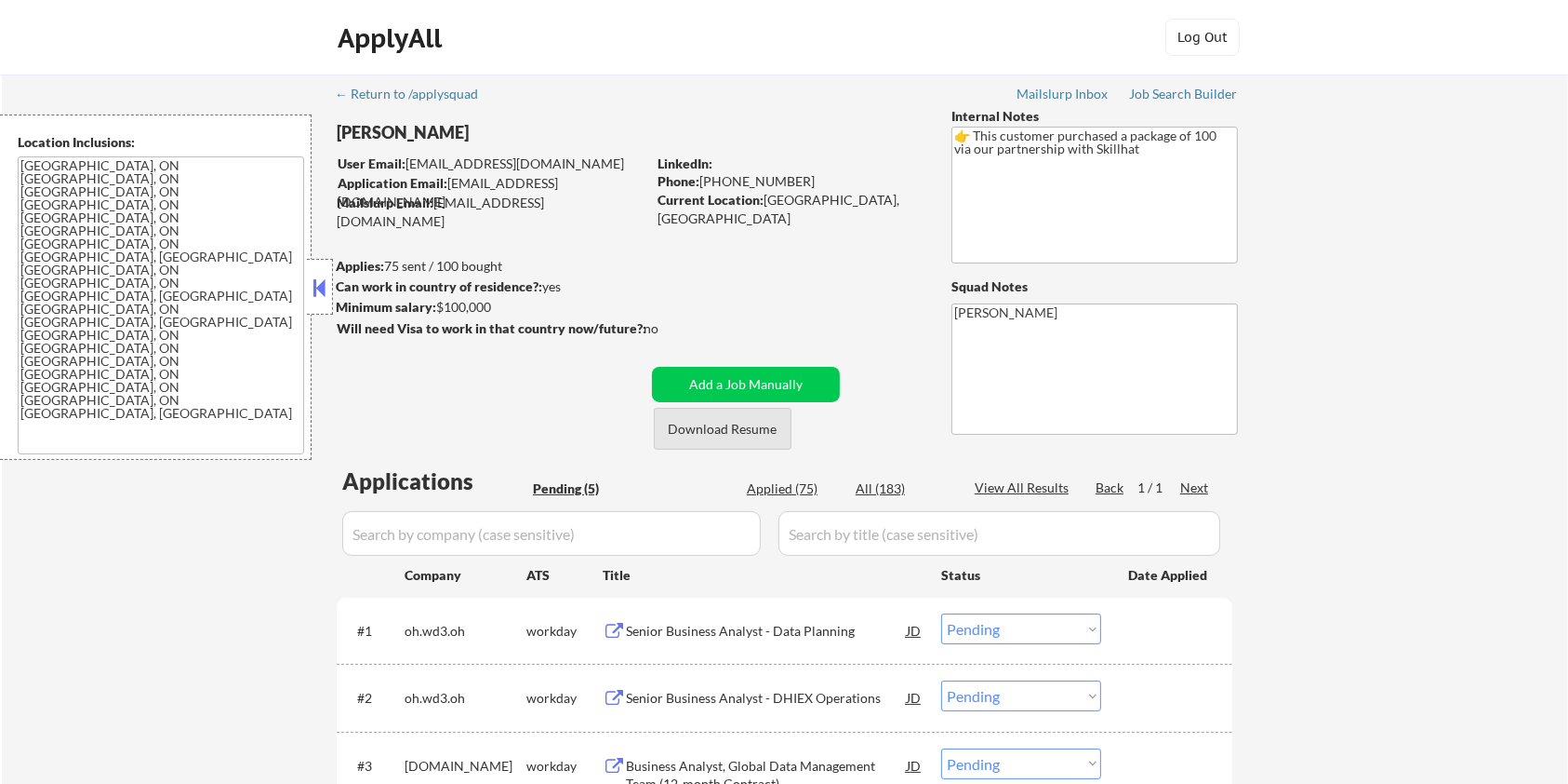
click at [759, 421] on button "Download Resume" at bounding box center [722, 429] width 138 height 42
